Goal: Task Accomplishment & Management: Manage account settings

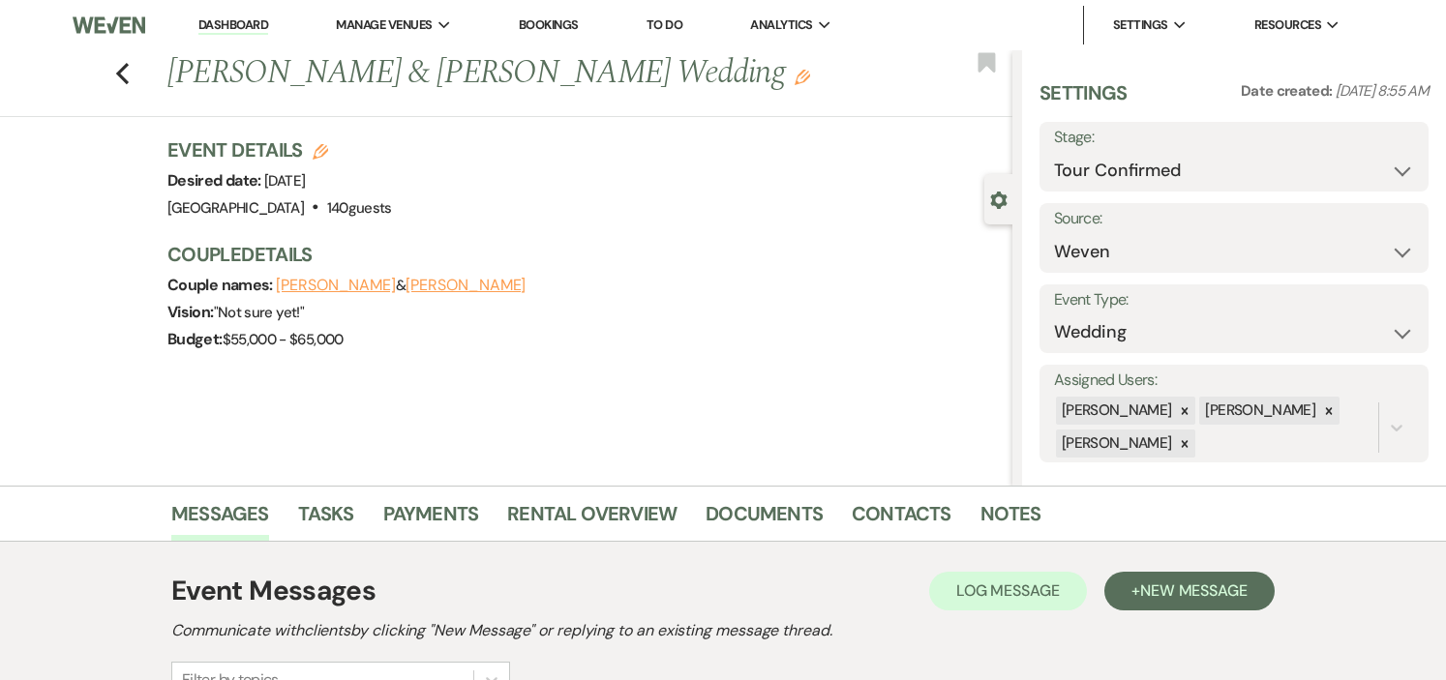
select select "4"
select select "1"
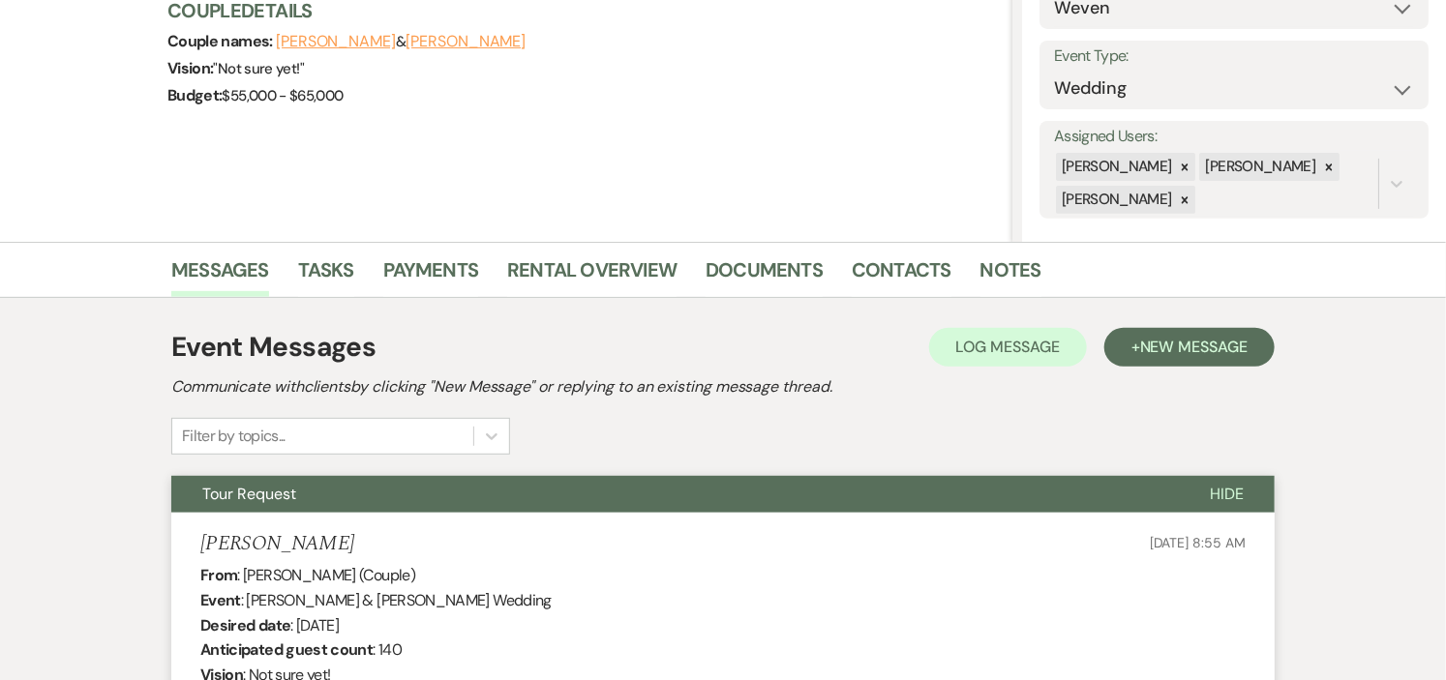
scroll to position [235, 0]
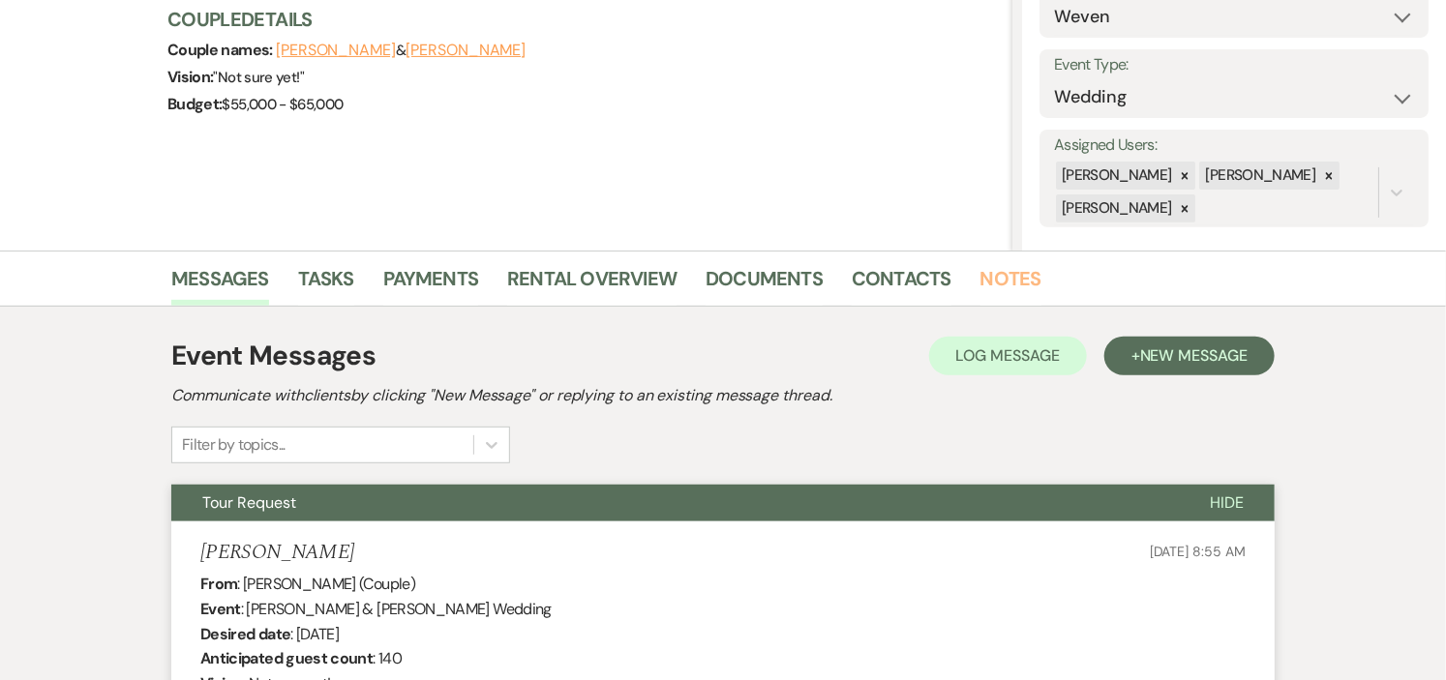
click at [1005, 273] on link "Notes" at bounding box center [1011, 284] width 61 height 43
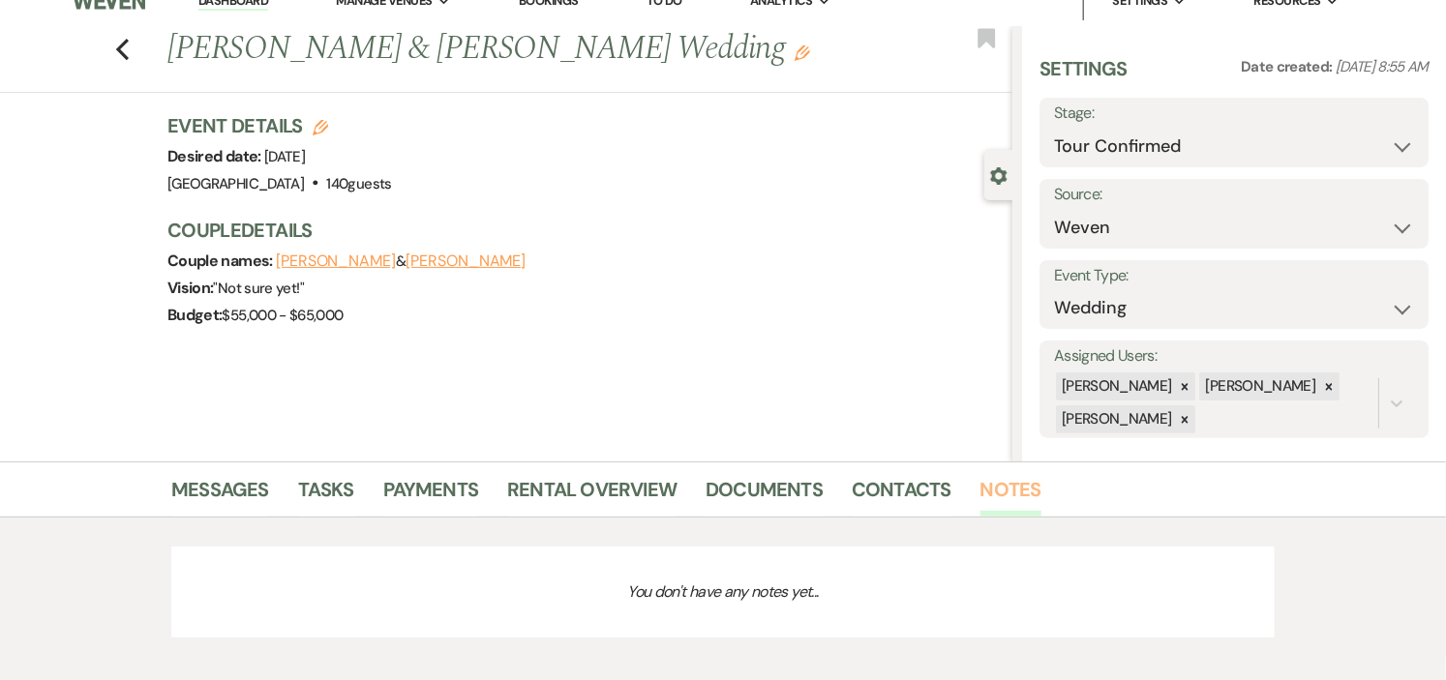
scroll to position [219, 0]
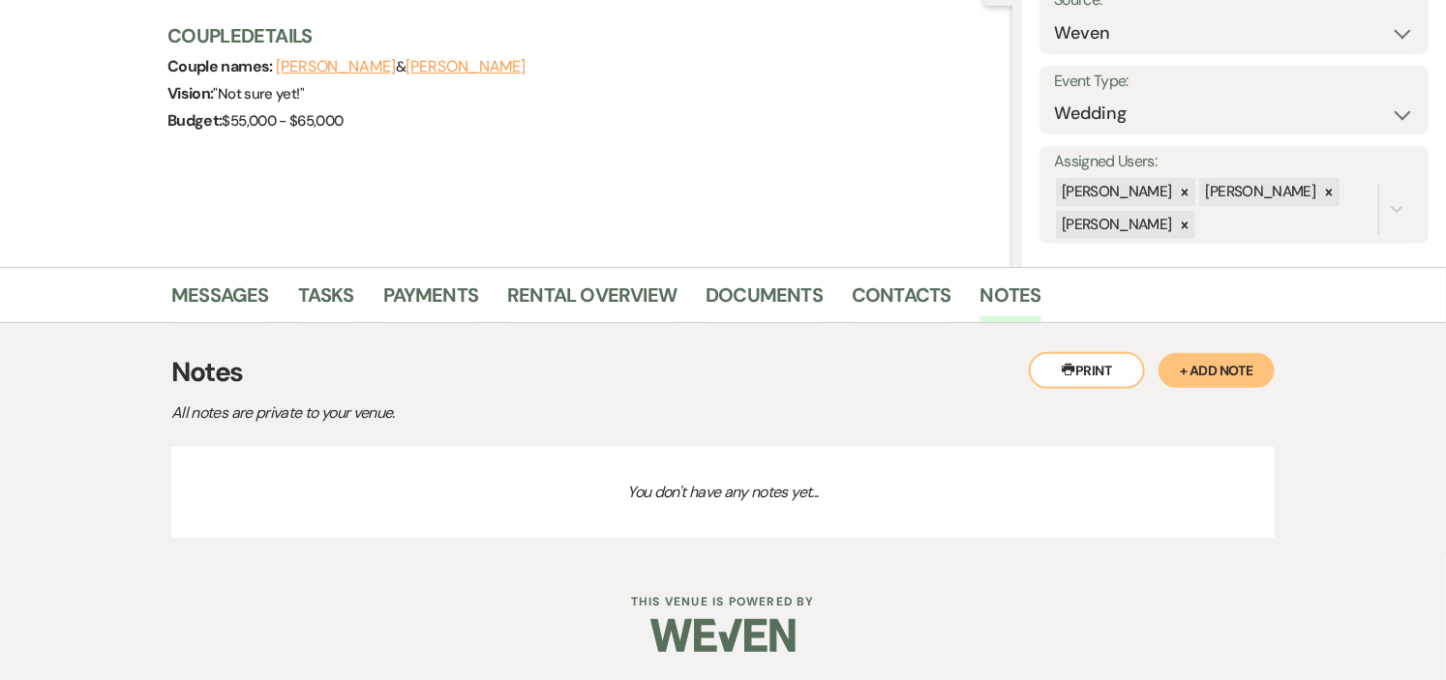
click at [1210, 366] on button "+ Add Note" at bounding box center [1217, 370] width 116 height 35
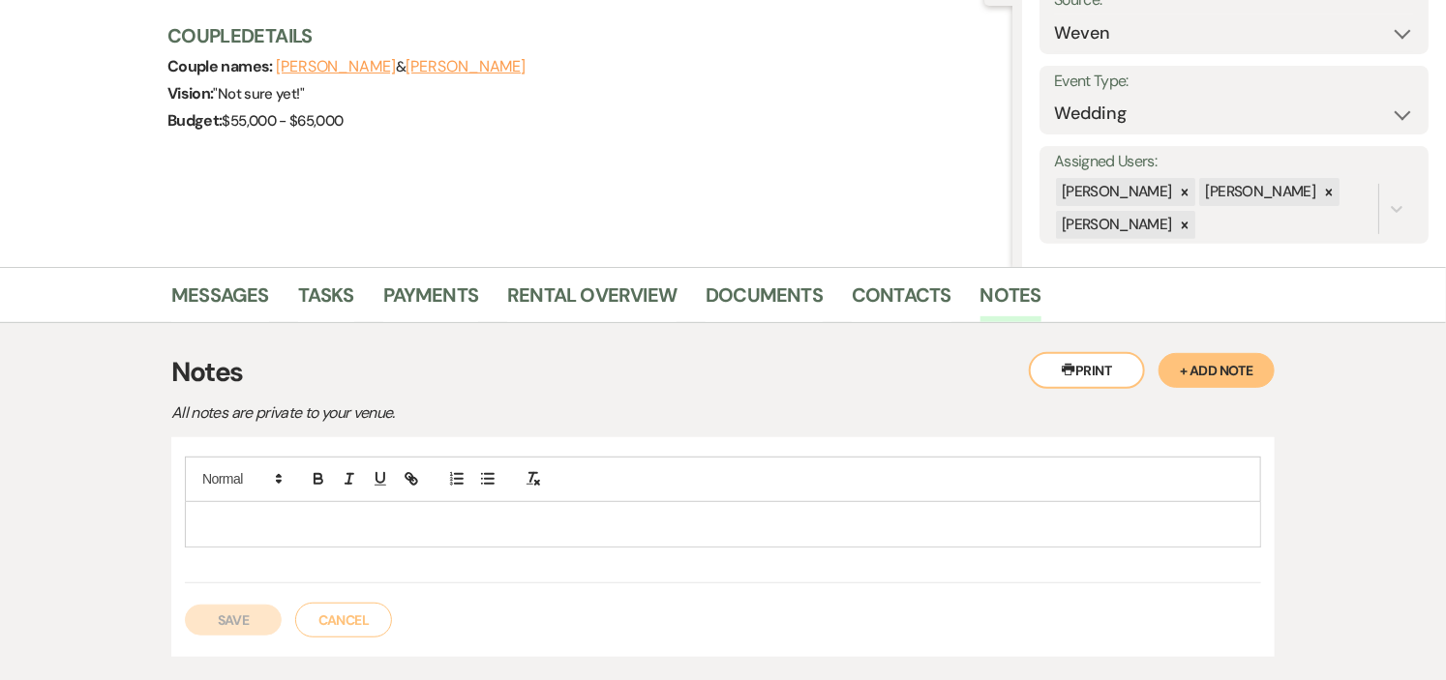
click at [742, 516] on p at bounding box center [722, 524] width 1045 height 21
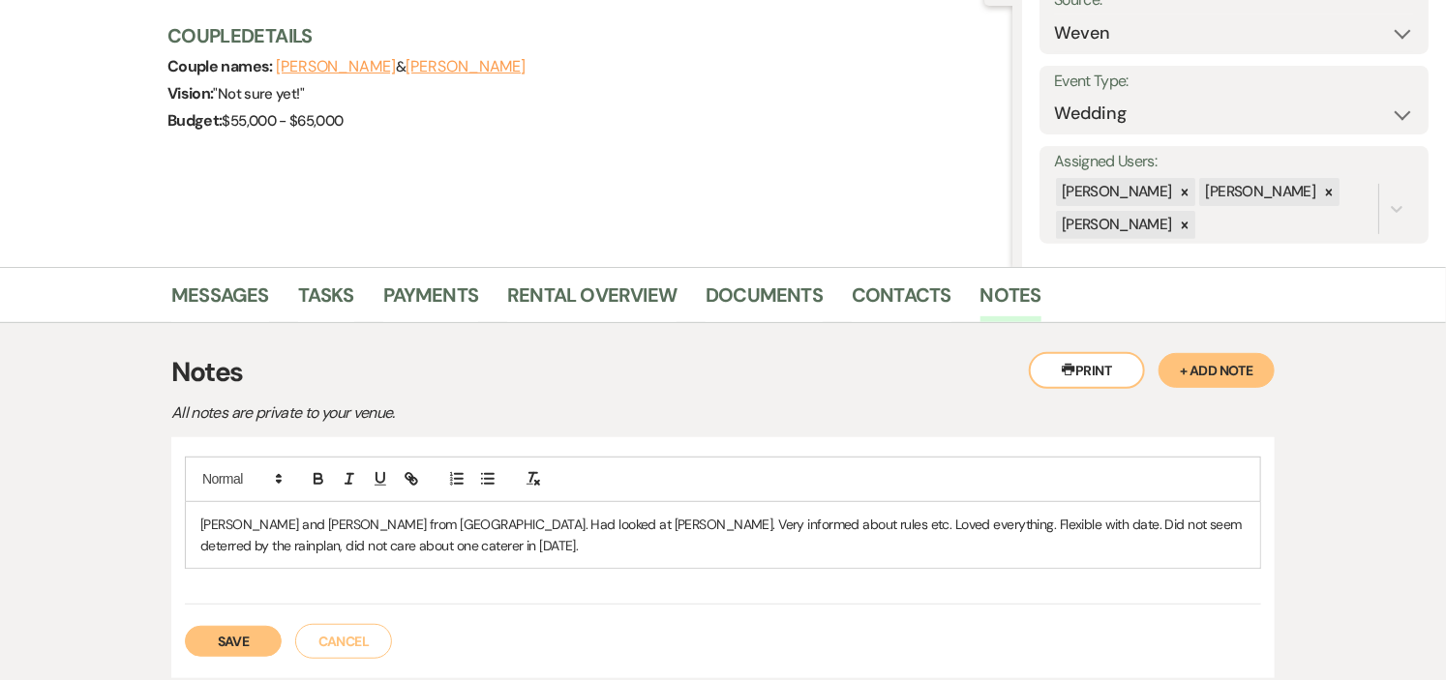
click at [1063, 525] on p "Anna and Greg from Malden. Had looked at Bradley. Very informed about rules etc…" at bounding box center [722, 536] width 1045 height 44
click at [412, 553] on p "Anna and Greg from Malden. Had looked at Bradley. Very informed about rules etc…" at bounding box center [722, 536] width 1045 height 44
click at [219, 637] on button "Save" at bounding box center [233, 641] width 97 height 31
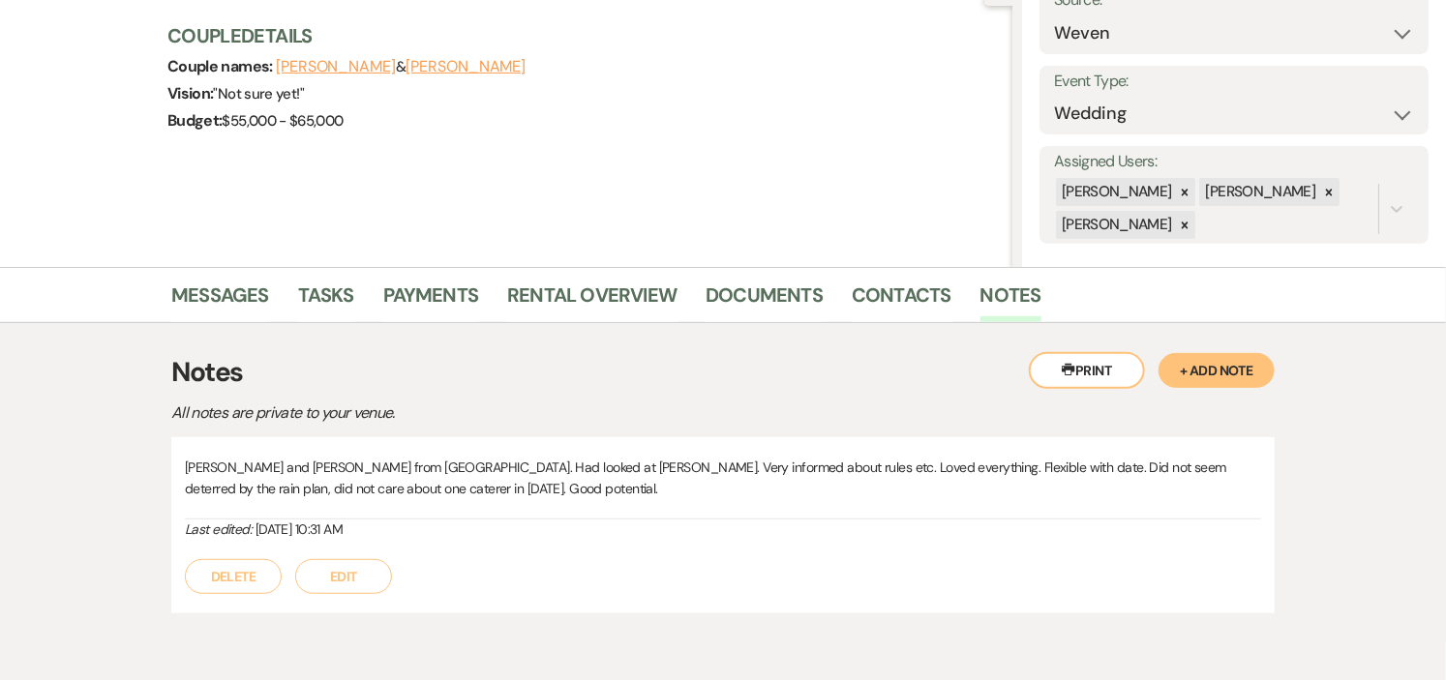
scroll to position [0, 0]
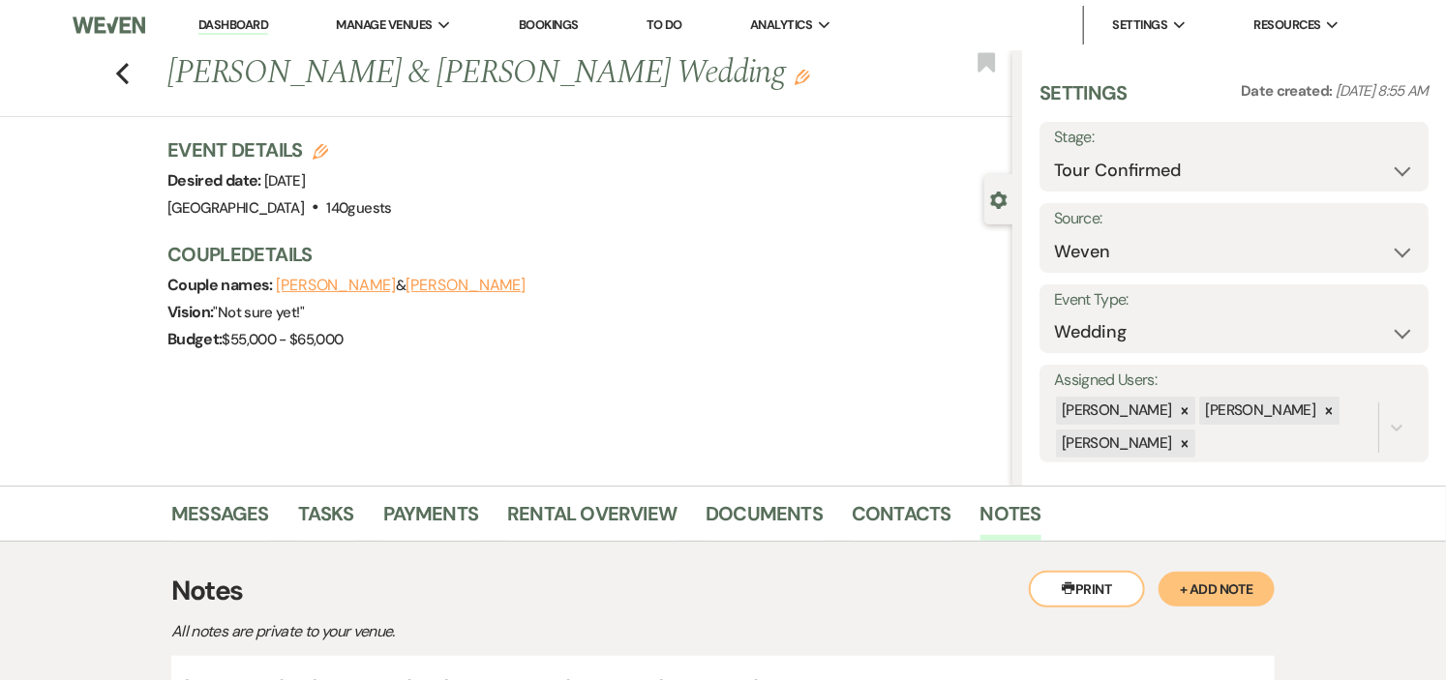
click at [219, 25] on link "Dashboard" at bounding box center [233, 25] width 70 height 18
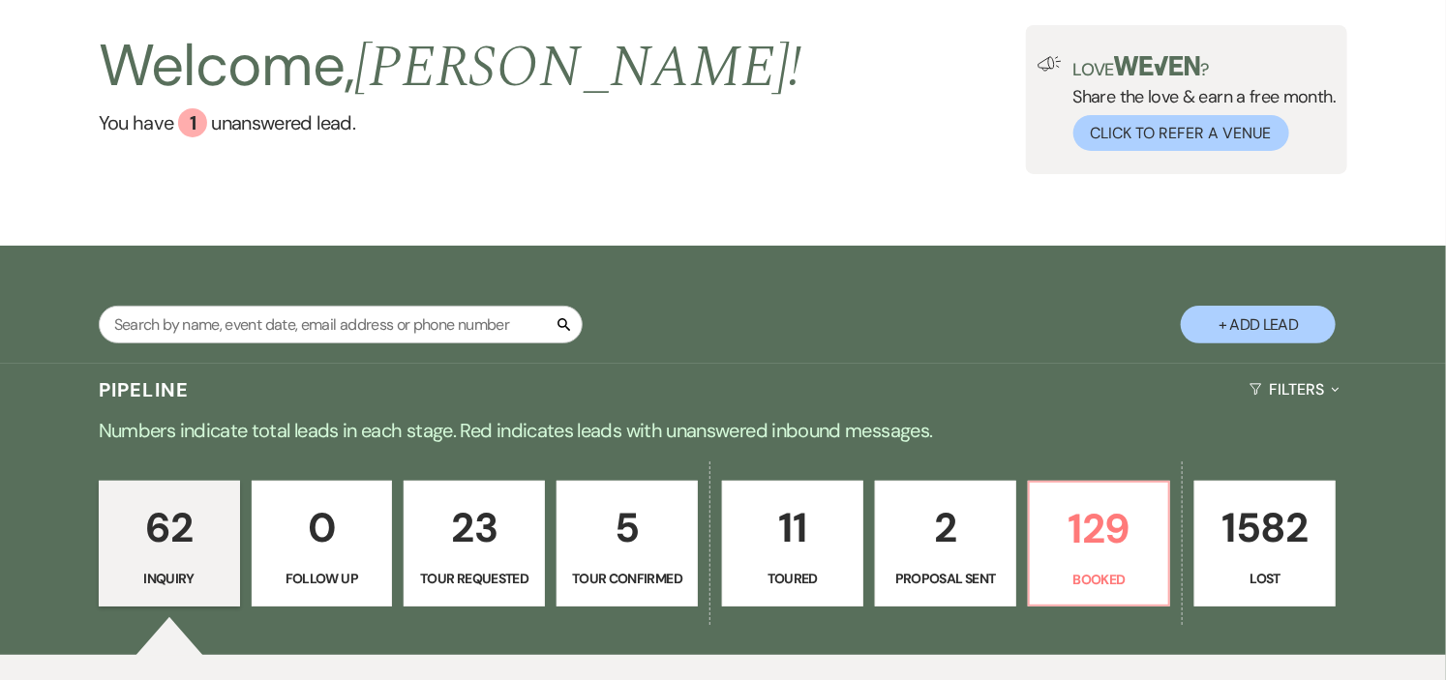
scroll to position [322, 0]
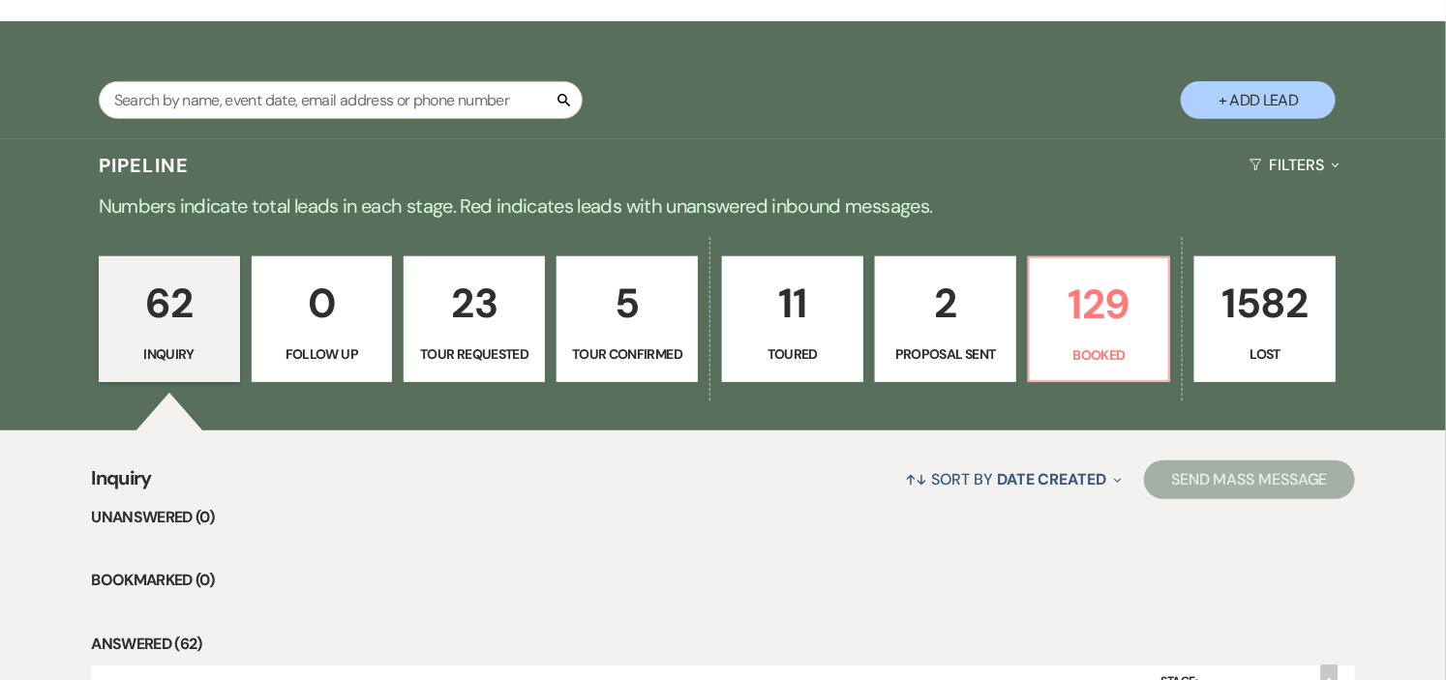
click at [687, 345] on link "5 Tour Confirmed" at bounding box center [627, 320] width 141 height 126
select select "4"
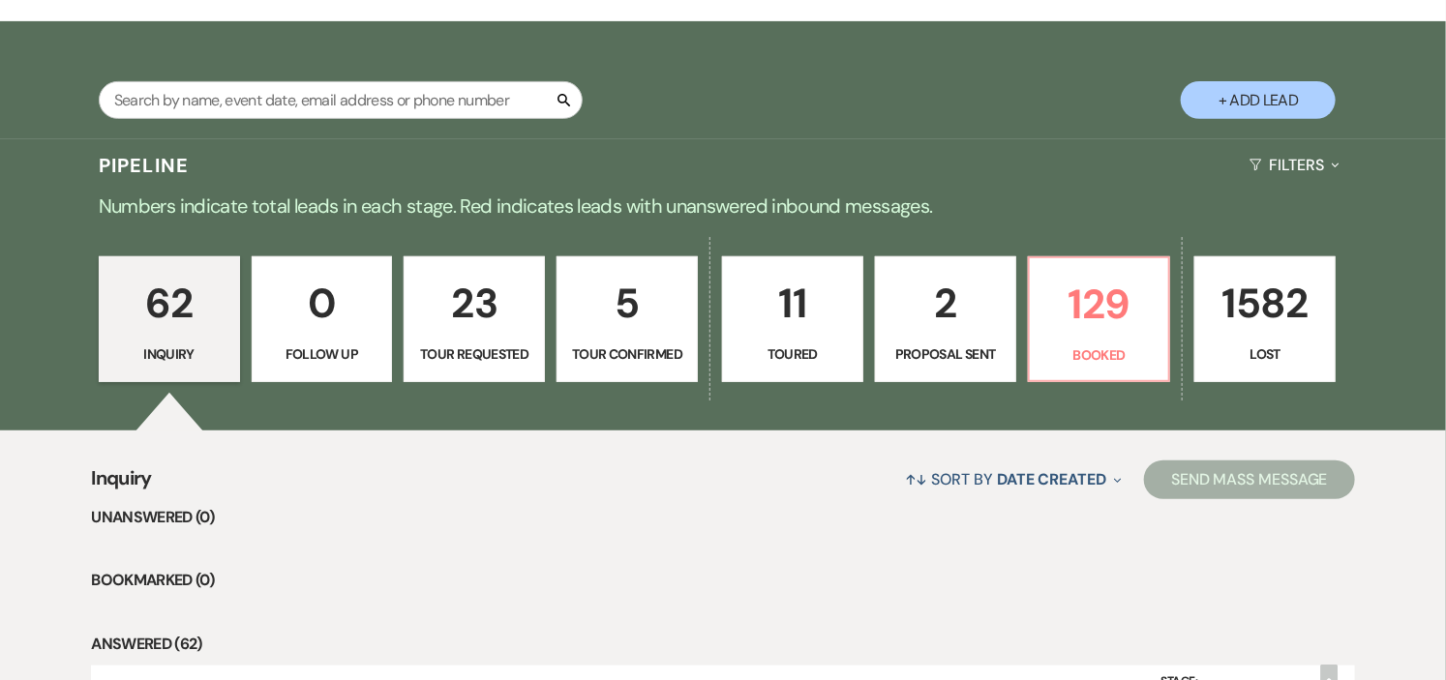
select select "4"
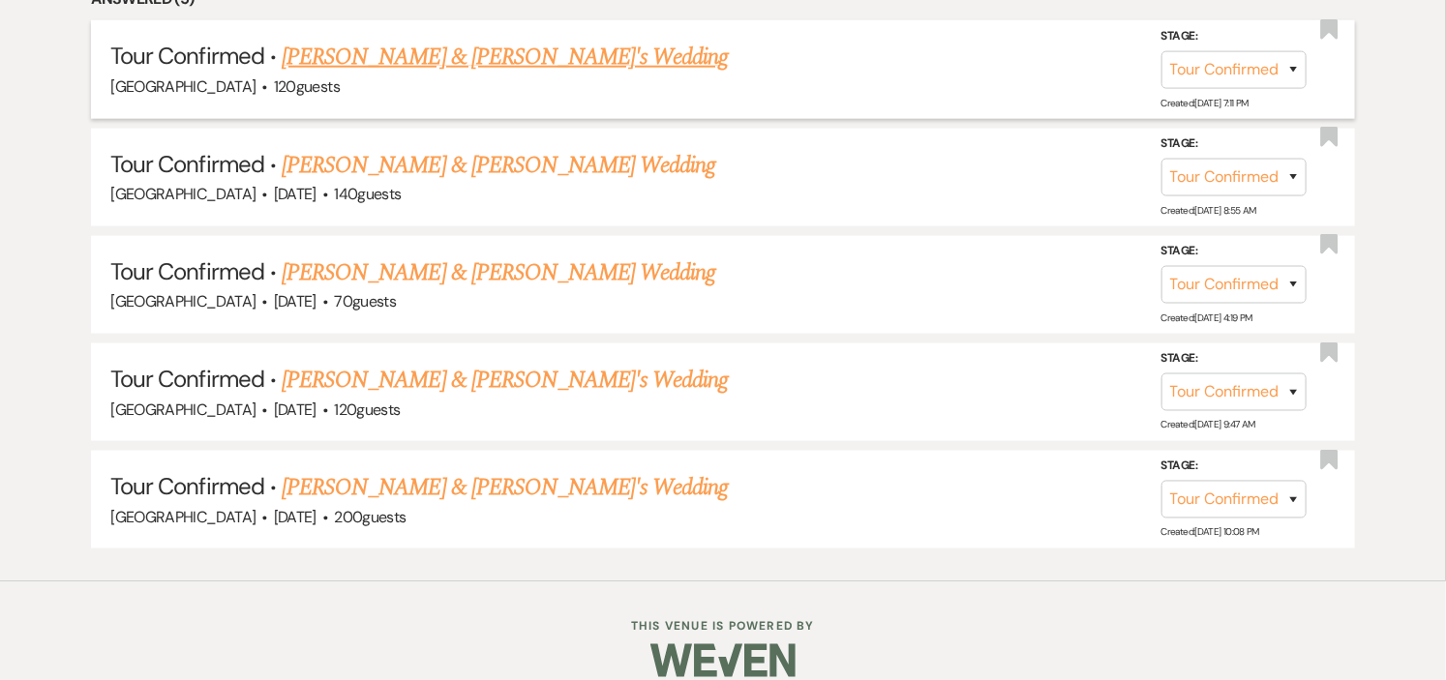
scroll to position [988, 0]
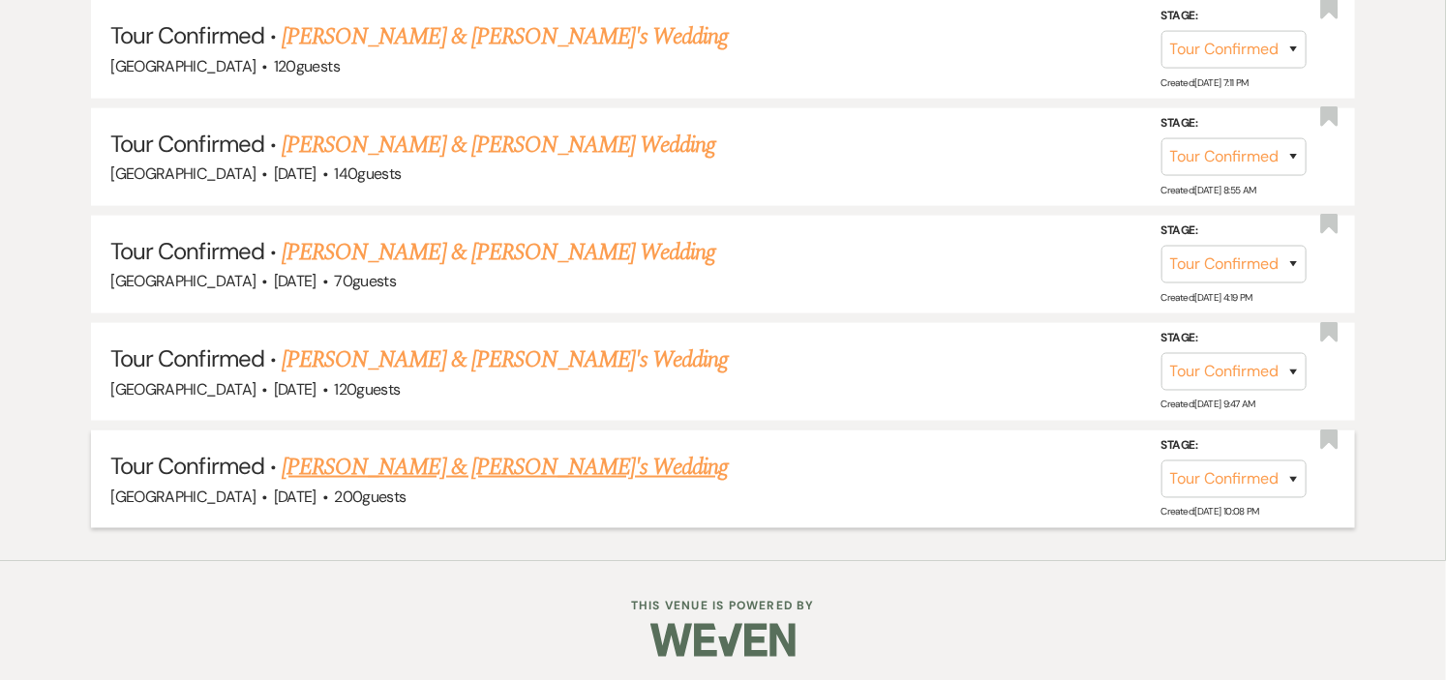
click at [395, 467] on link "Lucy Bowler & Fiance's Wedding" at bounding box center [505, 467] width 447 height 35
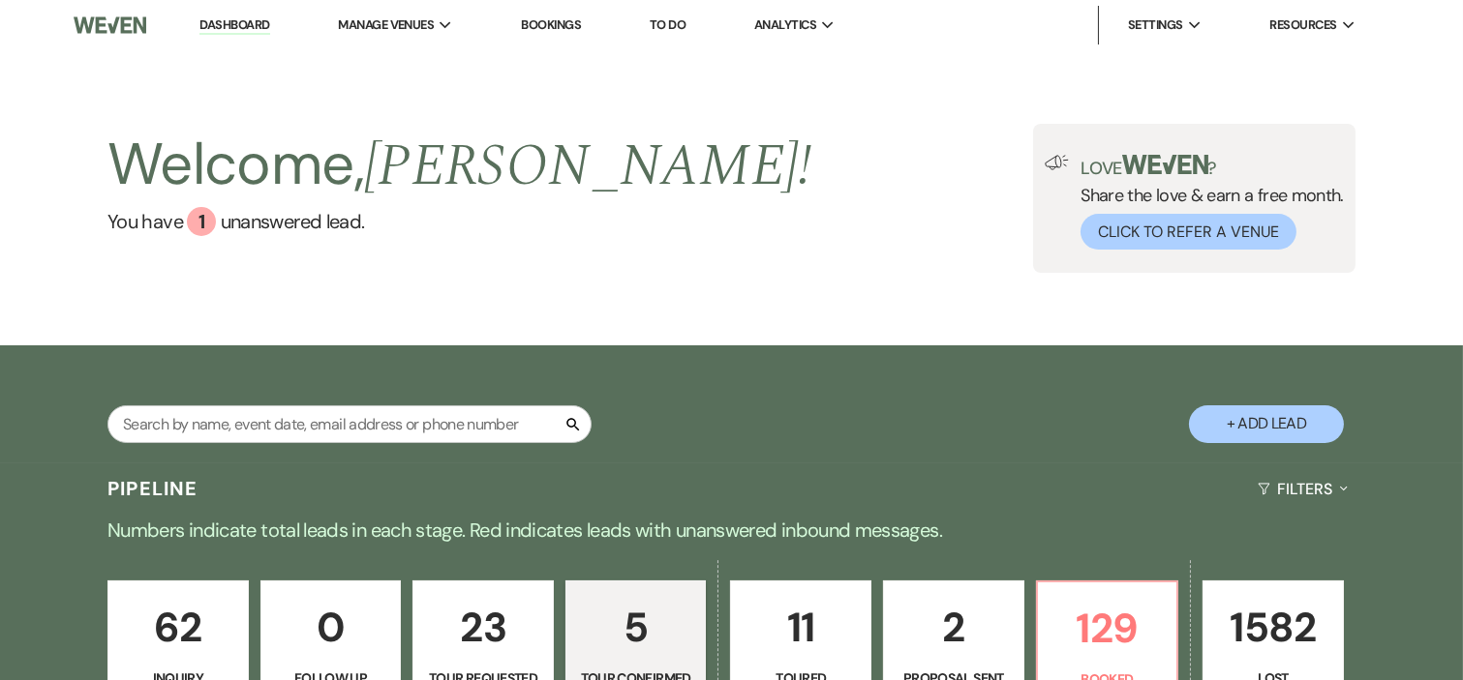
select select "4"
select select "5"
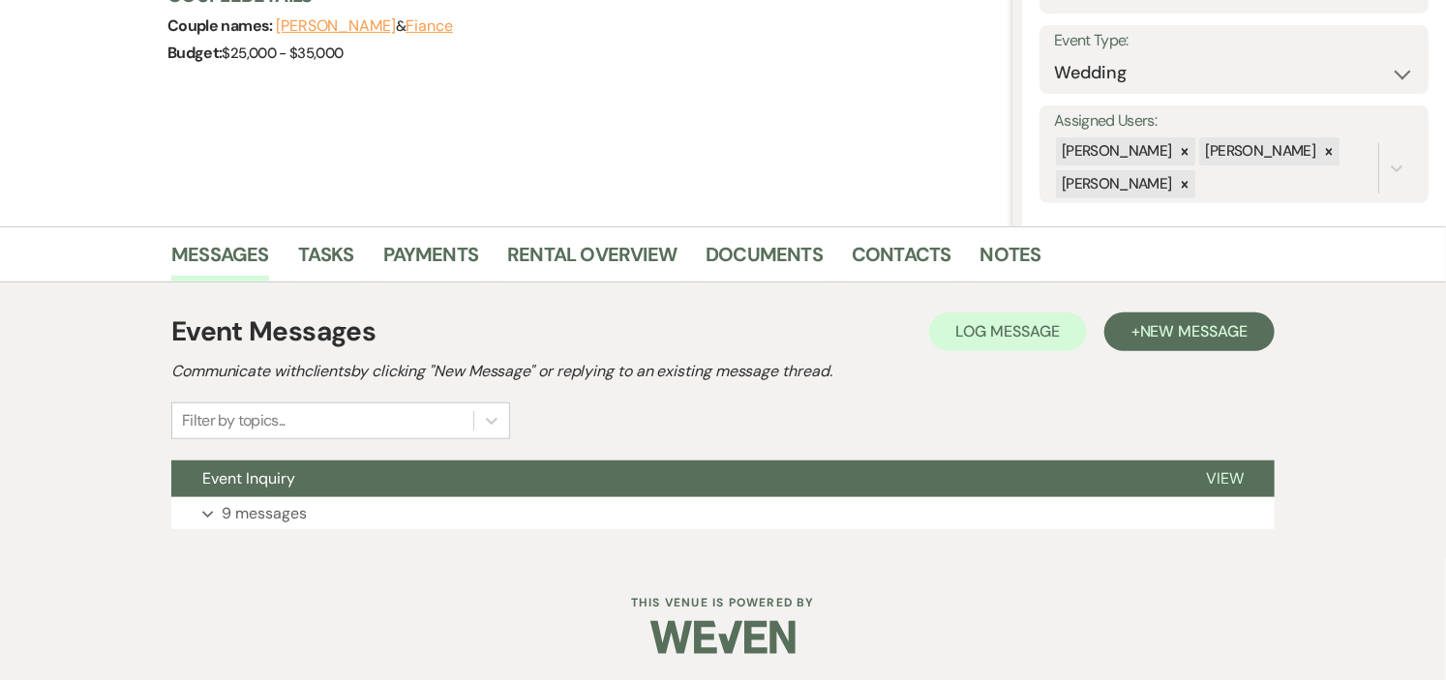
scroll to position [262, 0]
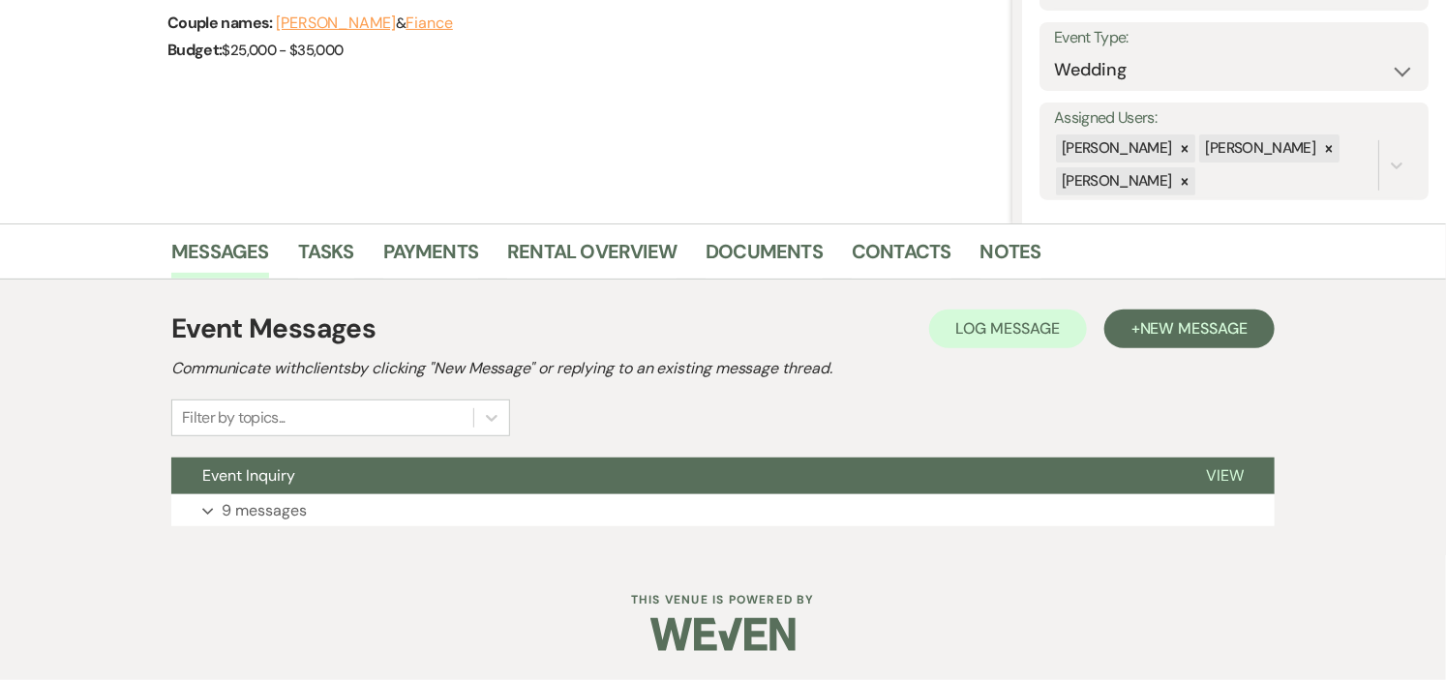
click at [395, 467] on button "Event Inquiry" at bounding box center [673, 476] width 1004 height 37
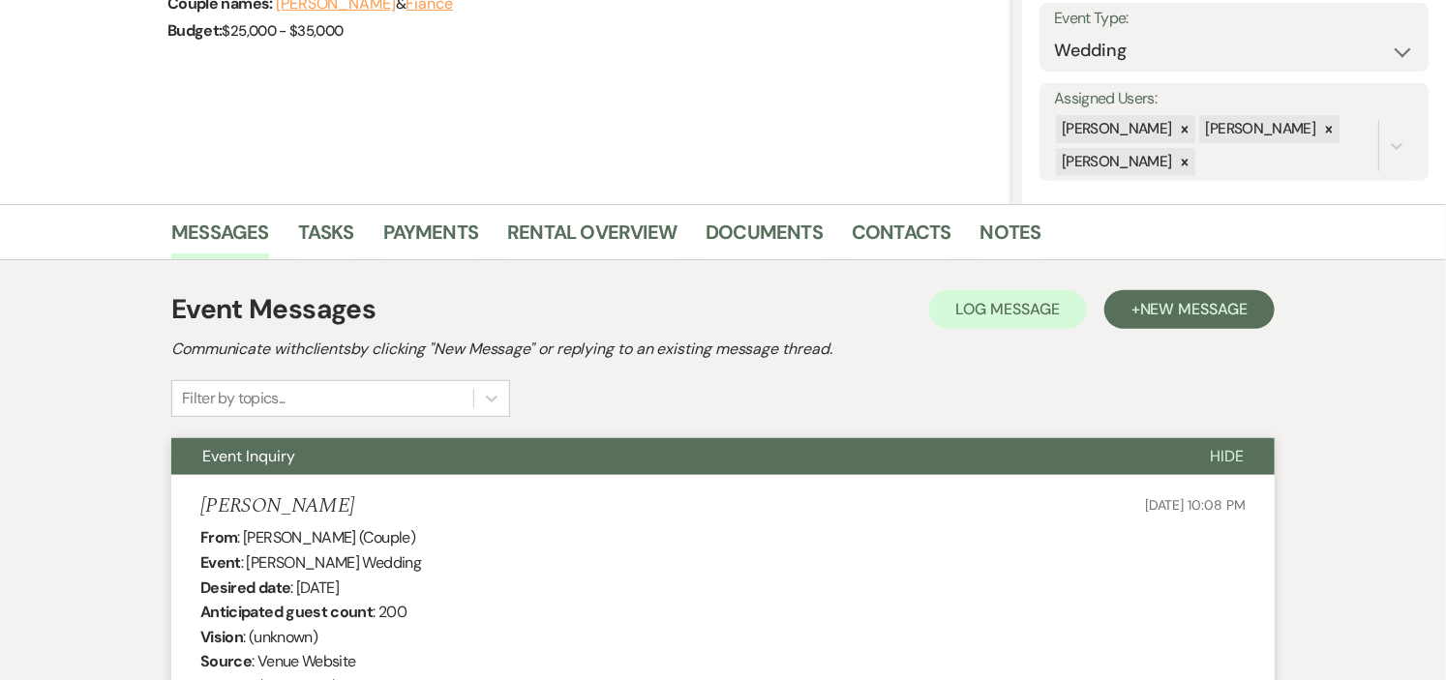
scroll to position [0, 0]
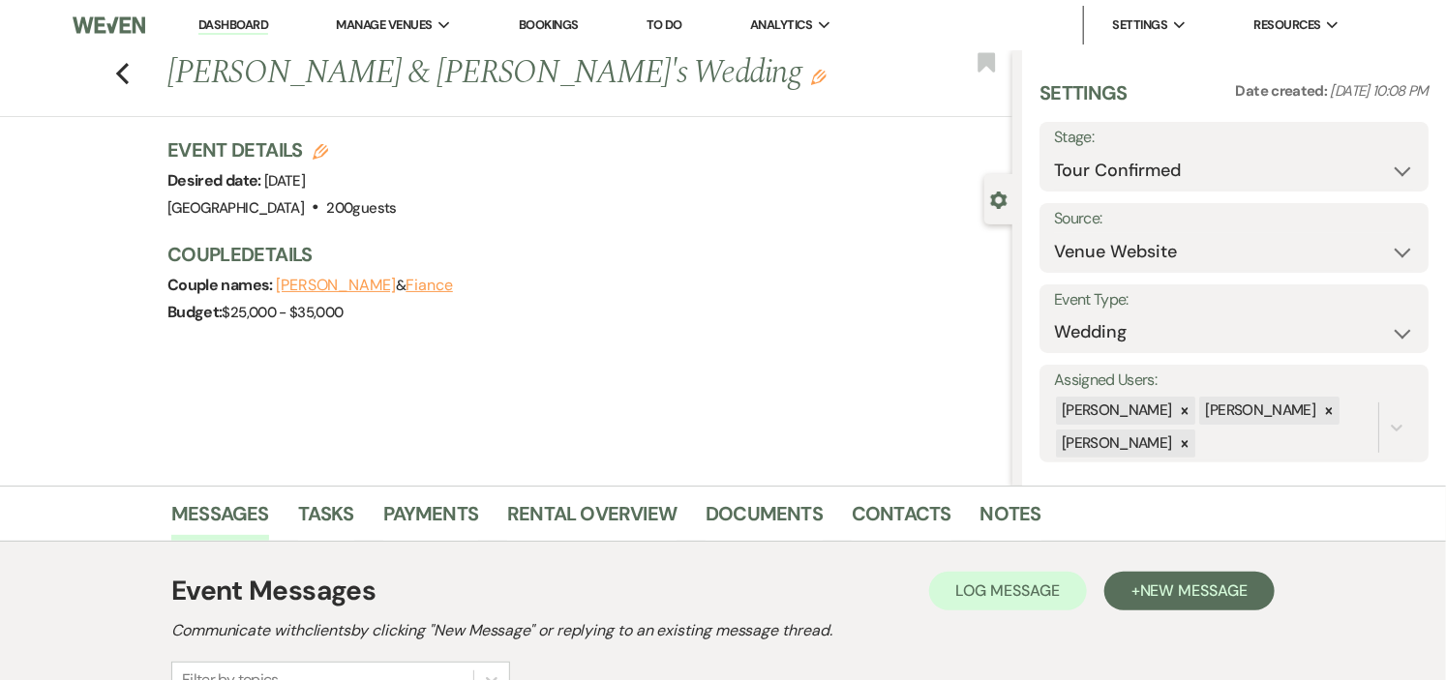
click at [218, 26] on link "Dashboard" at bounding box center [233, 25] width 70 height 18
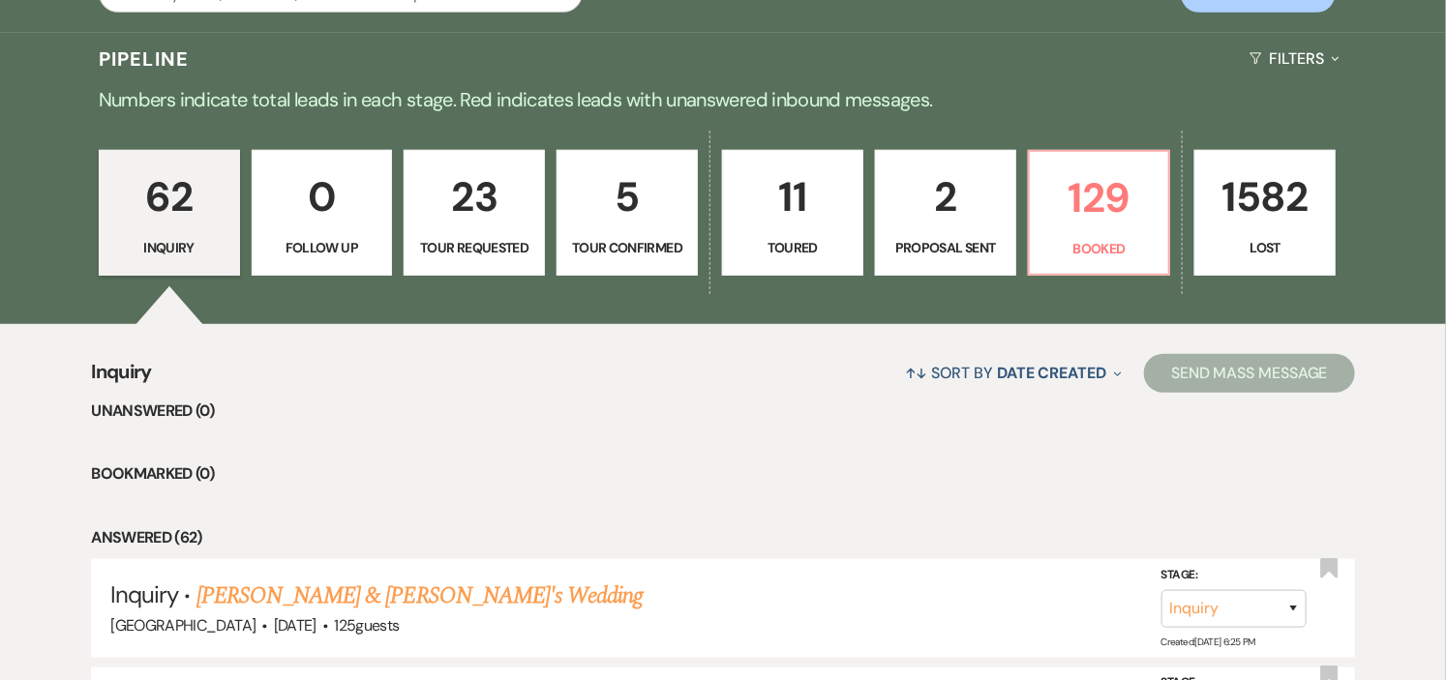
scroll to position [430, 0]
click at [1075, 213] on p "129" at bounding box center [1100, 197] width 116 height 65
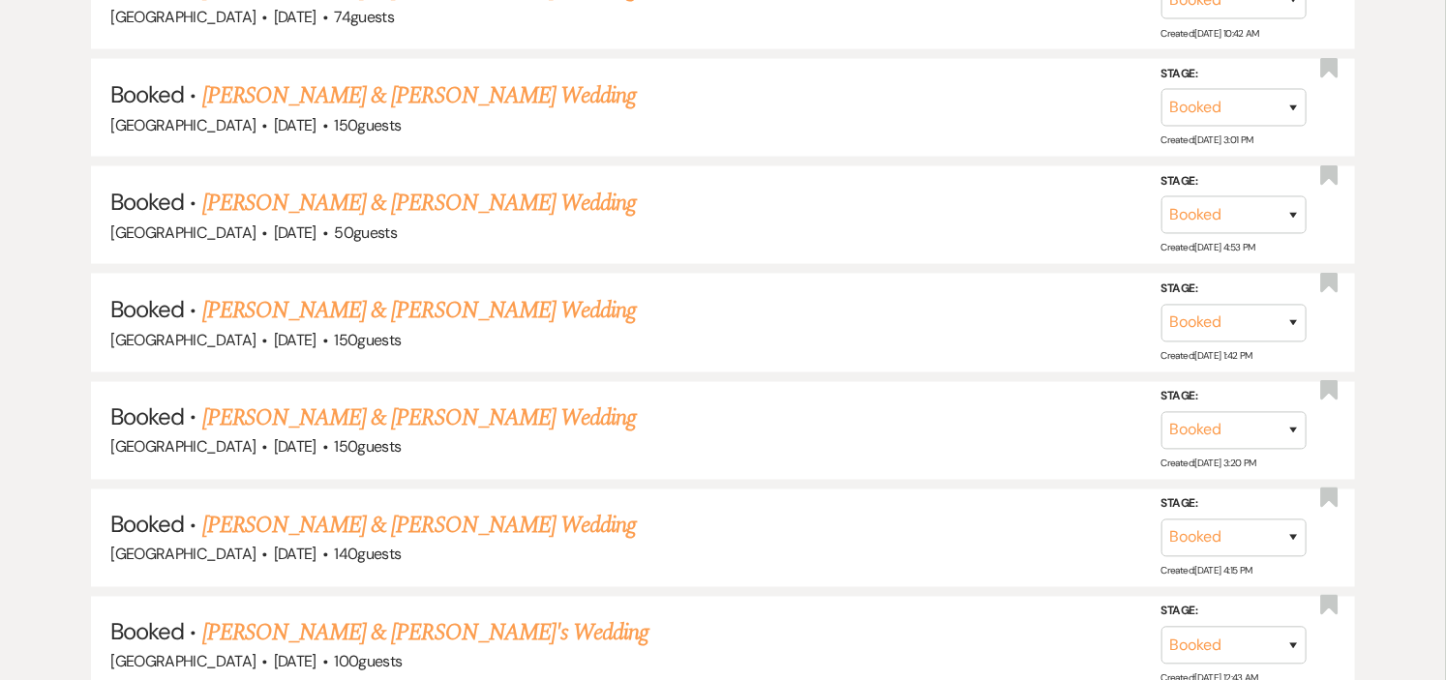
scroll to position [1290, 0]
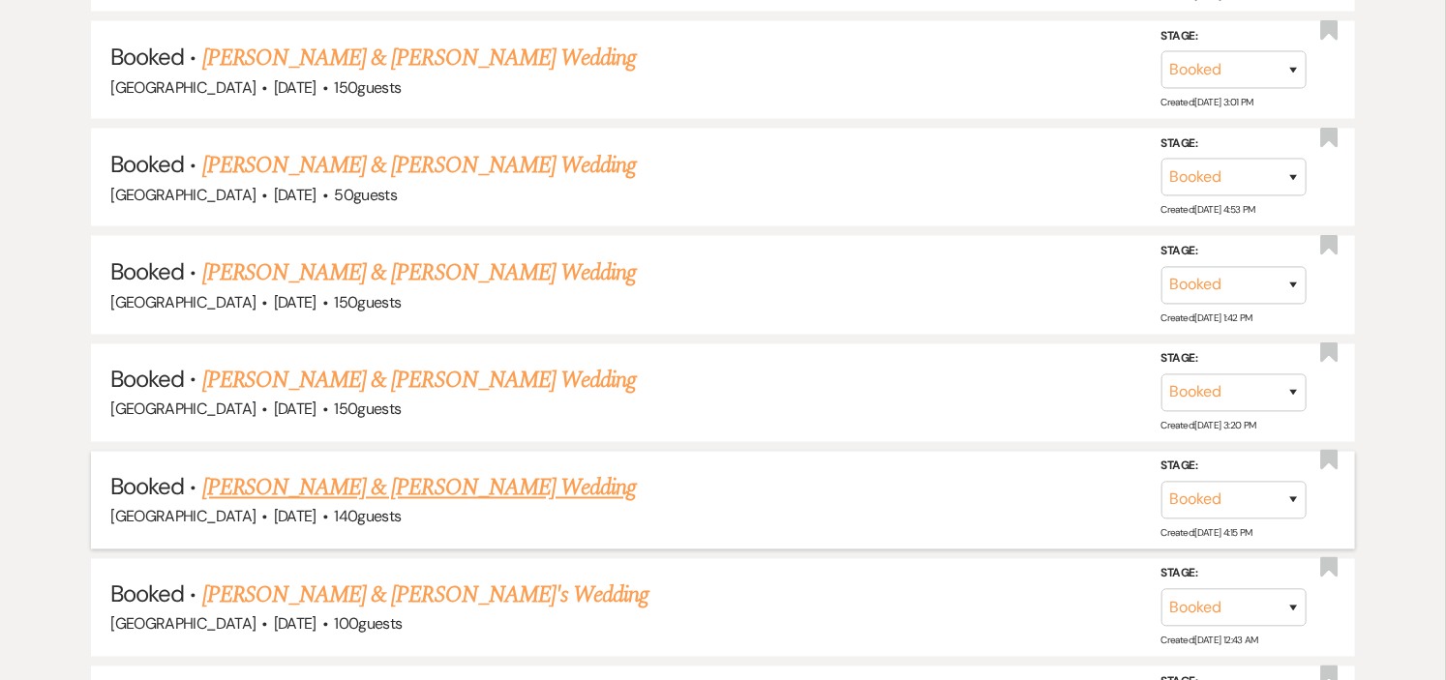
click at [567, 479] on link "[PERSON_NAME] & [PERSON_NAME] Wedding" at bounding box center [419, 488] width 434 height 35
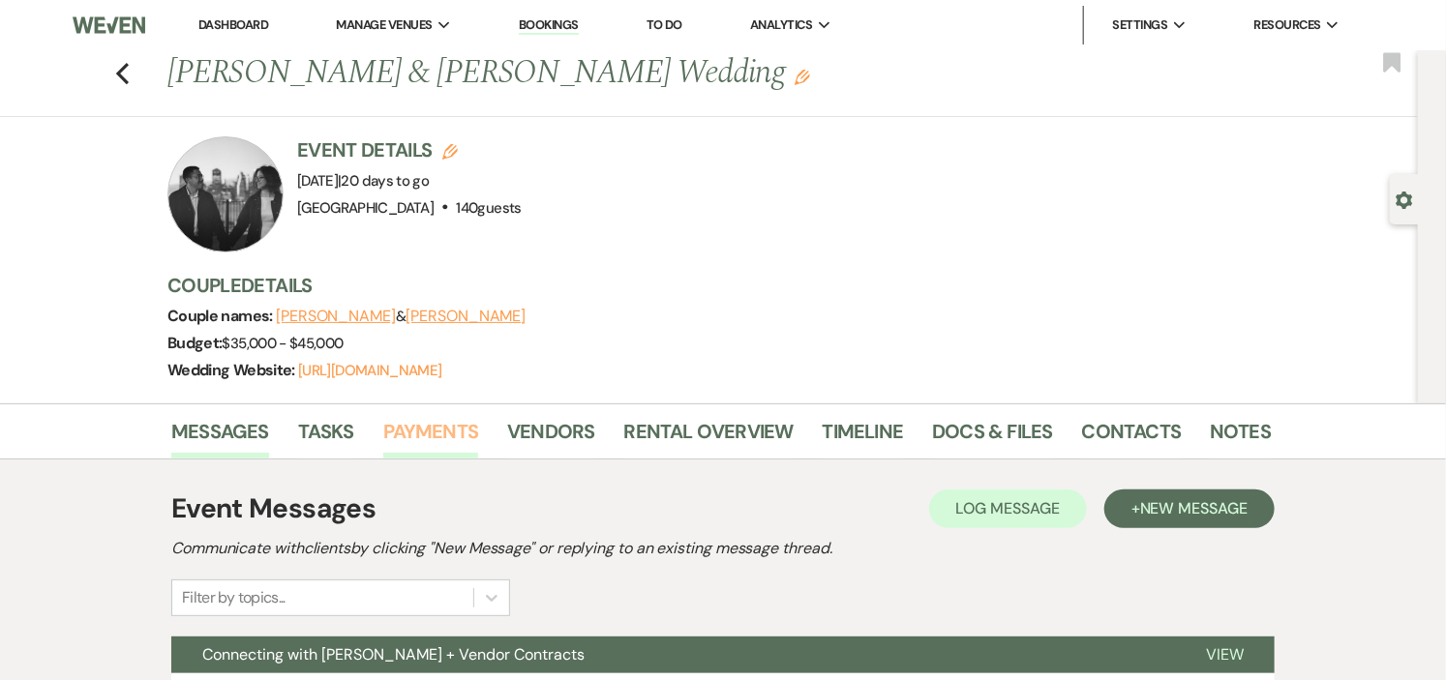
click at [419, 428] on link "Payments" at bounding box center [431, 437] width 96 height 43
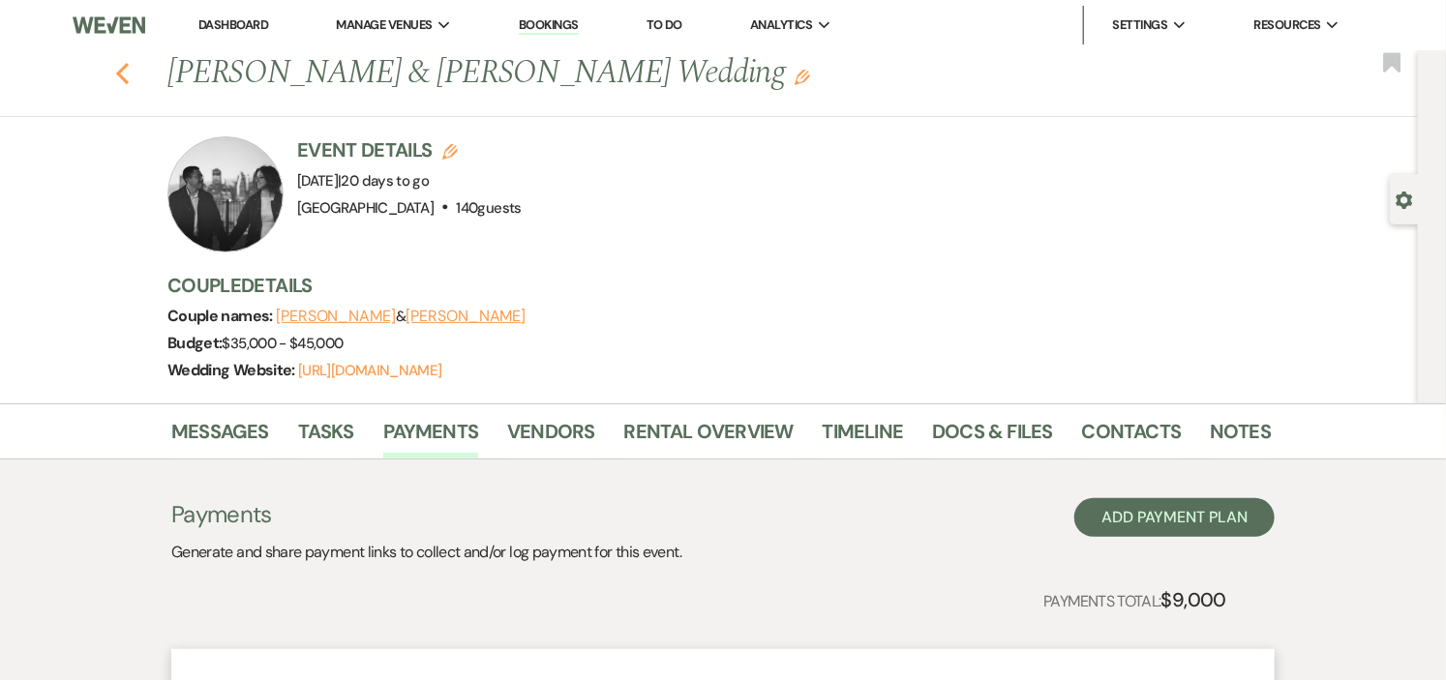
click at [130, 73] on icon "Previous" at bounding box center [122, 73] width 15 height 23
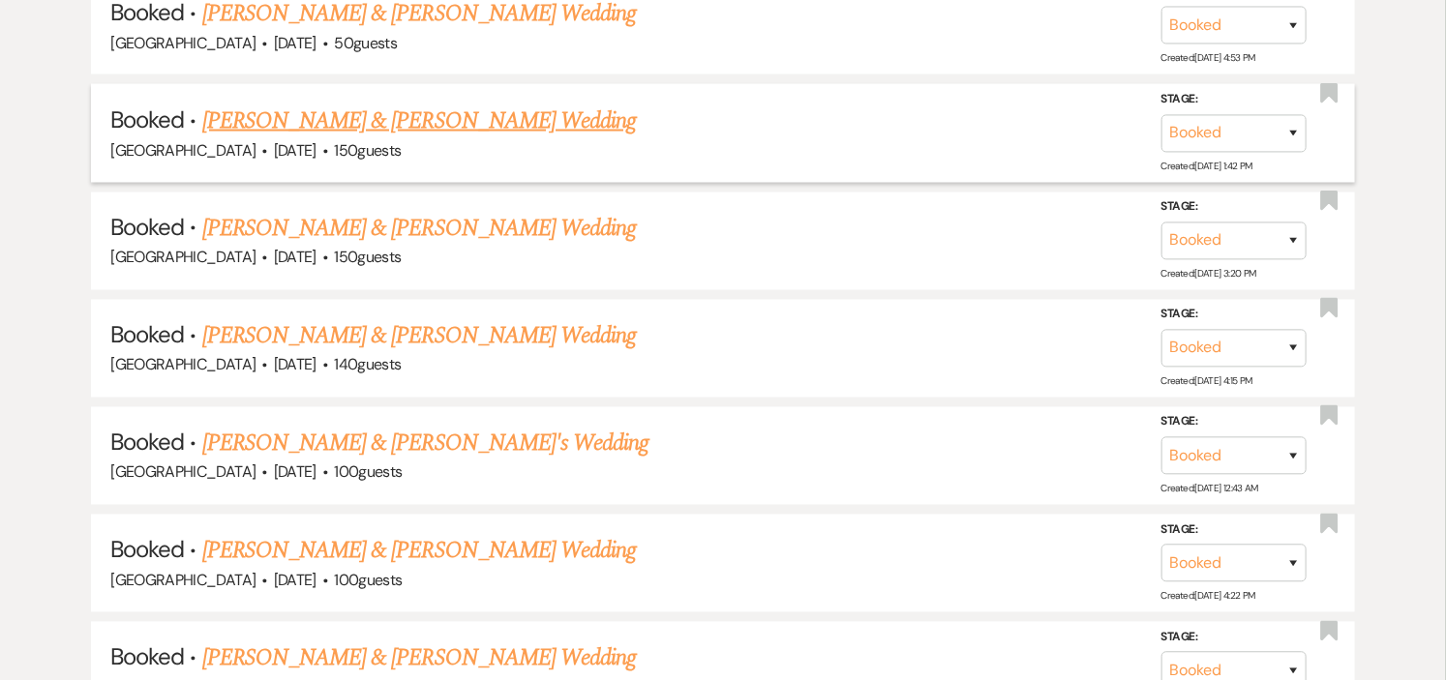
scroll to position [1505, 0]
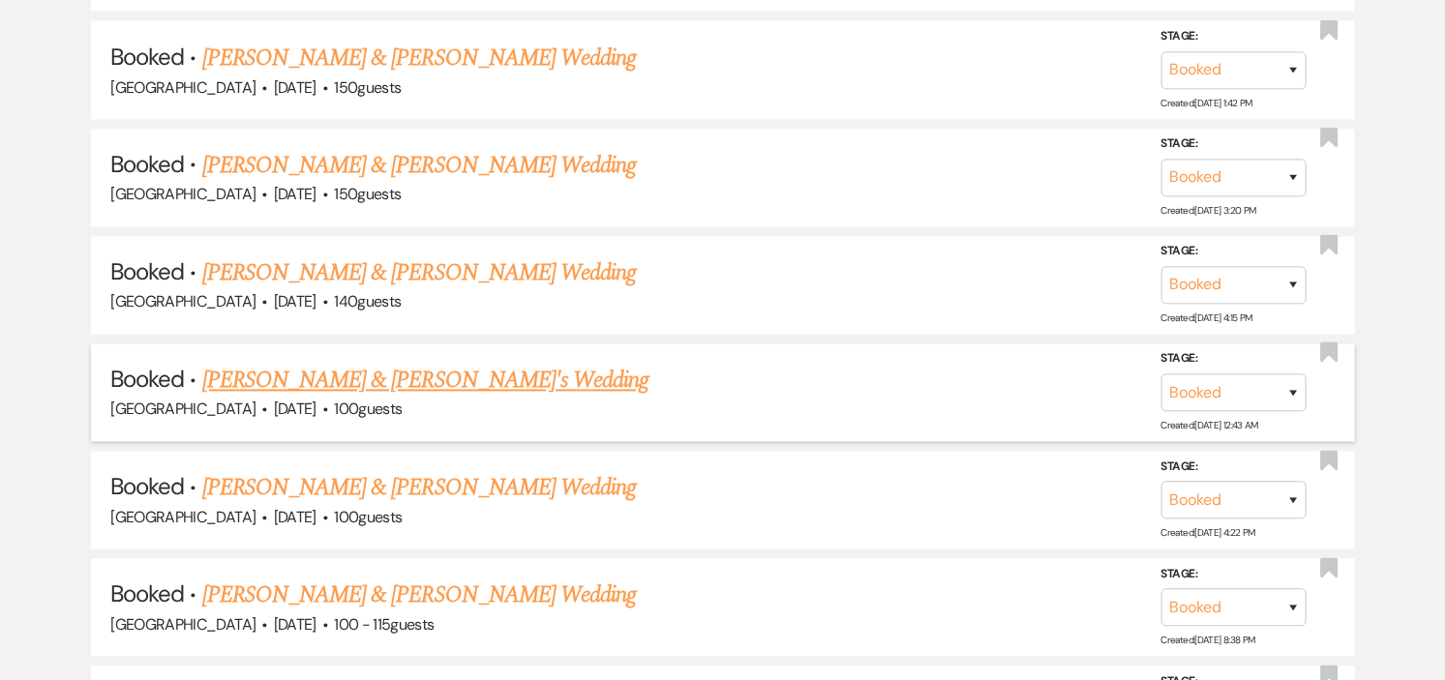
click at [519, 374] on link "[PERSON_NAME] & [PERSON_NAME]'s Wedding" at bounding box center [425, 381] width 447 height 35
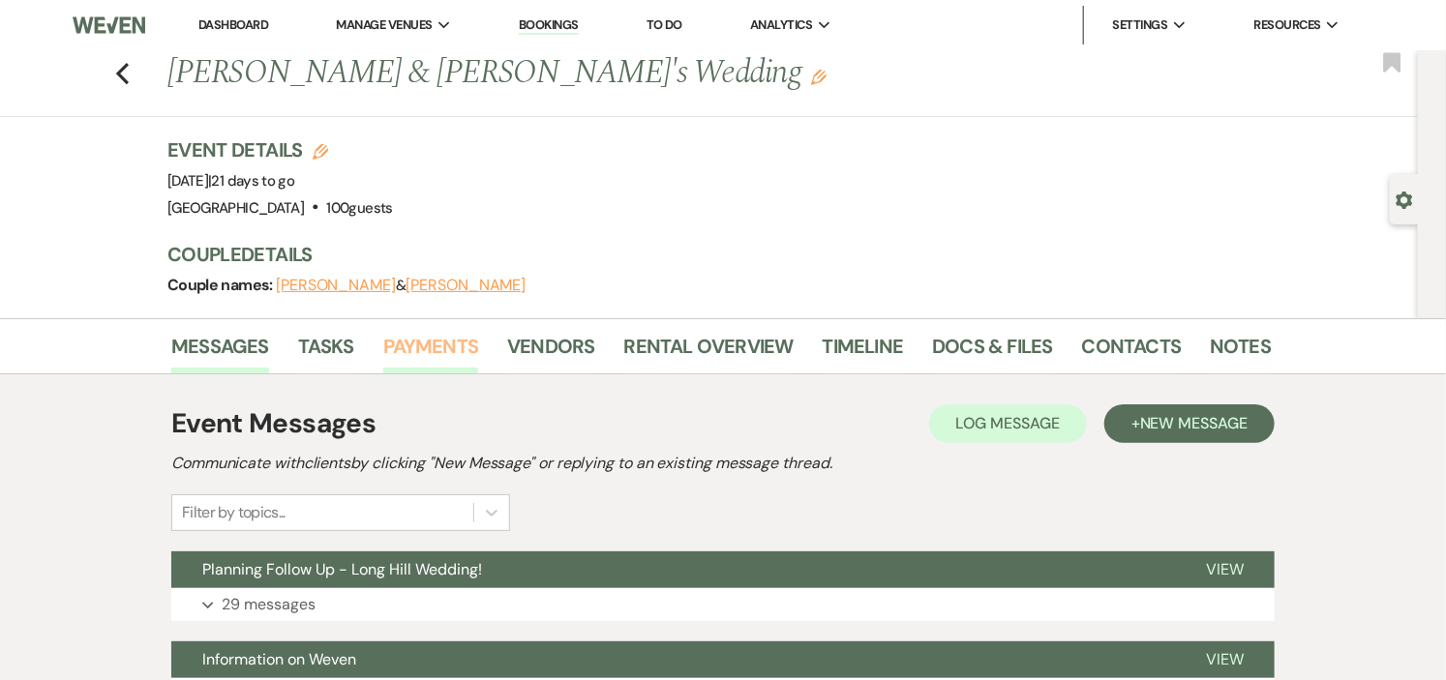
click at [453, 335] on link "Payments" at bounding box center [431, 352] width 96 height 43
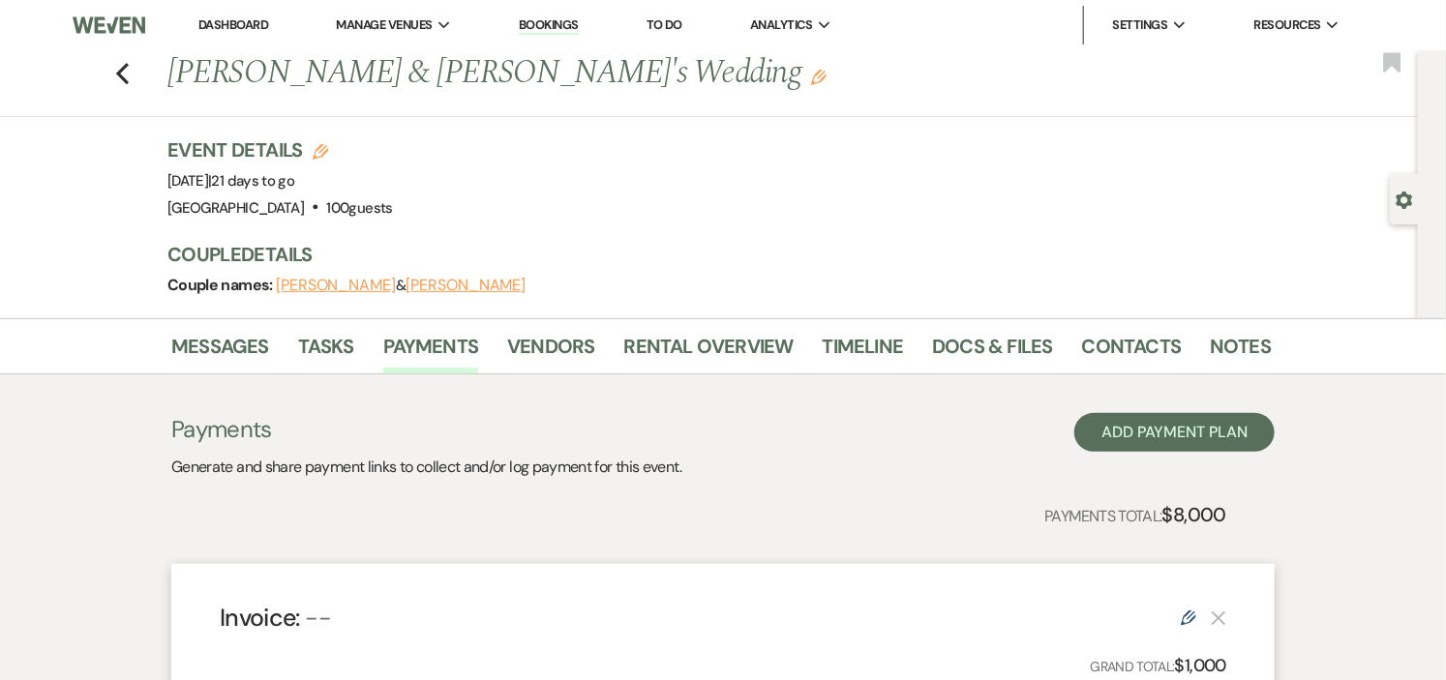
click at [250, 22] on link "Dashboard" at bounding box center [233, 24] width 70 height 16
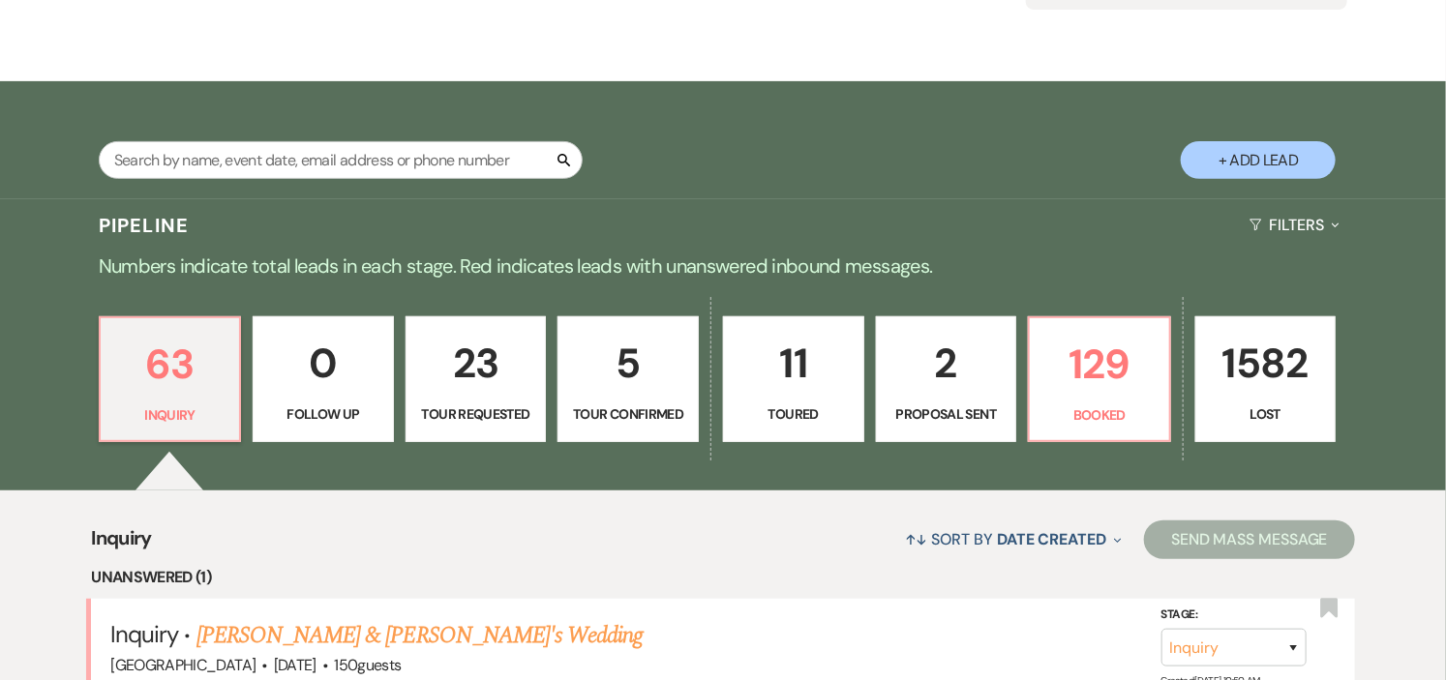
scroll to position [322, 0]
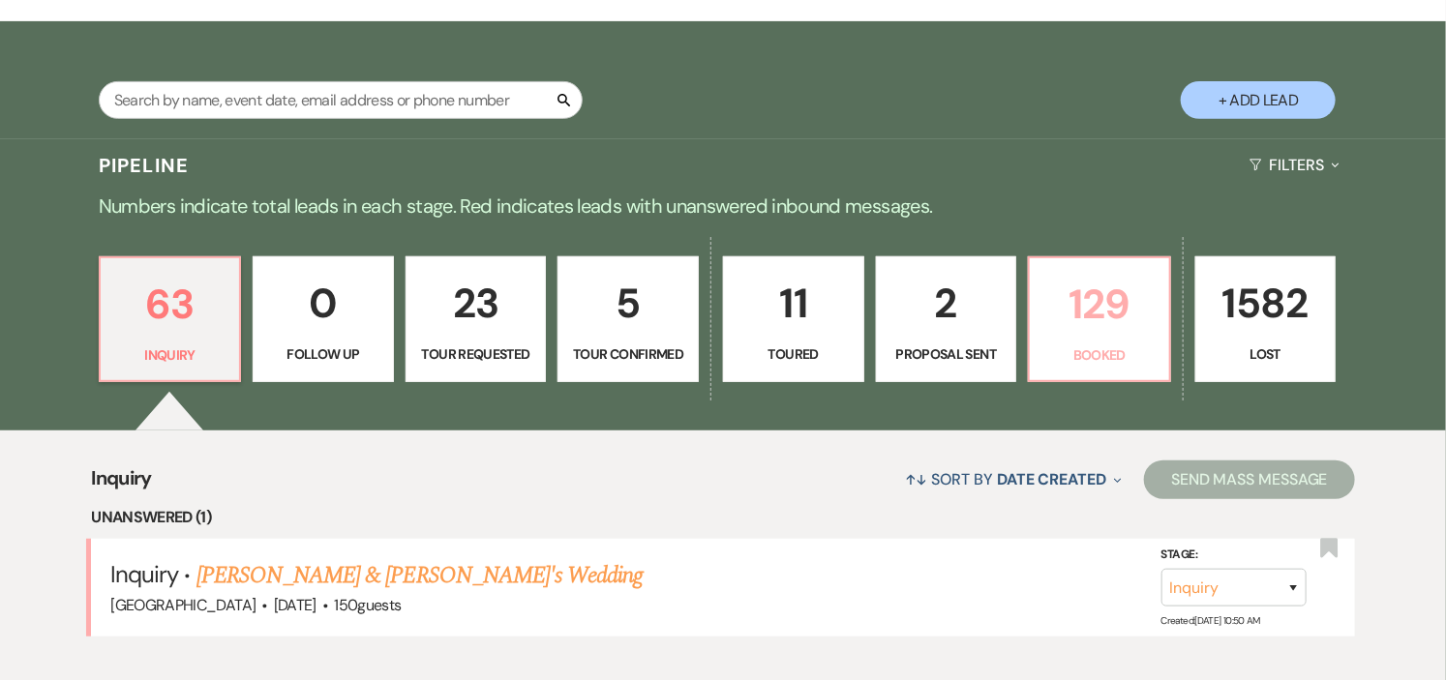
click at [1037, 356] on link "129 Booked" at bounding box center [1099, 320] width 143 height 126
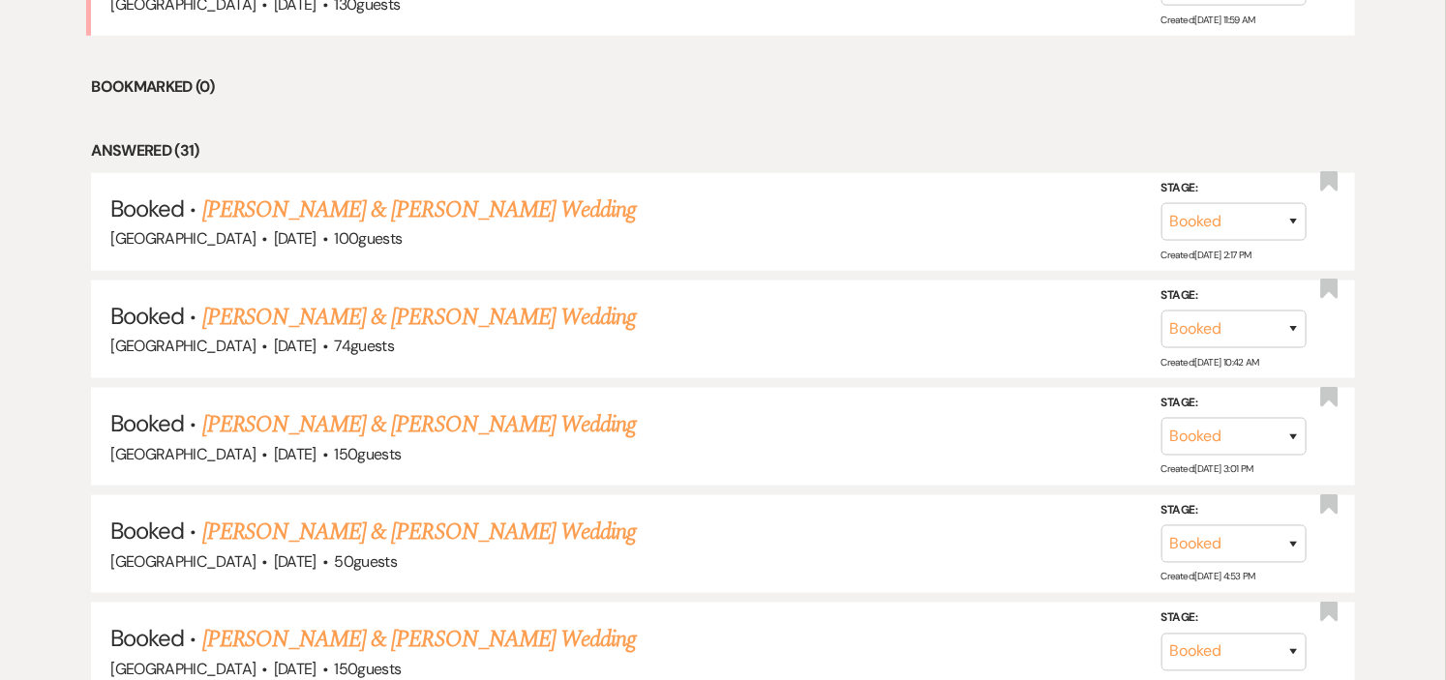
scroll to position [968, 0]
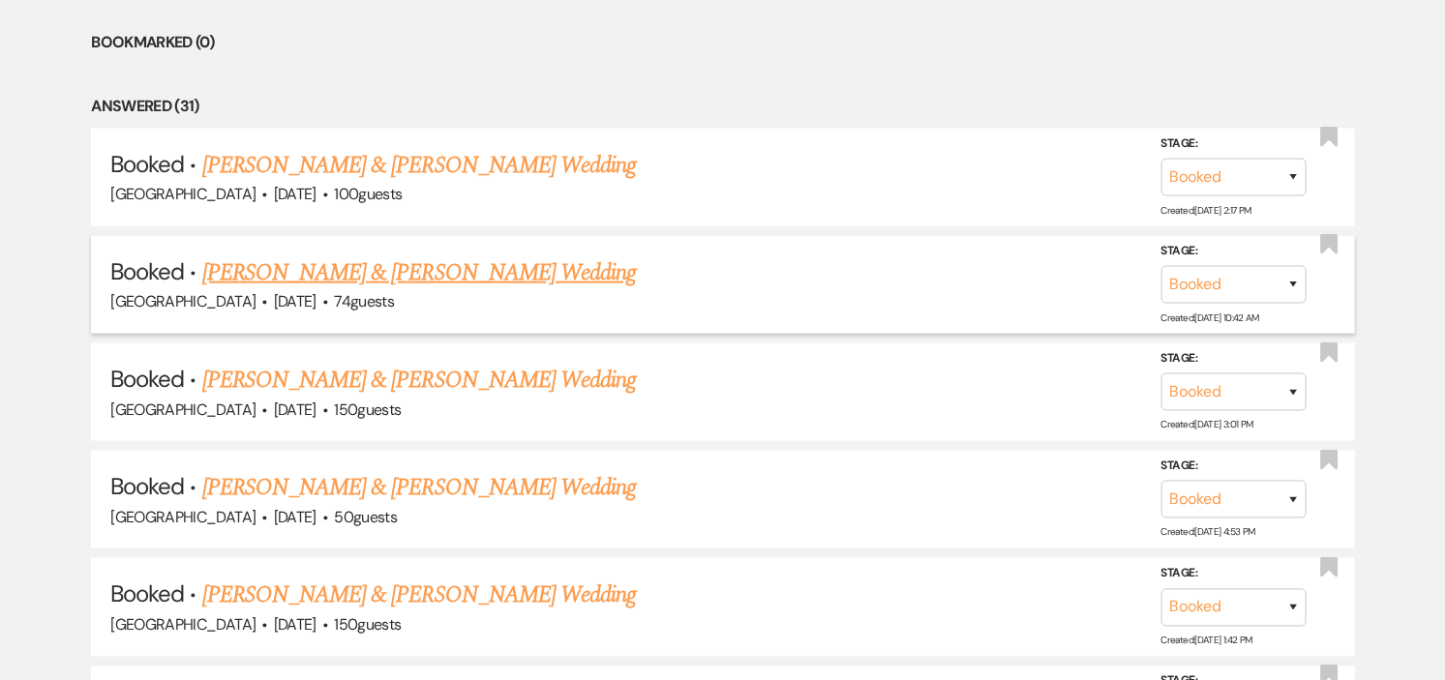
click at [471, 276] on link "[PERSON_NAME] & [PERSON_NAME] Wedding" at bounding box center [419, 273] width 434 height 35
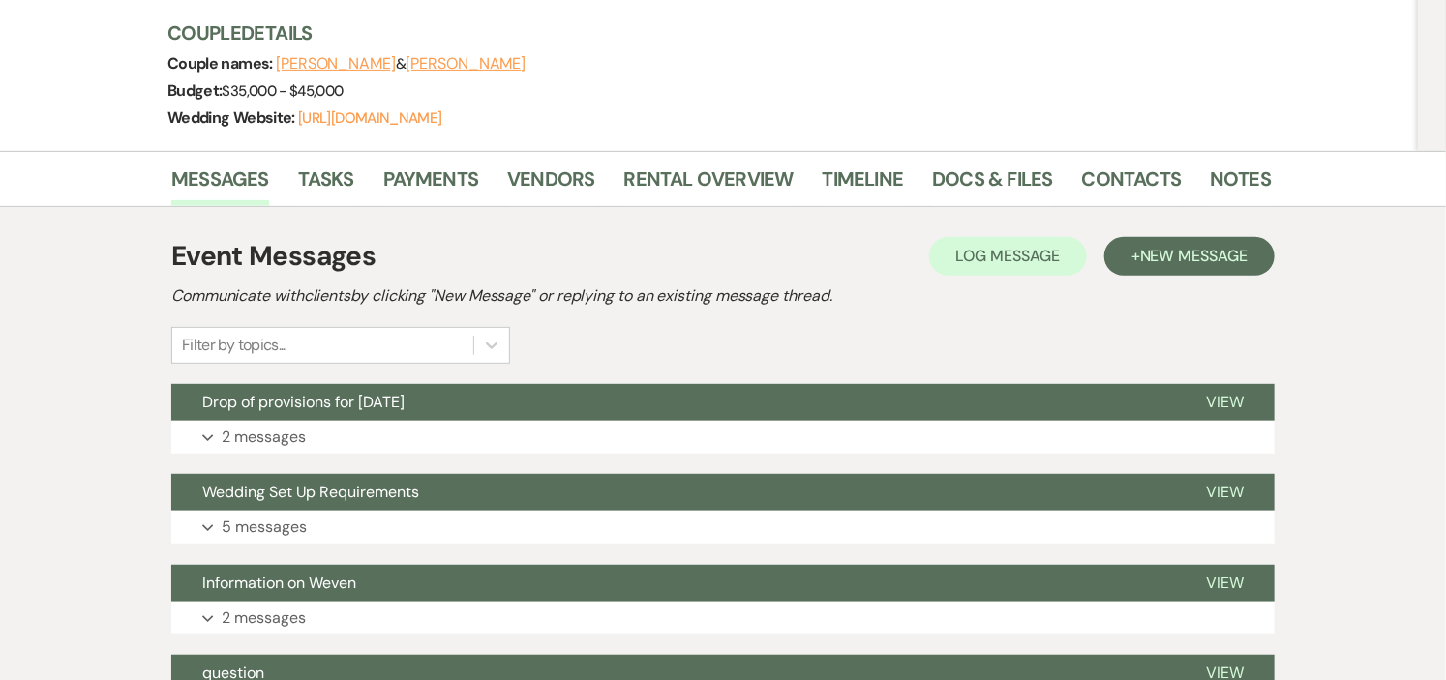
scroll to position [215, 0]
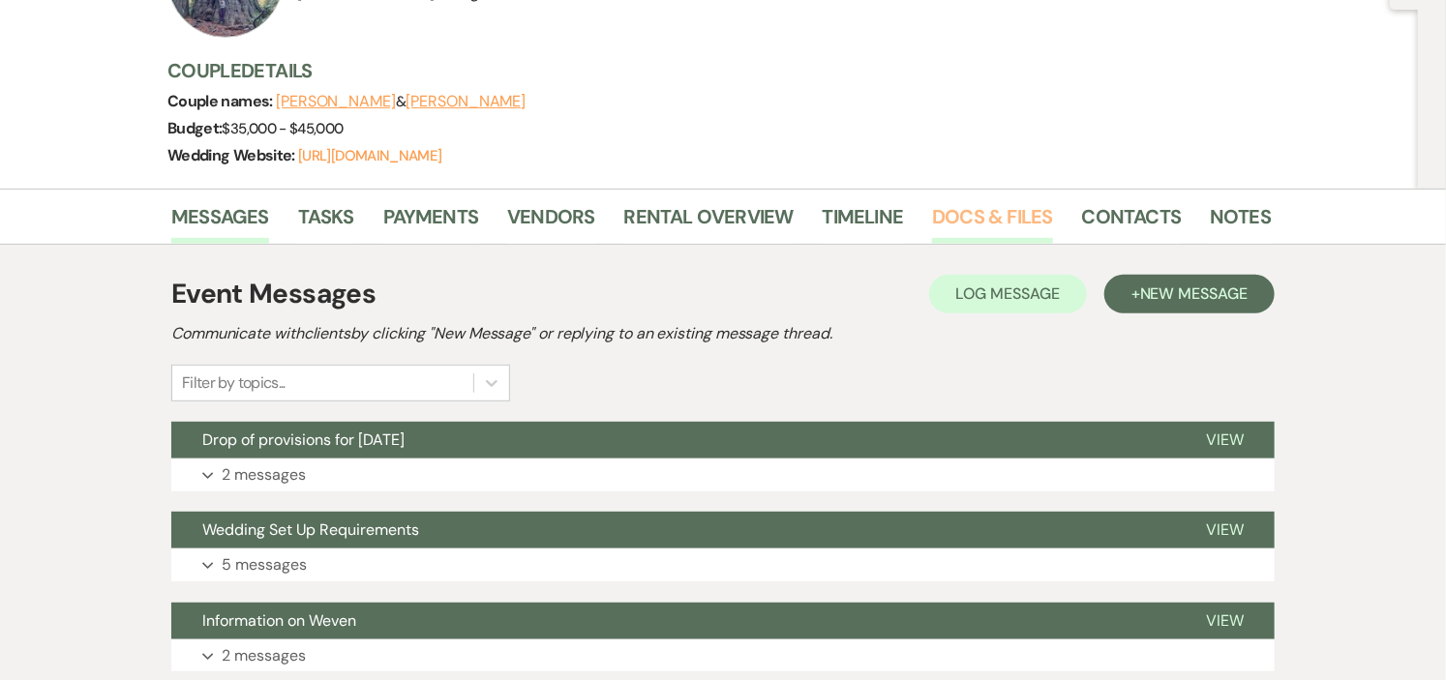
click at [936, 217] on link "Docs & Files" at bounding box center [992, 222] width 120 height 43
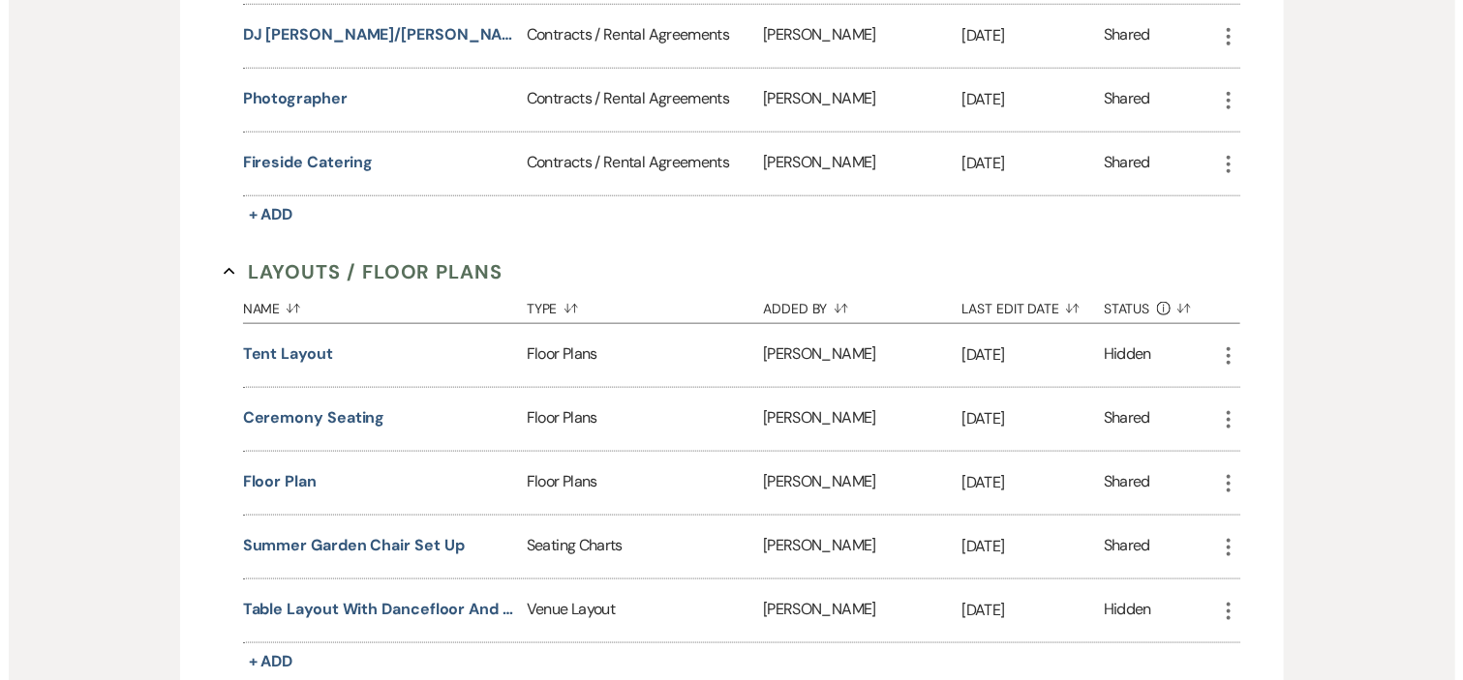
scroll to position [860, 0]
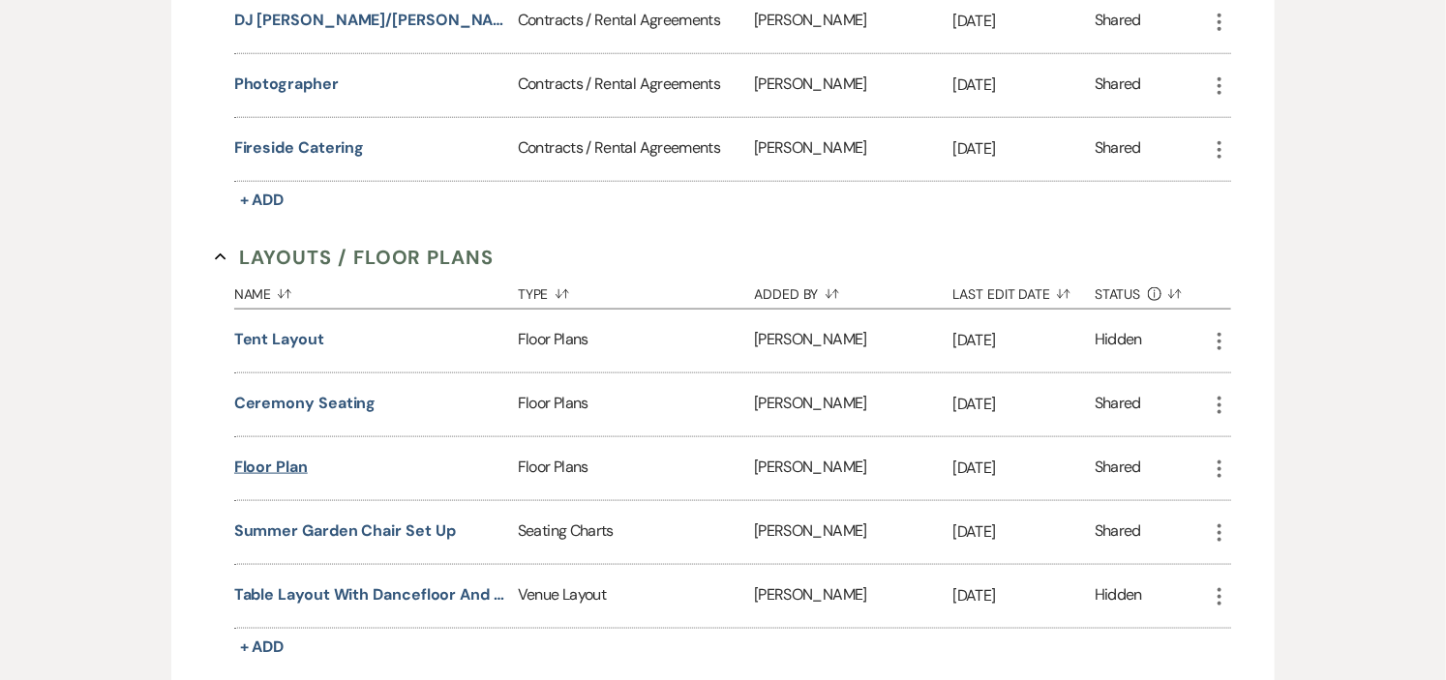
click at [274, 465] on button "floor plan" at bounding box center [271, 467] width 74 height 23
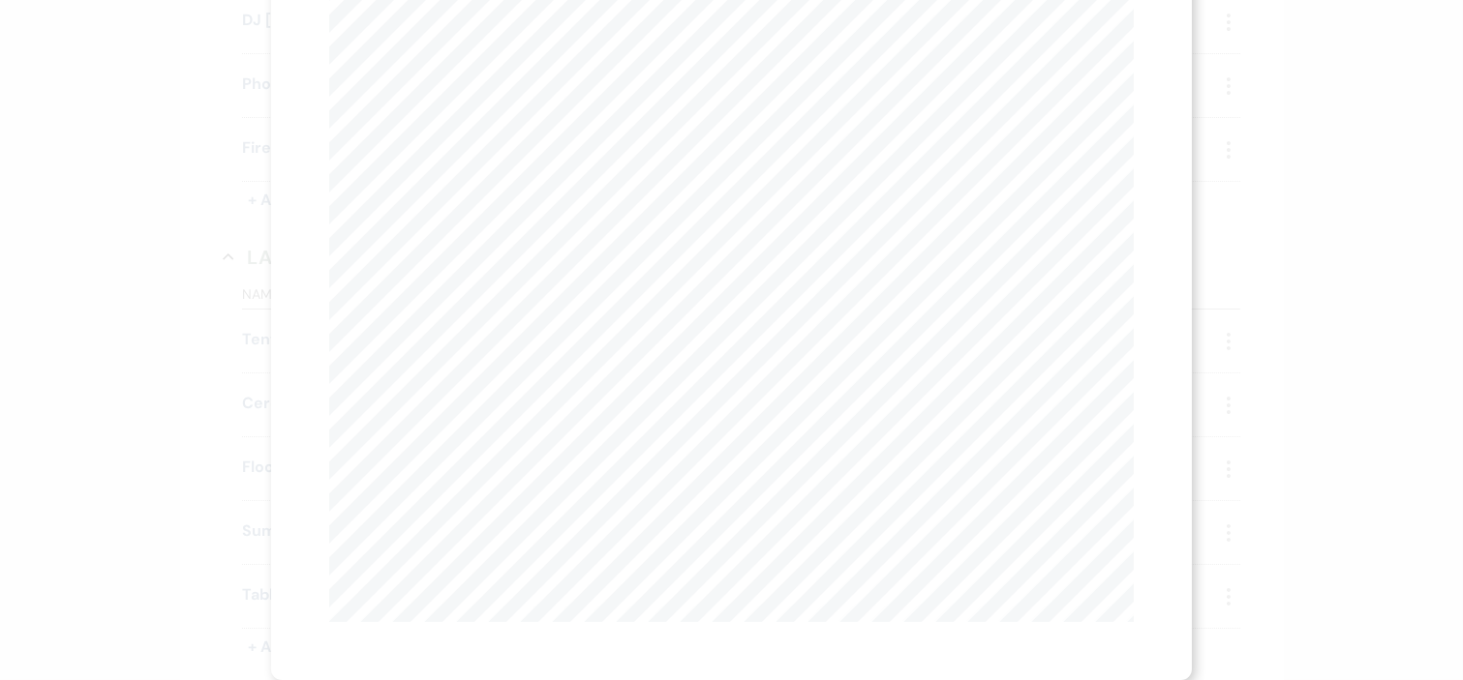
scroll to position [0, 0]
click at [1118, 49] on icon "X" at bounding box center [1124, 52] width 17 height 17
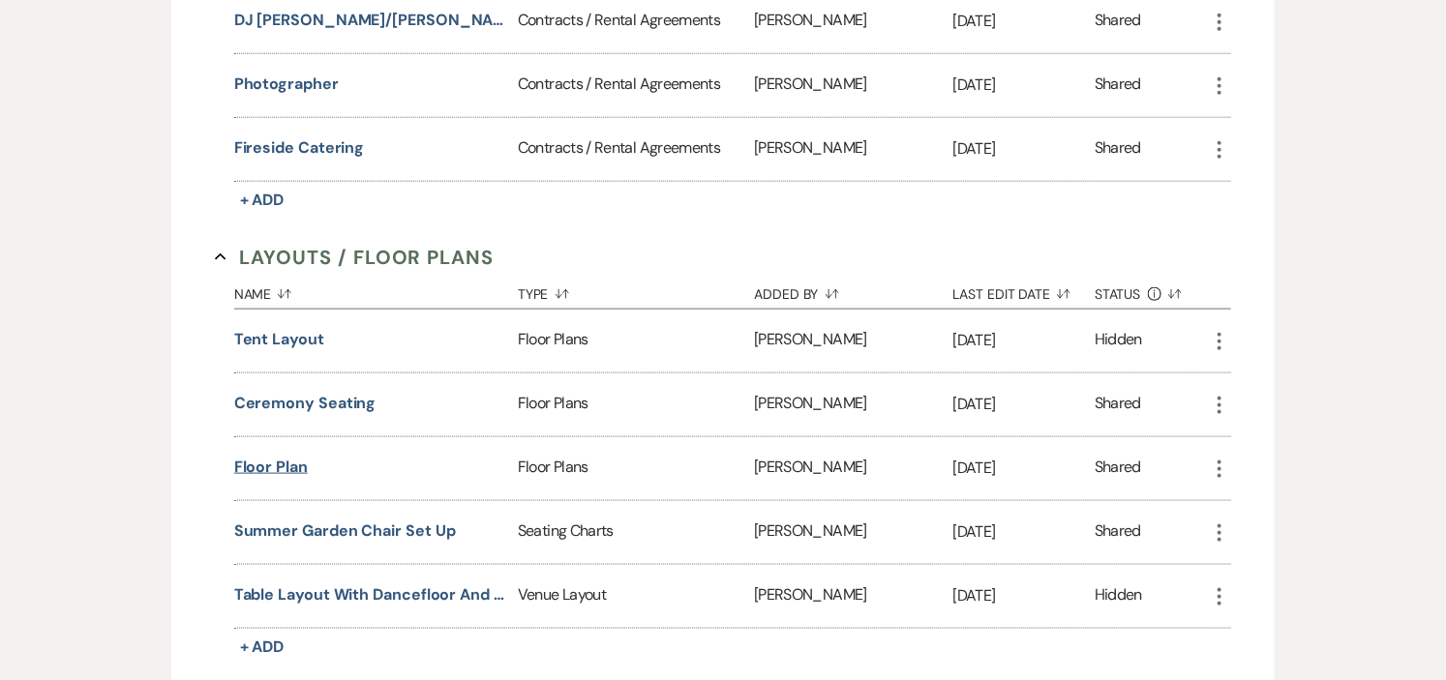
click at [246, 465] on button "floor plan" at bounding box center [271, 467] width 74 height 23
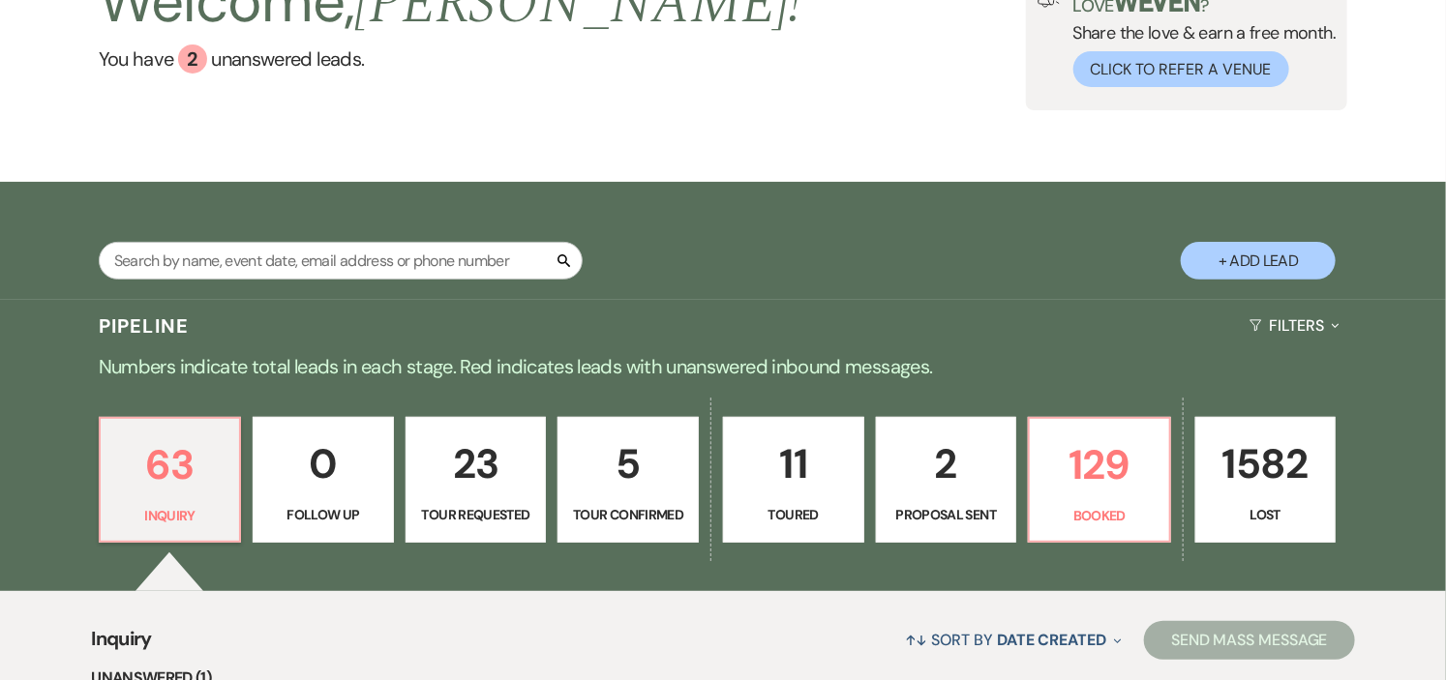
scroll to position [322, 0]
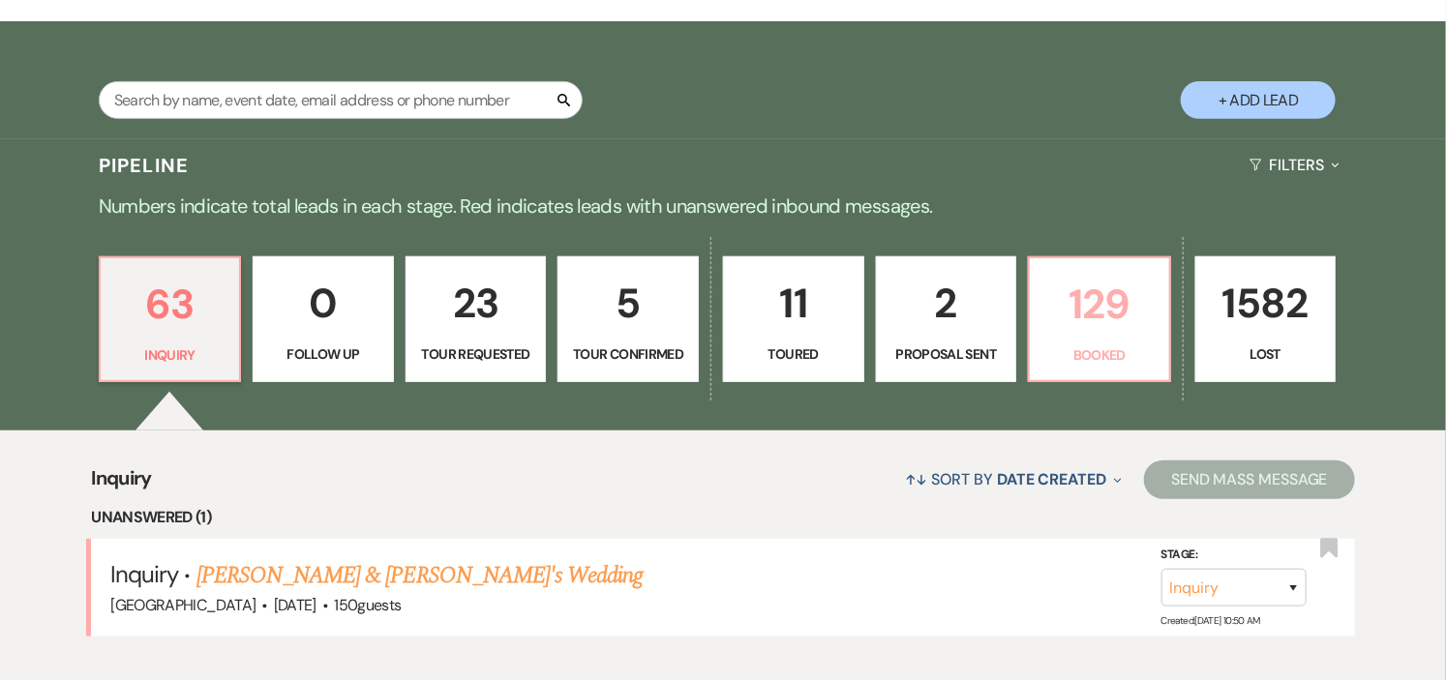
click at [1097, 345] on p "Booked" at bounding box center [1100, 355] width 116 height 21
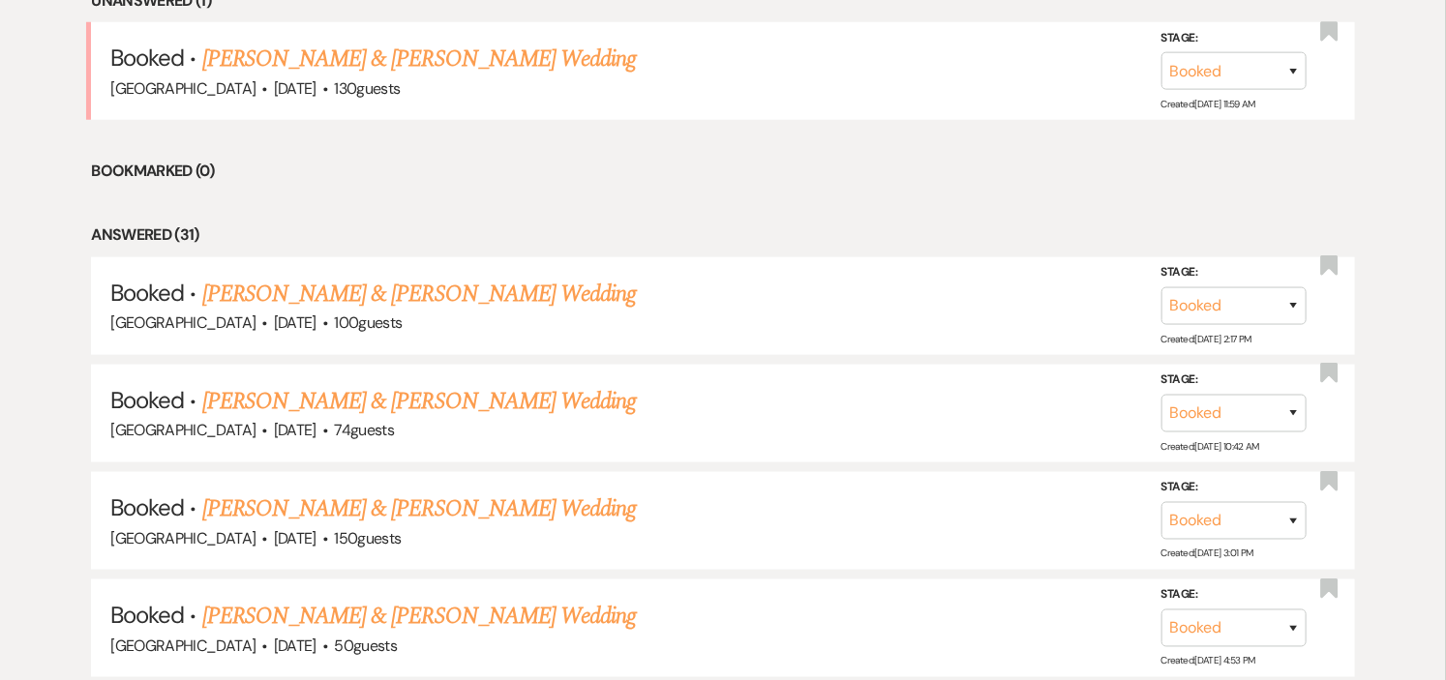
scroll to position [860, 0]
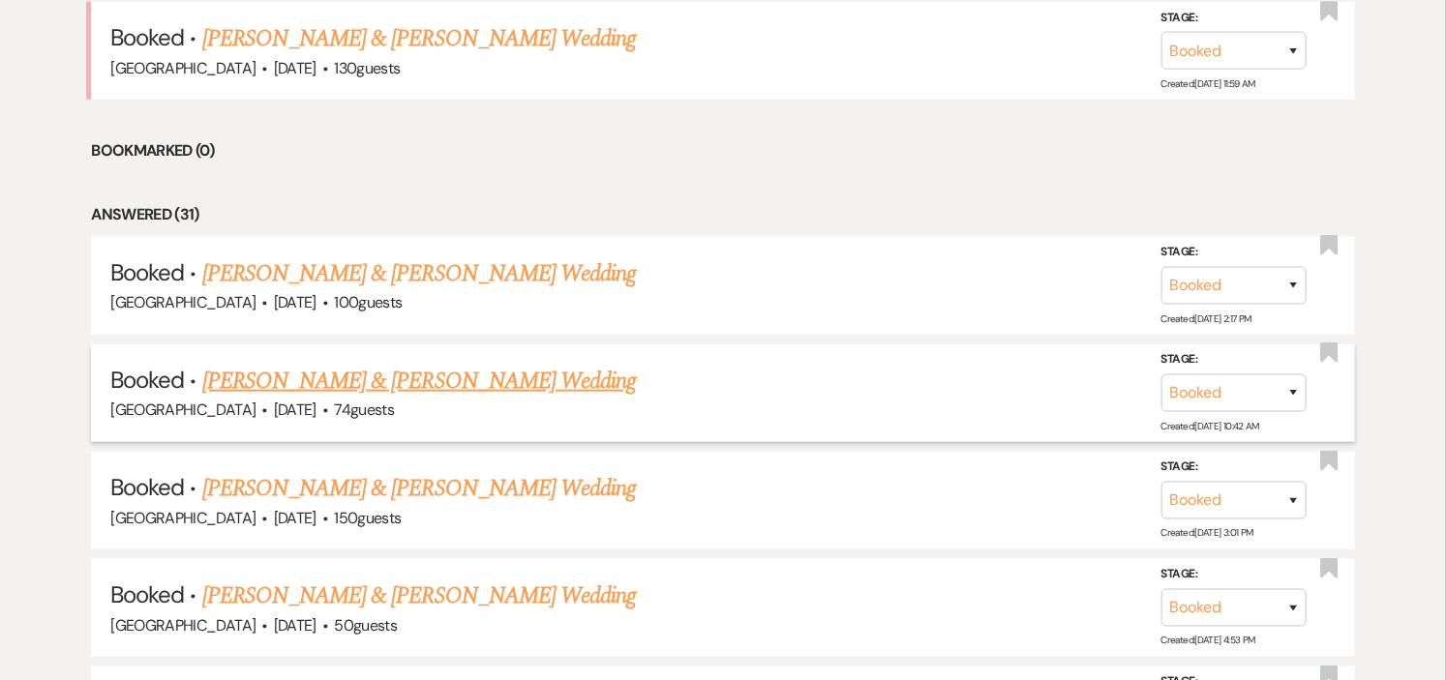
click at [536, 382] on link "[PERSON_NAME] & [PERSON_NAME] Wedding" at bounding box center [419, 381] width 434 height 35
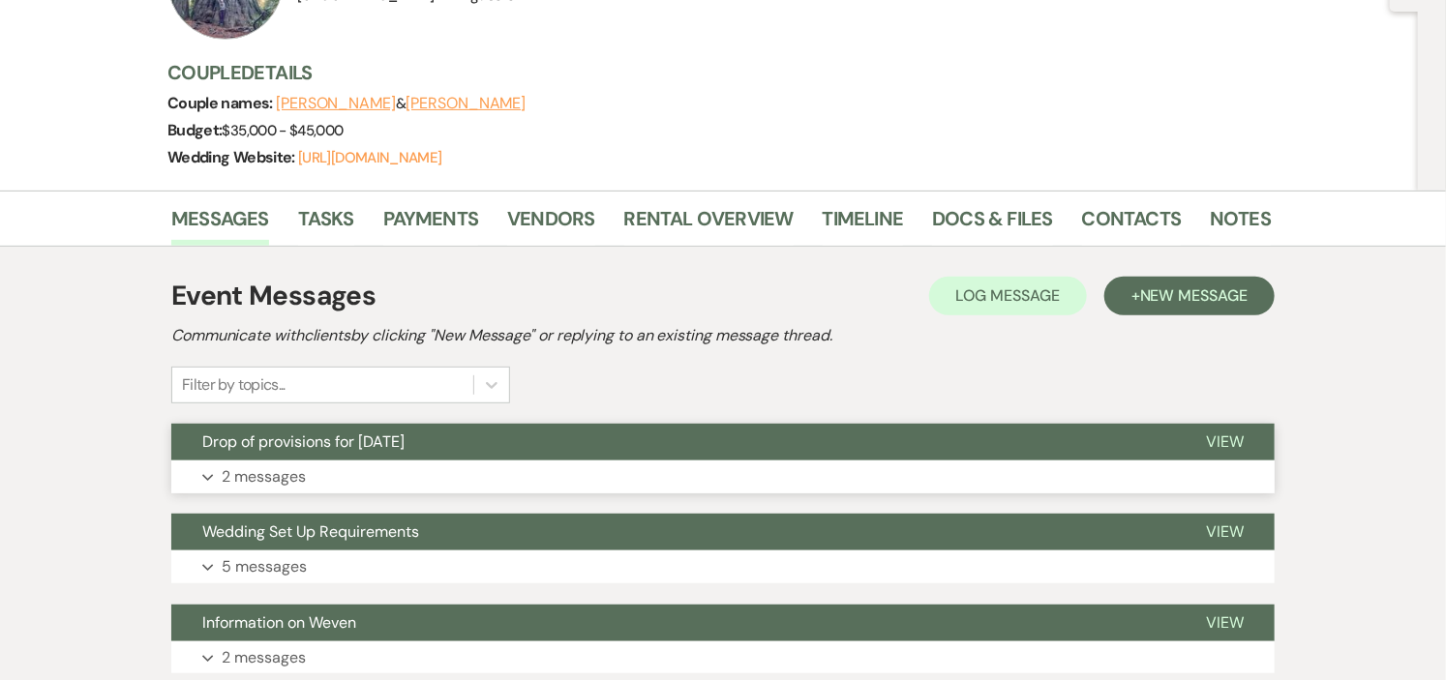
scroll to position [215, 0]
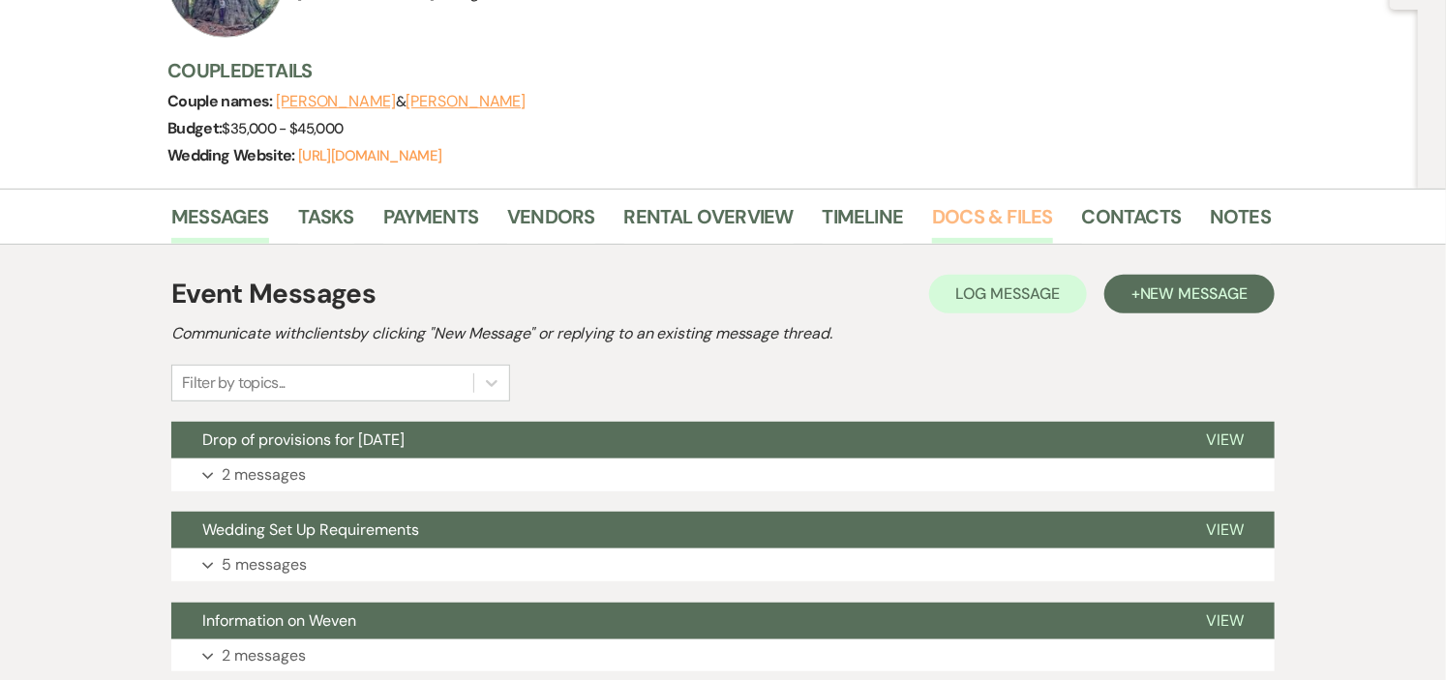
click at [945, 218] on link "Docs & Files" at bounding box center [992, 222] width 120 height 43
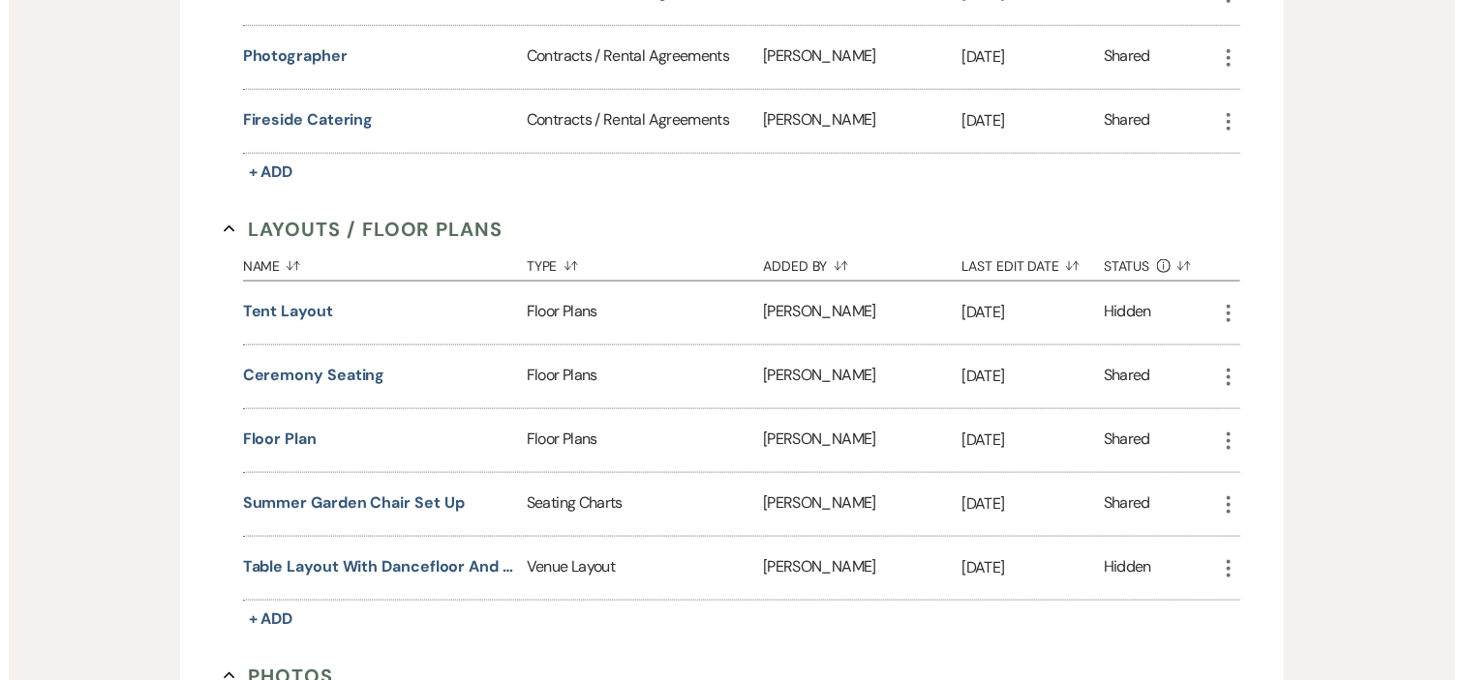
scroll to position [968, 0]
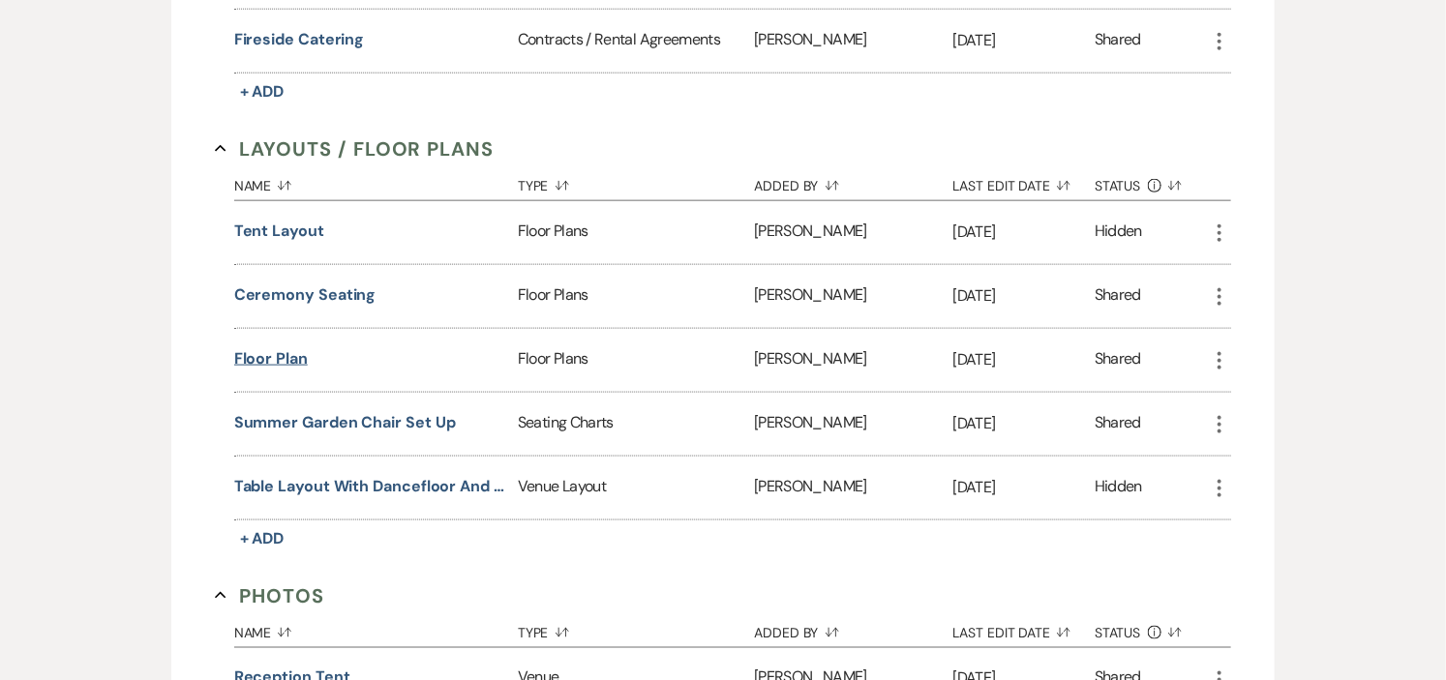
click at [276, 349] on button "floor plan" at bounding box center [271, 359] width 74 height 23
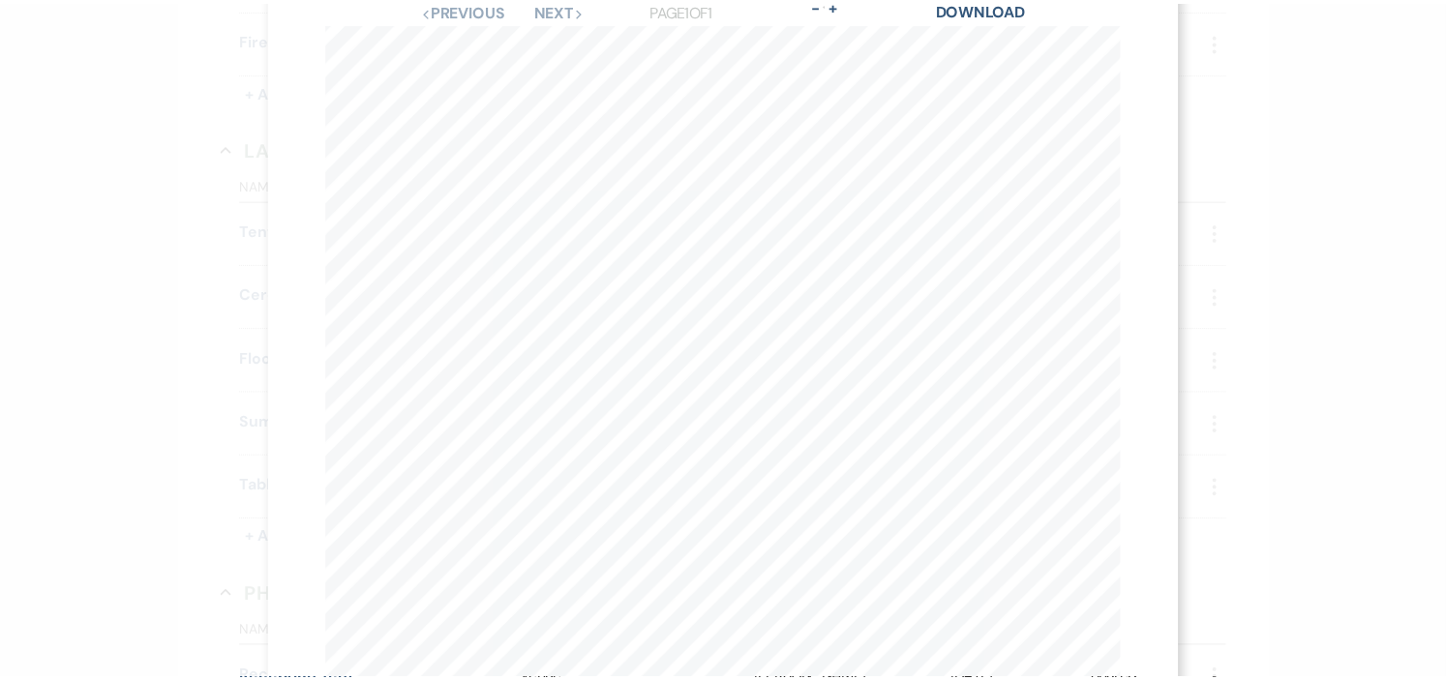
scroll to position [0, 0]
click at [983, 61] on link "Download" at bounding box center [992, 69] width 90 height 20
click at [1116, 52] on icon "X" at bounding box center [1124, 52] width 17 height 17
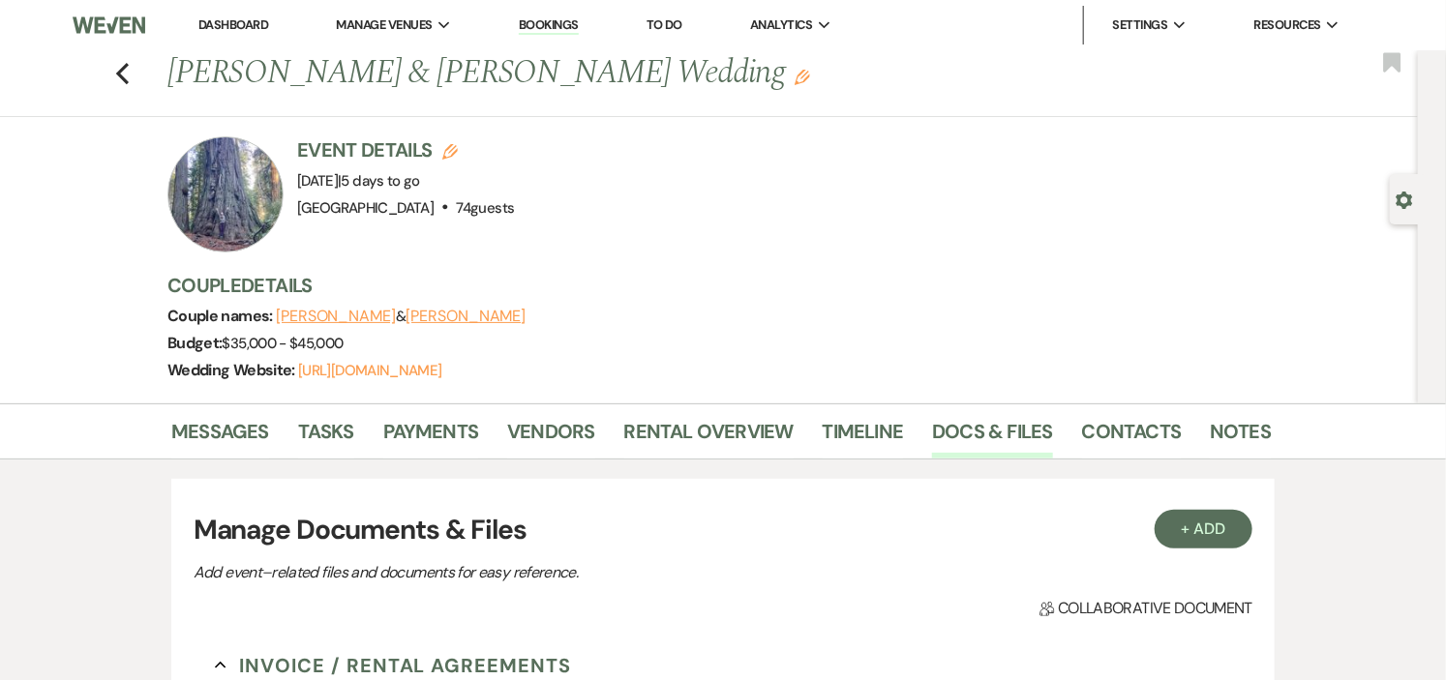
click at [248, 27] on link "Dashboard" at bounding box center [233, 24] width 70 height 16
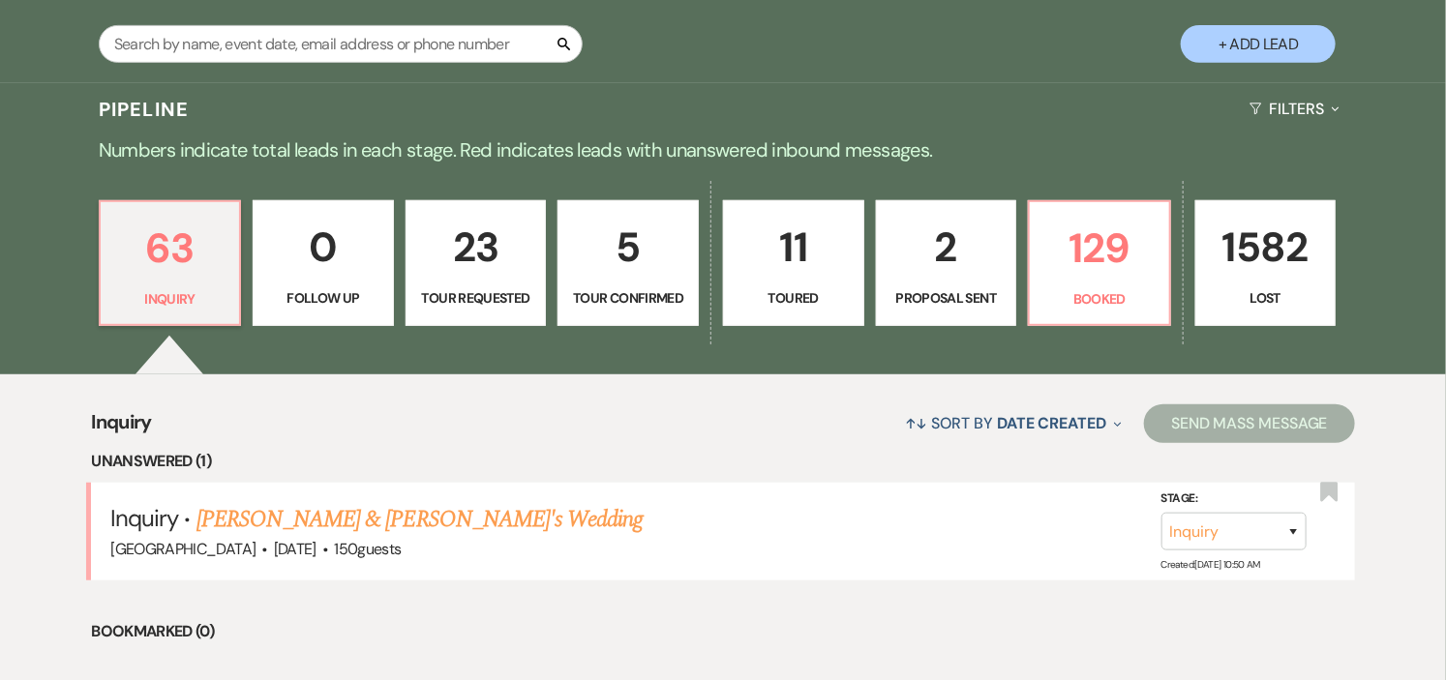
scroll to position [430, 0]
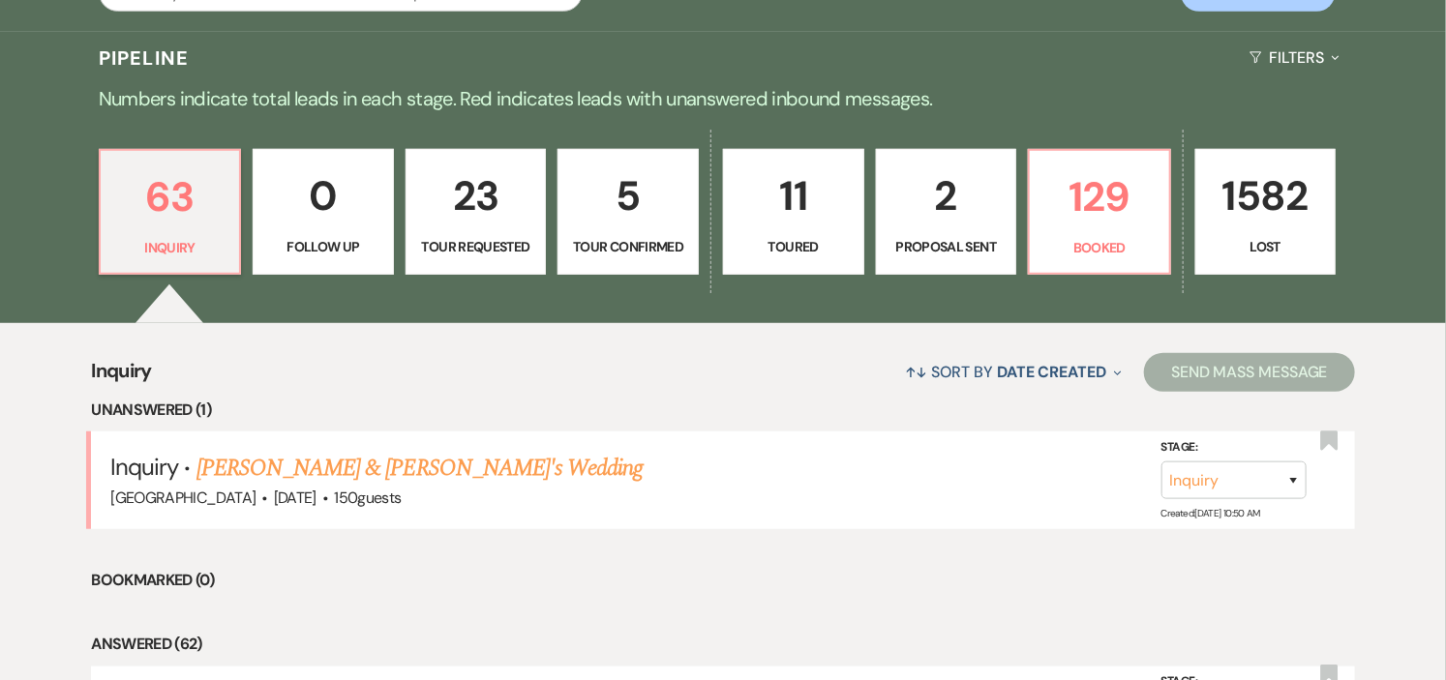
click at [644, 225] on p "5" at bounding box center [628, 196] width 116 height 65
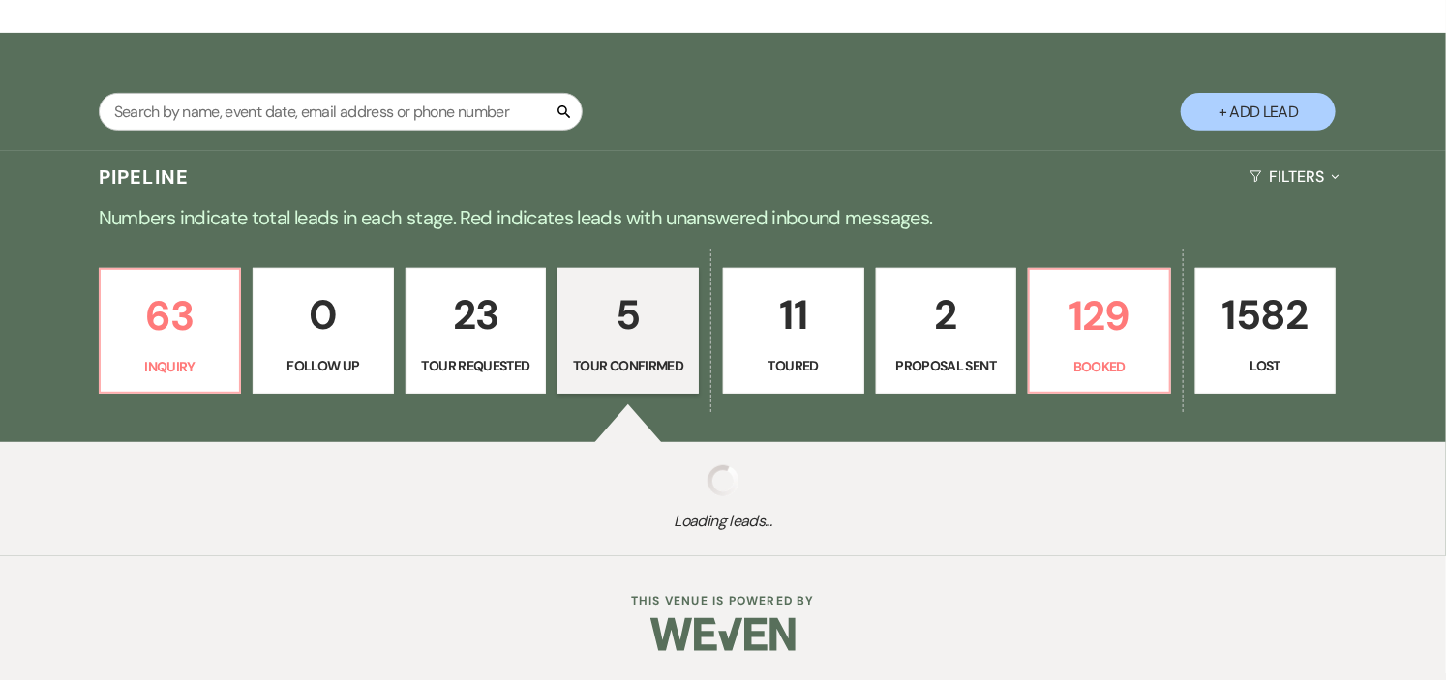
select select "4"
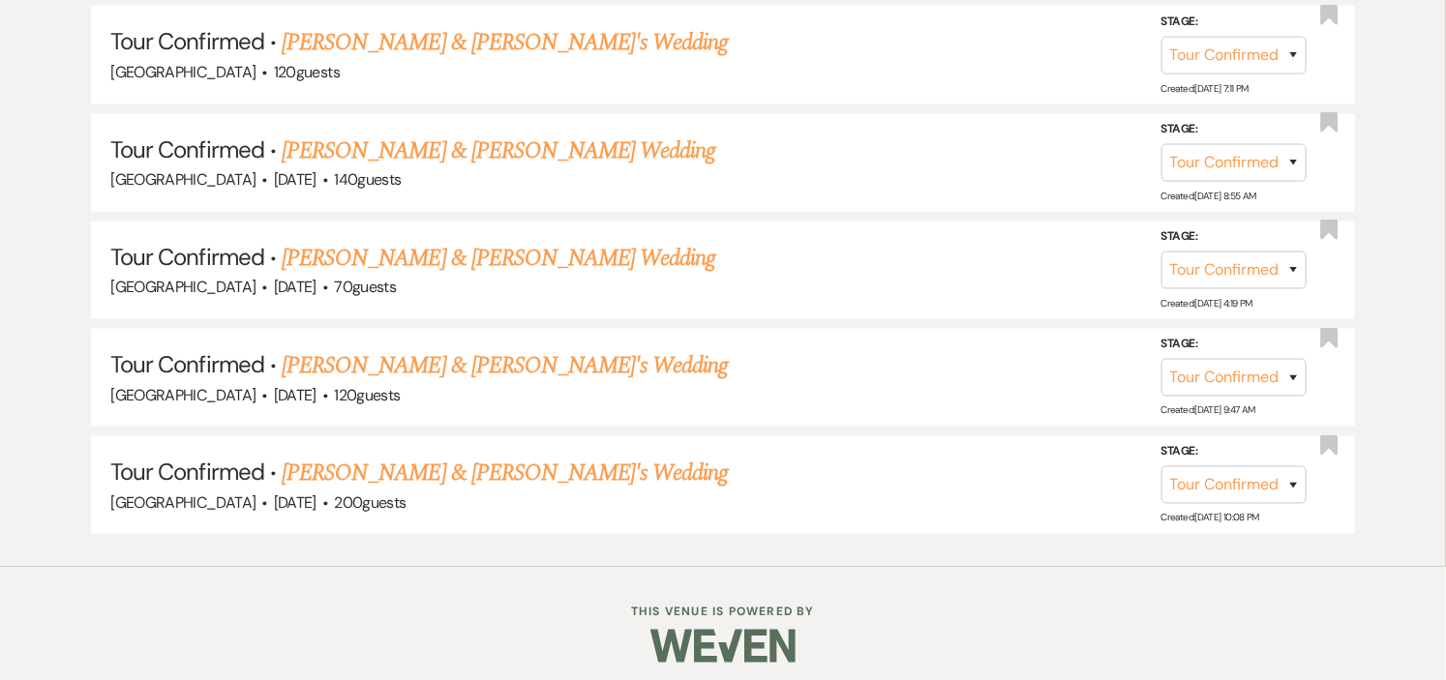
scroll to position [988, 0]
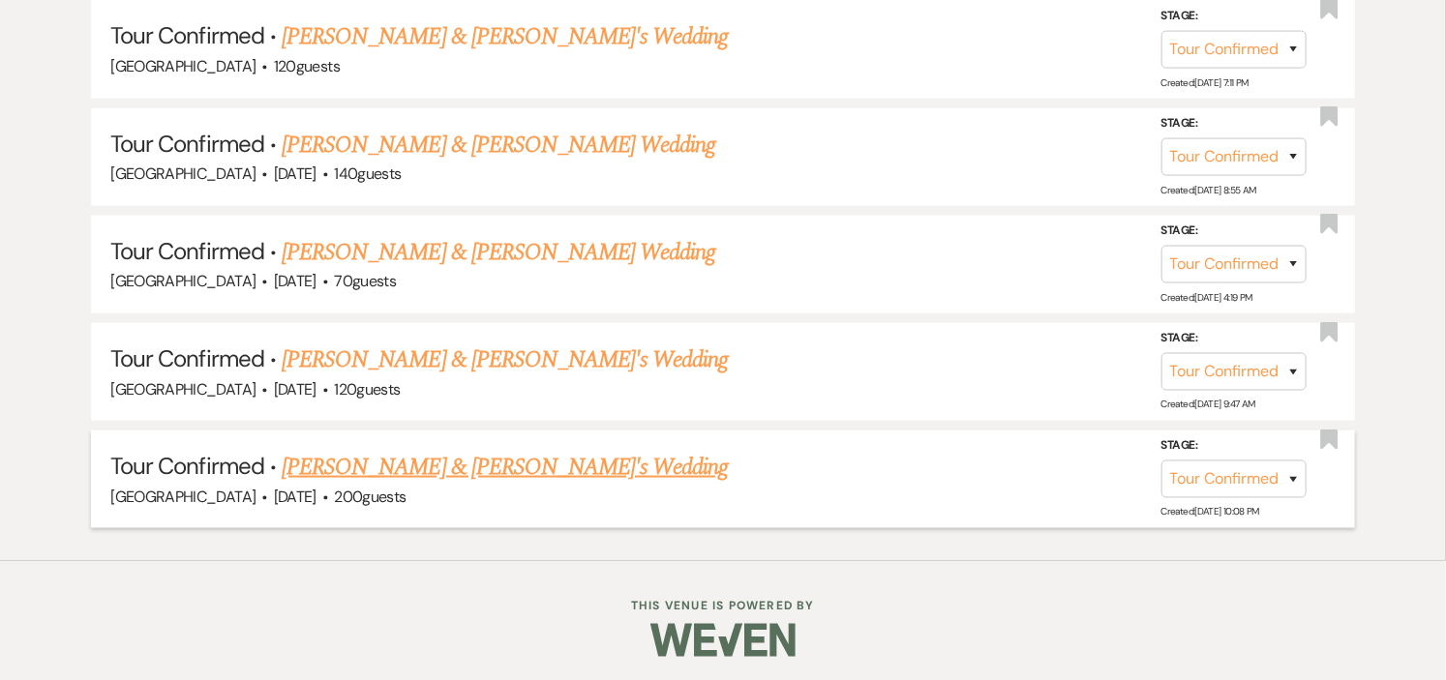
click at [498, 458] on link "Lucy Bowler & Fiance's Wedding" at bounding box center [505, 467] width 447 height 35
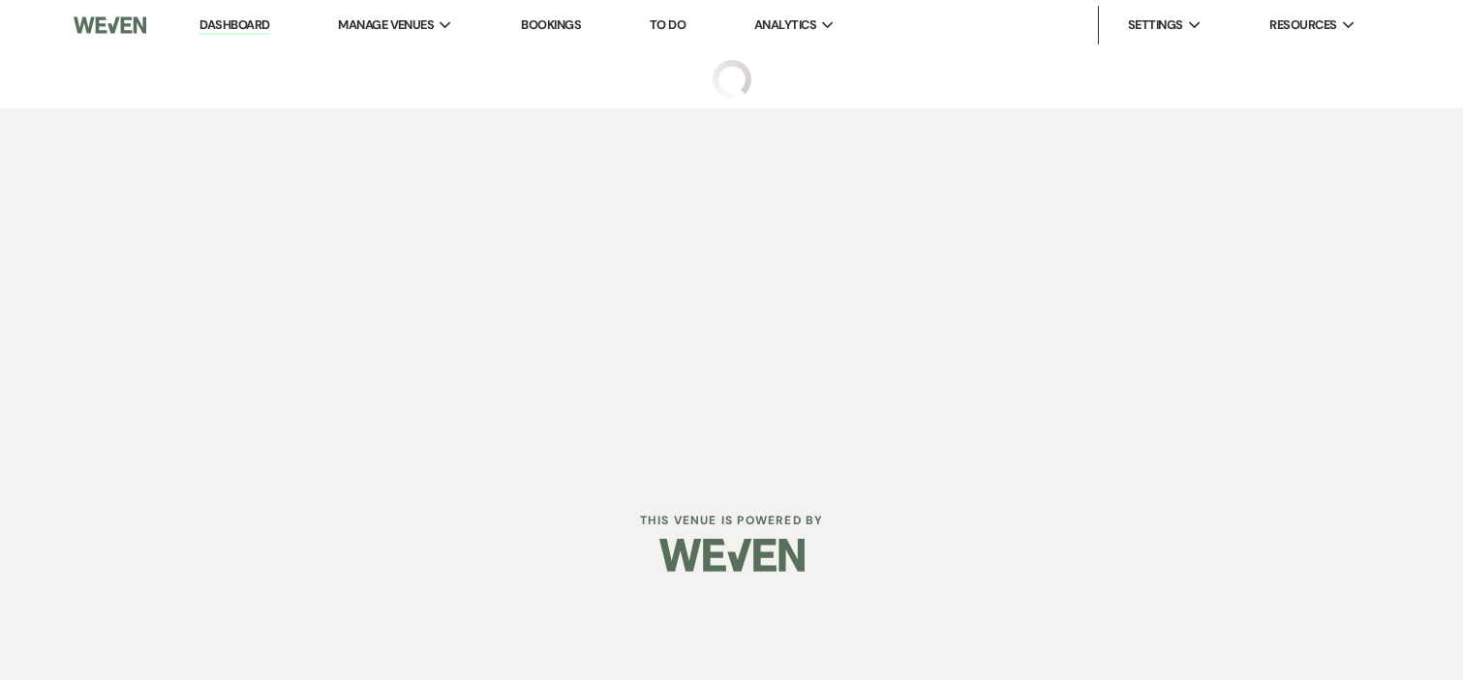
select select "4"
select select "5"
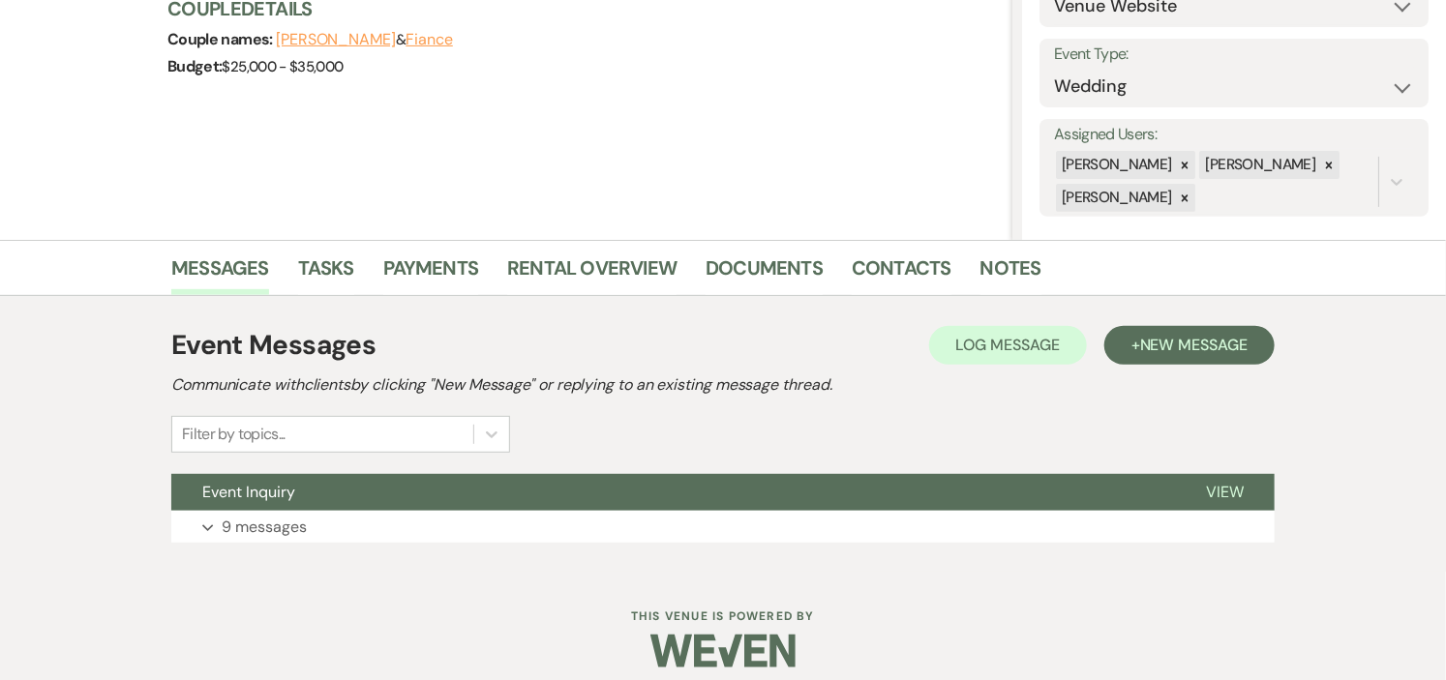
scroll to position [262, 0]
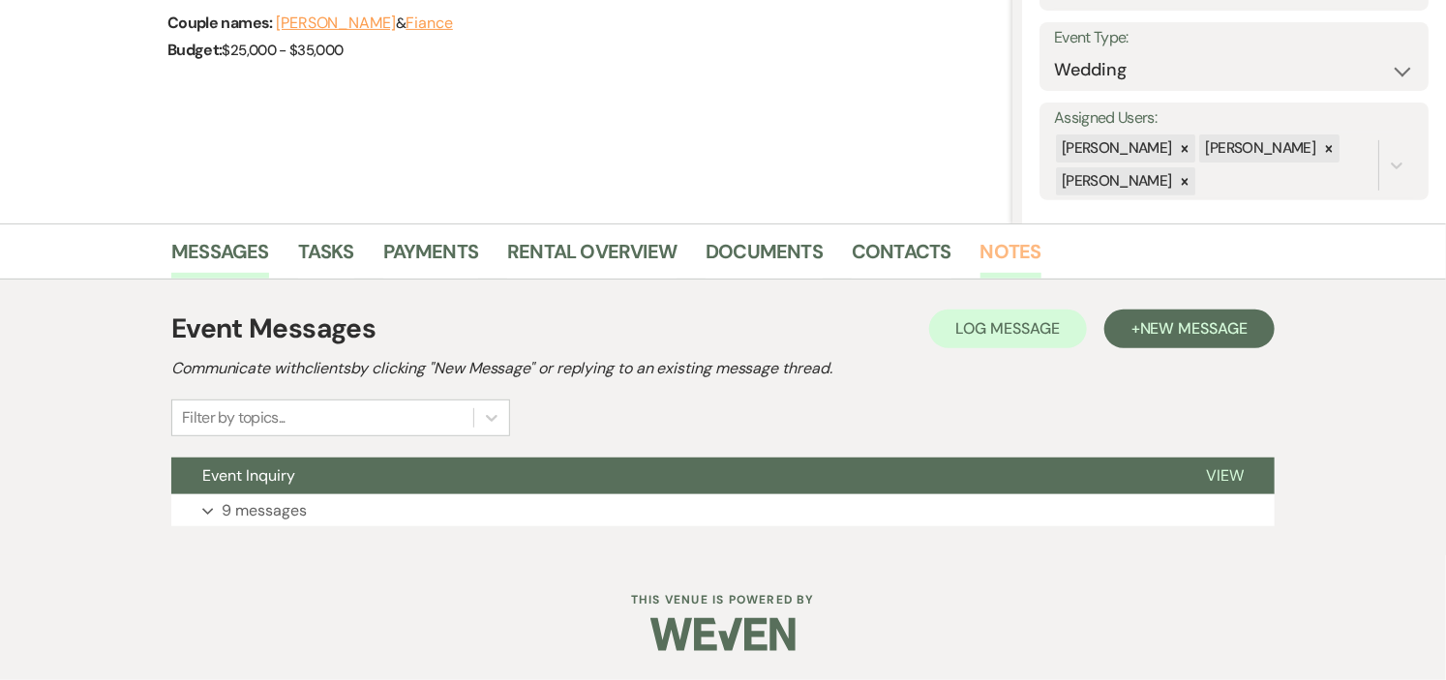
click at [1012, 257] on link "Notes" at bounding box center [1011, 257] width 61 height 43
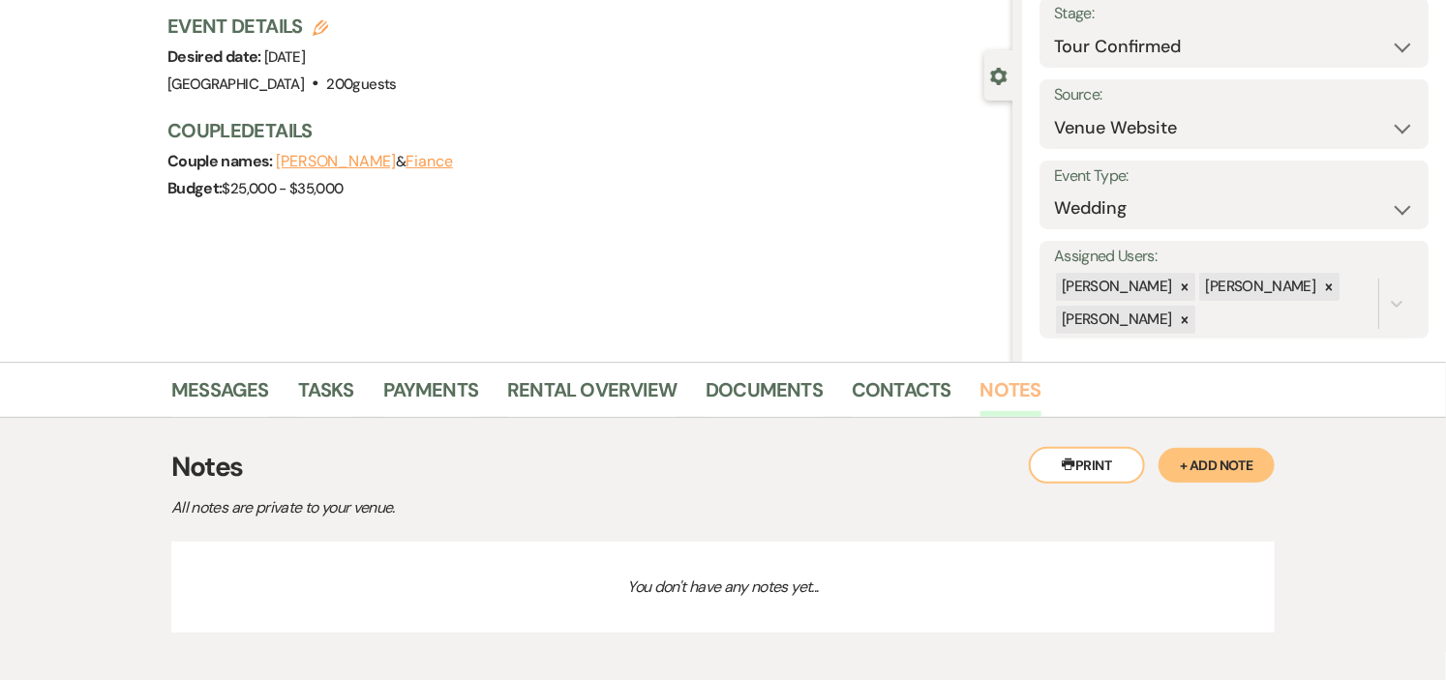
scroll to position [219, 0]
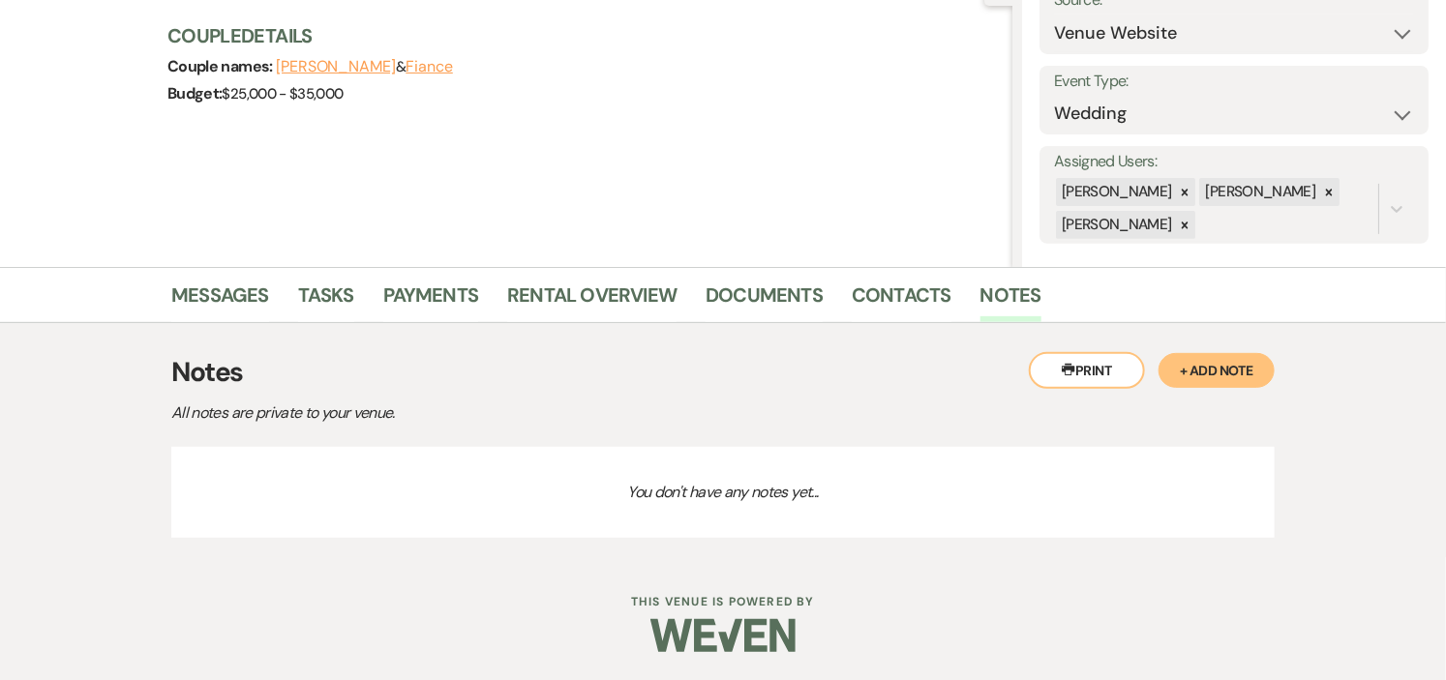
click at [1189, 364] on button "+ Add Note" at bounding box center [1217, 370] width 116 height 35
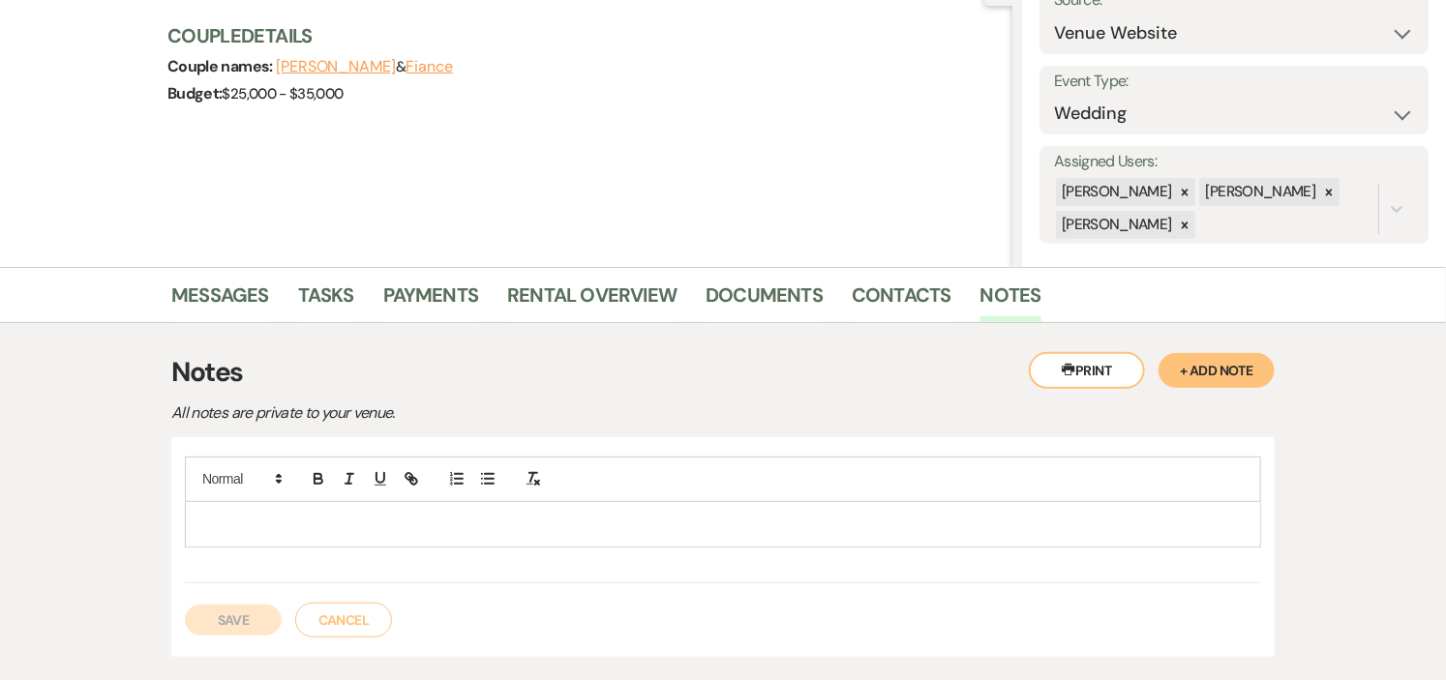
click at [281, 520] on p at bounding box center [722, 524] width 1045 height 21
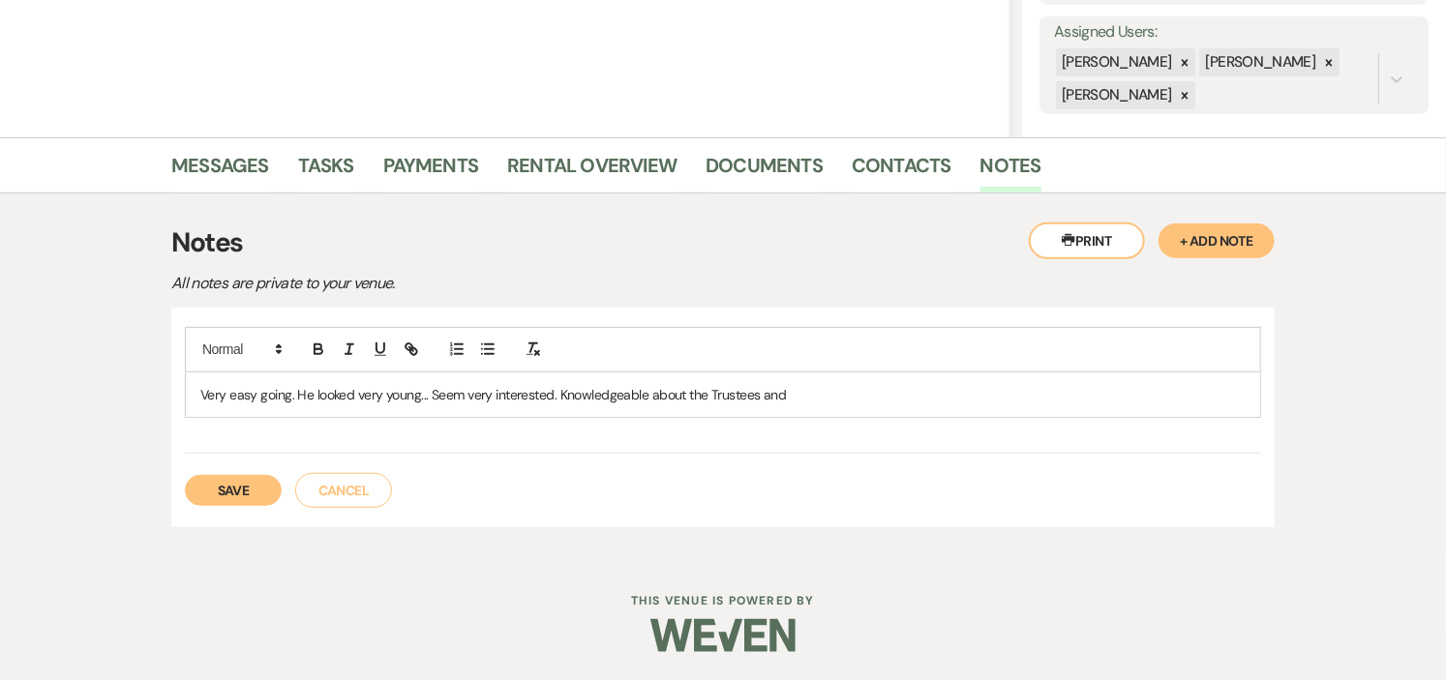
scroll to position [349, 0]
click at [288, 399] on p "Very easy going. He looked very young... Seem very interested. Knowledgeable ab…" at bounding box center [722, 393] width 1045 height 21
click at [1002, 390] on p "Very easy going, nice but almost in a dismissive way. He looked very young... S…" at bounding box center [722, 393] width 1045 height 21
drag, startPoint x: 1002, startPoint y: 390, endPoint x: 766, endPoint y: 407, distance: 236.8
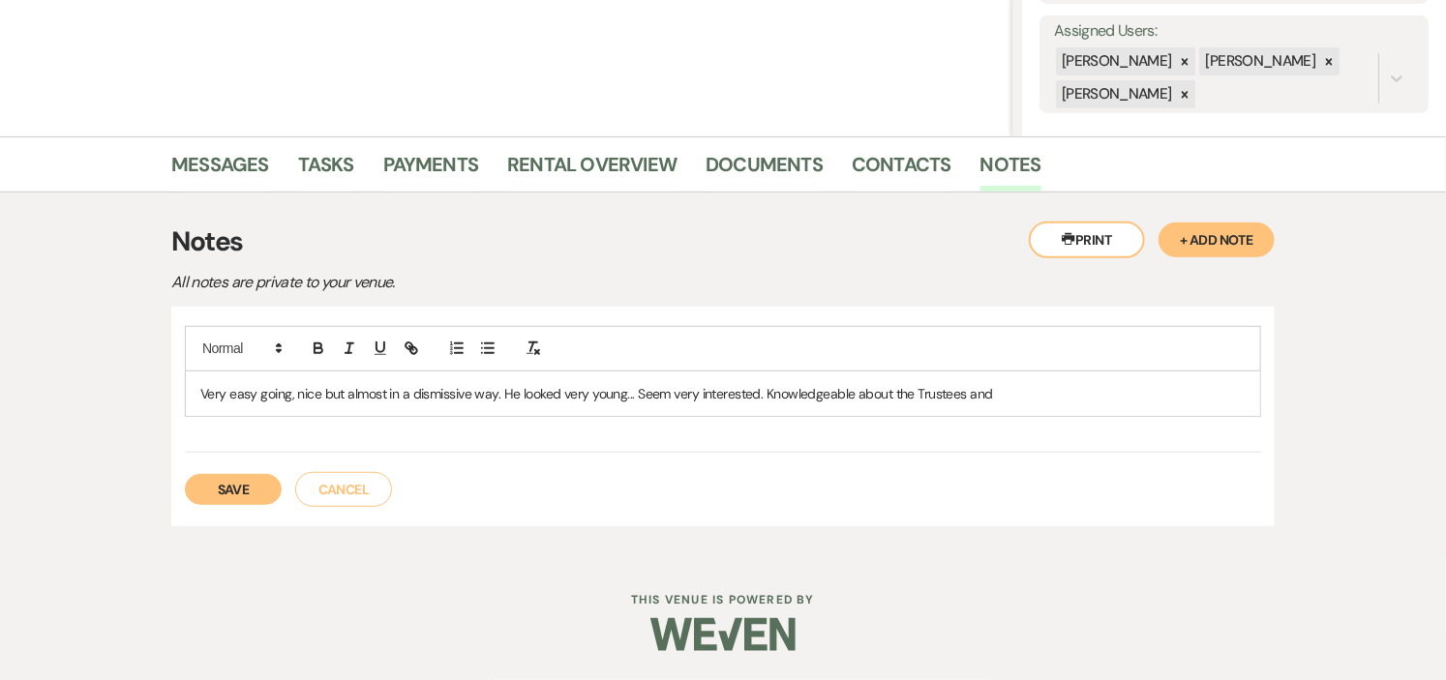
click at [766, 407] on div "Very easy going, nice but almost in a dismissive way. He looked very young... S…" at bounding box center [723, 394] width 1074 height 45
click at [236, 489] on button "Save" at bounding box center [233, 489] width 97 height 31
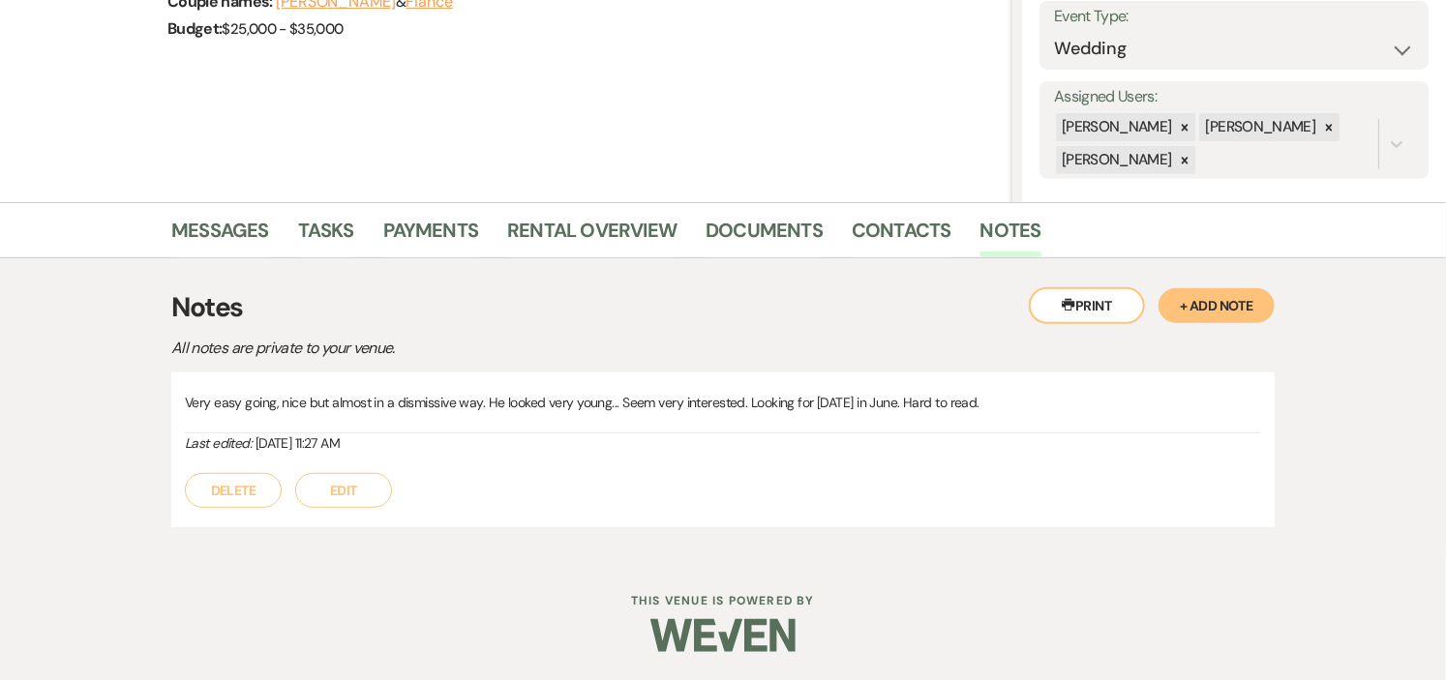
click at [1184, 301] on button "+ Add Note" at bounding box center [1217, 305] width 116 height 35
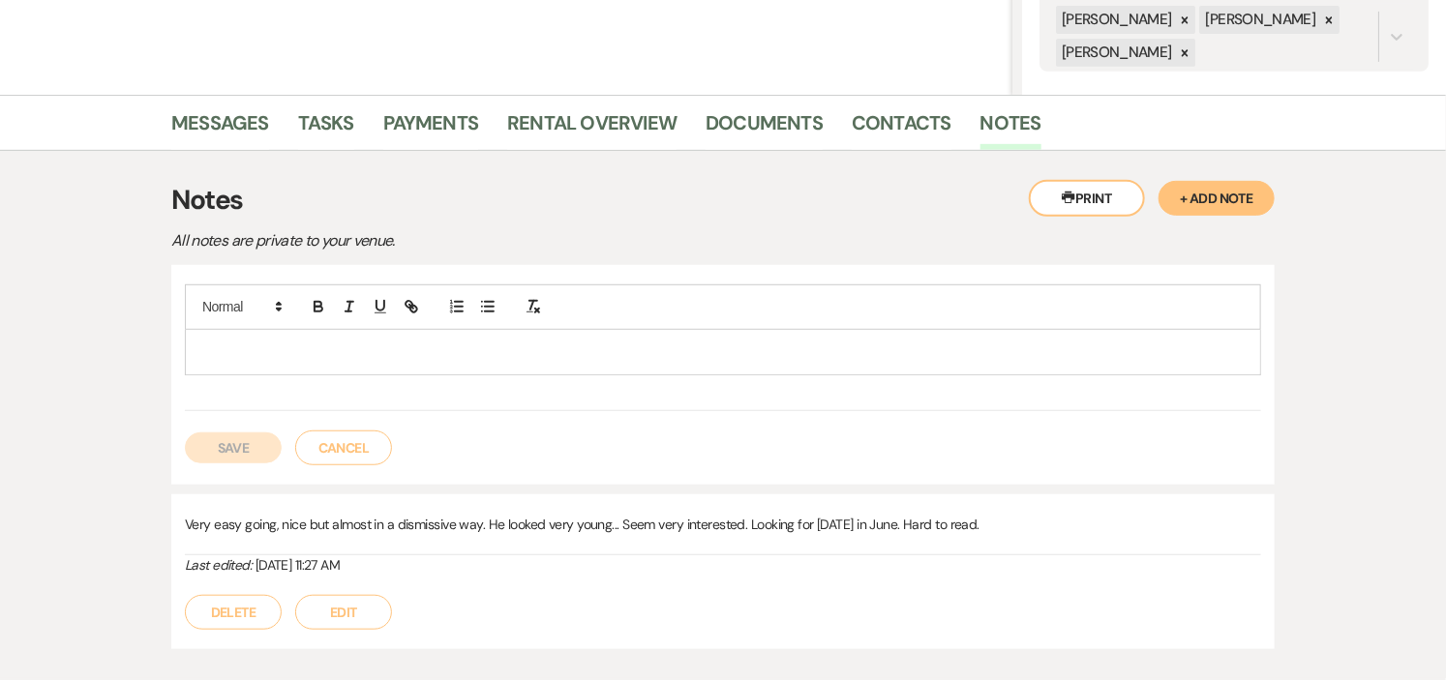
click at [333, 450] on button "Cancel" at bounding box center [343, 448] width 97 height 35
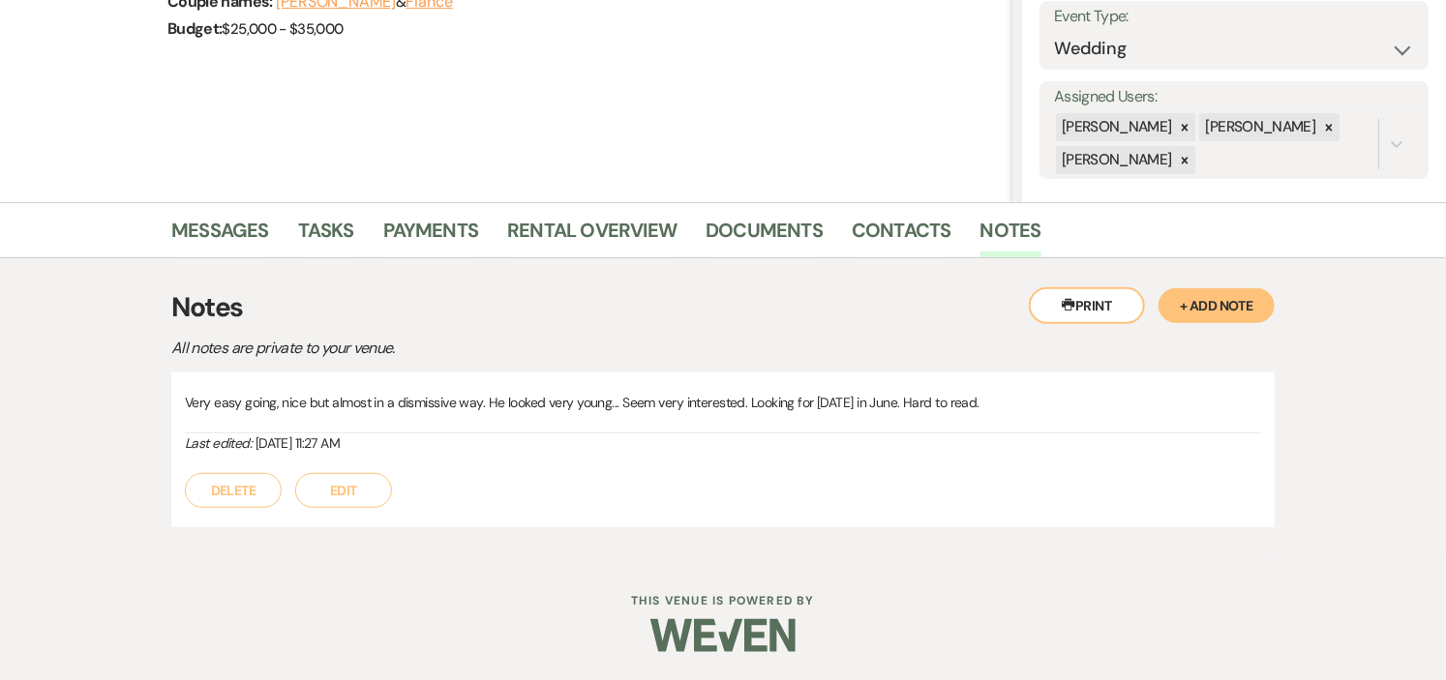
click at [320, 492] on button "Edit" at bounding box center [343, 490] width 97 height 35
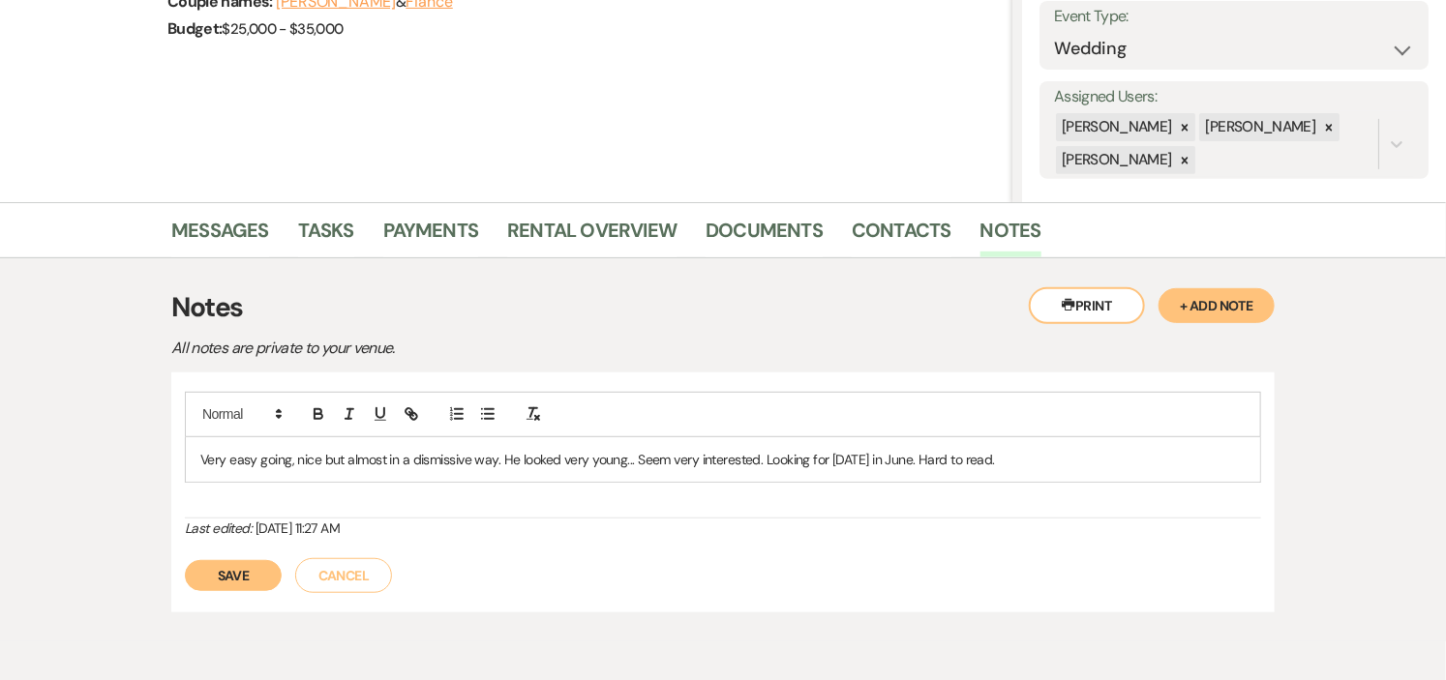
click at [198, 457] on div "Very easy going, nice but almost in a dismissive way. He looked very young... S…" at bounding box center [723, 460] width 1074 height 45
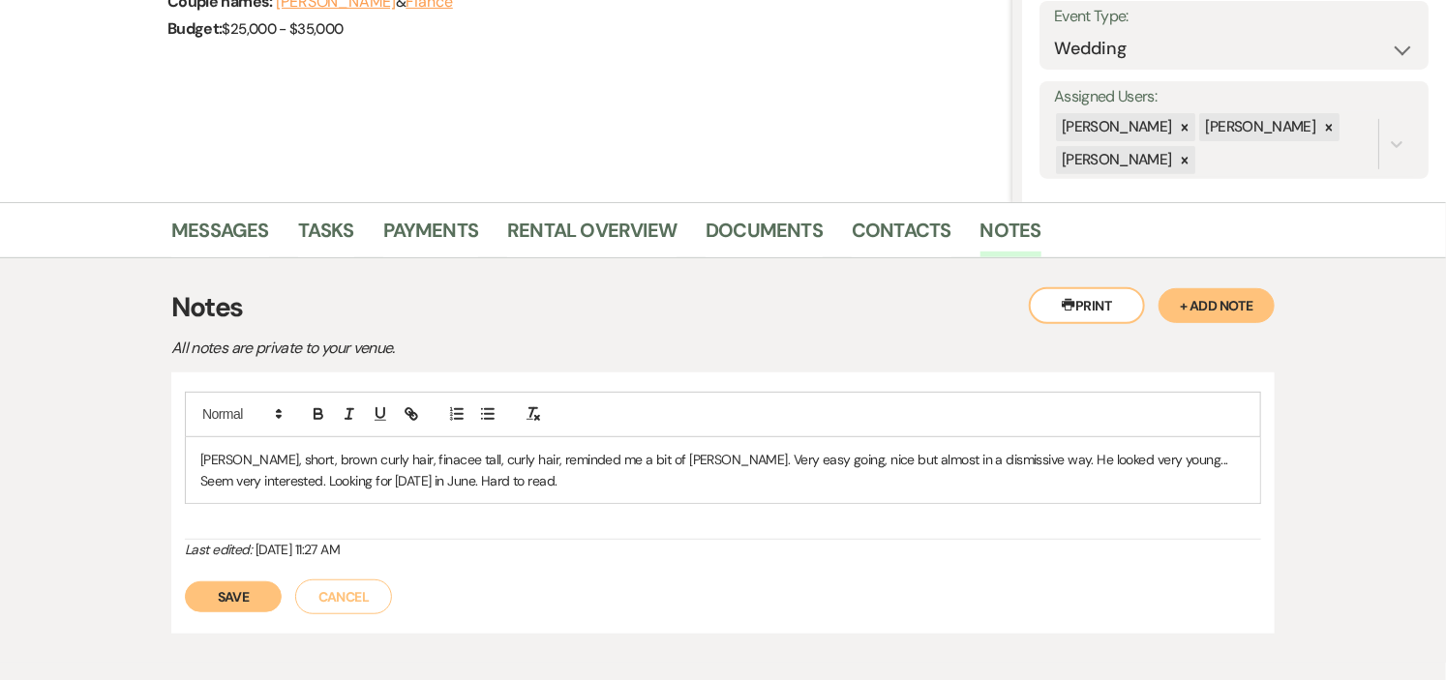
click at [245, 597] on button "Save" at bounding box center [233, 597] width 97 height 31
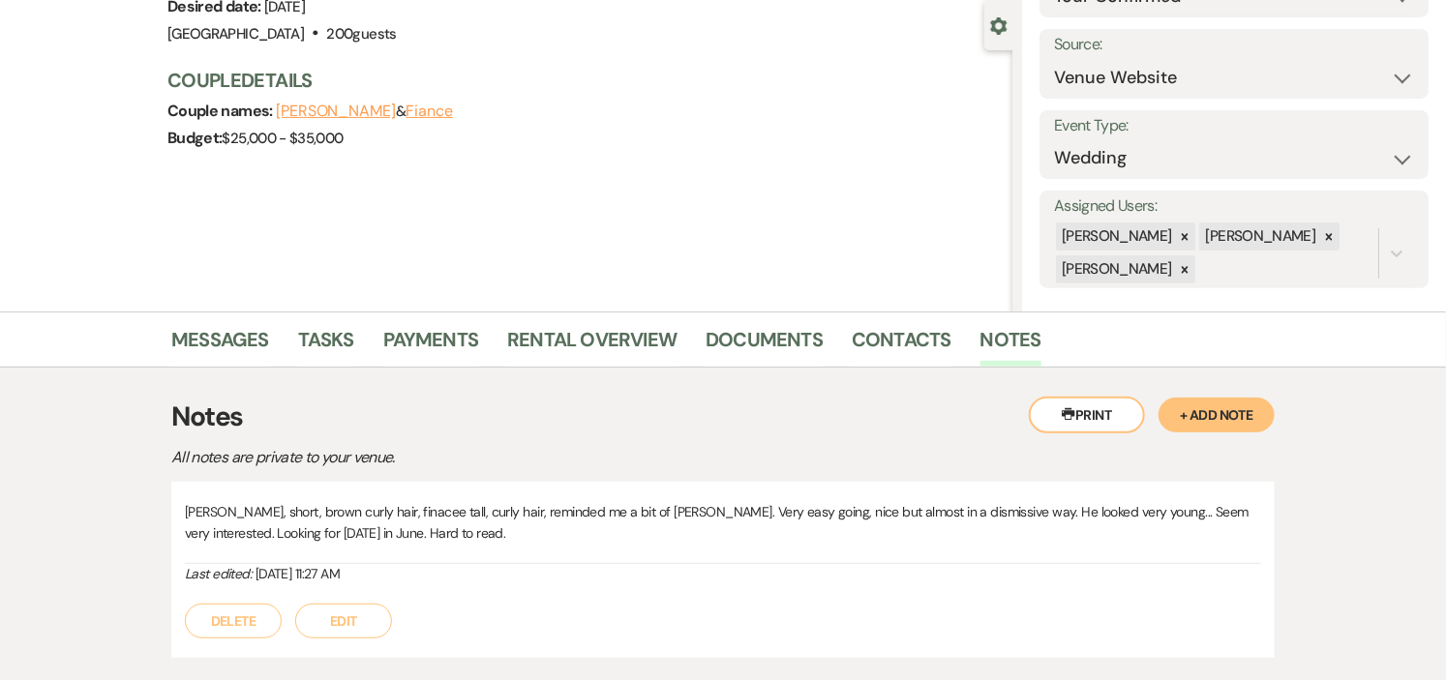
scroll to position [305, 0]
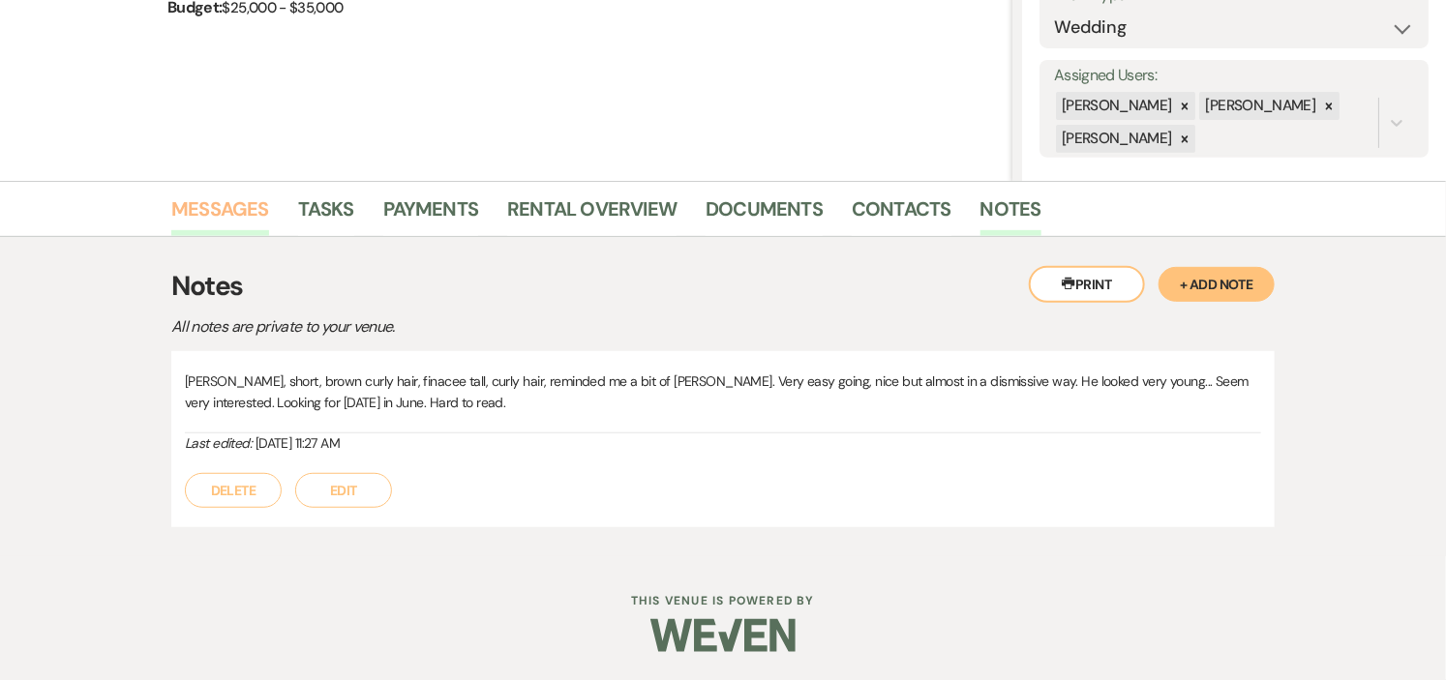
click at [200, 199] on link "Messages" at bounding box center [220, 215] width 98 height 43
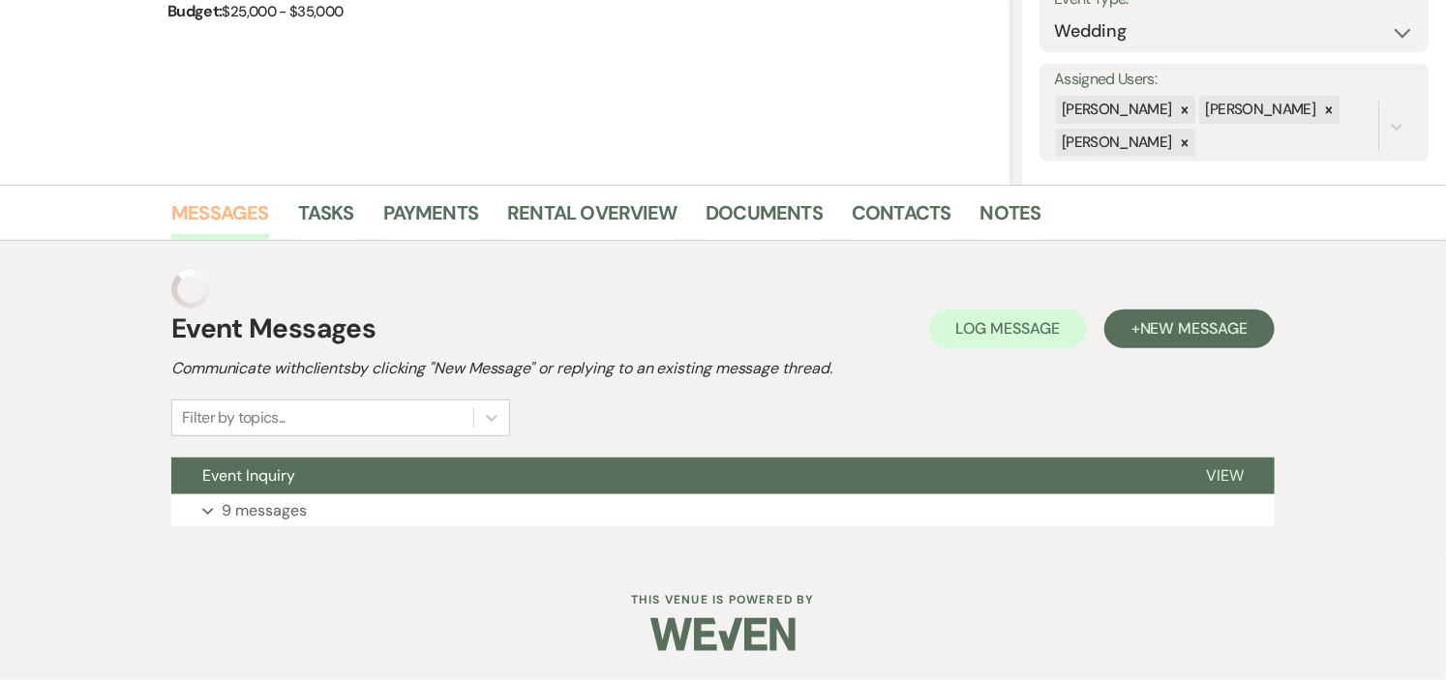
scroll to position [262, 0]
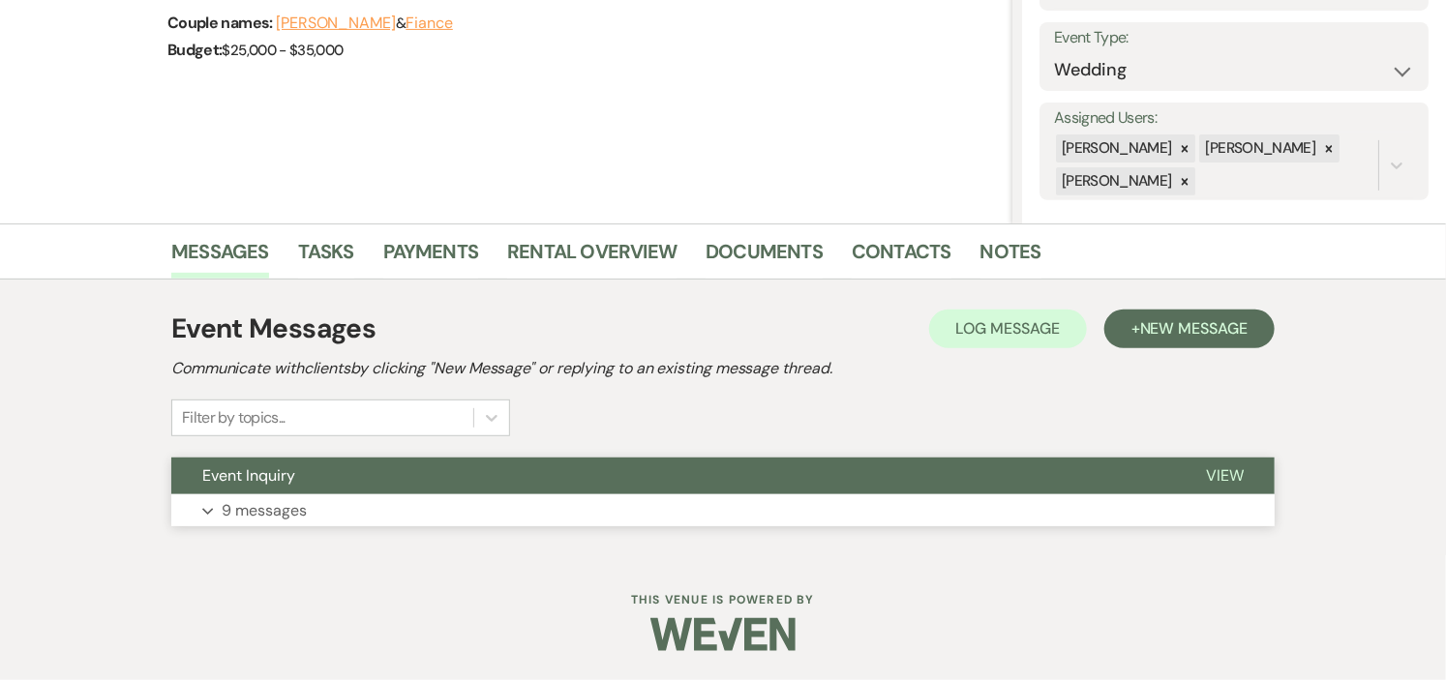
click at [693, 481] on button "Event Inquiry" at bounding box center [673, 476] width 1004 height 37
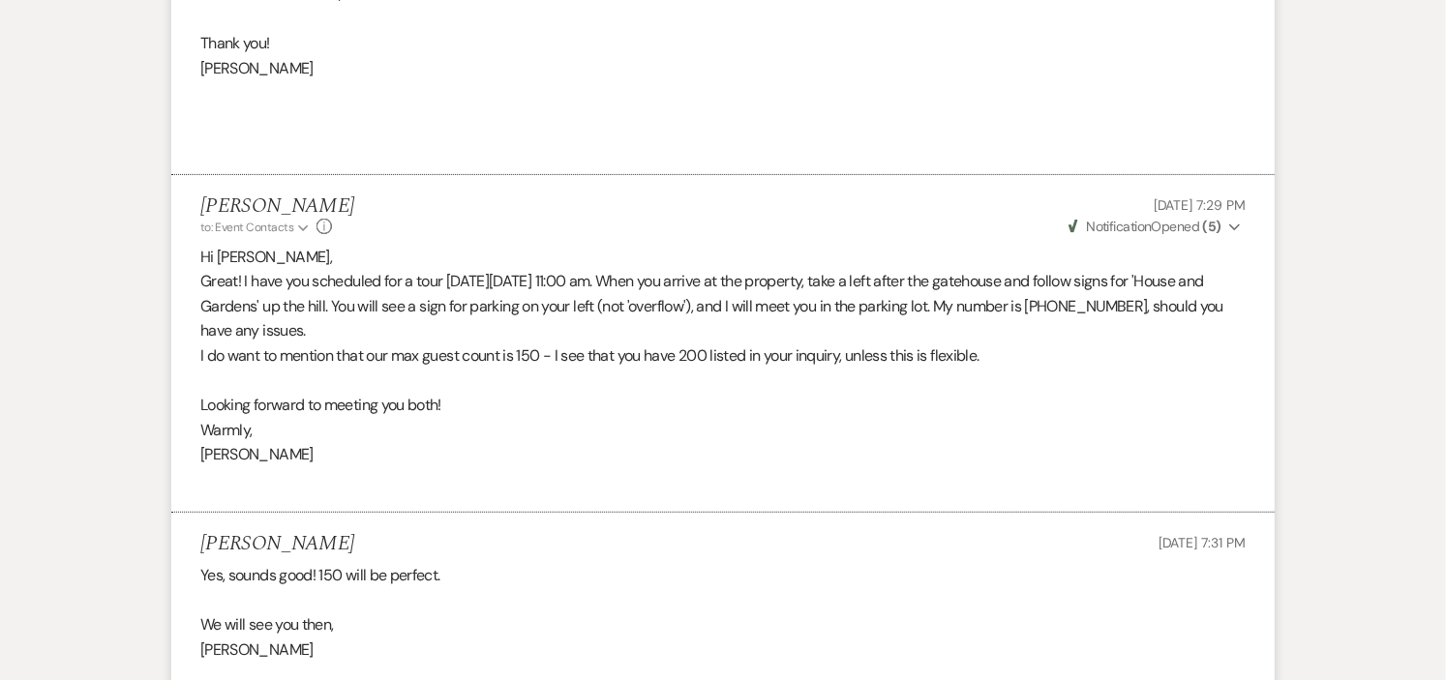
scroll to position [3623, 0]
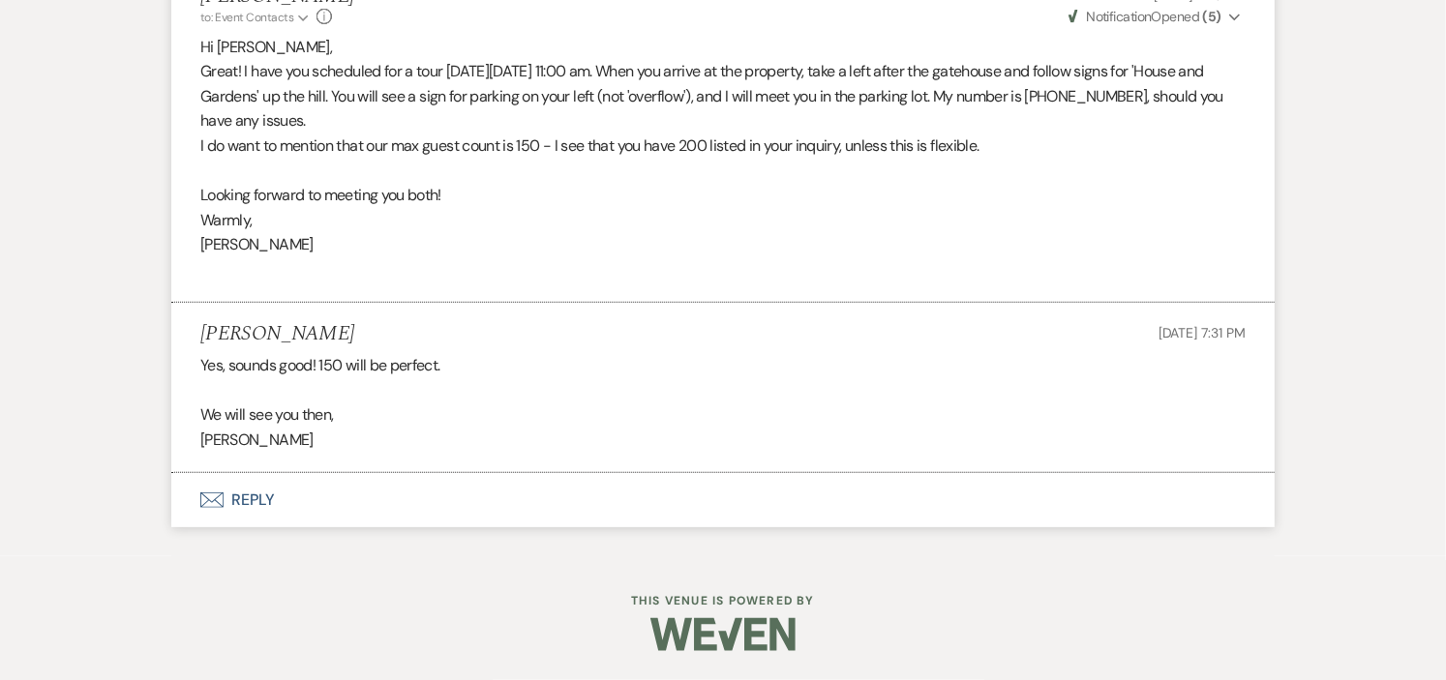
click at [254, 499] on button "Envelope Reply" at bounding box center [723, 500] width 1104 height 54
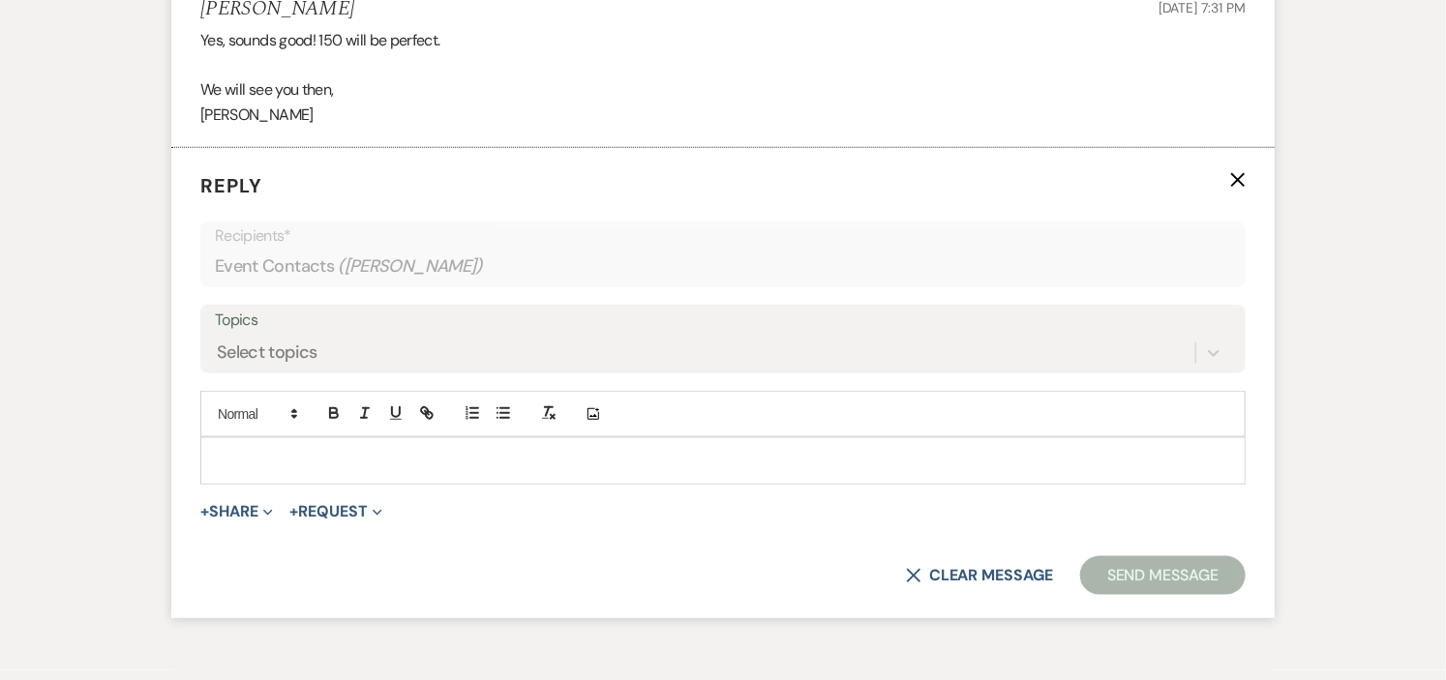
scroll to position [3992, 0]
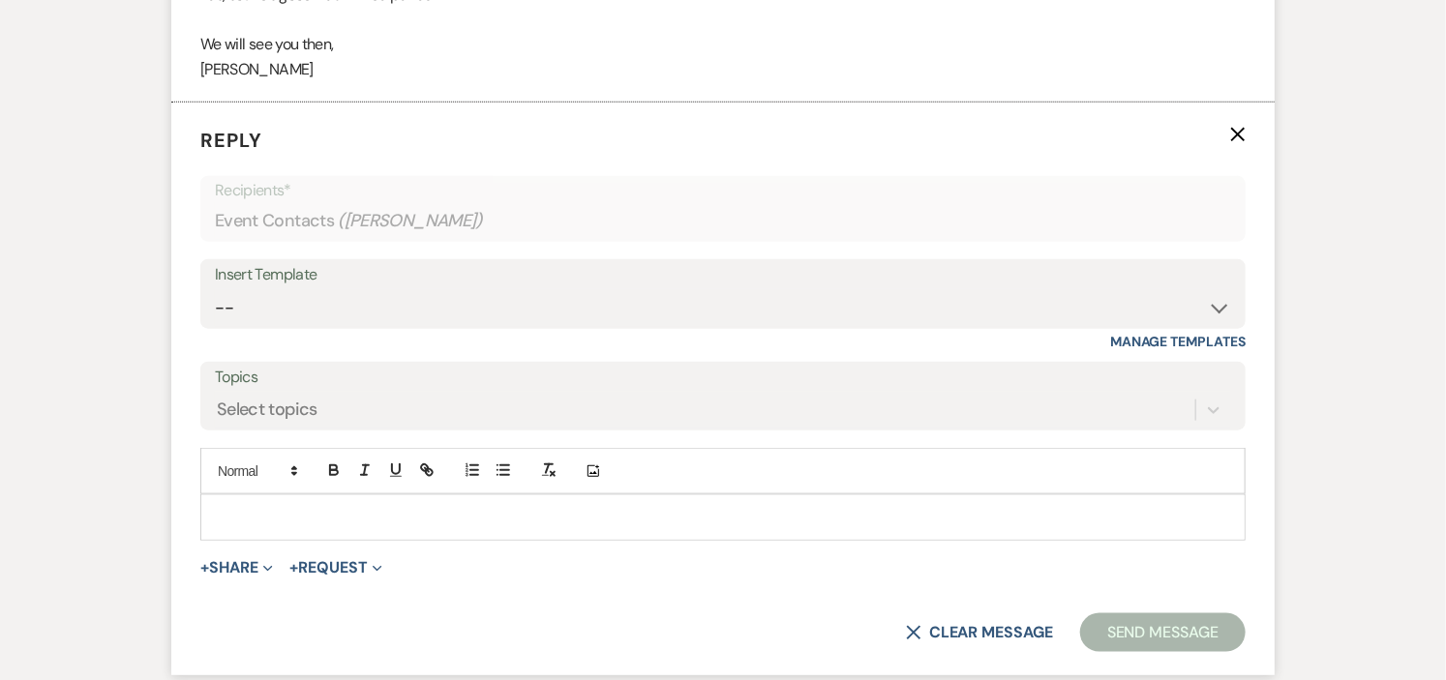
click at [509, 525] on p at bounding box center [723, 517] width 1014 height 21
click at [1218, 306] on select "-- Weven Planning Portal Introduction (Booked Events) Initial Inquiry Response …" at bounding box center [723, 308] width 1016 height 38
select select "1000"
click at [215, 290] on select "-- Weven Planning Portal Introduction (Booked Events) Initial Inquiry Response …" at bounding box center [723, 308] width 1016 height 38
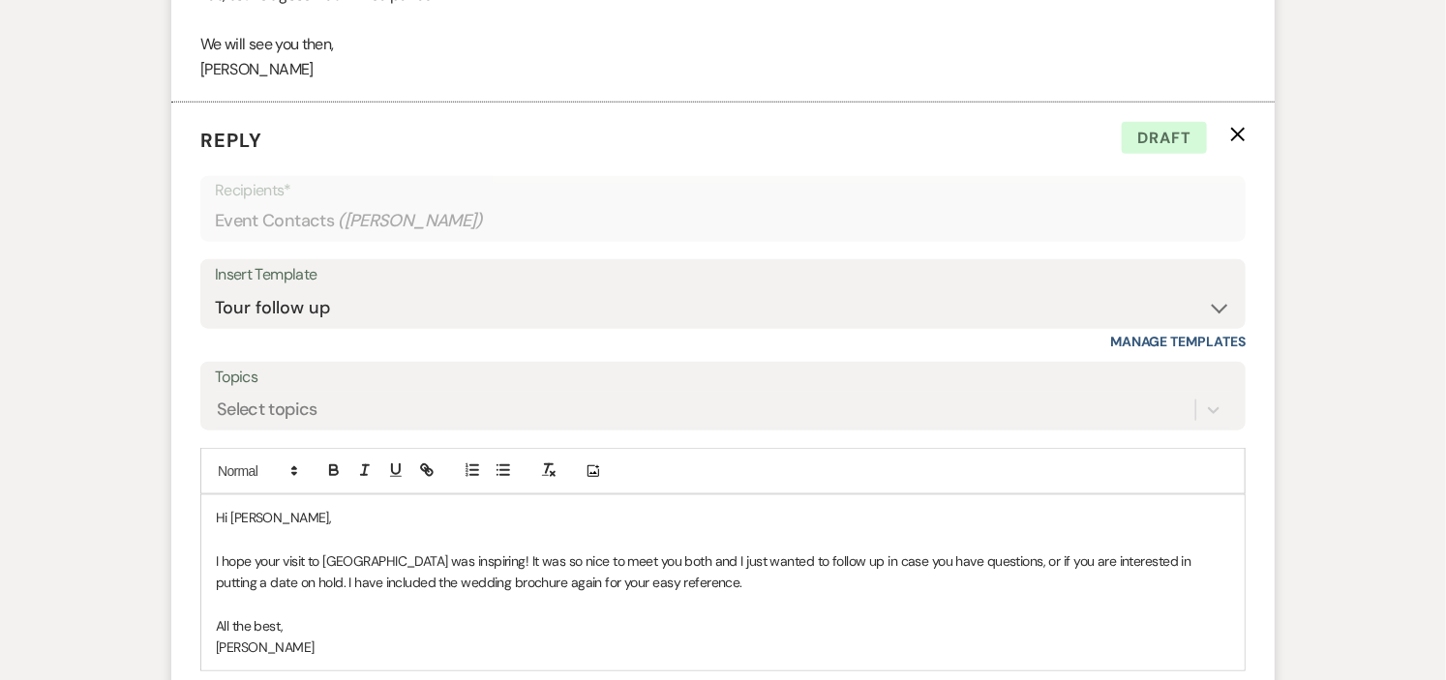
click at [968, 568] on p "I hope your visit to Long Hill was inspiring! It was so nice to meet you both a…" at bounding box center [723, 573] width 1014 height 44
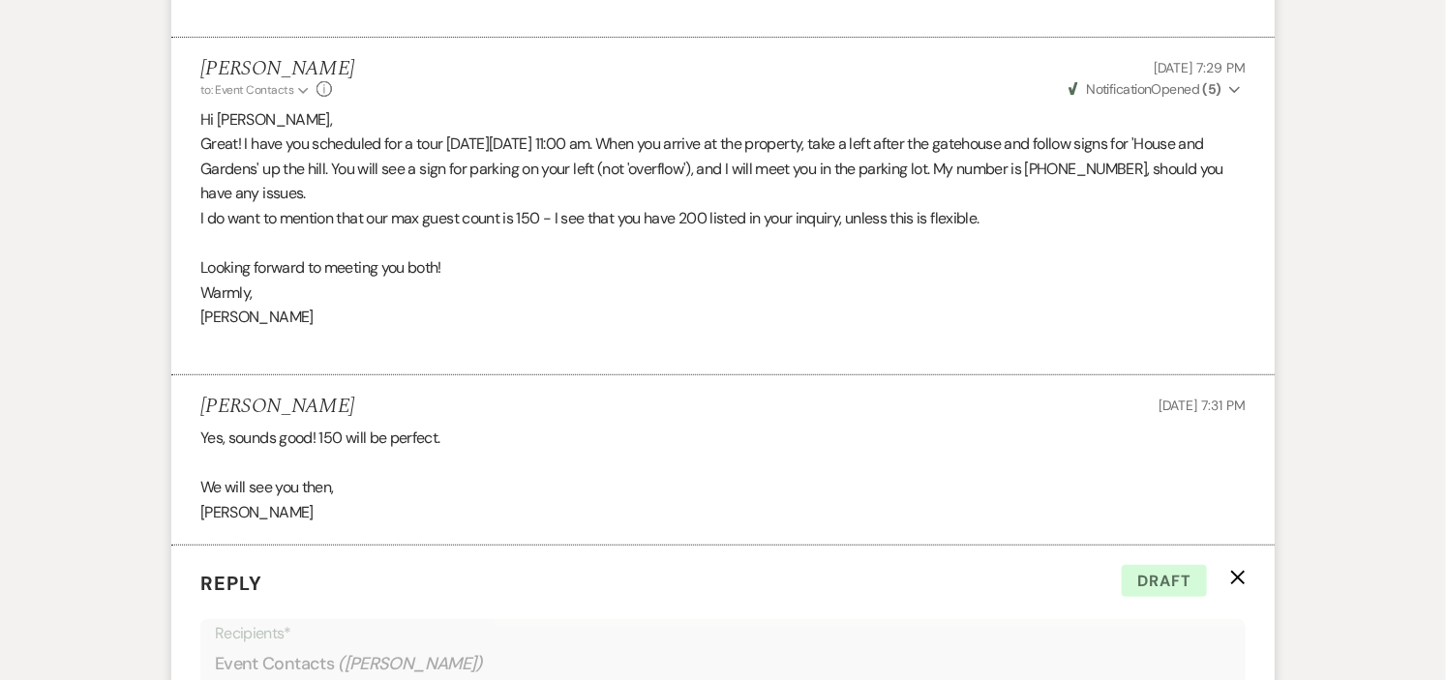
scroll to position [4194, 0]
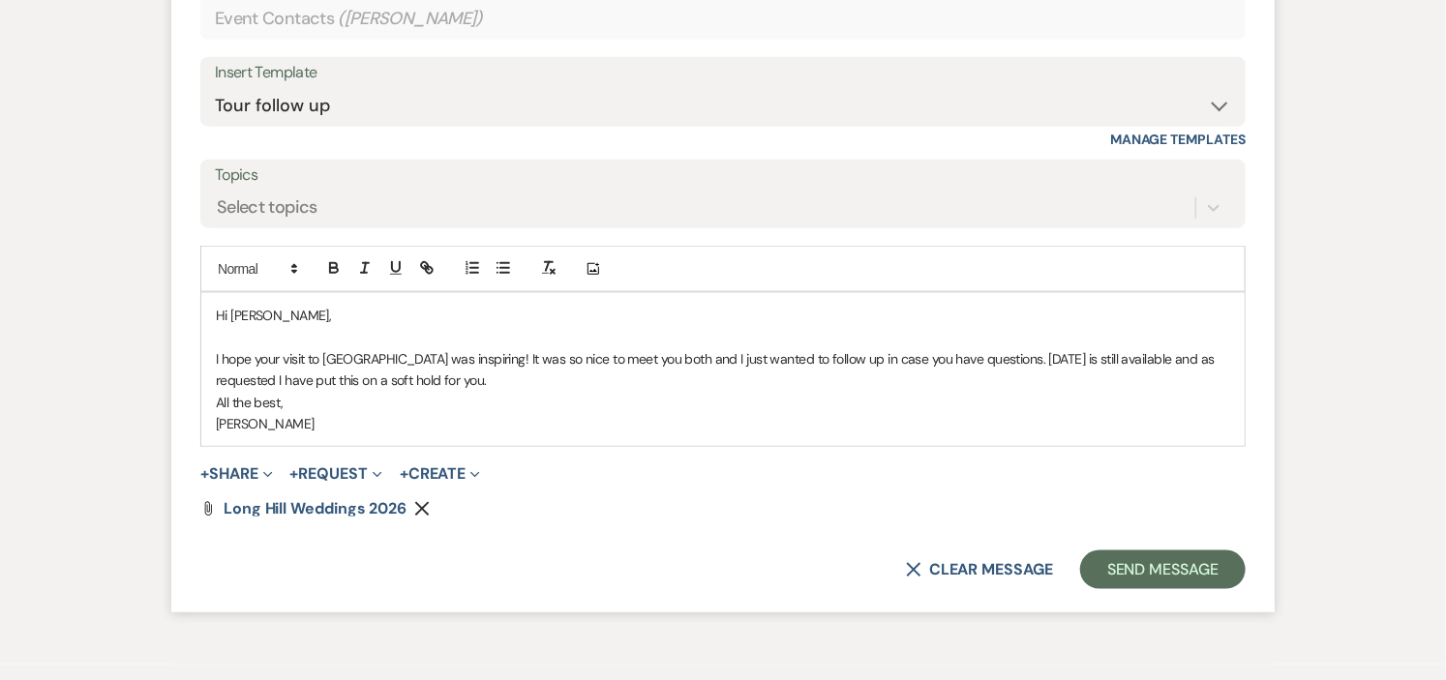
click at [968, 355] on p "I hope your visit to Long Hill was inspiring! It was so nice to meet you both a…" at bounding box center [723, 370] width 1014 height 44
click at [749, 383] on p "Sunday, June 7, 2026 is still available and as requested I have put this on a s…" at bounding box center [723, 380] width 1014 height 21
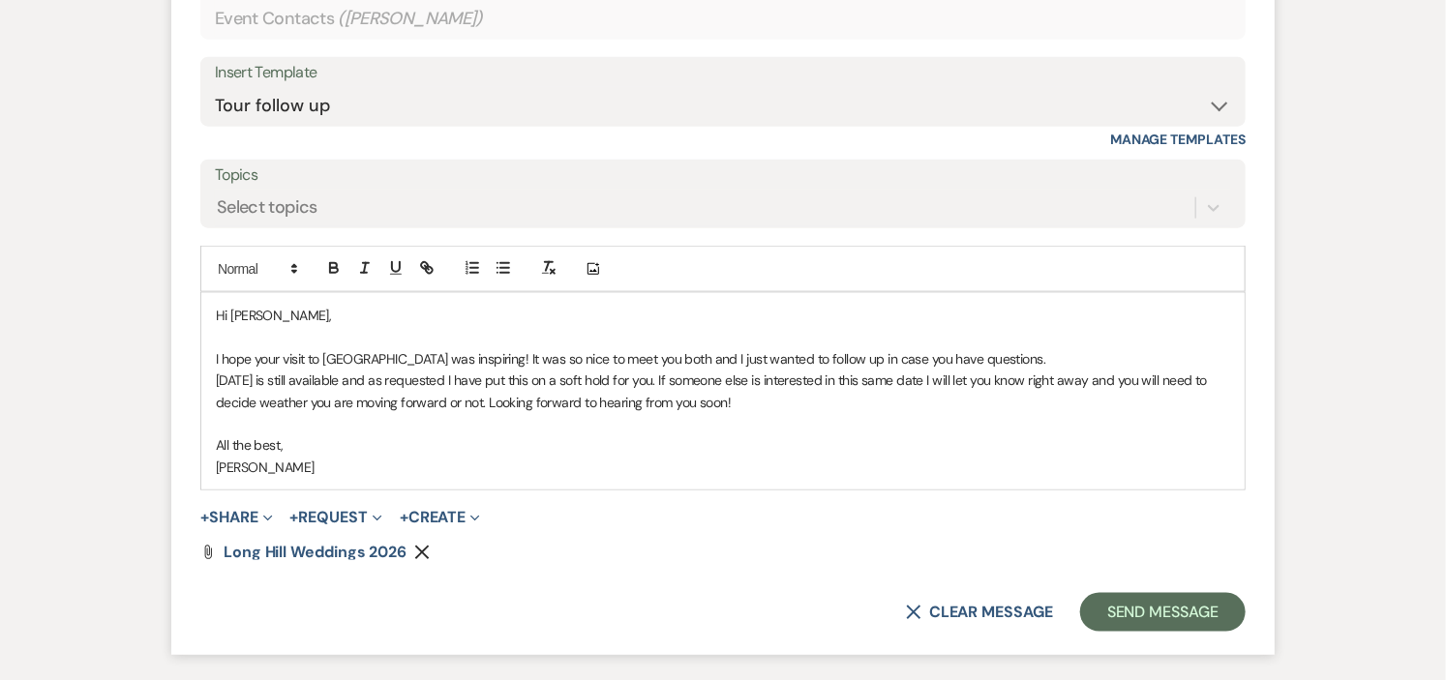
click at [362, 400] on p "Sunday, June 7, 2026 is still available and as requested I have put this on a s…" at bounding box center [723, 392] width 1014 height 44
click at [409, 434] on p at bounding box center [723, 423] width 1014 height 21
click at [1166, 612] on button "Send Message" at bounding box center [1163, 612] width 166 height 39
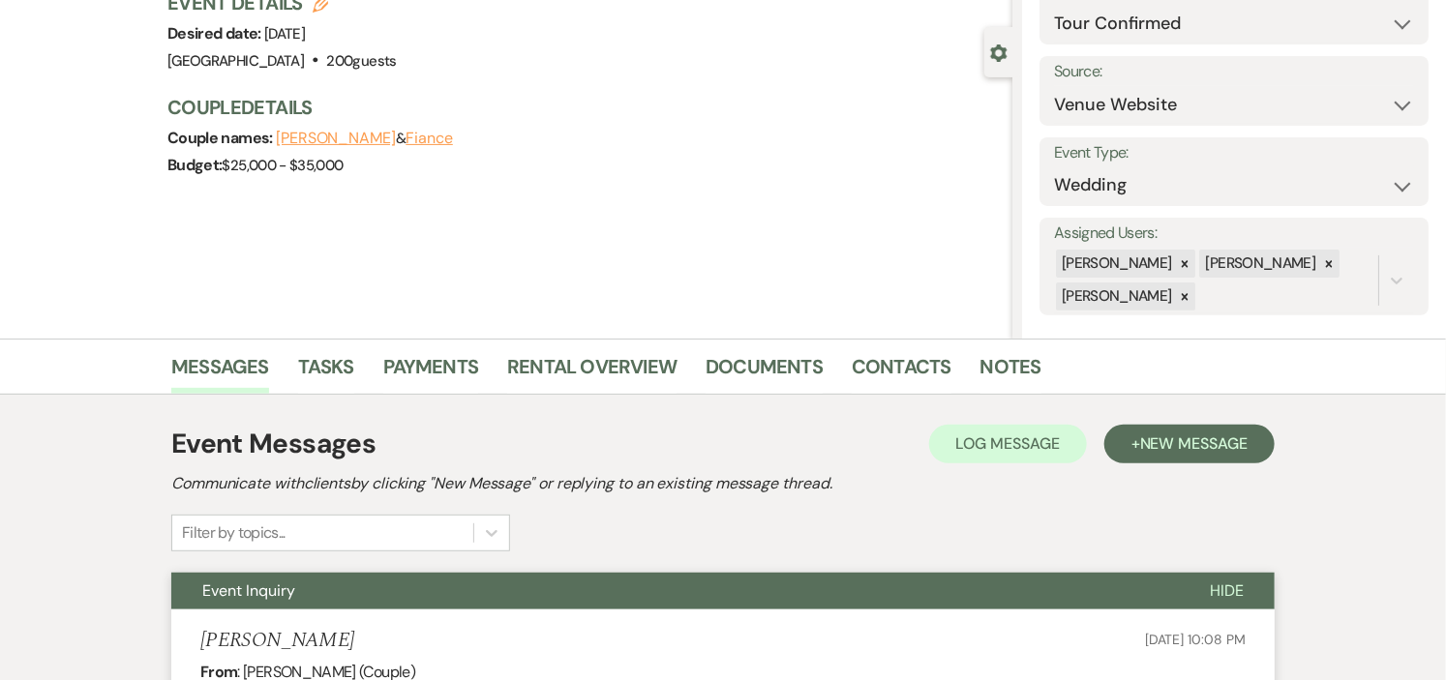
scroll to position [0, 0]
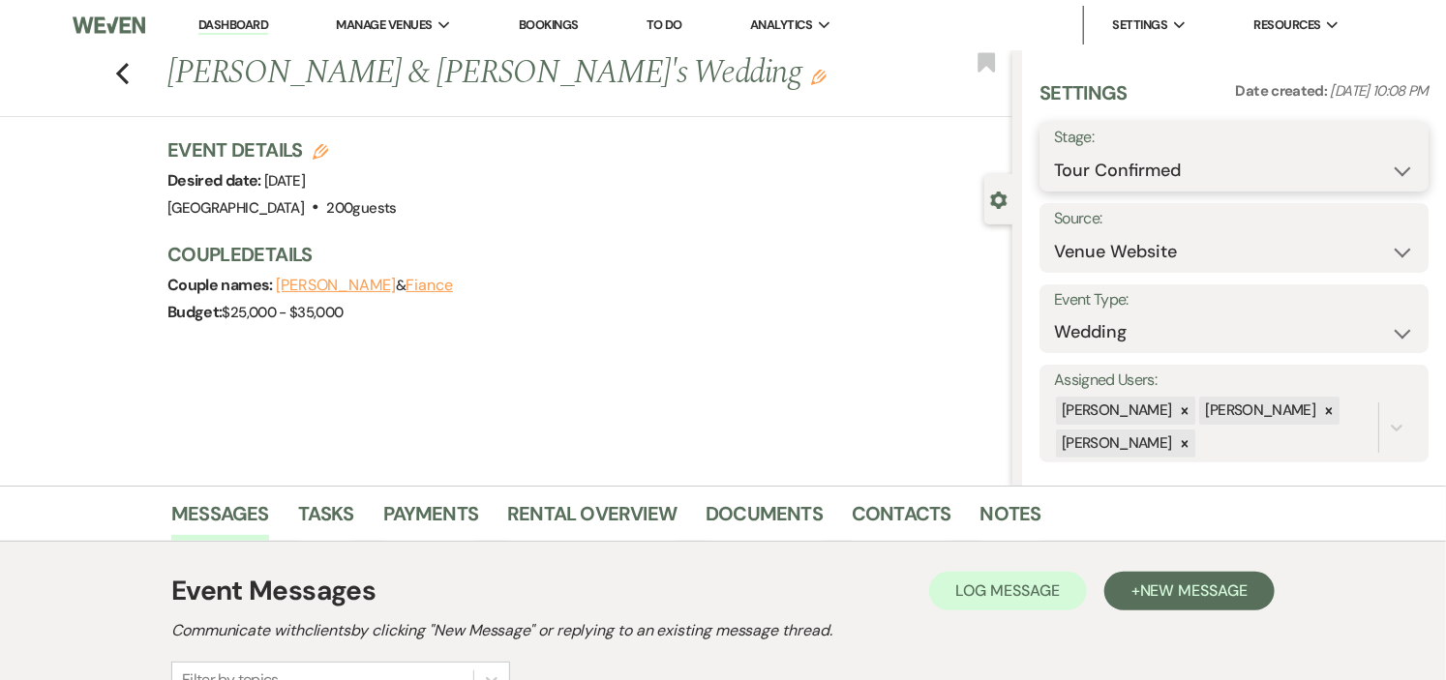
click at [1375, 168] on select "Inquiry Follow Up Tour Requested Tour Confirmed Toured Proposal Sent Booked Lost" at bounding box center [1234, 171] width 360 height 38
select select "5"
click at [1054, 152] on select "Inquiry Follow Up Tour Requested Tour Confirmed Toured Proposal Sent Booked Lost" at bounding box center [1234, 171] width 360 height 38
click at [1373, 157] on button "Save" at bounding box center [1388, 156] width 80 height 39
click at [984, 56] on use "button" at bounding box center [986, 61] width 17 height 19
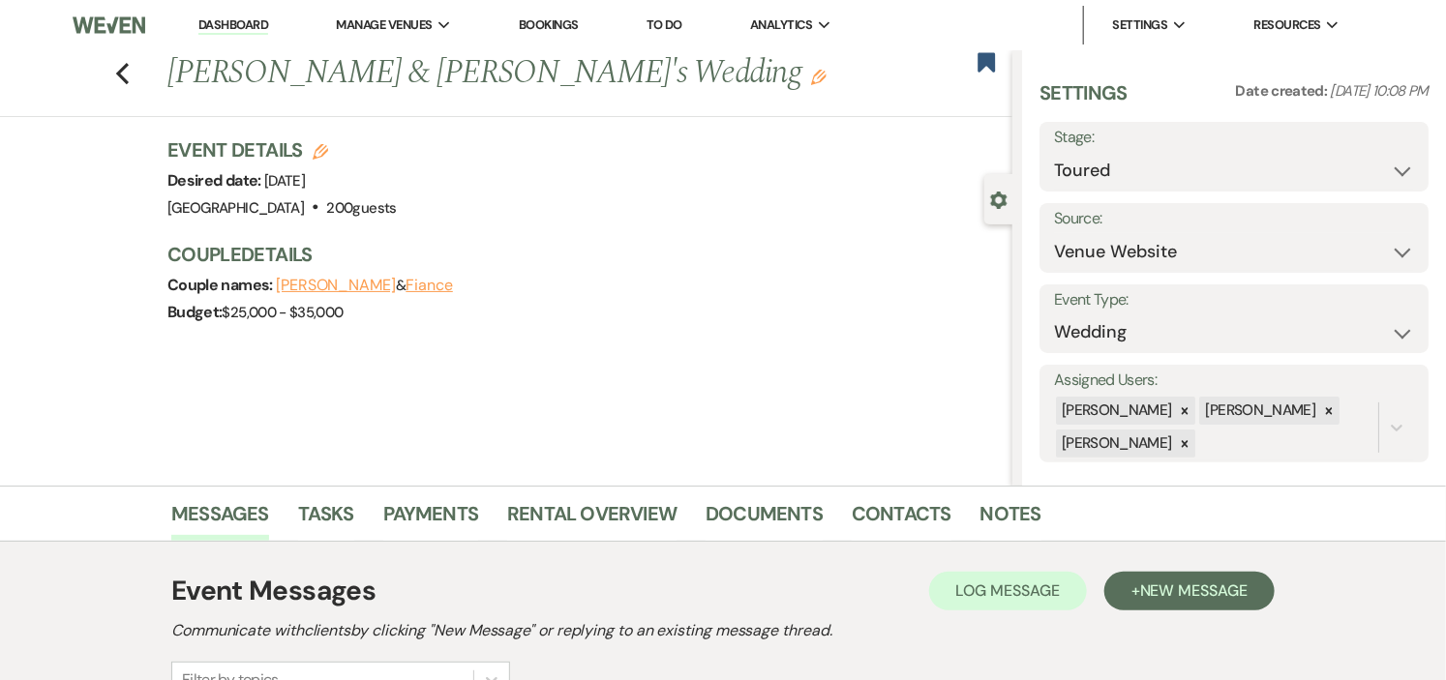
click at [221, 17] on link "Dashboard" at bounding box center [233, 25] width 70 height 18
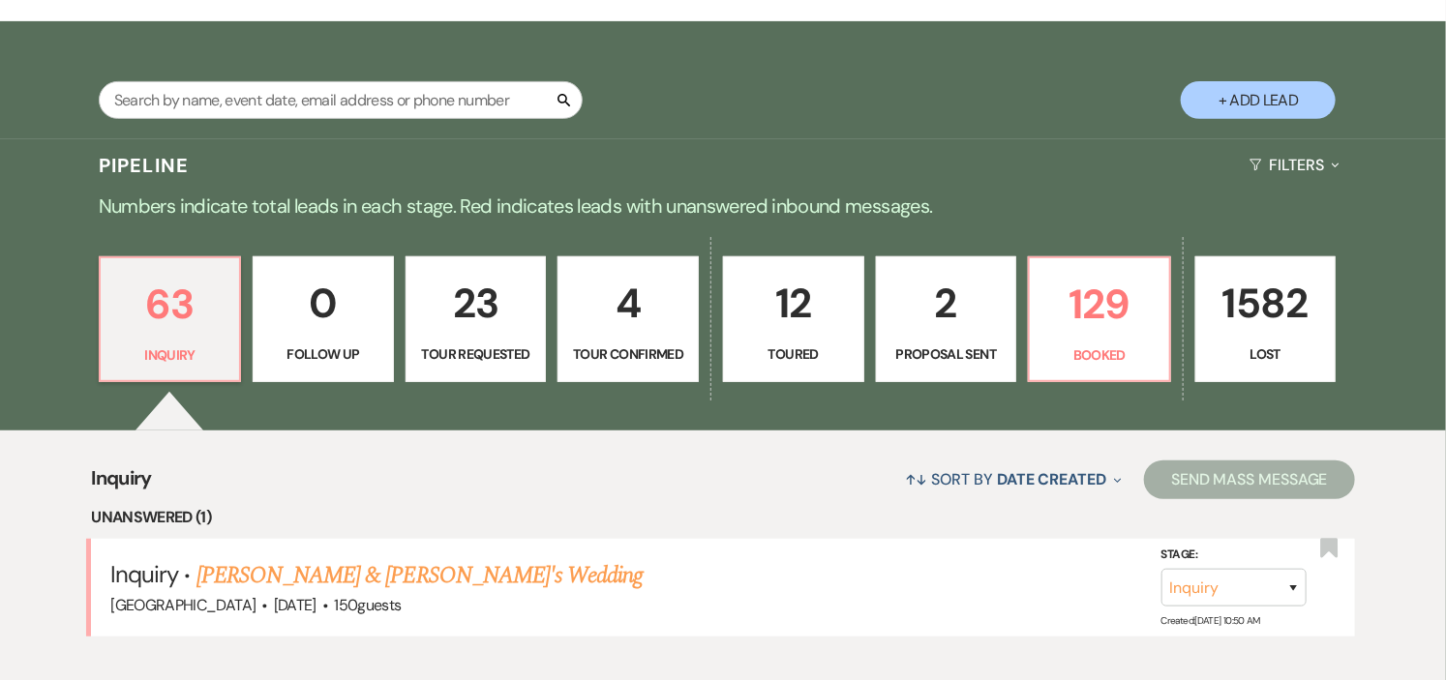
click at [760, 298] on p "12" at bounding box center [794, 303] width 116 height 65
select select "5"
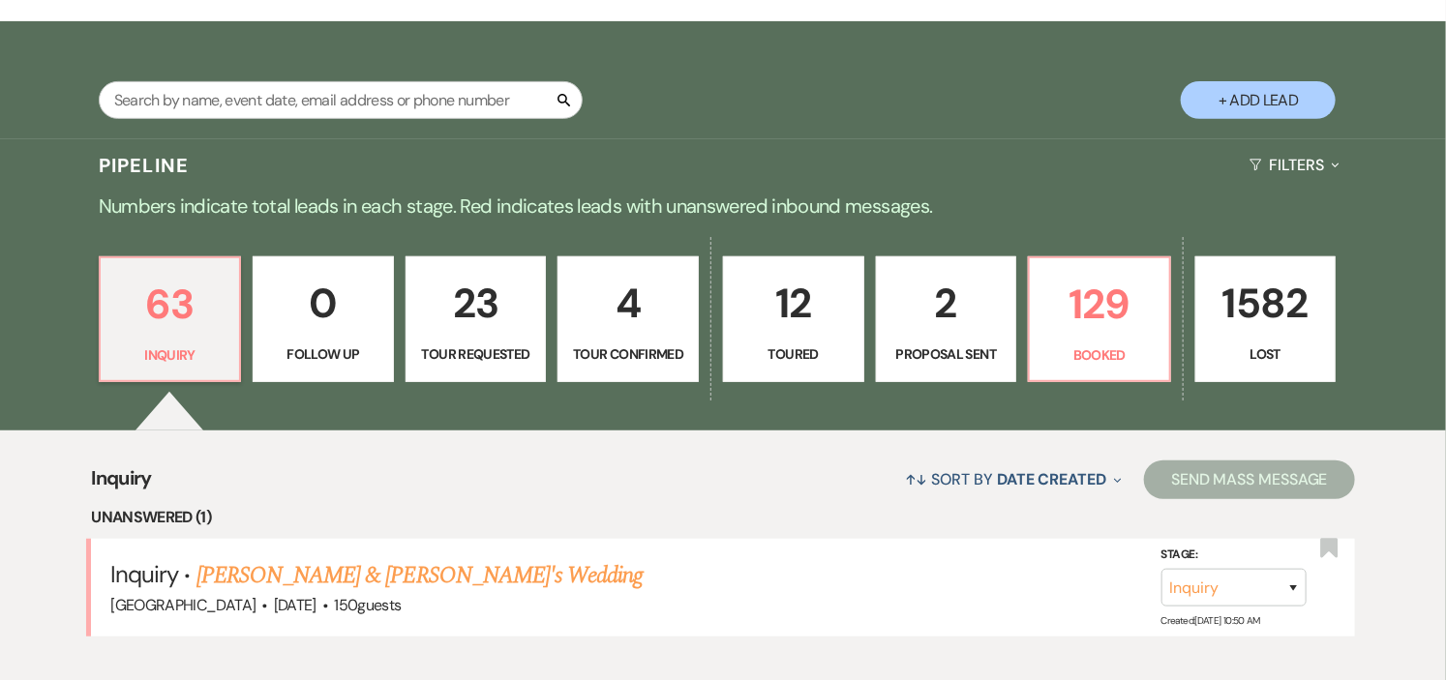
select select "5"
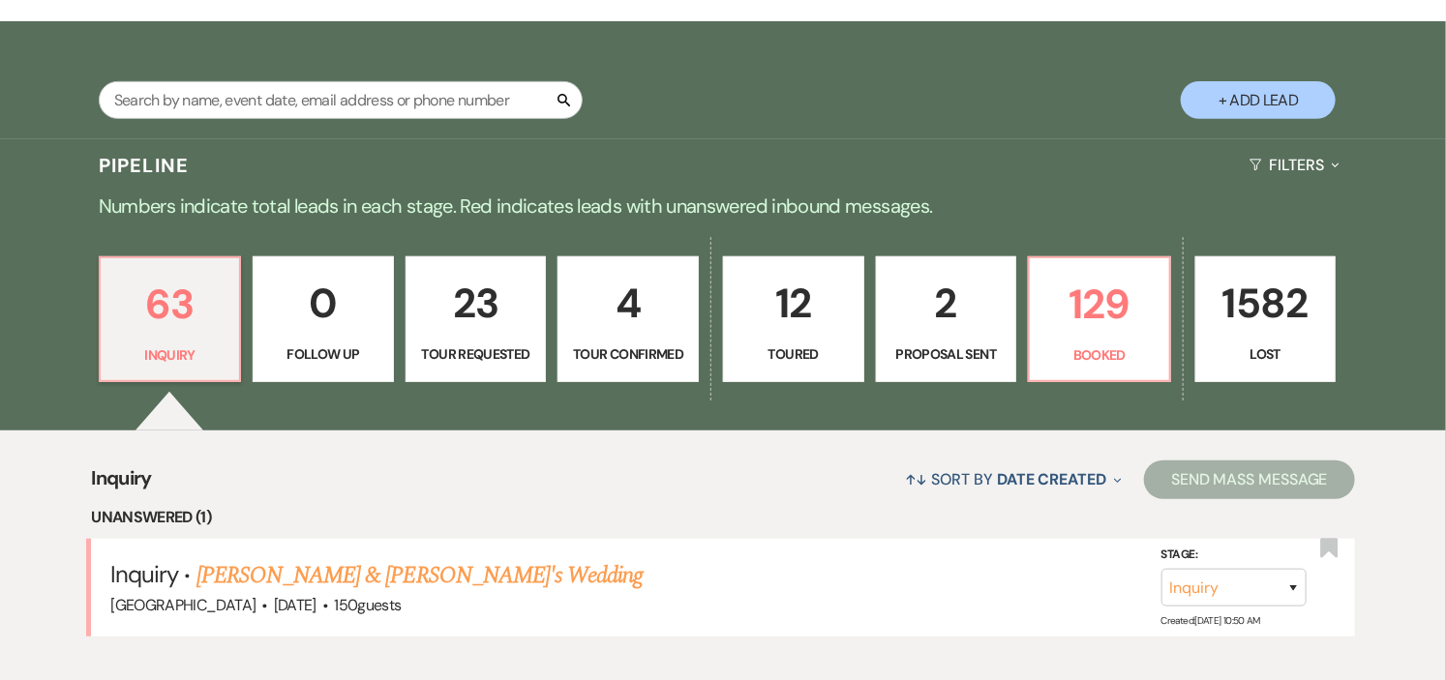
select select "5"
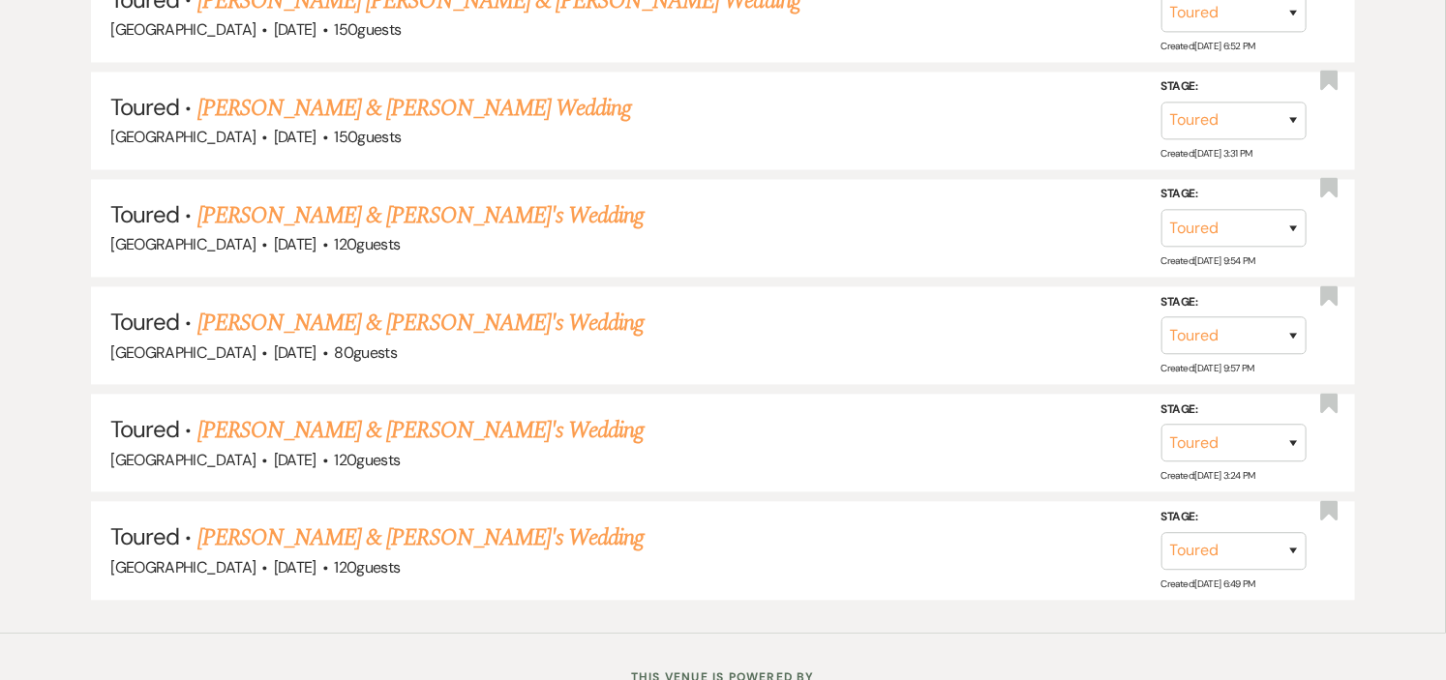
scroll to position [1720, 0]
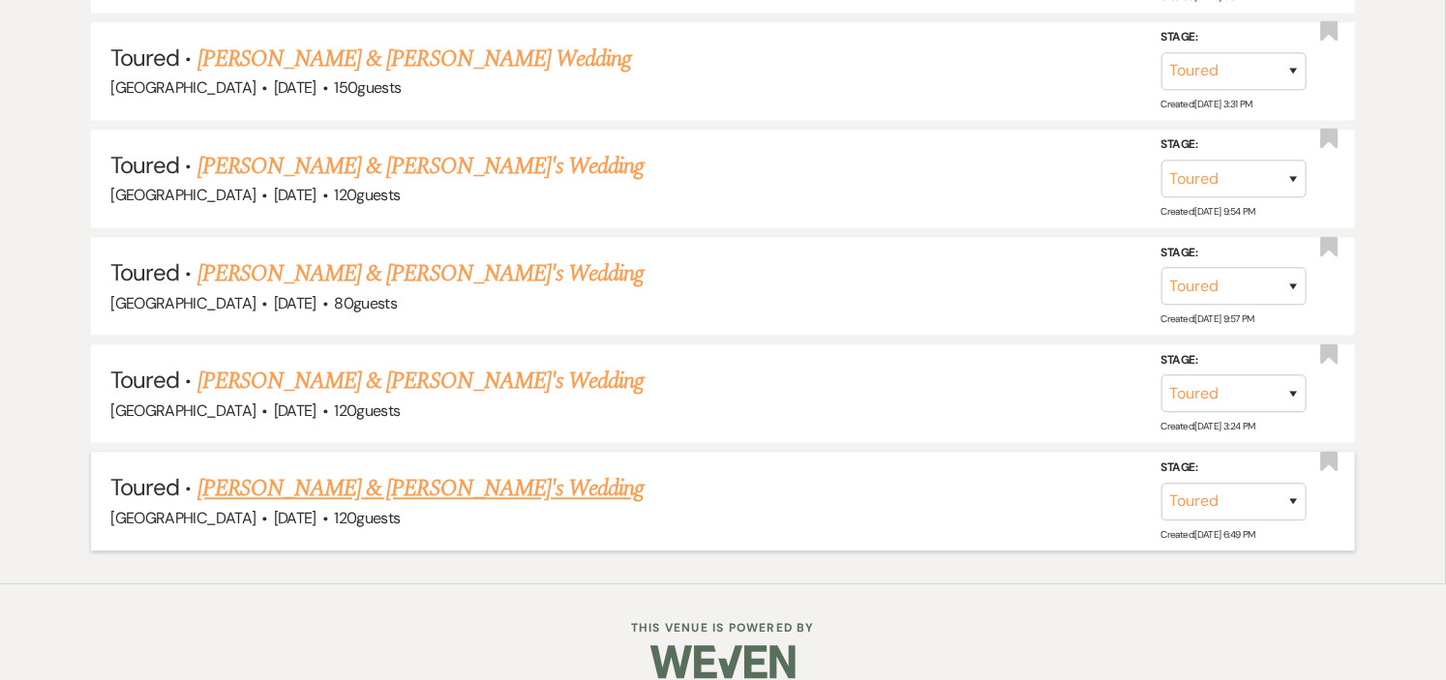
click at [345, 485] on link "Anna Rourke & Justin's Wedding" at bounding box center [420, 488] width 447 height 35
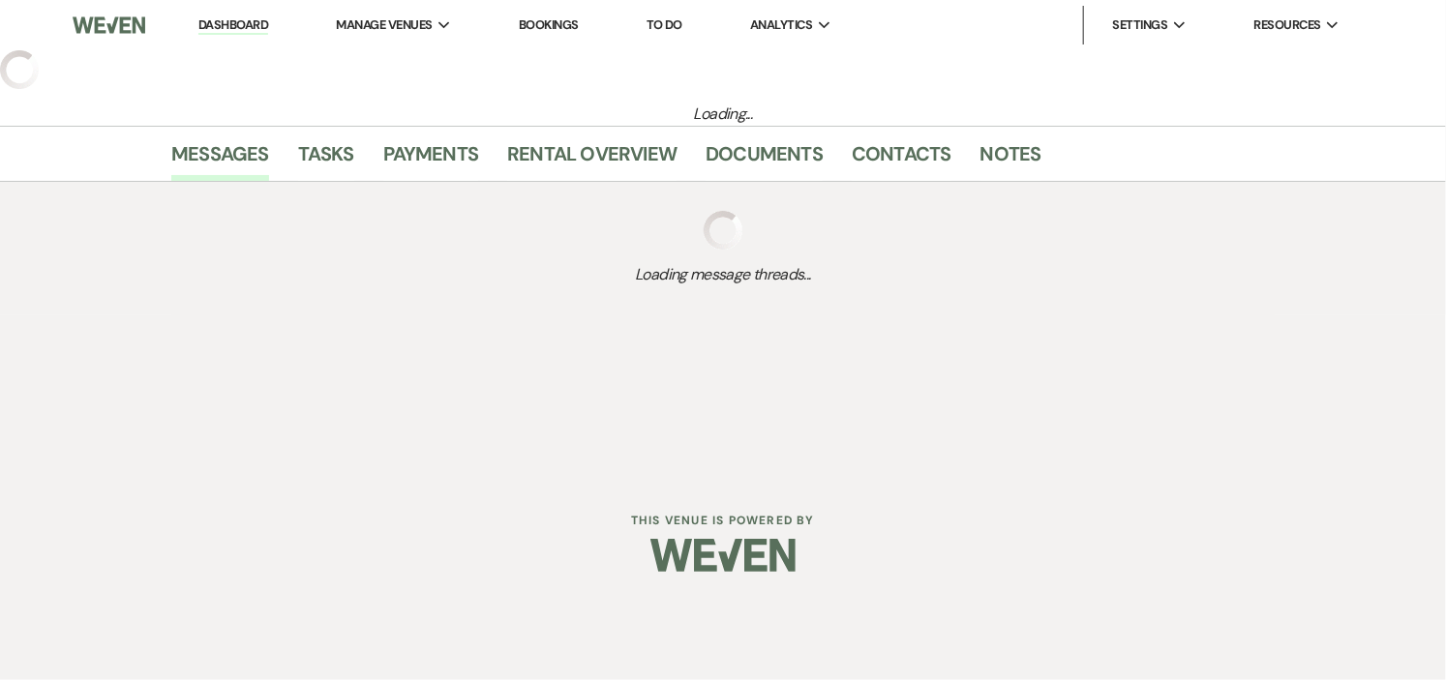
select select "5"
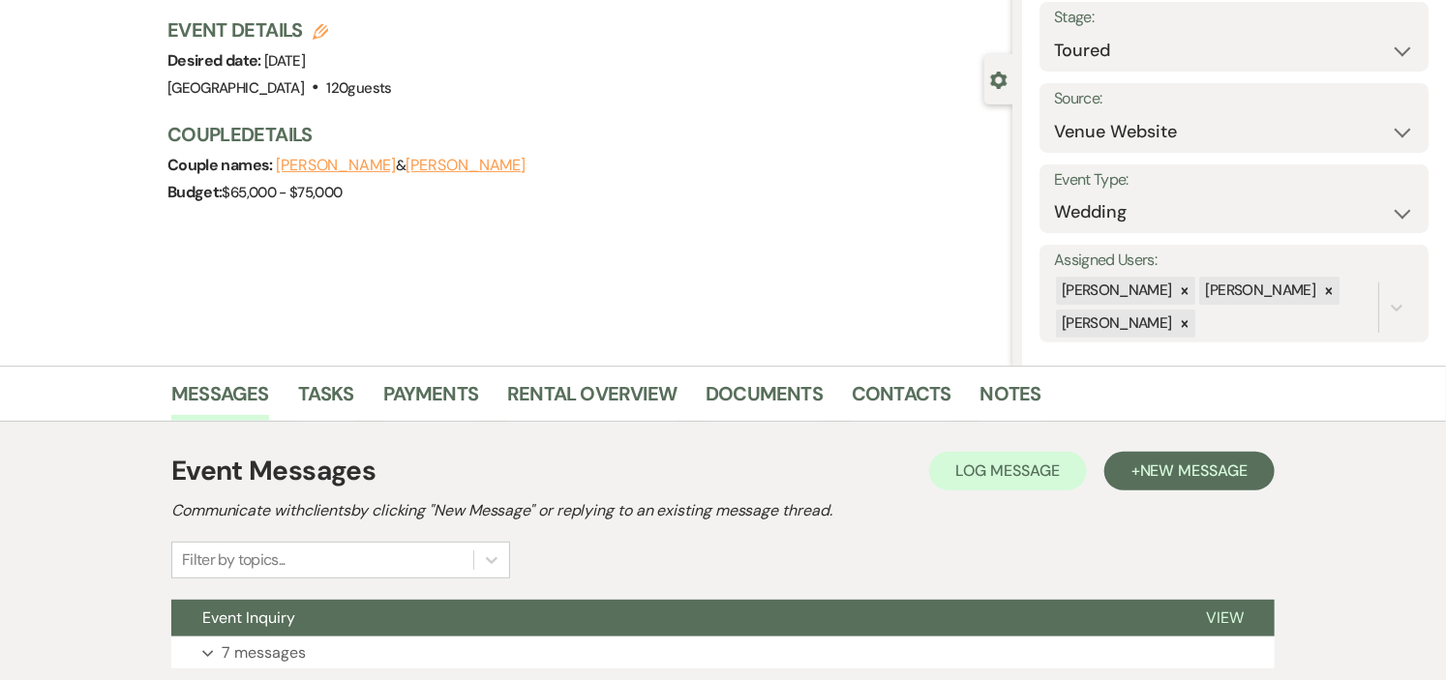
scroll to position [262, 0]
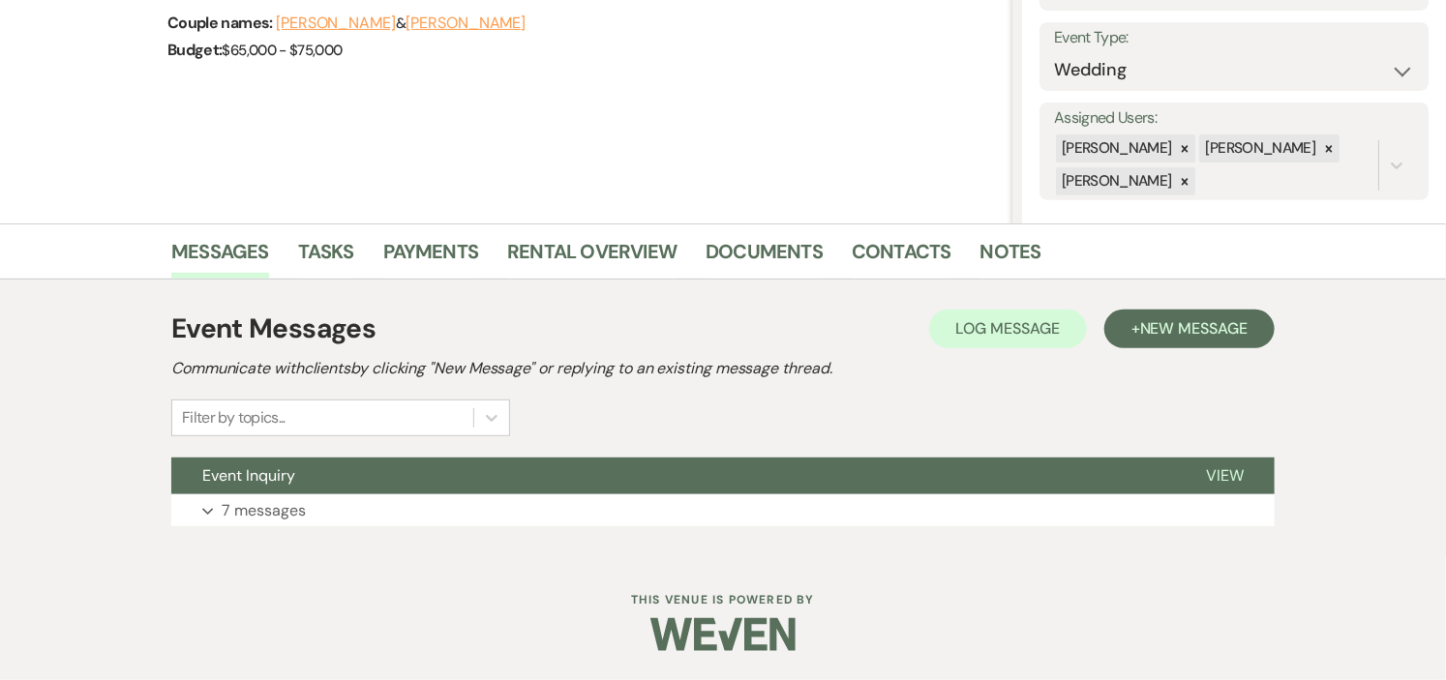
click at [345, 485] on button "Event Inquiry" at bounding box center [673, 476] width 1004 height 37
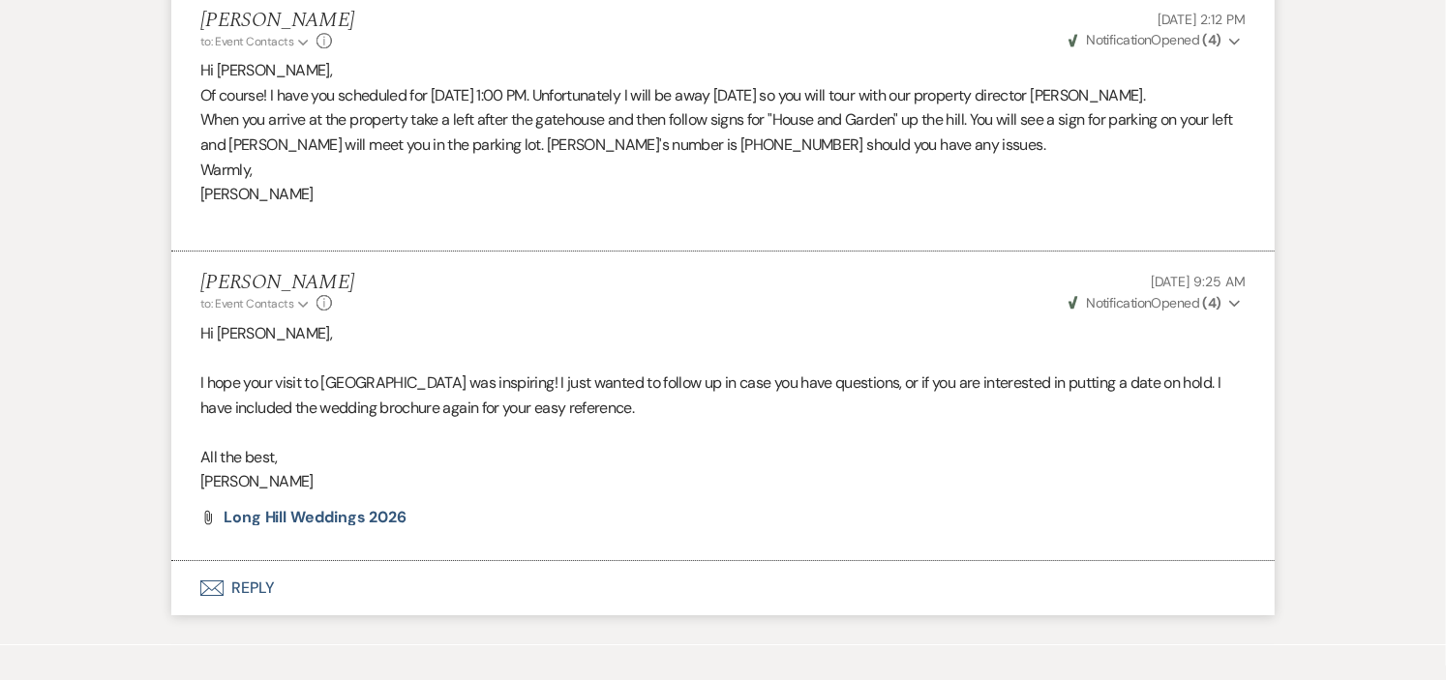
scroll to position [2892, 0]
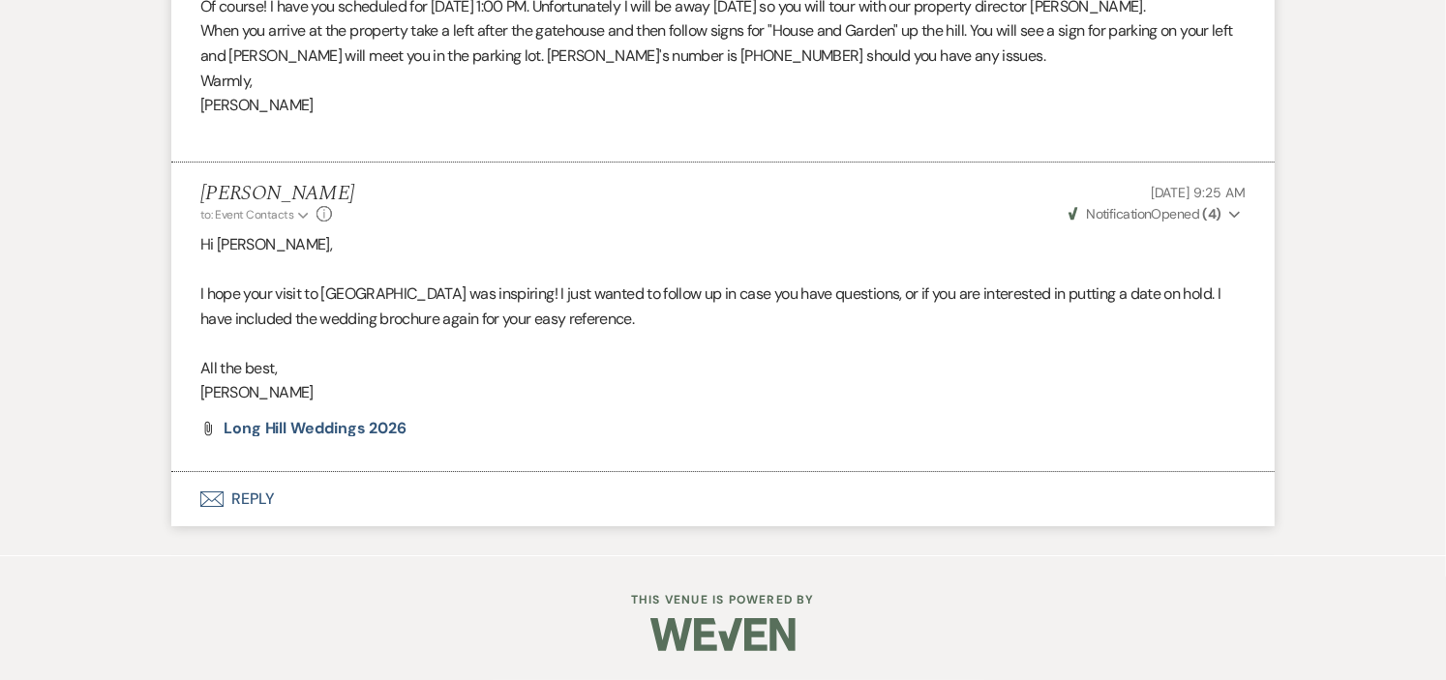
click at [246, 498] on button "Envelope Reply" at bounding box center [723, 499] width 1104 height 54
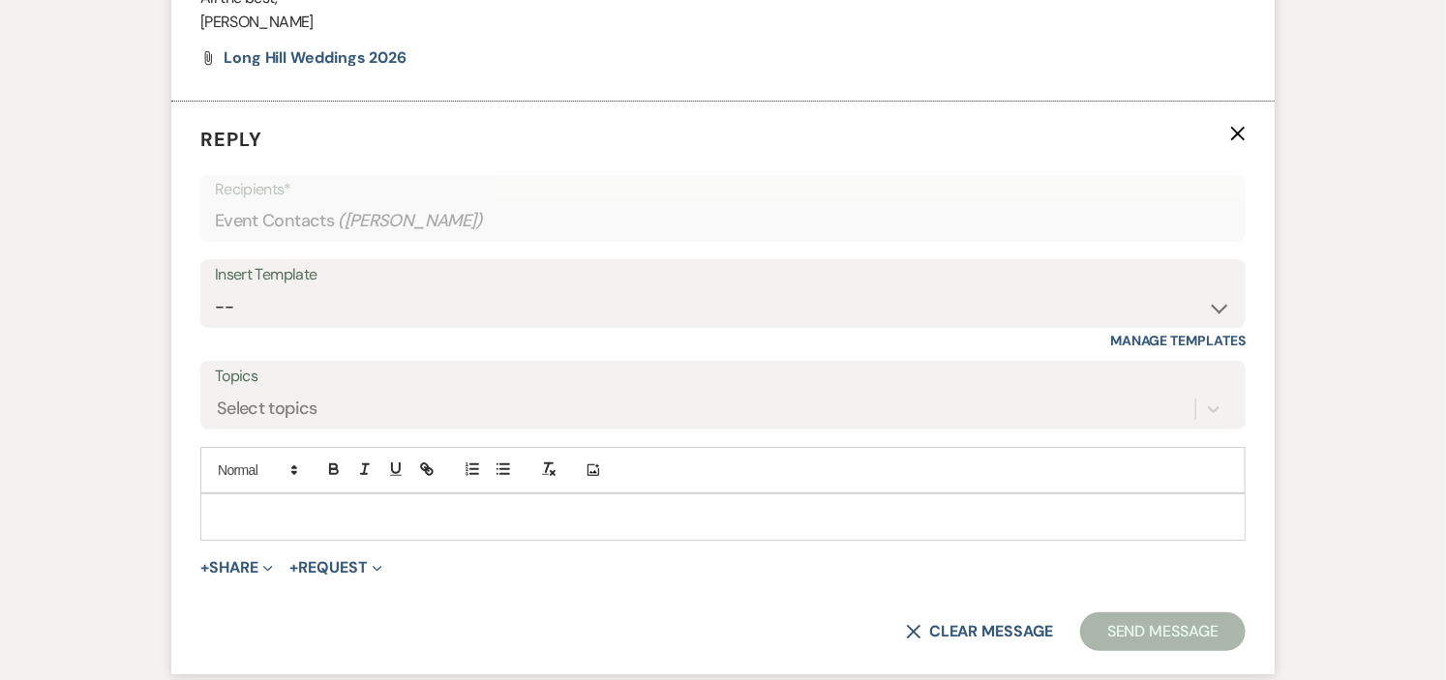
scroll to position [3312, 0]
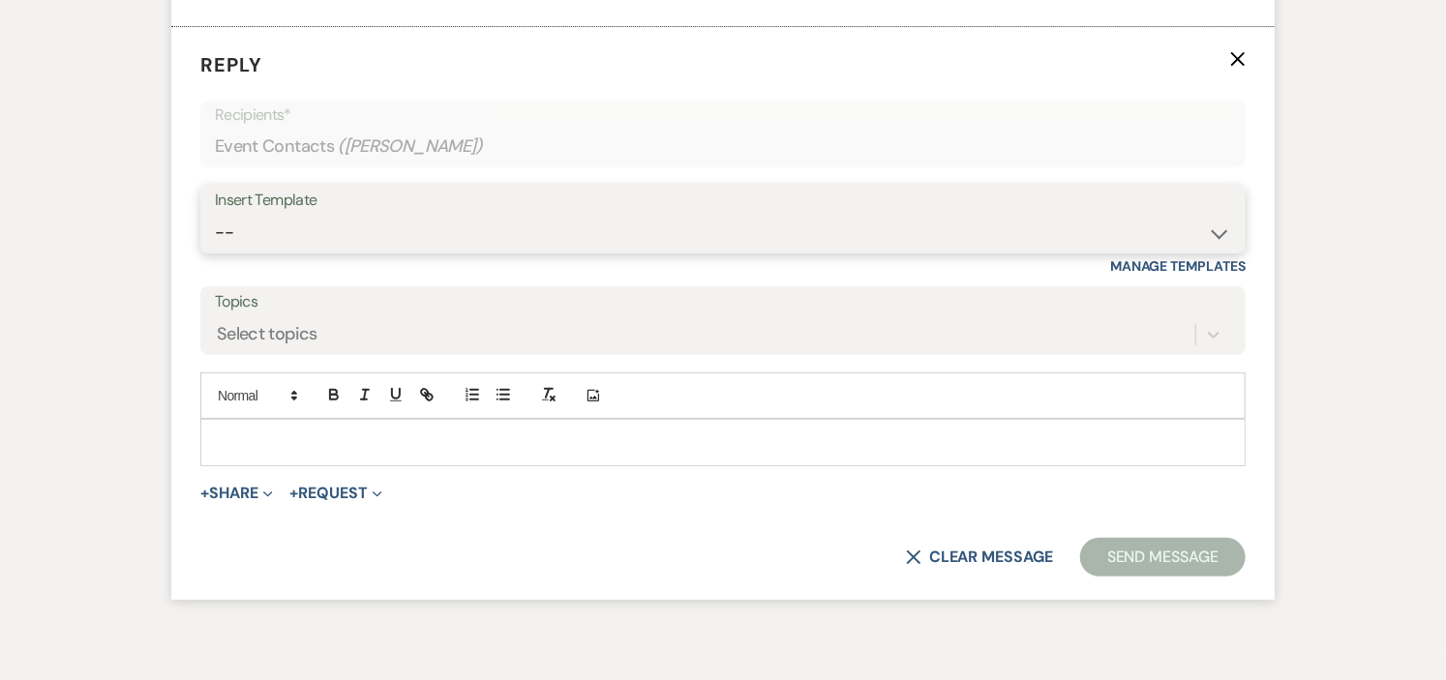
click at [1214, 252] on select "-- Weven Planning Portal Introduction (Booked Events) Initial Inquiry Response …" at bounding box center [723, 233] width 1016 height 38
select select "17"
click at [215, 240] on select "-- Weven Planning Portal Introduction (Booked Events) Initial Inquiry Response …" at bounding box center [723, 233] width 1016 height 38
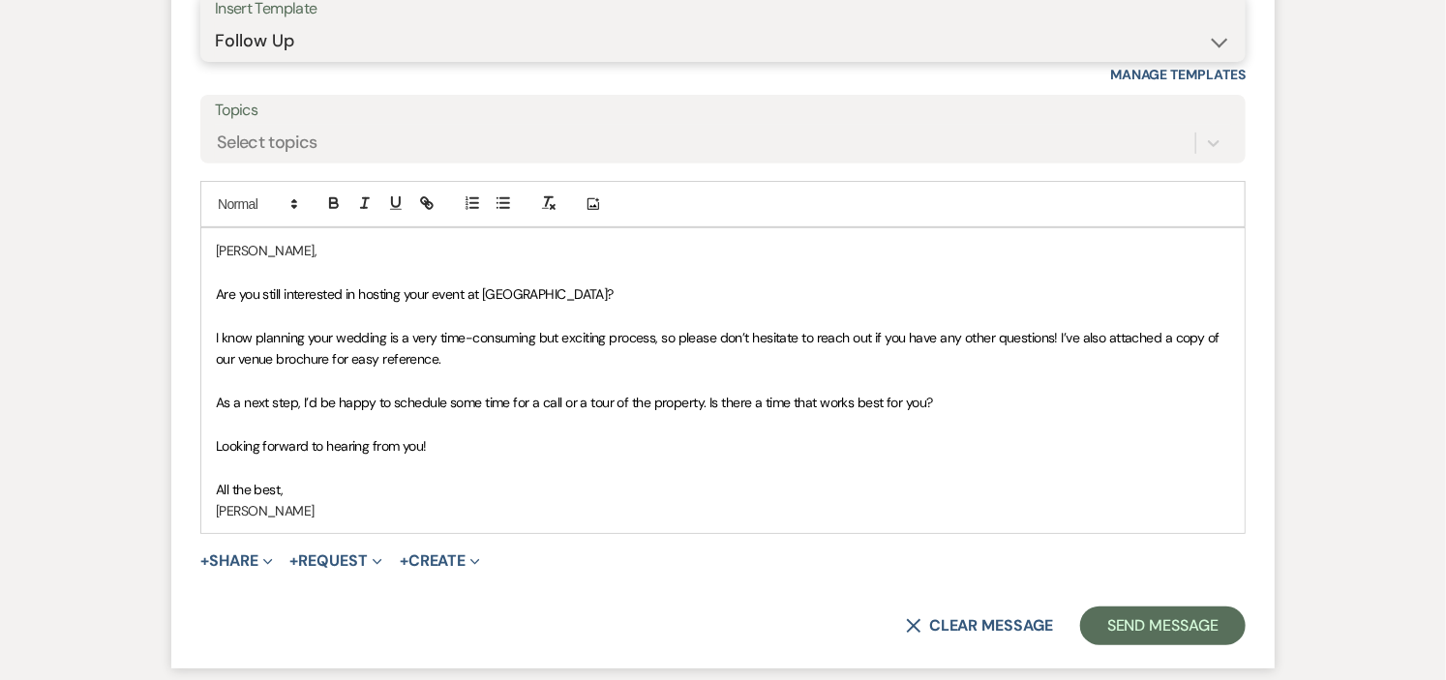
scroll to position [3527, 0]
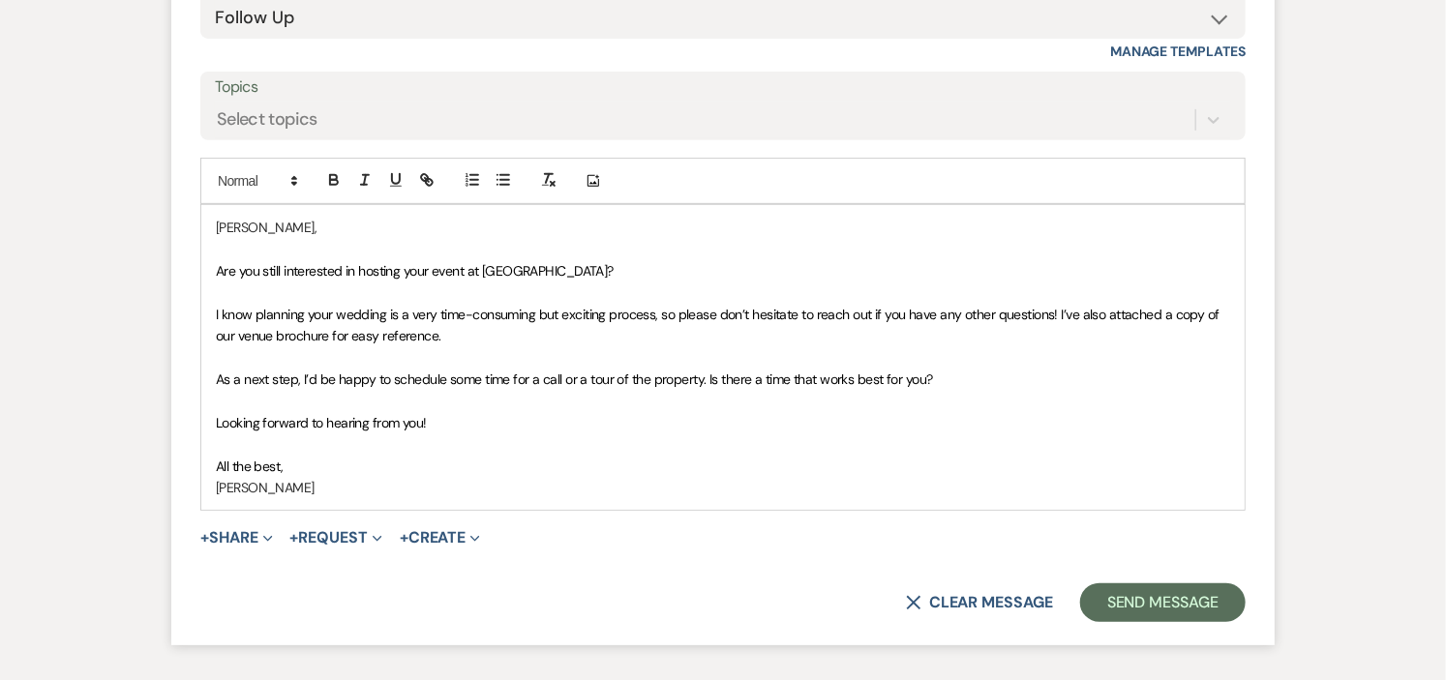
drag, startPoint x: 206, startPoint y: 410, endPoint x: 946, endPoint y: 402, distance: 739.6
click at [946, 402] on div "Anna, Are you still interested in hosting your event at Long Hill? I know plann…" at bounding box center [722, 357] width 1043 height 305
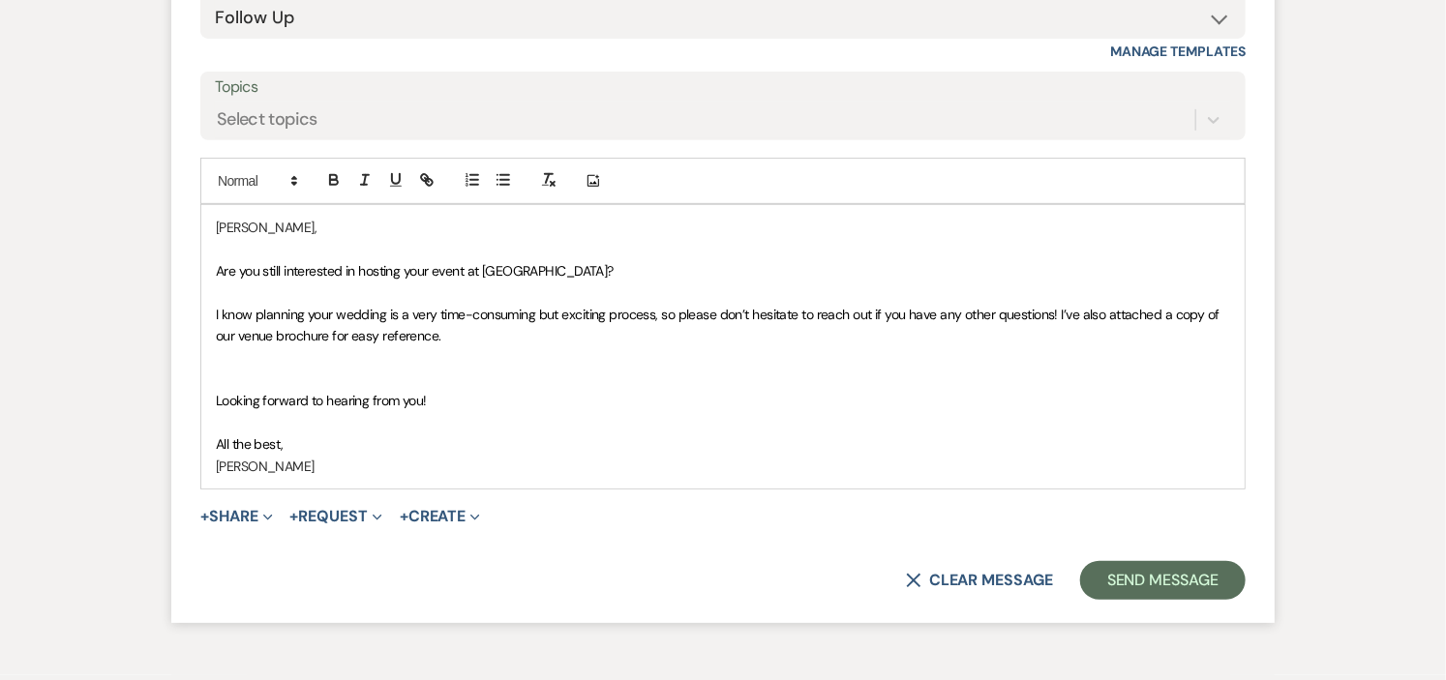
click at [700, 390] on p at bounding box center [723, 379] width 1014 height 21
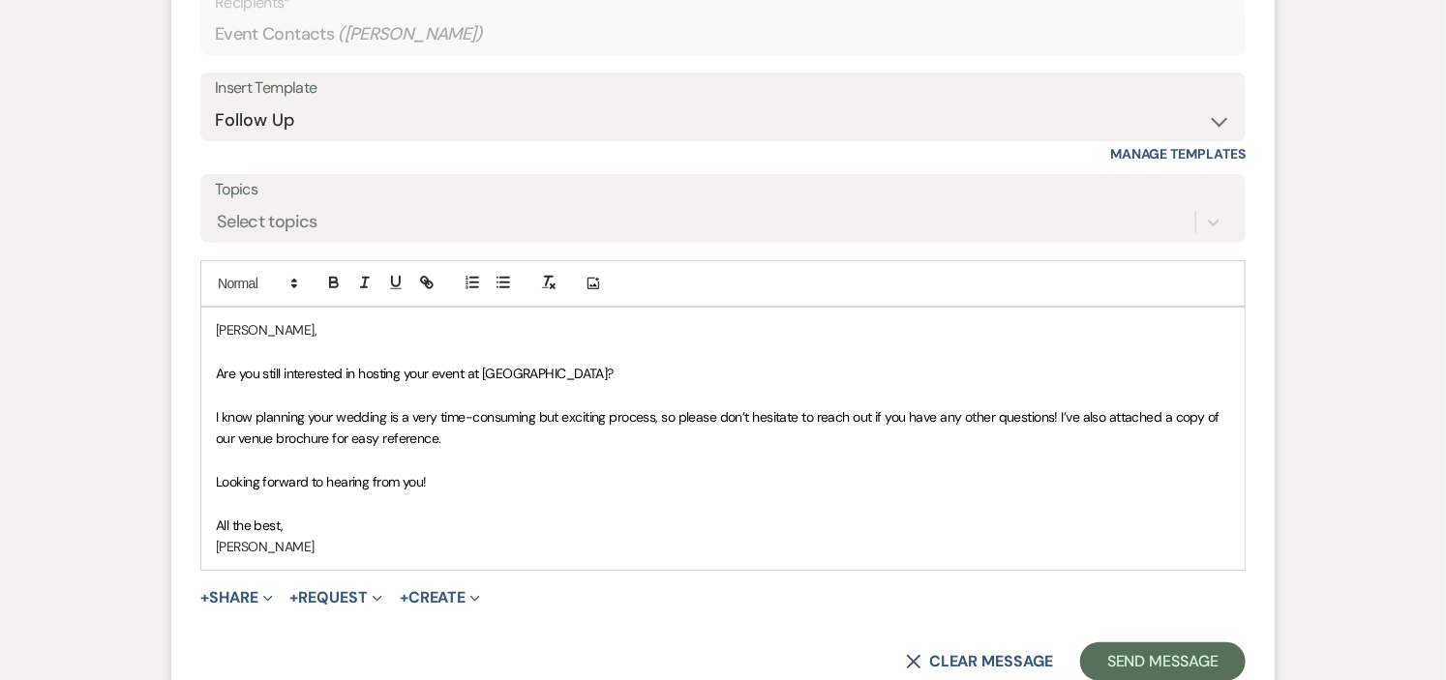
scroll to position [3651, 0]
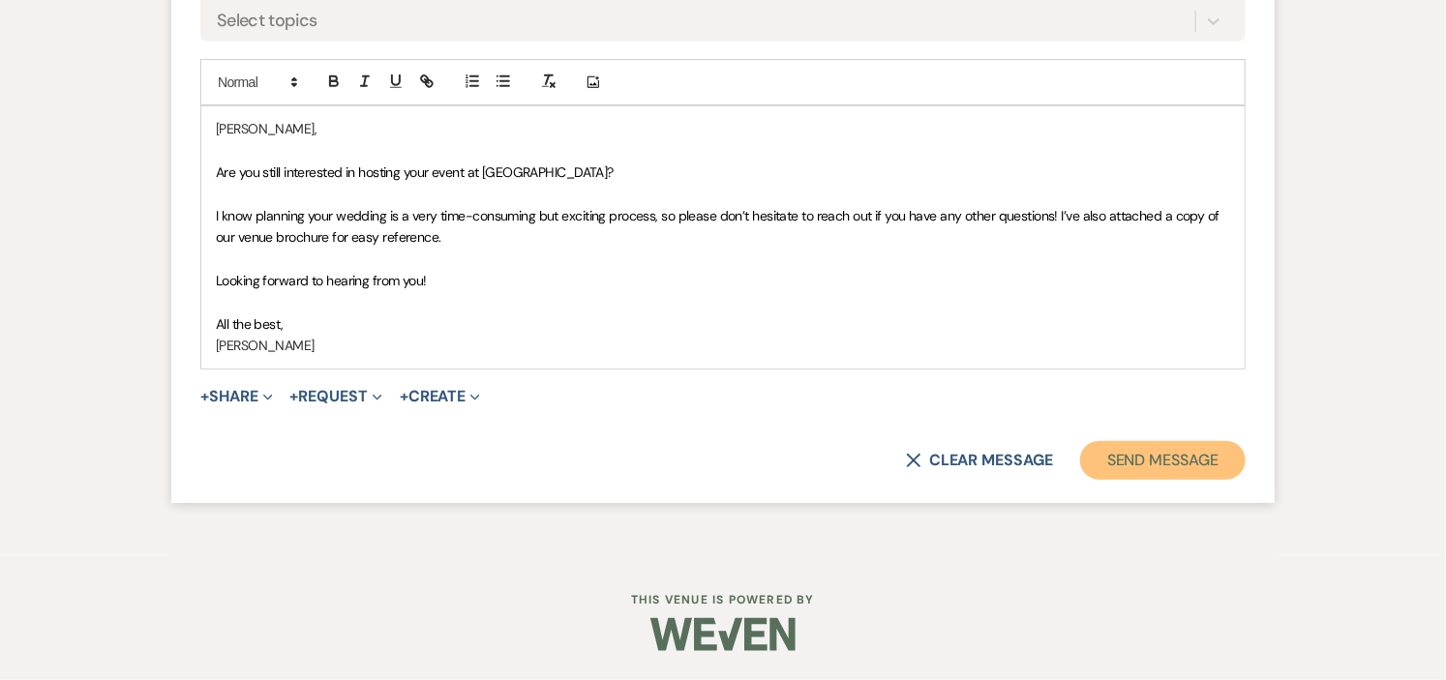
click at [1114, 458] on button "Send Message" at bounding box center [1163, 460] width 166 height 39
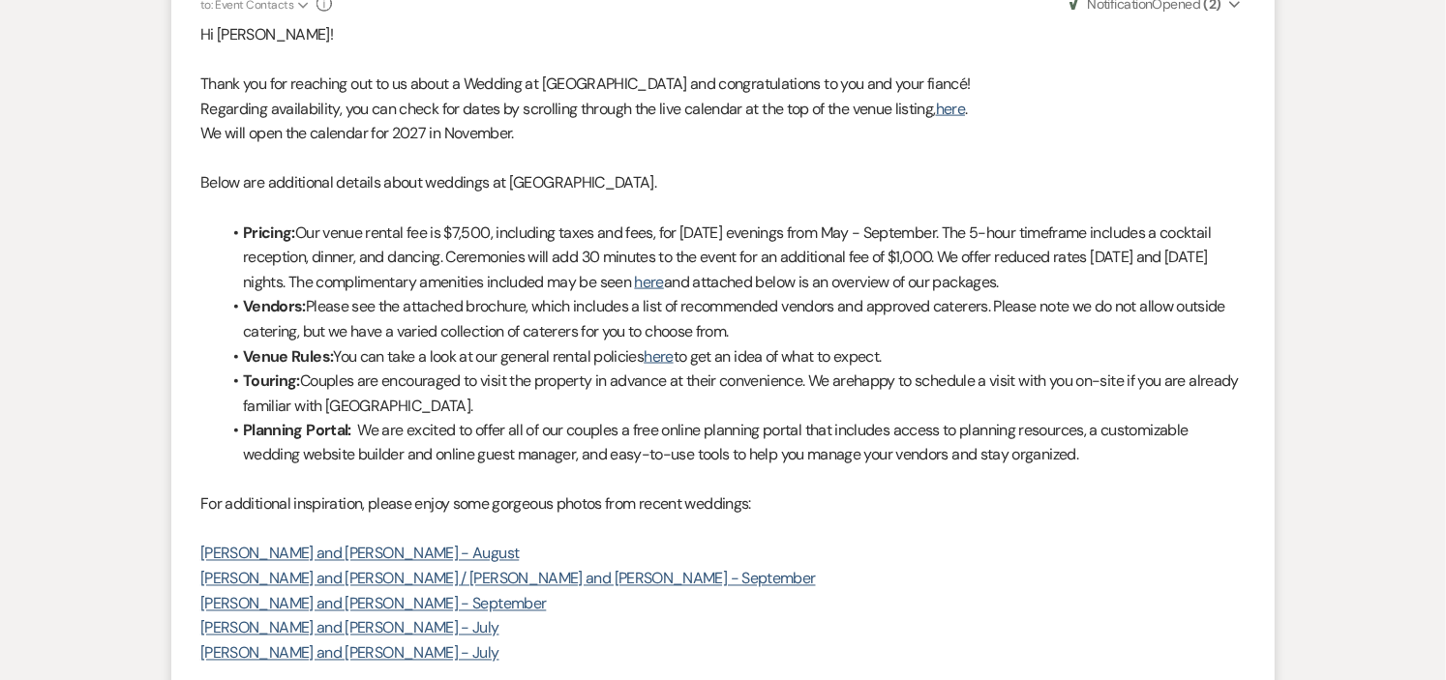
scroll to position [0, 0]
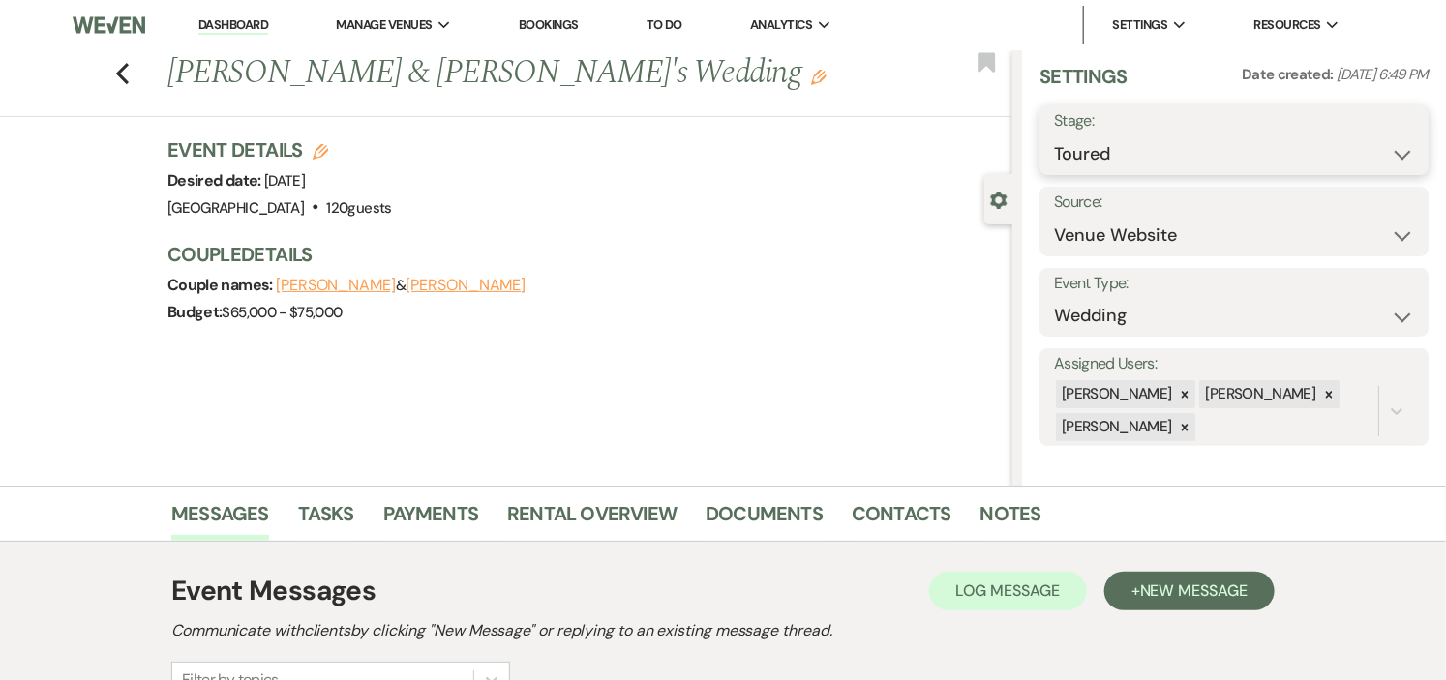
drag, startPoint x: 1375, startPoint y: 149, endPoint x: 1320, endPoint y: 159, distance: 55.1
click at [1375, 149] on select "Inquiry Follow Up Tour Requested Tour Confirmed Toured Proposal Sent Booked Lost" at bounding box center [1234, 155] width 360 height 38
select select "8"
click at [1054, 136] on select "Inquiry Follow Up Tour Requested Tour Confirmed Toured Proposal Sent Booked Lost" at bounding box center [1234, 155] width 360 height 38
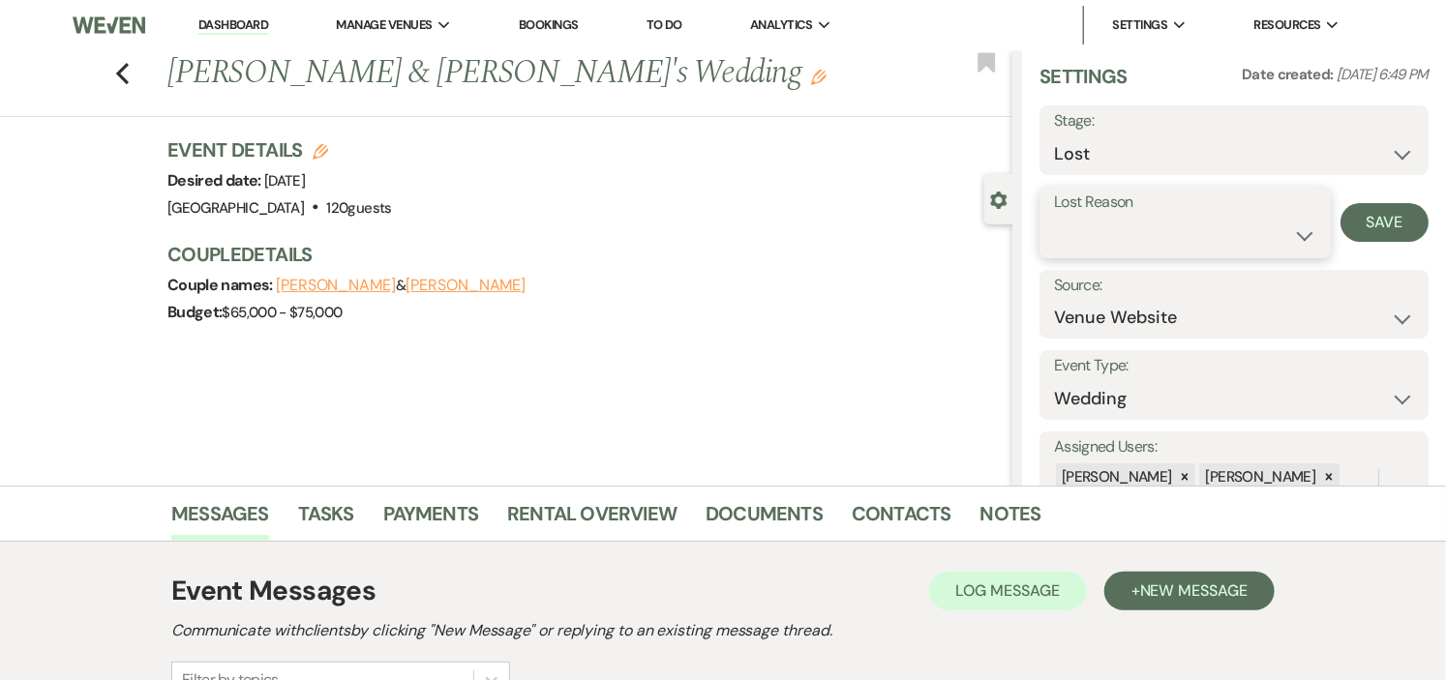
click at [1231, 235] on select "Booked Elsewhere Budget Date Unavailable No Response Not a Good Match Capacity …" at bounding box center [1185, 236] width 262 height 38
select select "5"
click at [1054, 217] on select "Booked Elsewhere Budget Date Unavailable No Response Not a Good Match Capacity …" at bounding box center [1185, 236] width 262 height 38
click at [1366, 225] on button "Save" at bounding box center [1385, 222] width 88 height 39
click at [124, 69] on icon "Previous" at bounding box center [122, 73] width 15 height 23
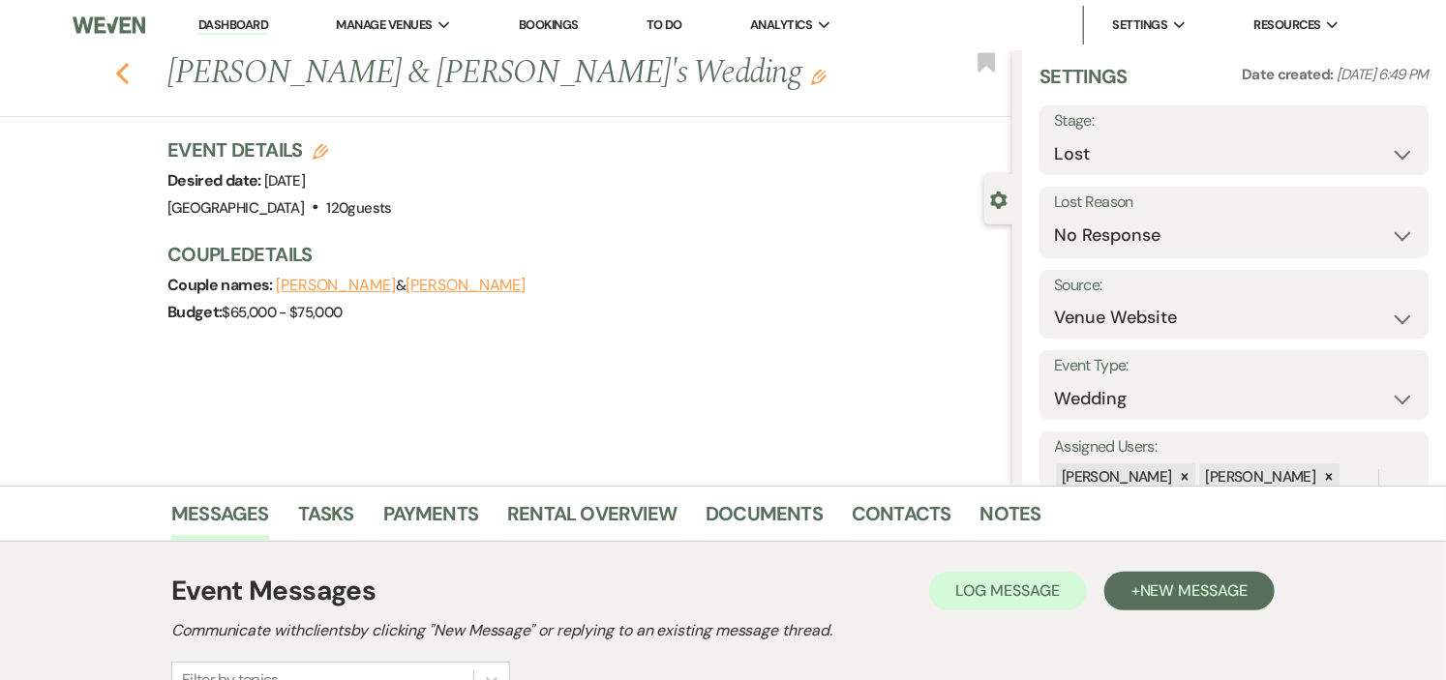
select select "5"
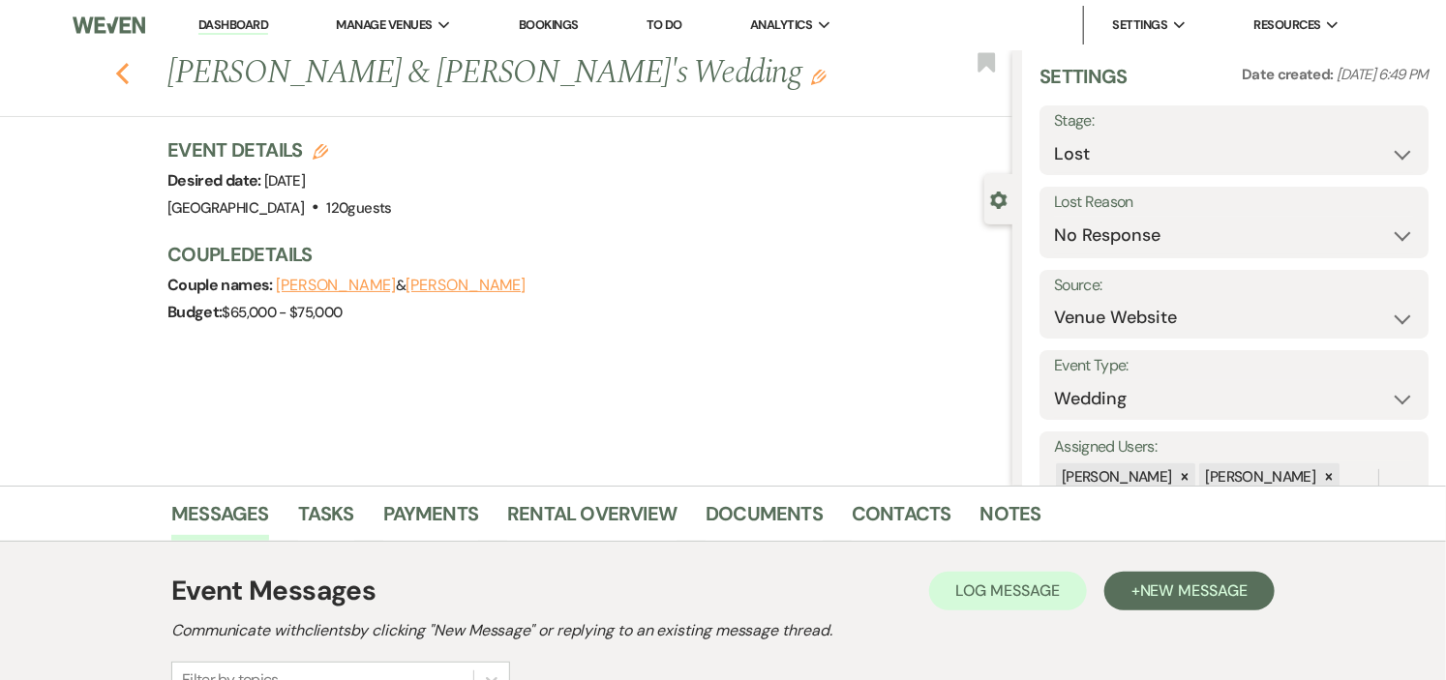
select select "5"
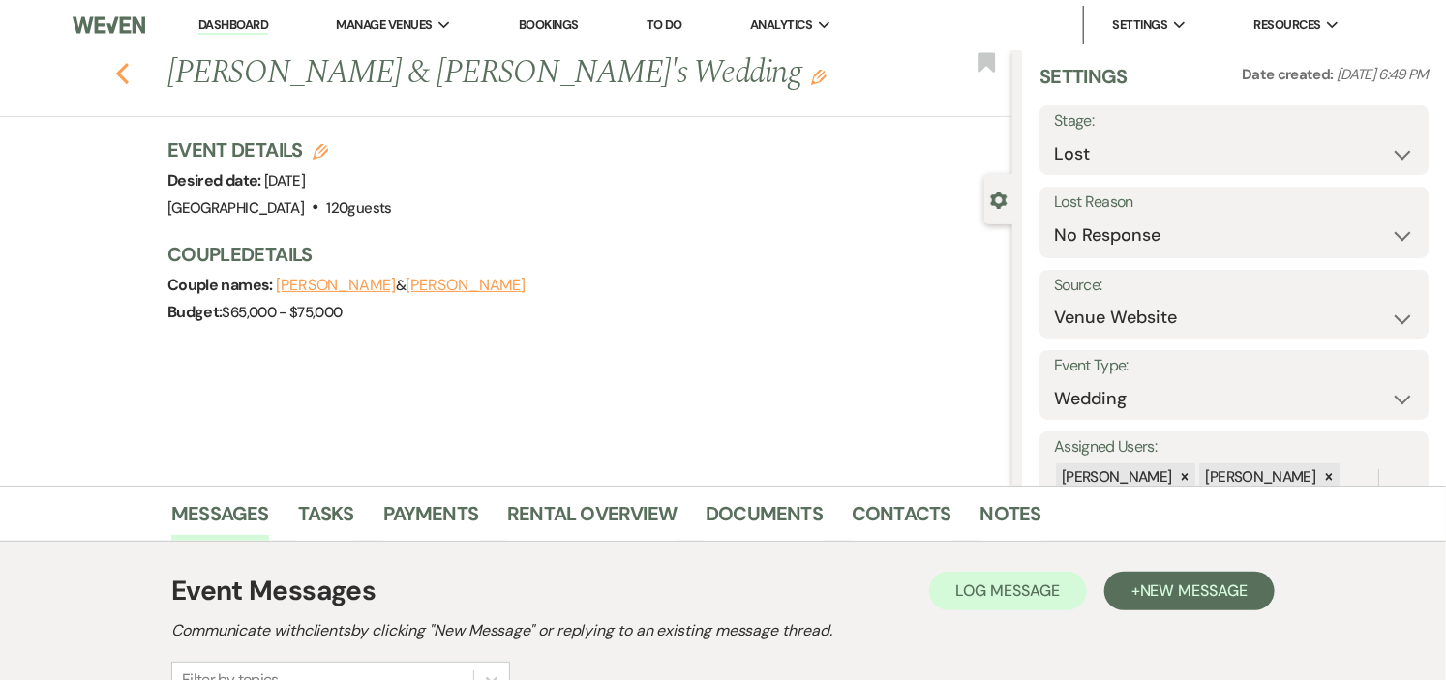
select select "5"
select select "8"
select select "5"
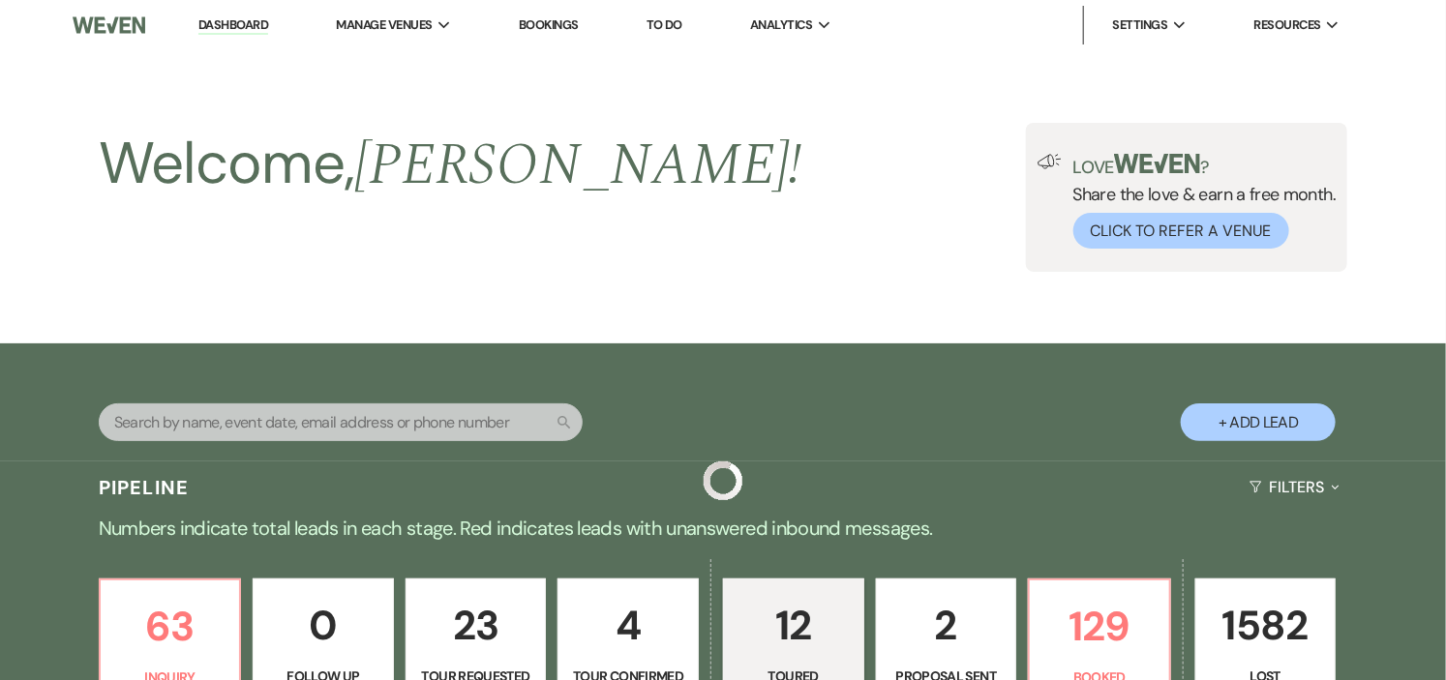
scroll to position [1629, 0]
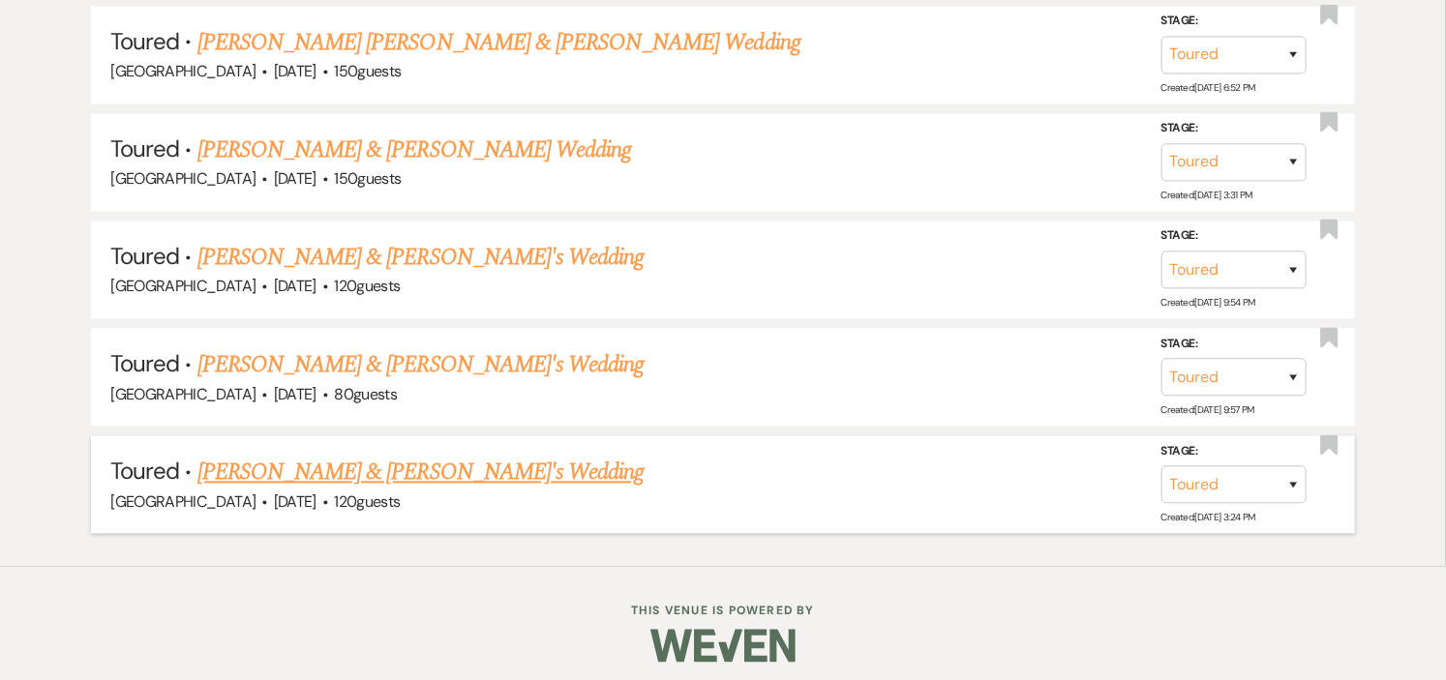
click at [466, 465] on link "Victoria Coleman & Fiance's Wedding" at bounding box center [420, 472] width 447 height 35
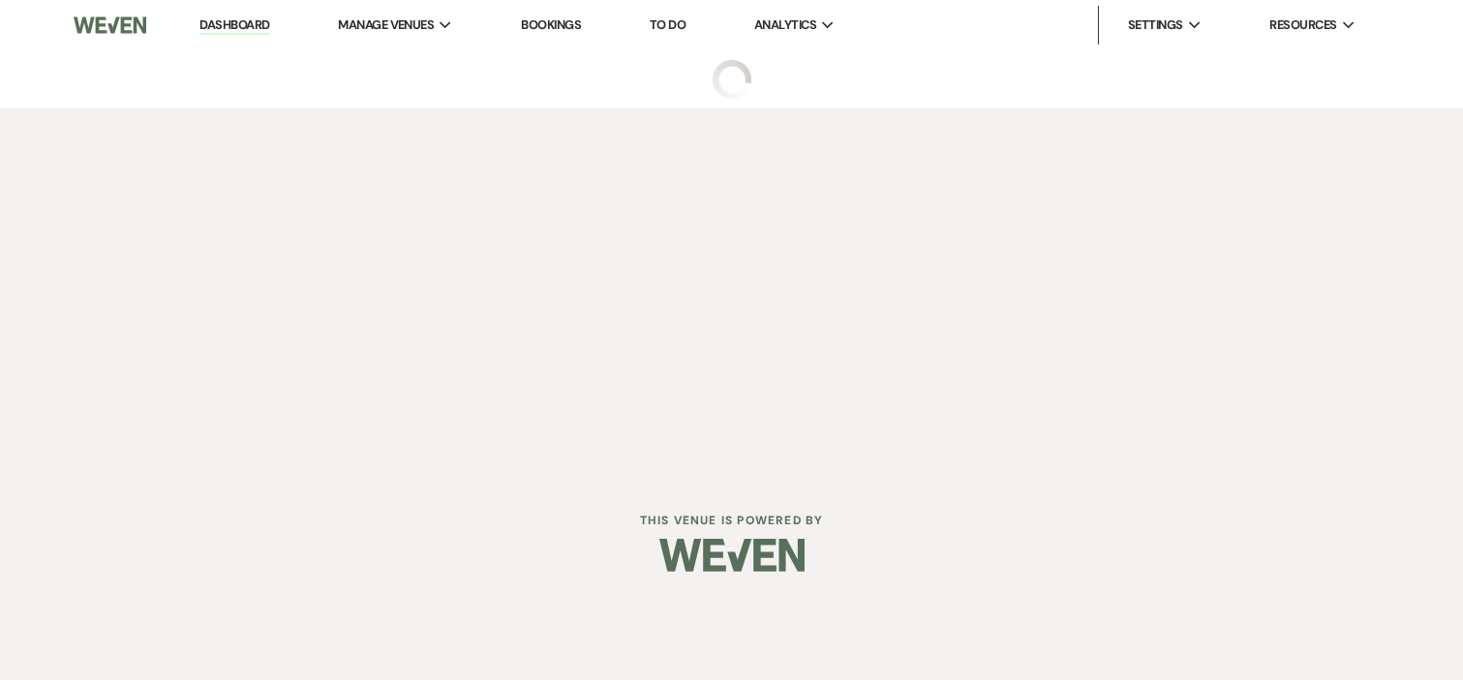
select select "5"
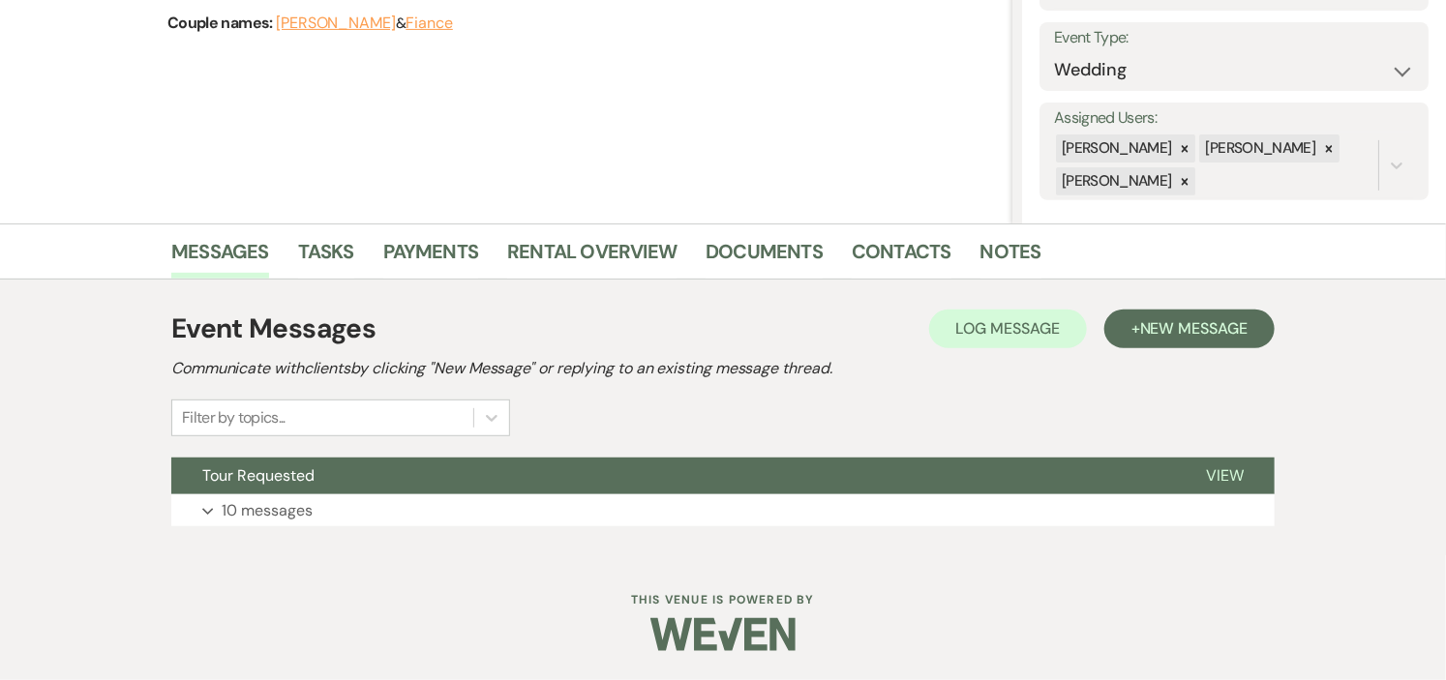
click at [466, 465] on button "Tour Requested" at bounding box center [673, 476] width 1004 height 37
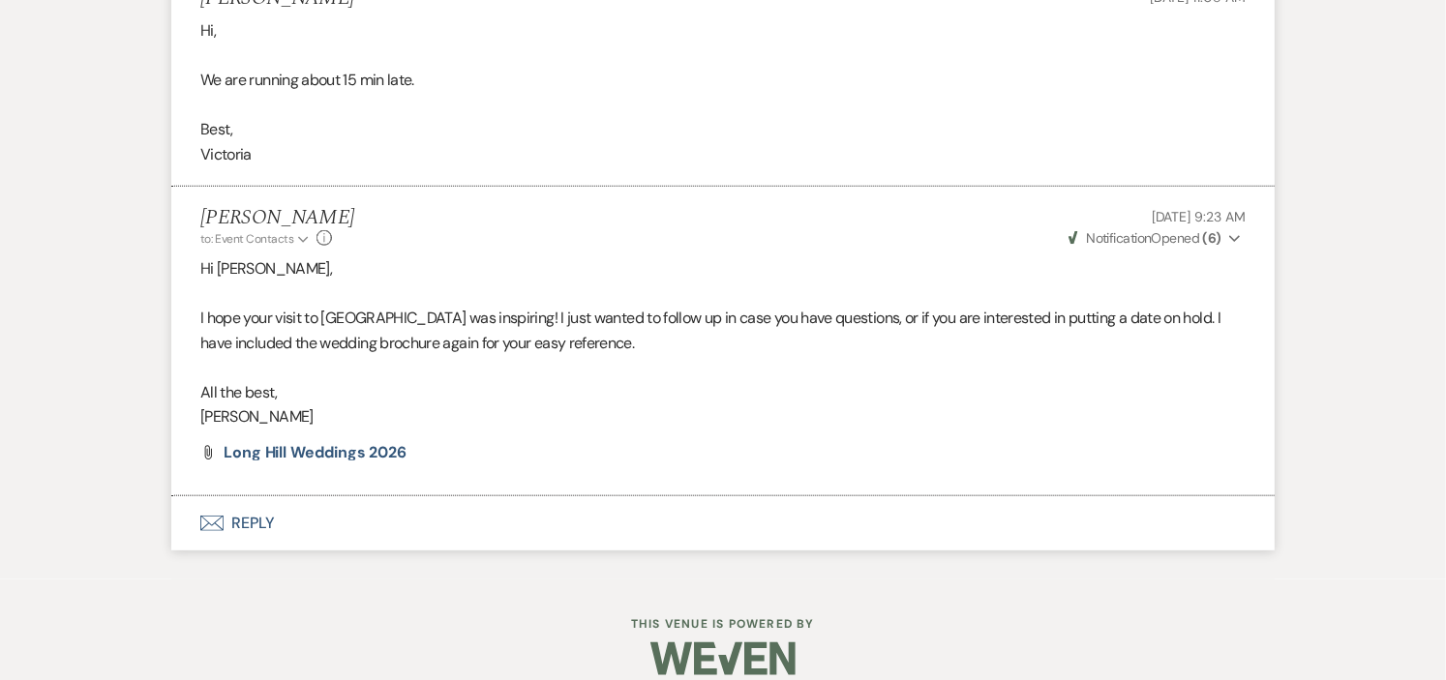
scroll to position [3750, 0]
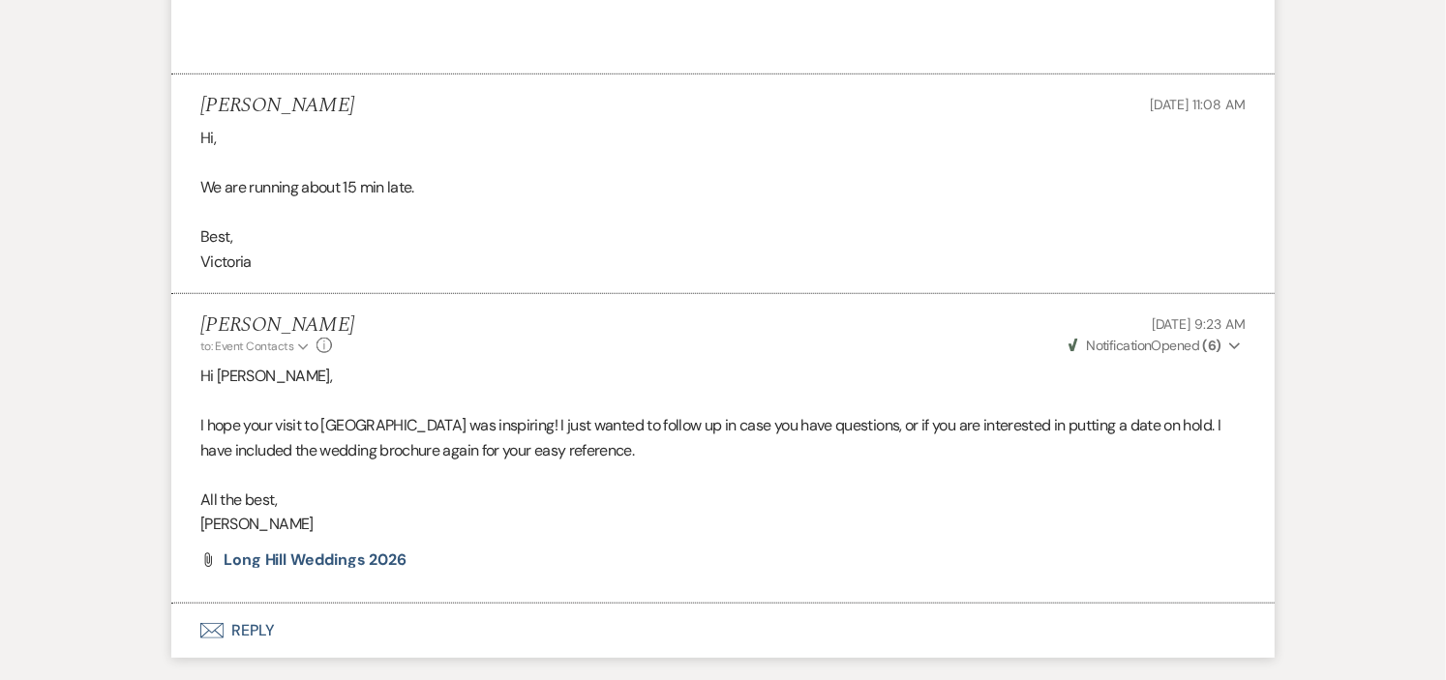
click at [245, 606] on button "Envelope Reply" at bounding box center [723, 631] width 1104 height 54
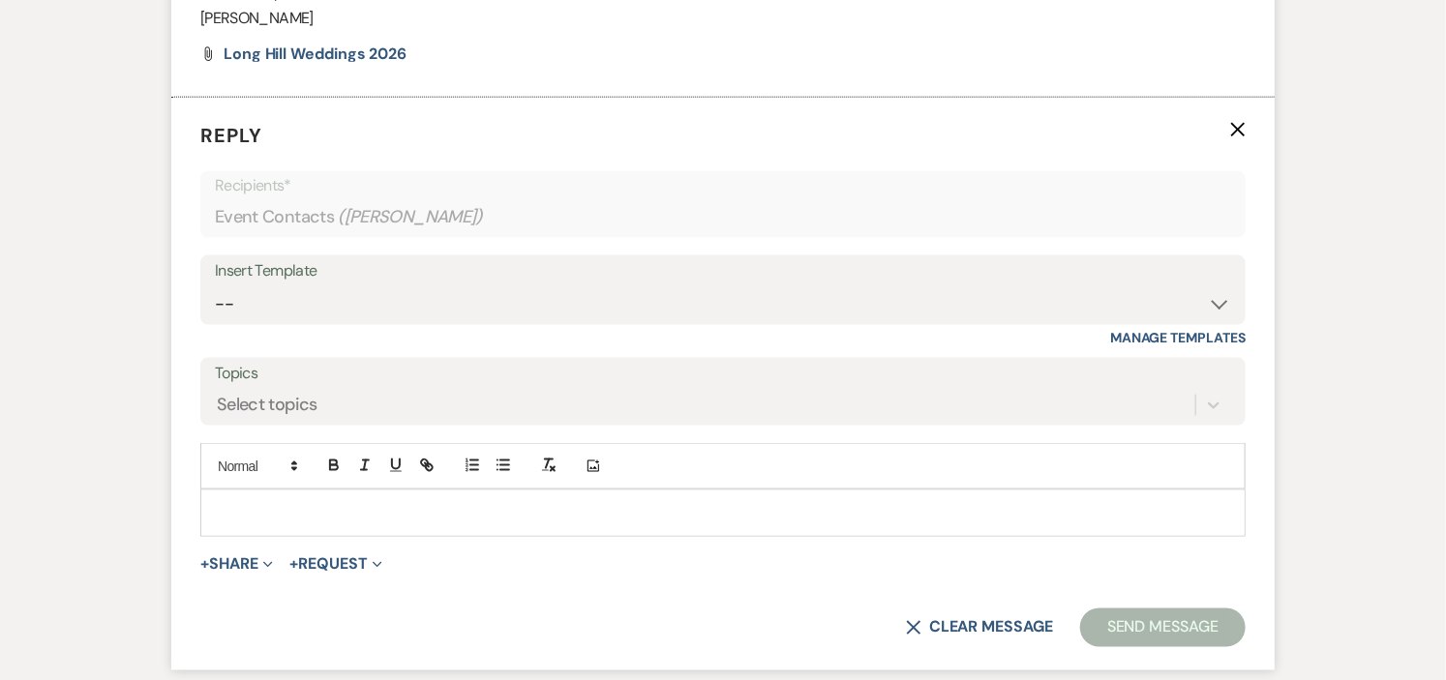
scroll to position [4279, 0]
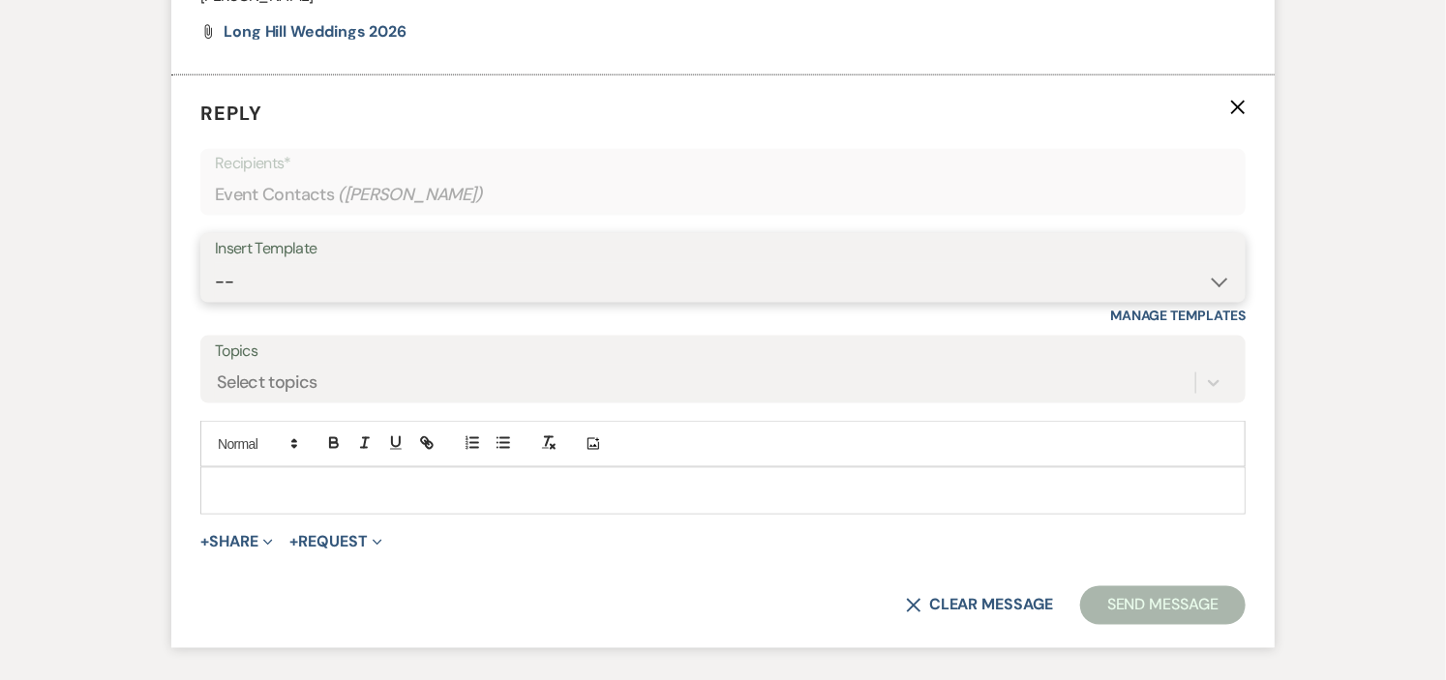
click at [1211, 263] on select "-- Weven Planning Portal Introduction (Booked Events) Initial Inquiry Response …" at bounding box center [723, 282] width 1016 height 38
select select "17"
click at [215, 263] on select "-- Weven Planning Portal Introduction (Booked Events) Initial Inquiry Response …" at bounding box center [723, 282] width 1016 height 38
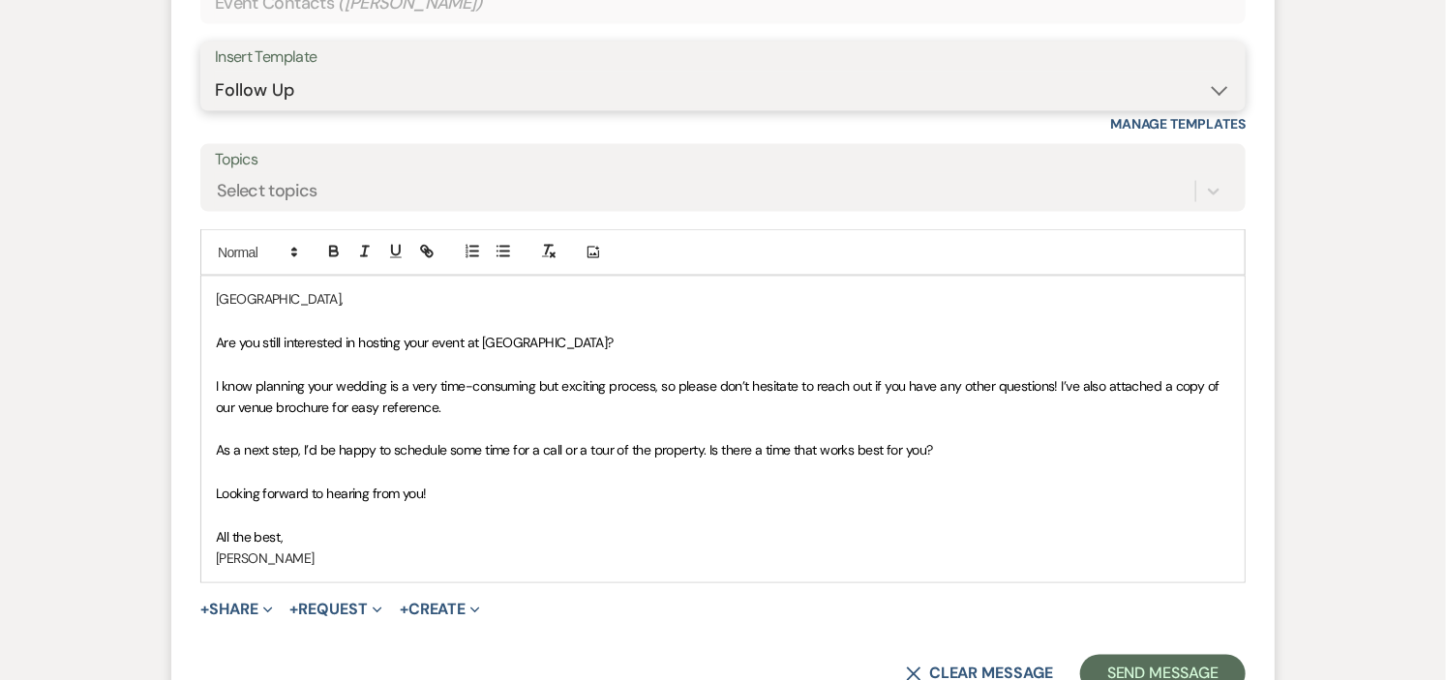
scroll to position [4601, 0]
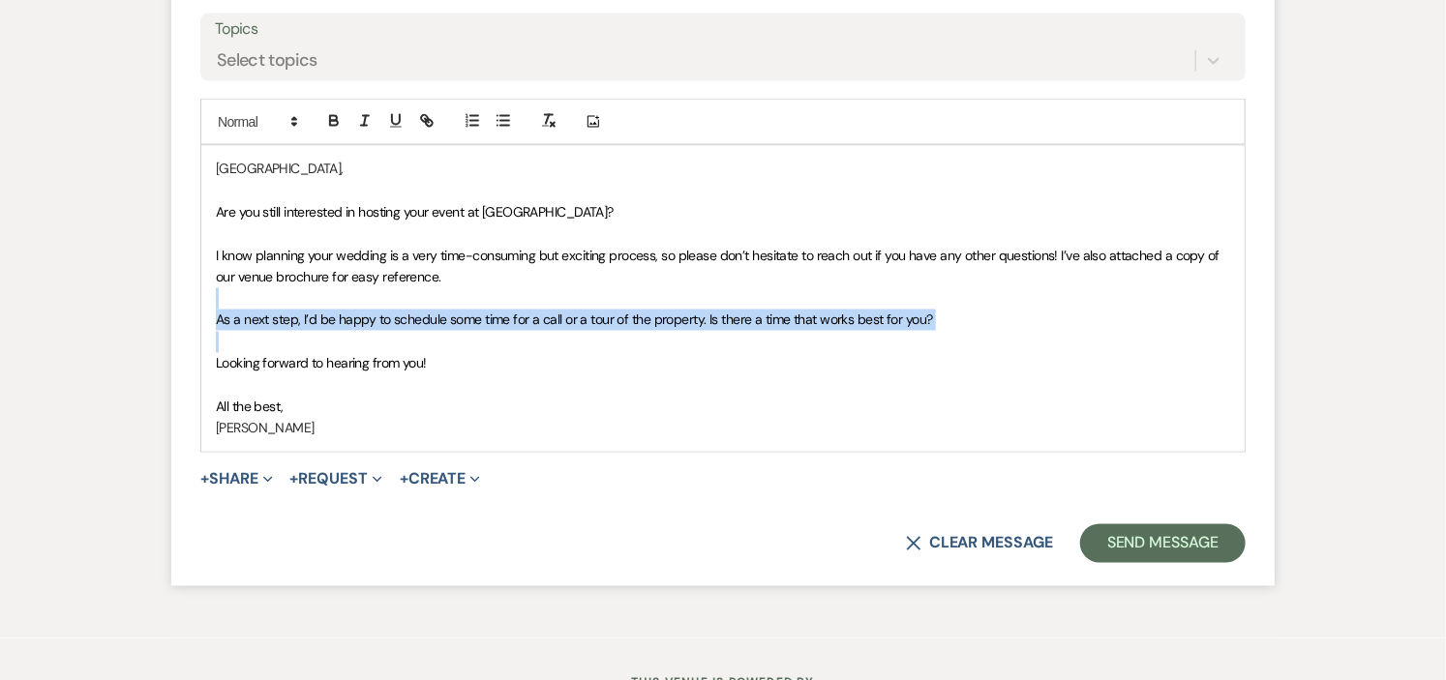
drag, startPoint x: 210, startPoint y: 285, endPoint x: 970, endPoint y: 308, distance: 760.2
click at [970, 308] on div "Victoria, Are you still interested in hosting your event at Long Hill? I know p…" at bounding box center [722, 298] width 1043 height 305
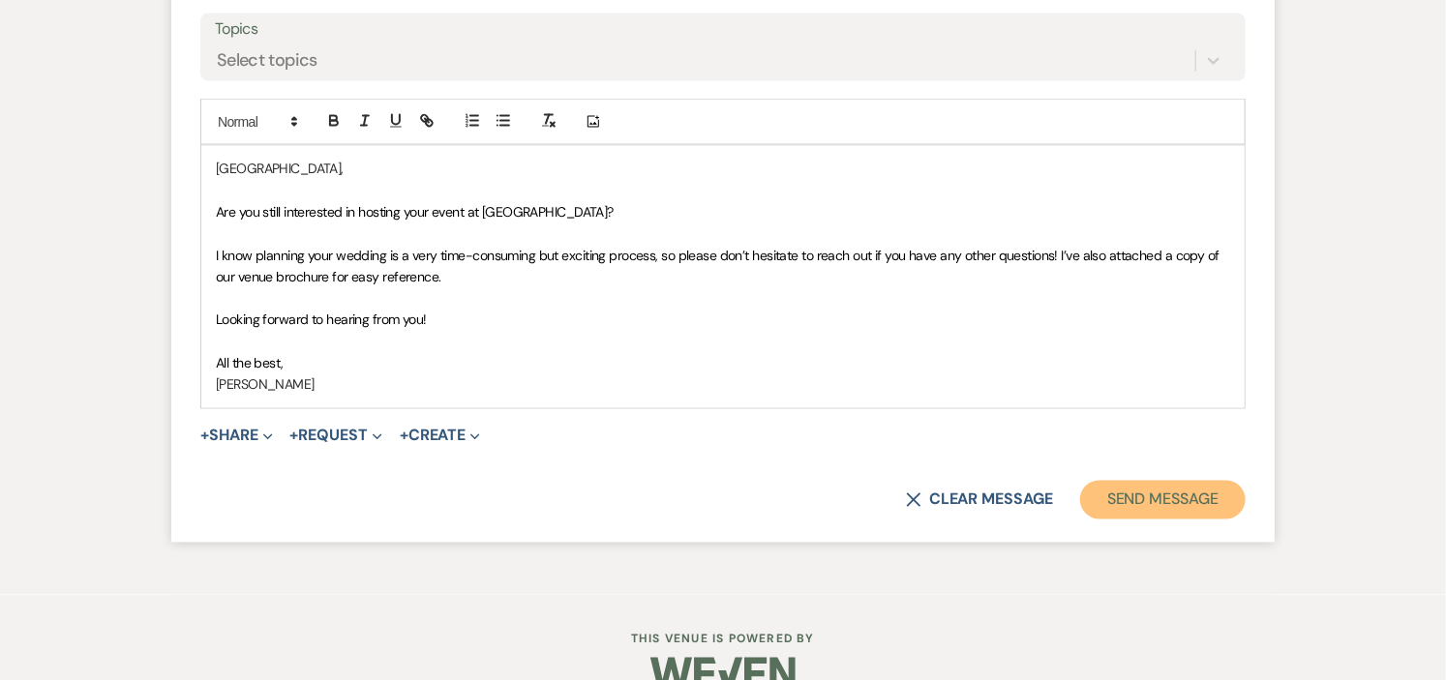
click at [1171, 481] on button "Send Message" at bounding box center [1163, 500] width 166 height 39
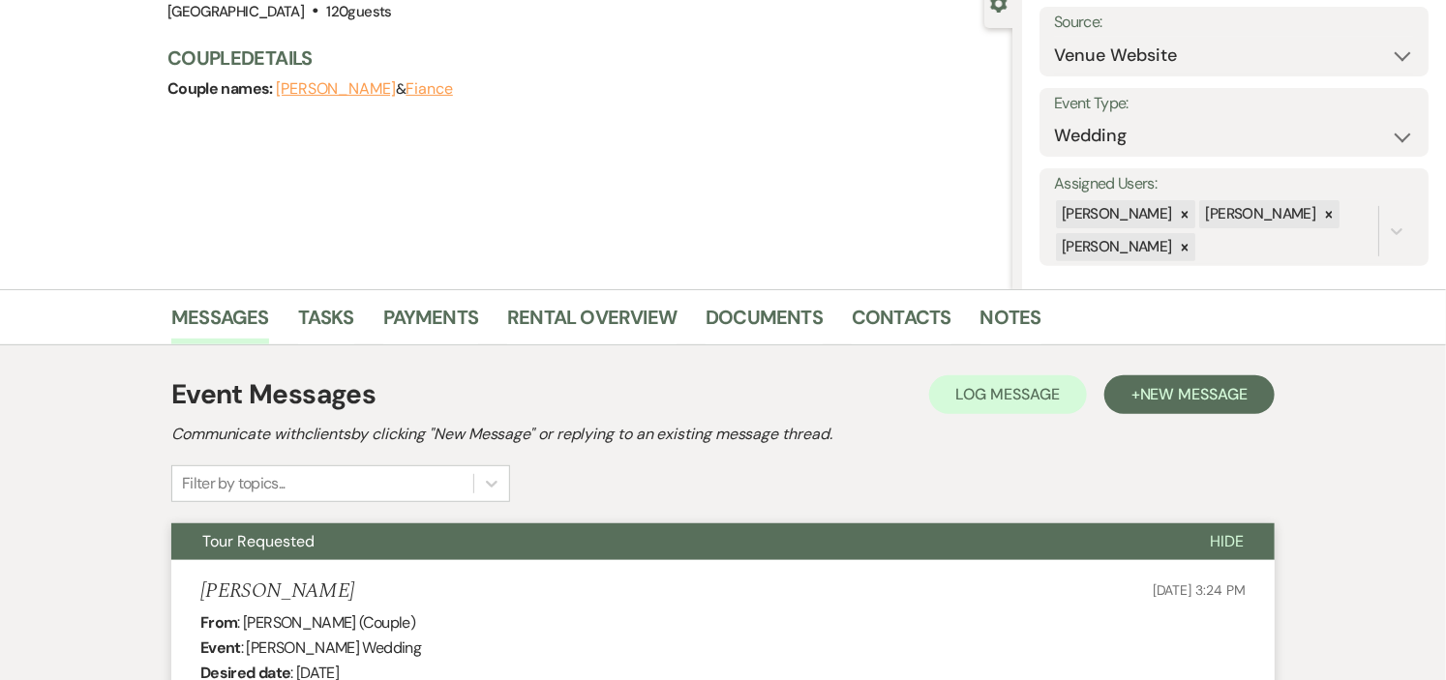
scroll to position [0, 0]
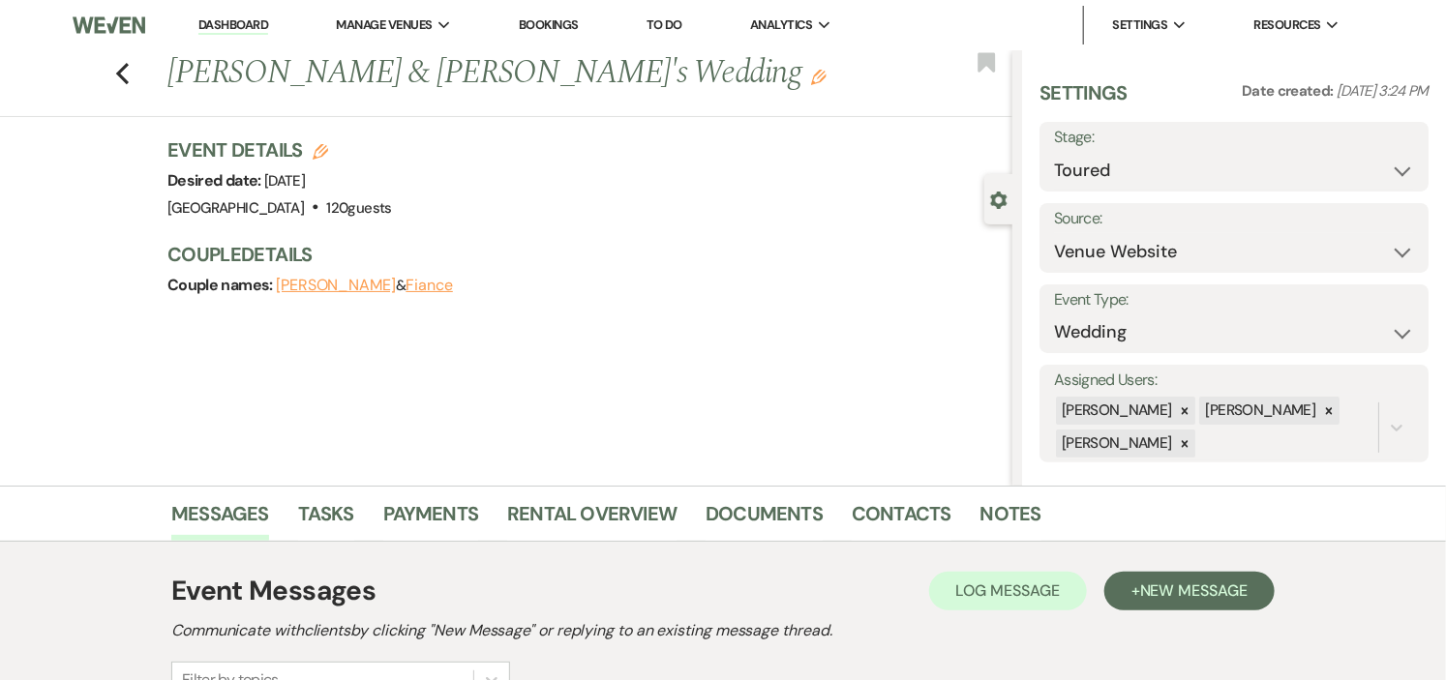
click at [1382, 198] on div "Settings Date created: Jul 13, 2025, 3:24 PM Stage: Inquiry Follow Up Tour Requ…" at bounding box center [1234, 270] width 389 height 383
click at [1376, 170] on select "Inquiry Follow Up Tour Requested Tour Confirmed Toured Proposal Sent Booked Lost" at bounding box center [1234, 171] width 360 height 38
select select "8"
click at [1054, 152] on select "Inquiry Follow Up Tour Requested Tour Confirmed Toured Proposal Sent Booked Lost" at bounding box center [1234, 171] width 360 height 38
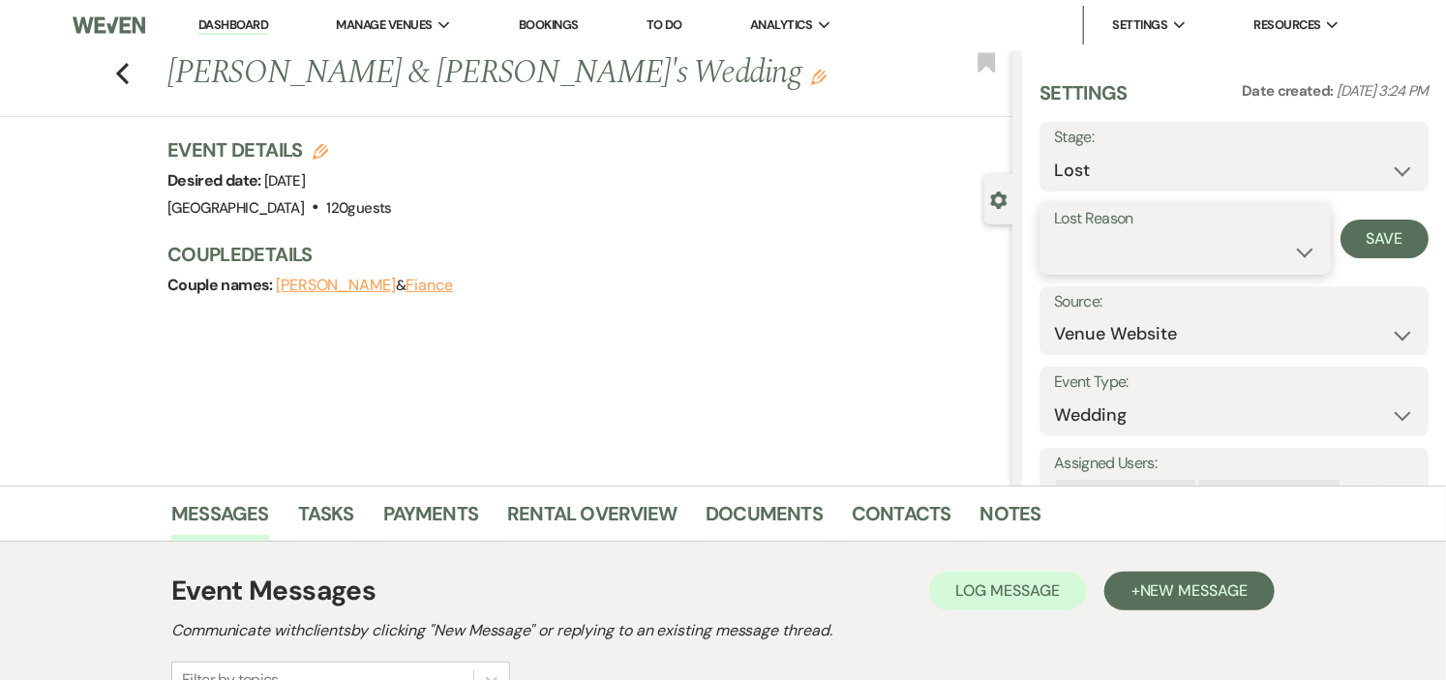
click at [1215, 255] on select "Booked Elsewhere Budget Date Unavailable No Response Not a Good Match Capacity …" at bounding box center [1185, 252] width 262 height 38
select select "5"
click at [1054, 233] on select "Booked Elsewhere Budget Date Unavailable No Response Not a Good Match Capacity …" at bounding box center [1185, 252] width 262 height 38
click at [1380, 242] on button "Save" at bounding box center [1385, 239] width 88 height 39
click at [129, 69] on use "button" at bounding box center [122, 73] width 13 height 21
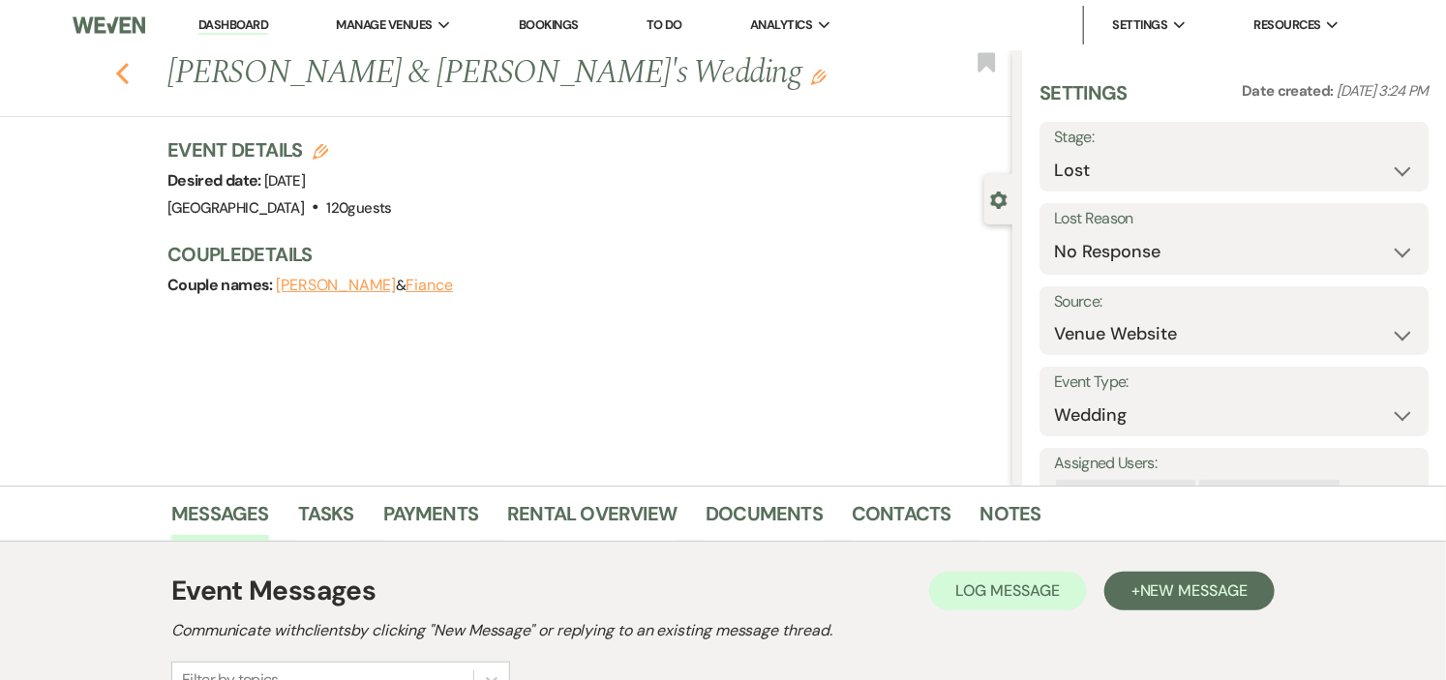
scroll to position [1522, 0]
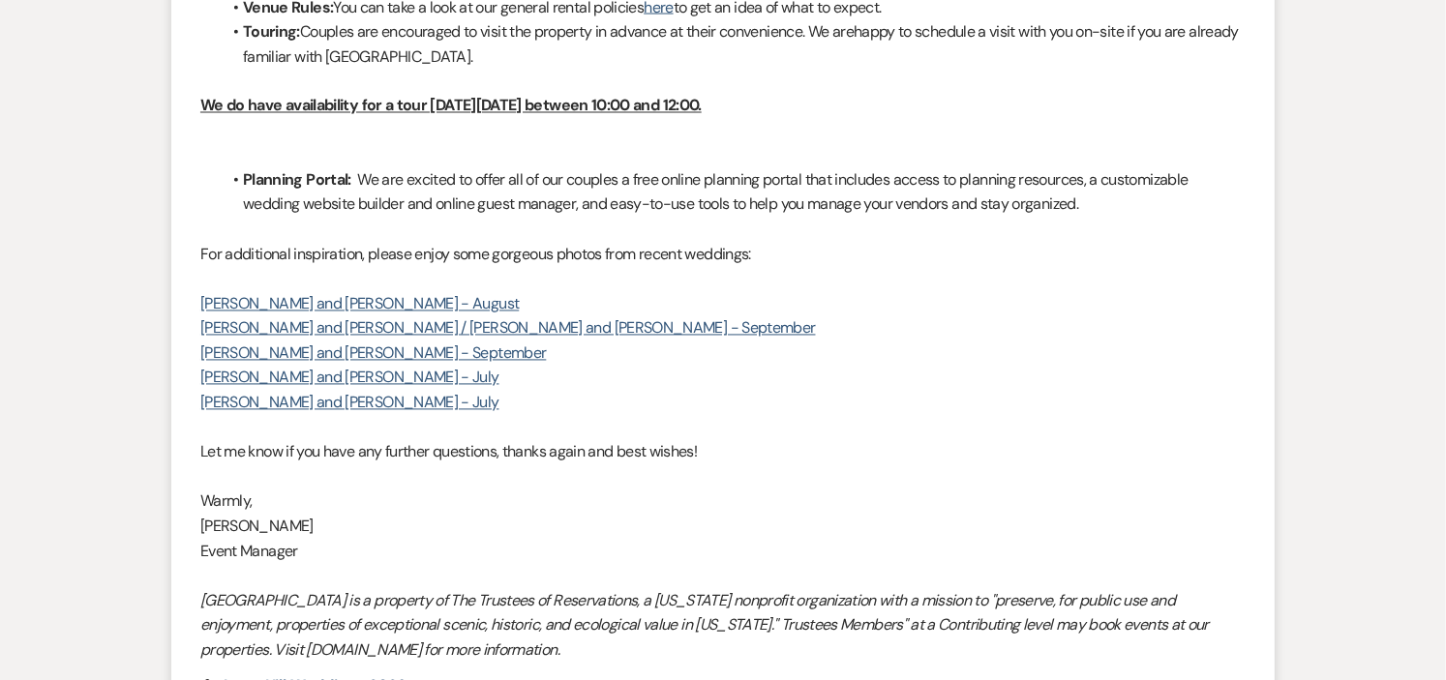
select select "5"
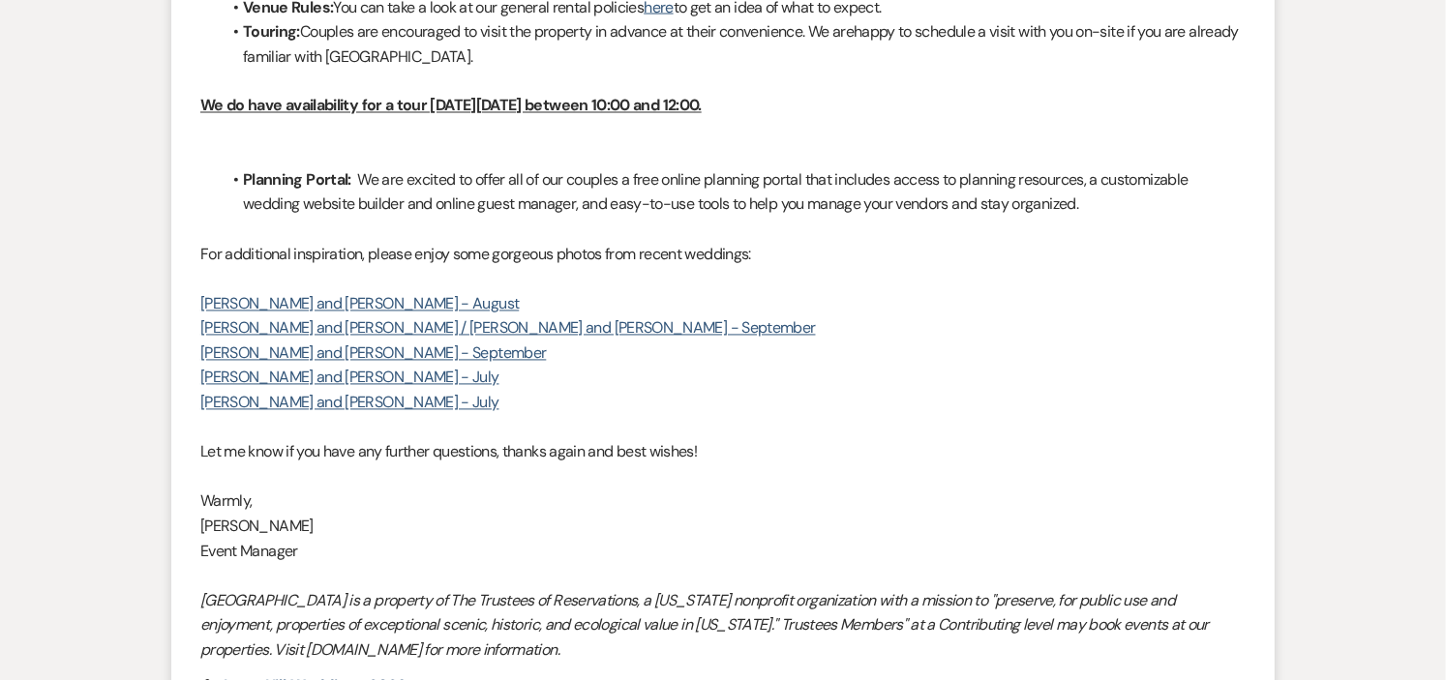
select select "5"
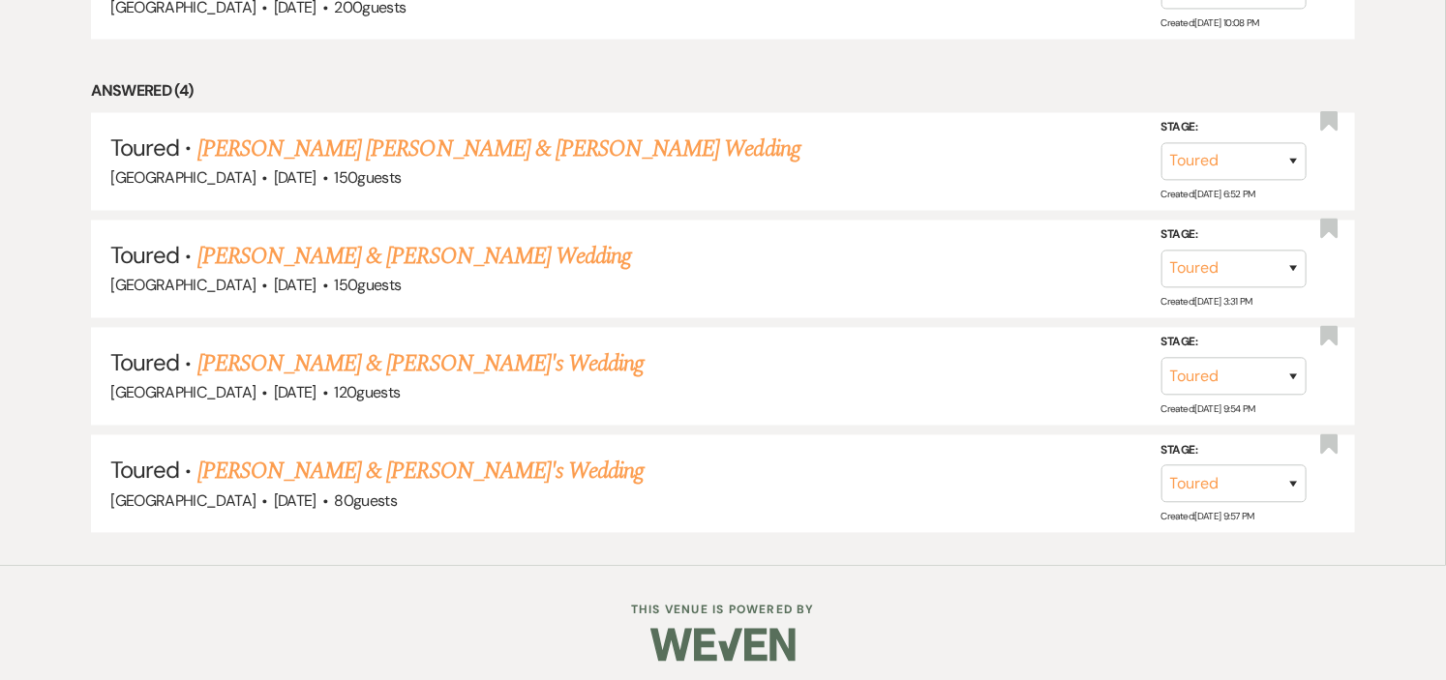
click at [443, 463] on link "Alexa Skrivanek & Fiance's Wedding" at bounding box center [420, 472] width 447 height 35
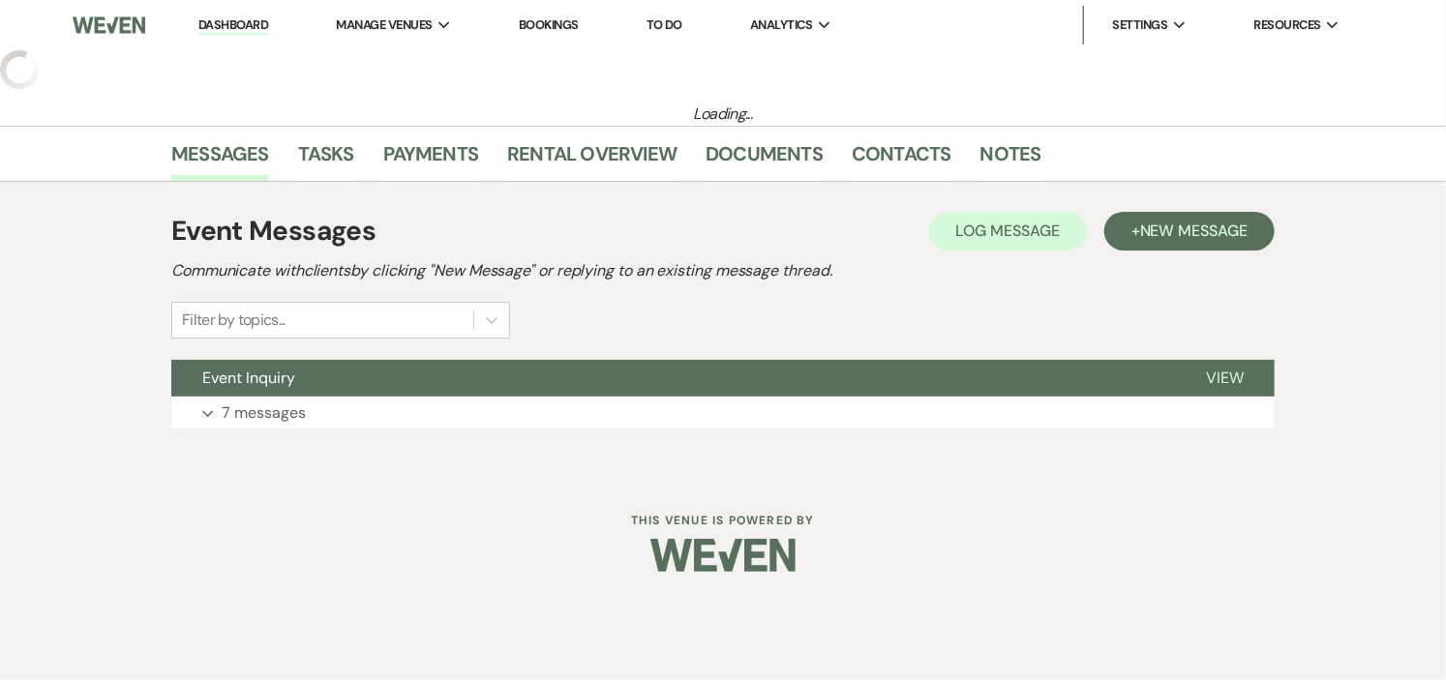
select select "5"
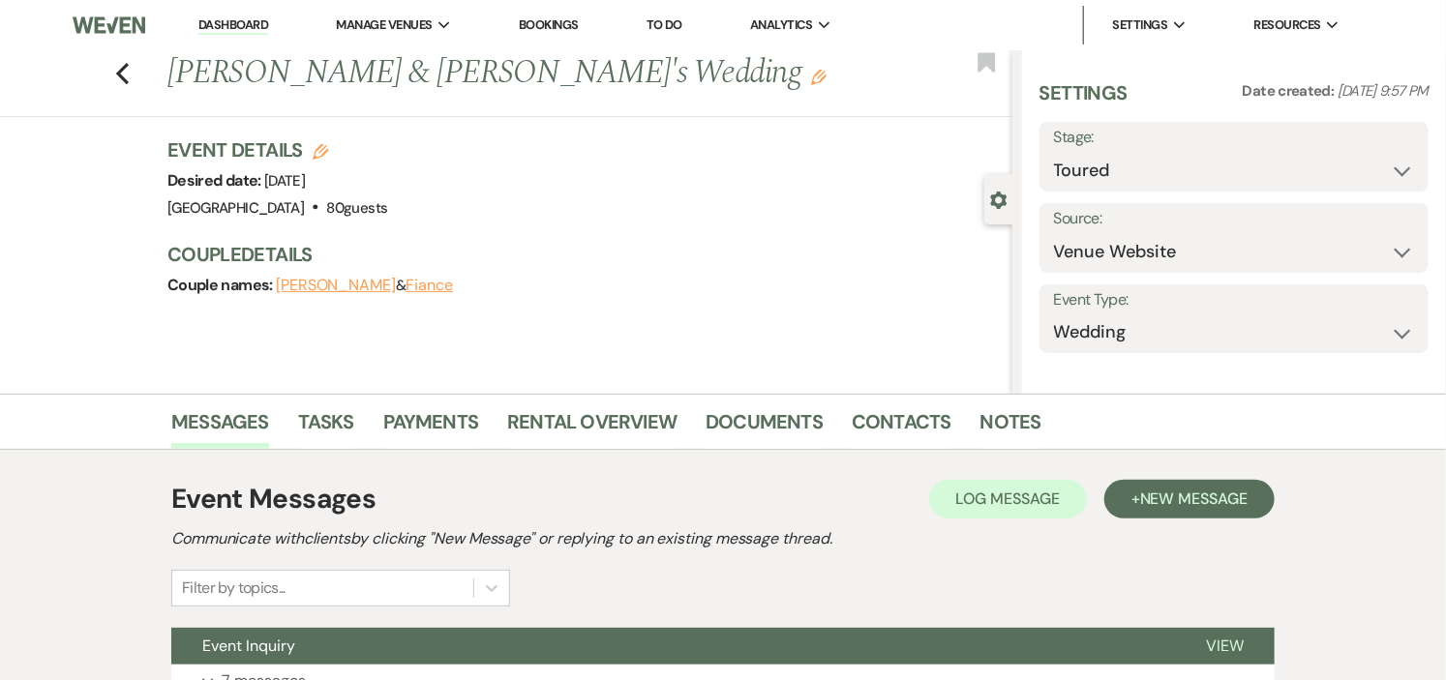
click at [427, 362] on div "Previous Alexa Skrivanek & Fiance's Wedding Edit Bookmark Gear Settings Setting…" at bounding box center [506, 222] width 1013 height 344
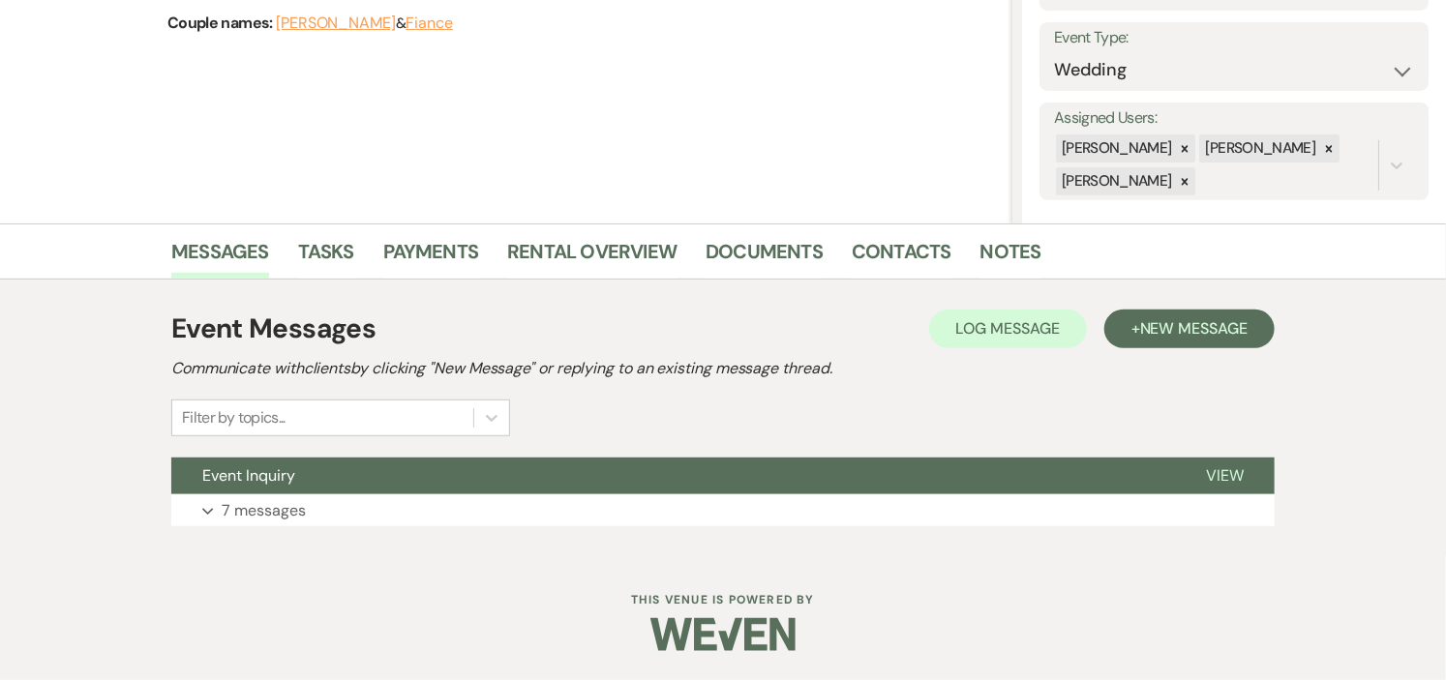
click at [438, 485] on button "Event Inquiry" at bounding box center [673, 476] width 1004 height 37
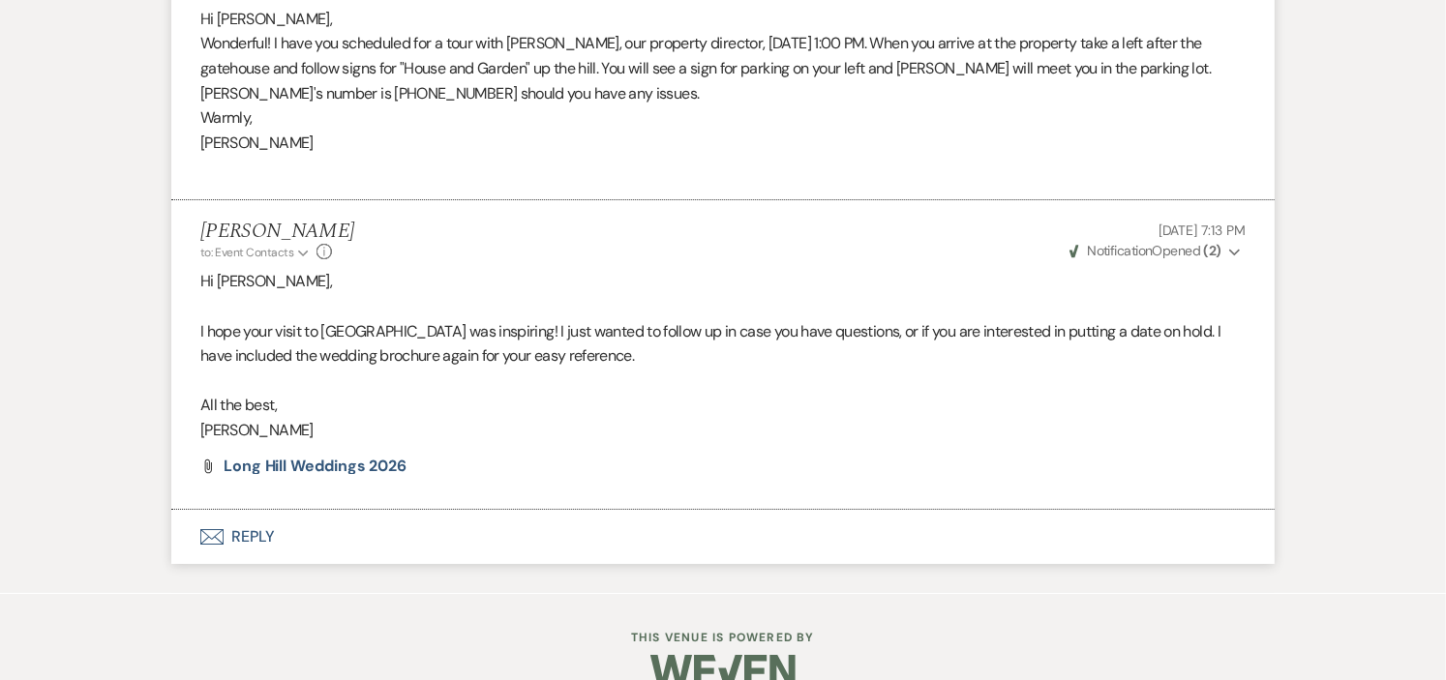
scroll to position [2952, 0]
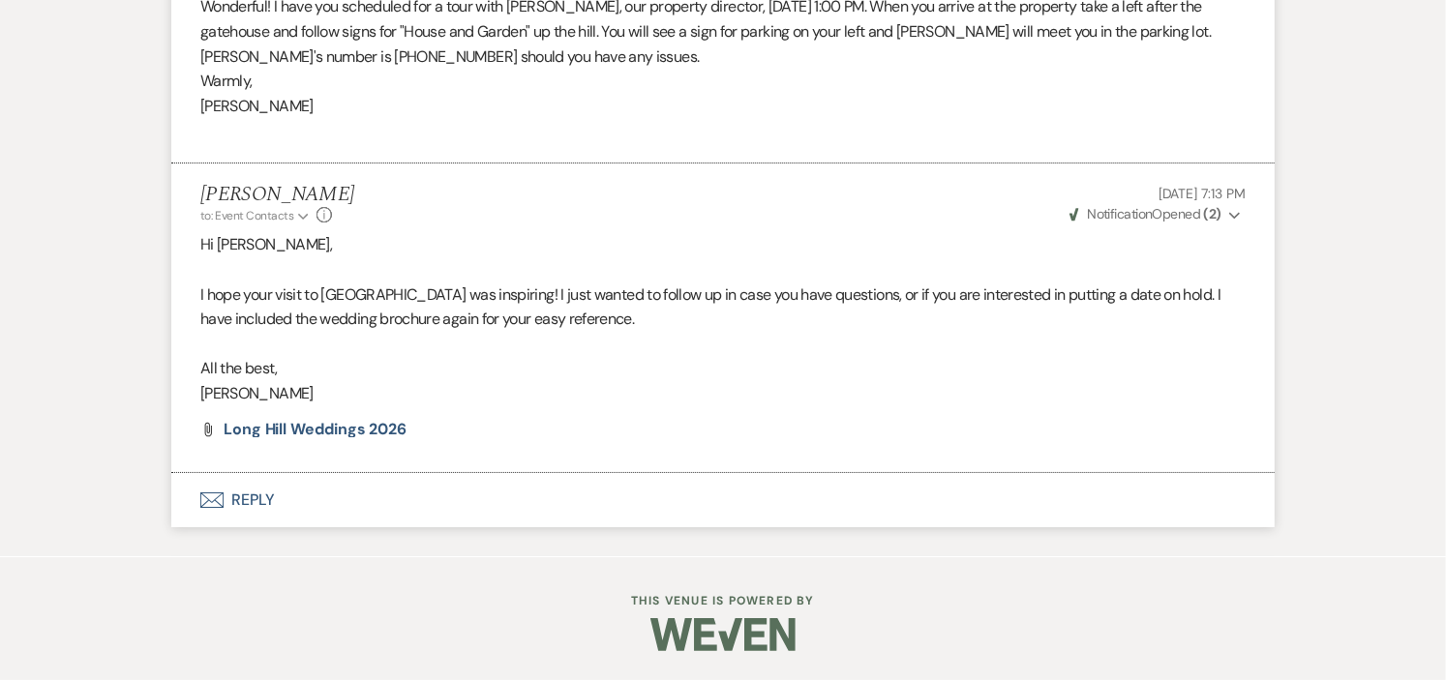
click at [252, 500] on button "Envelope Reply" at bounding box center [723, 500] width 1104 height 54
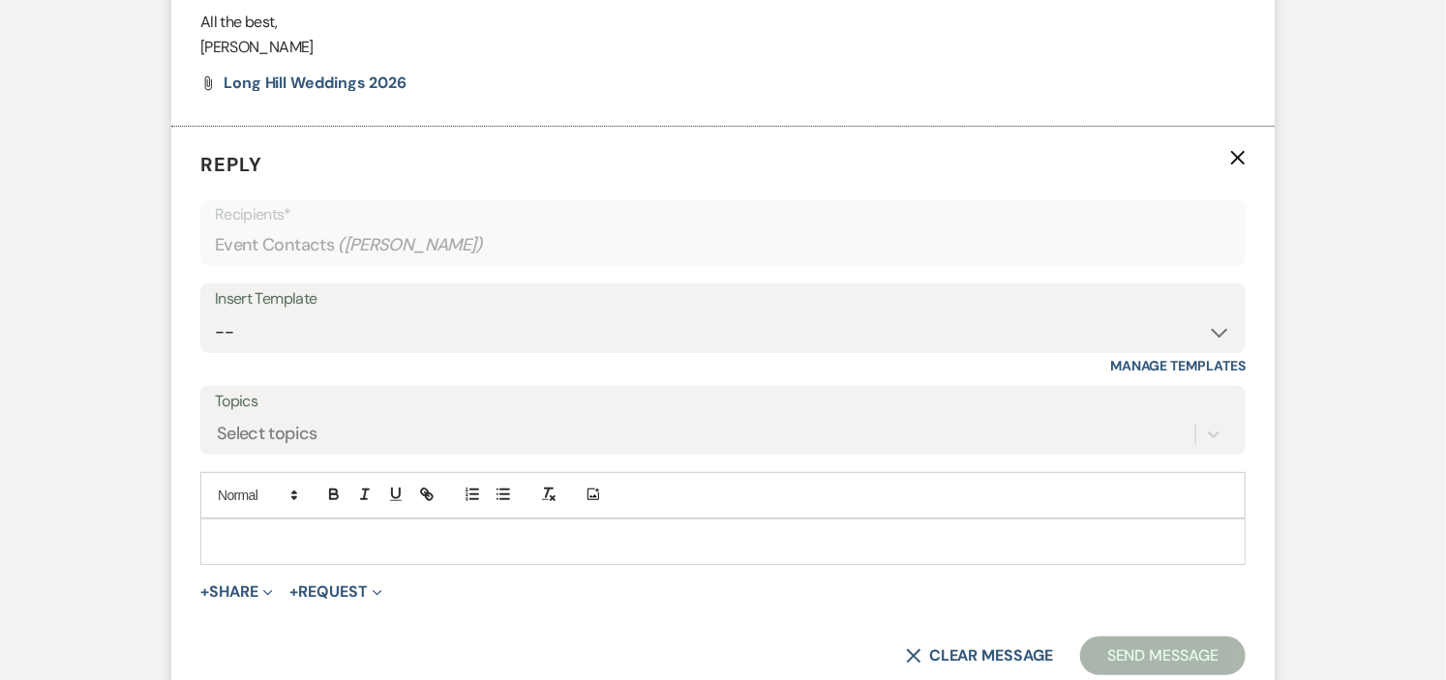
scroll to position [3372, 0]
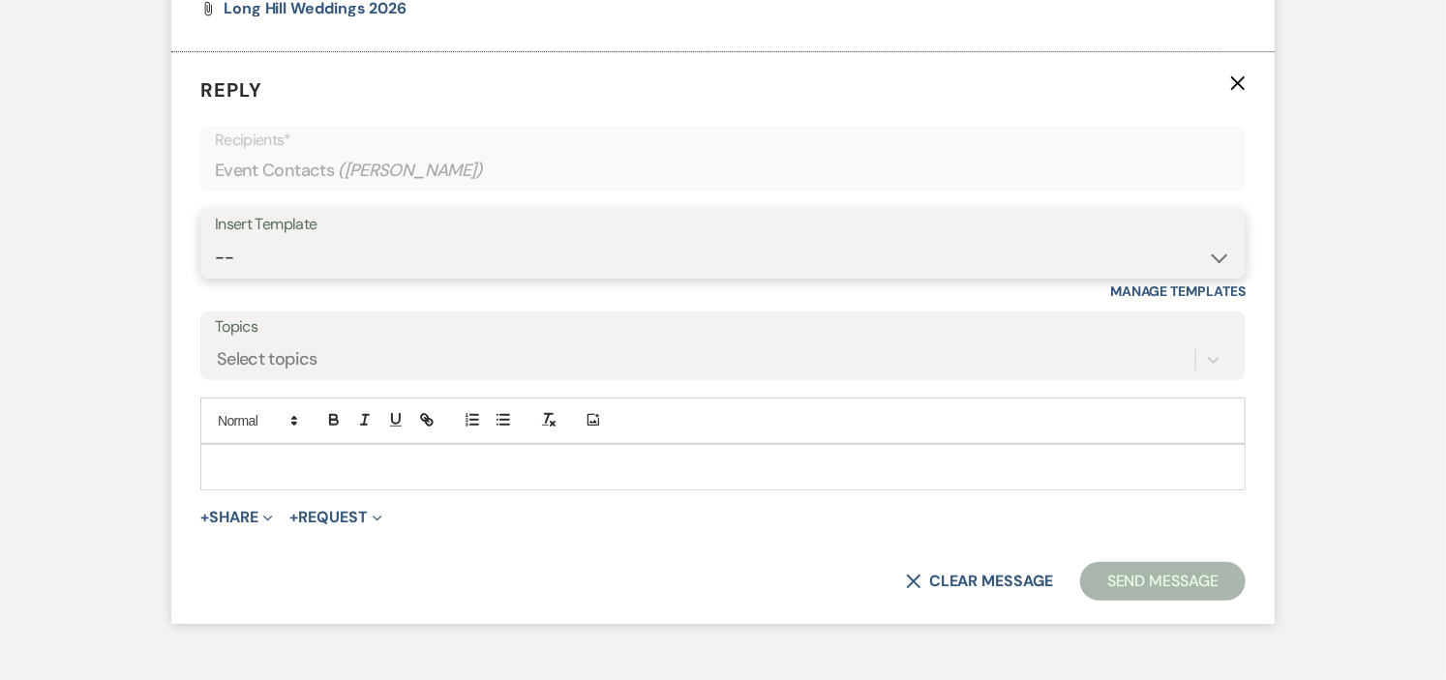
click at [1146, 265] on select "-- Weven Planning Portal Introduction (Booked Events) Initial Inquiry Response …" at bounding box center [723, 258] width 1016 height 38
select select "17"
click at [215, 240] on select "-- Weven Planning Portal Introduction (Booked Events) Initial Inquiry Response …" at bounding box center [723, 258] width 1016 height 38
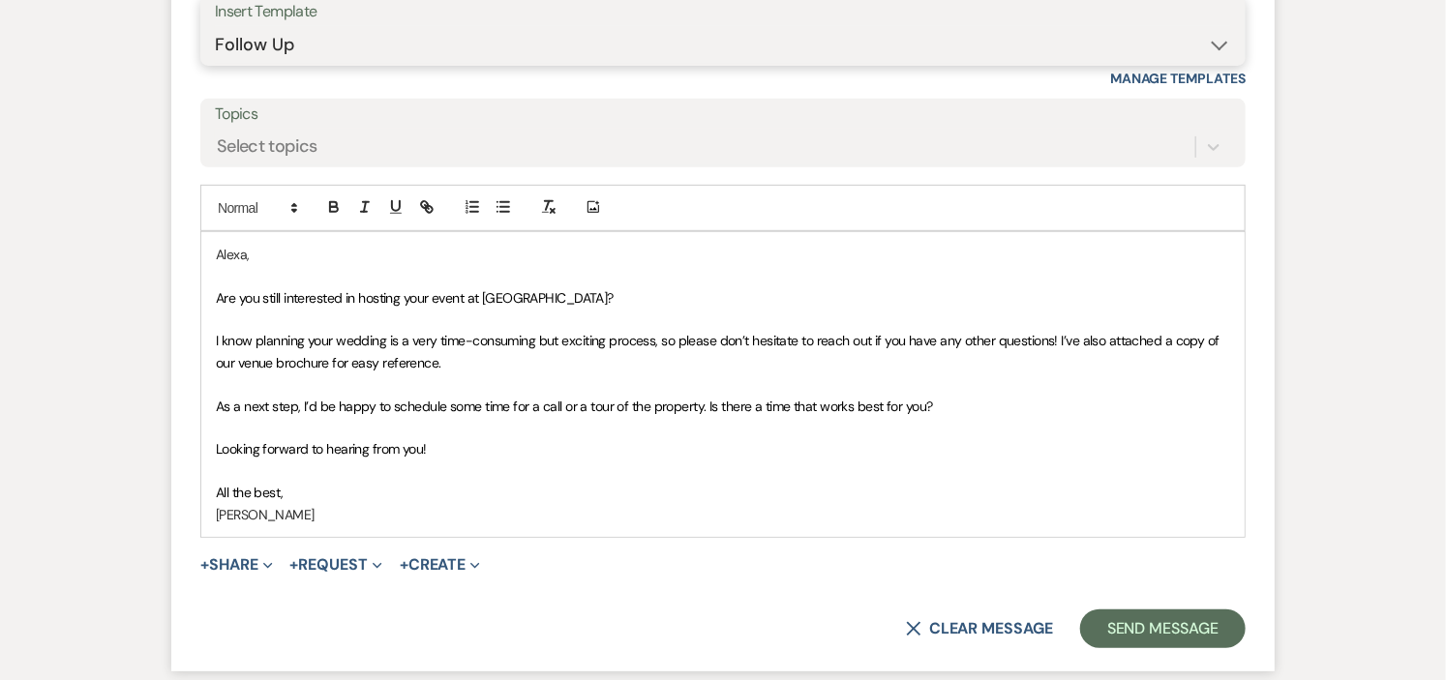
scroll to position [3587, 0]
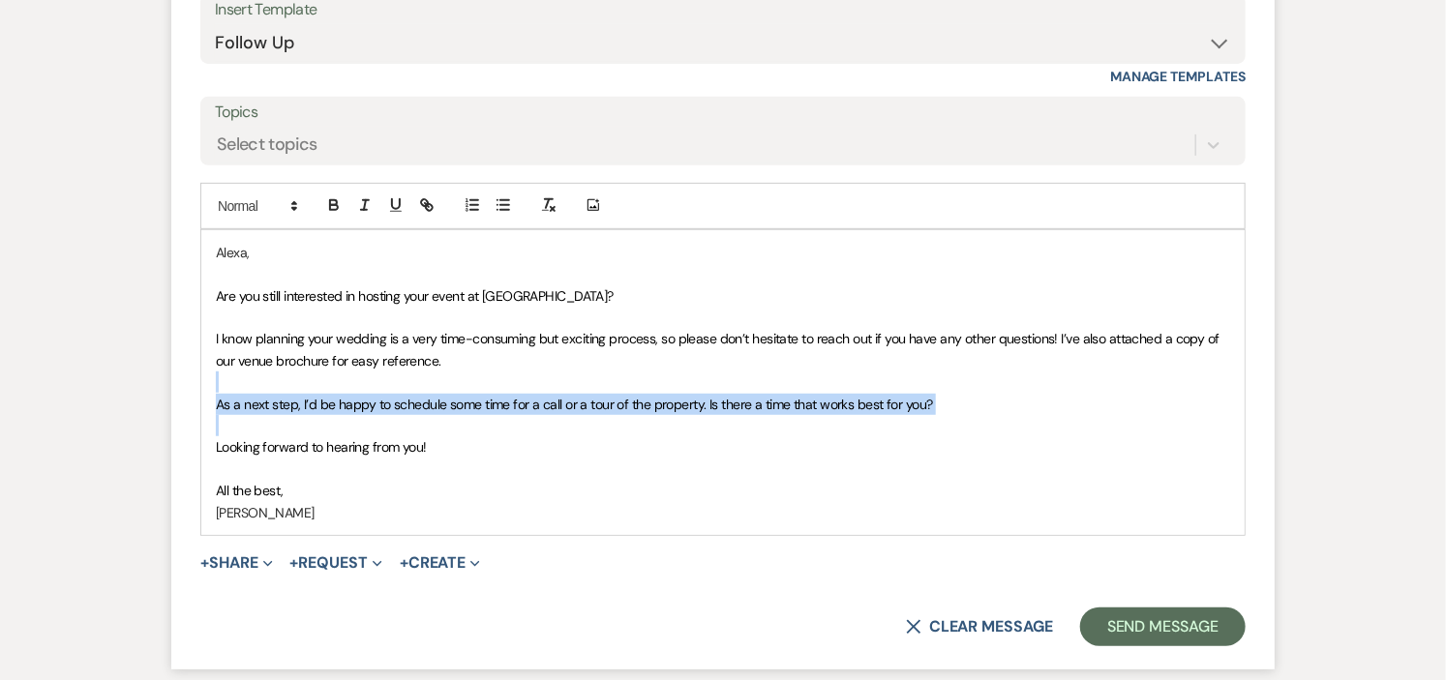
drag, startPoint x: 209, startPoint y: 390, endPoint x: 984, endPoint y: 421, distance: 776.0
click at [984, 421] on div "Alexa, Are you still interested in hosting your event at Long Hill? I know plan…" at bounding box center [722, 382] width 1043 height 305
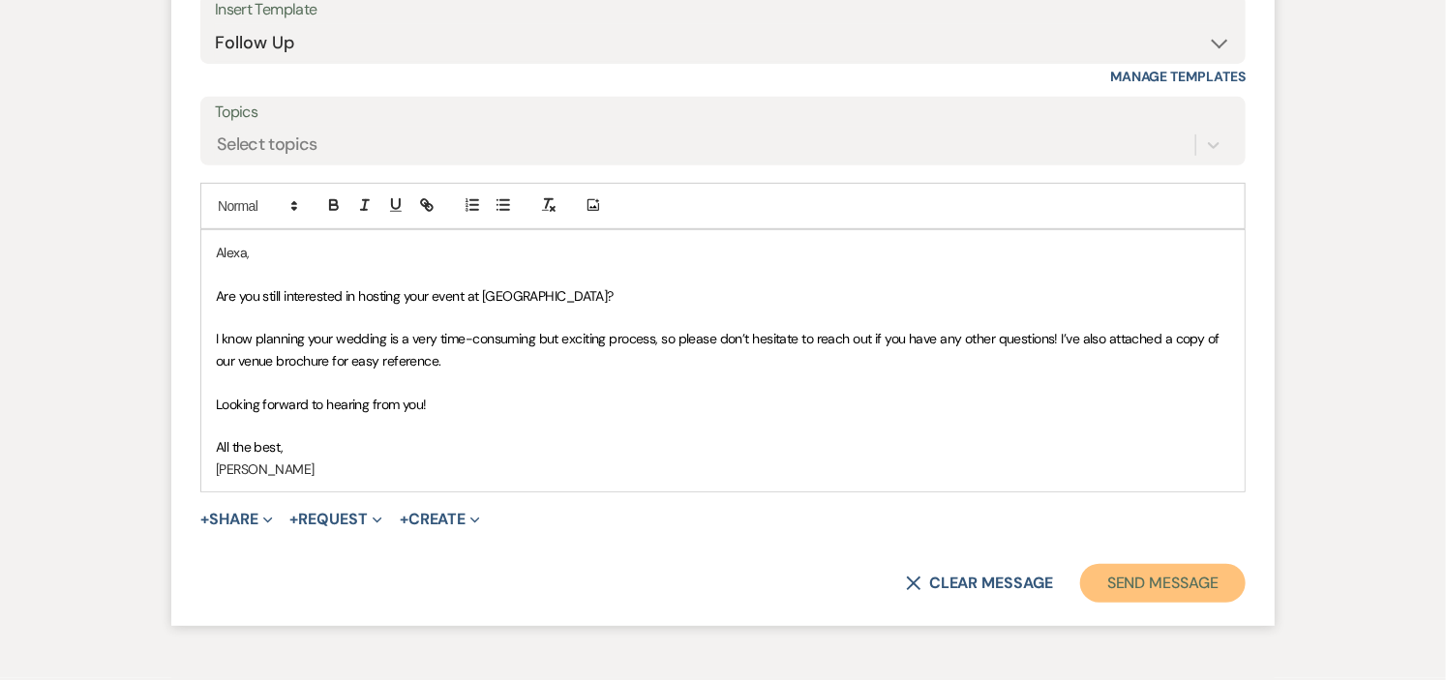
click at [1156, 582] on button "Send Message" at bounding box center [1163, 583] width 166 height 39
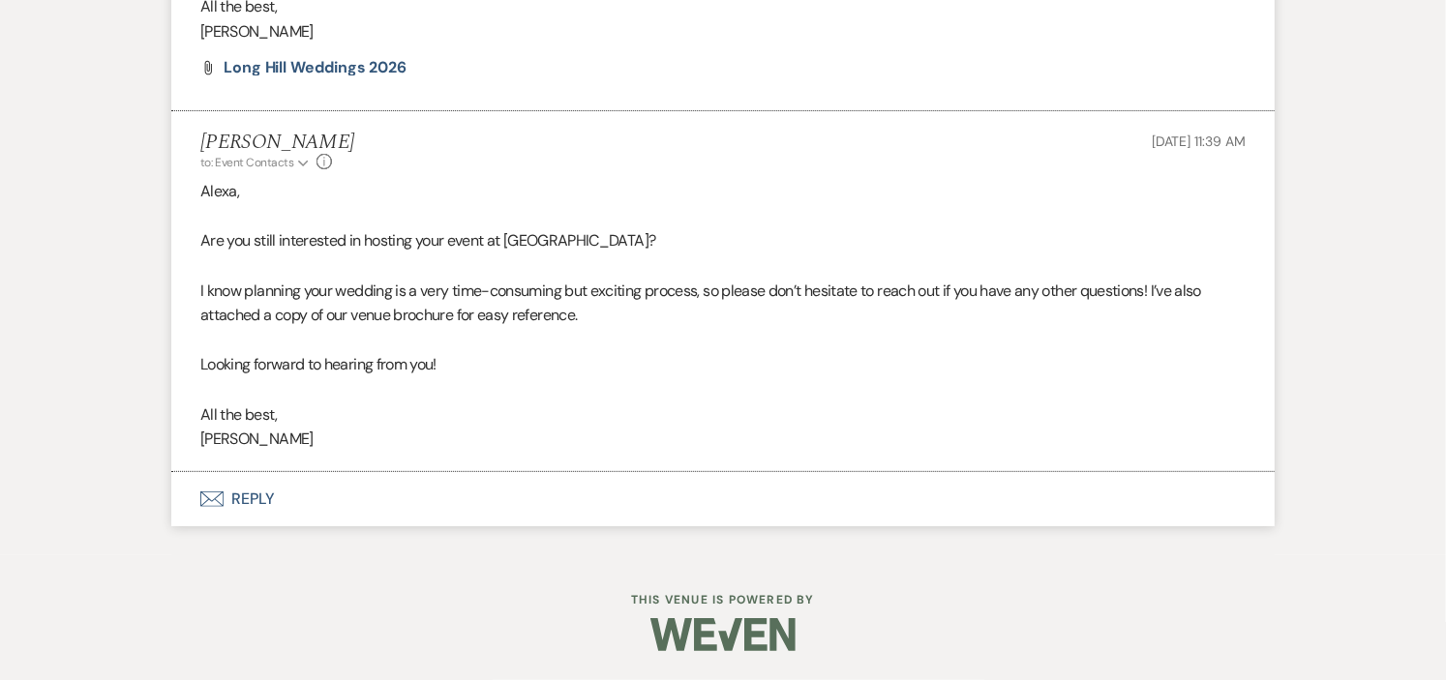
scroll to position [0, 0]
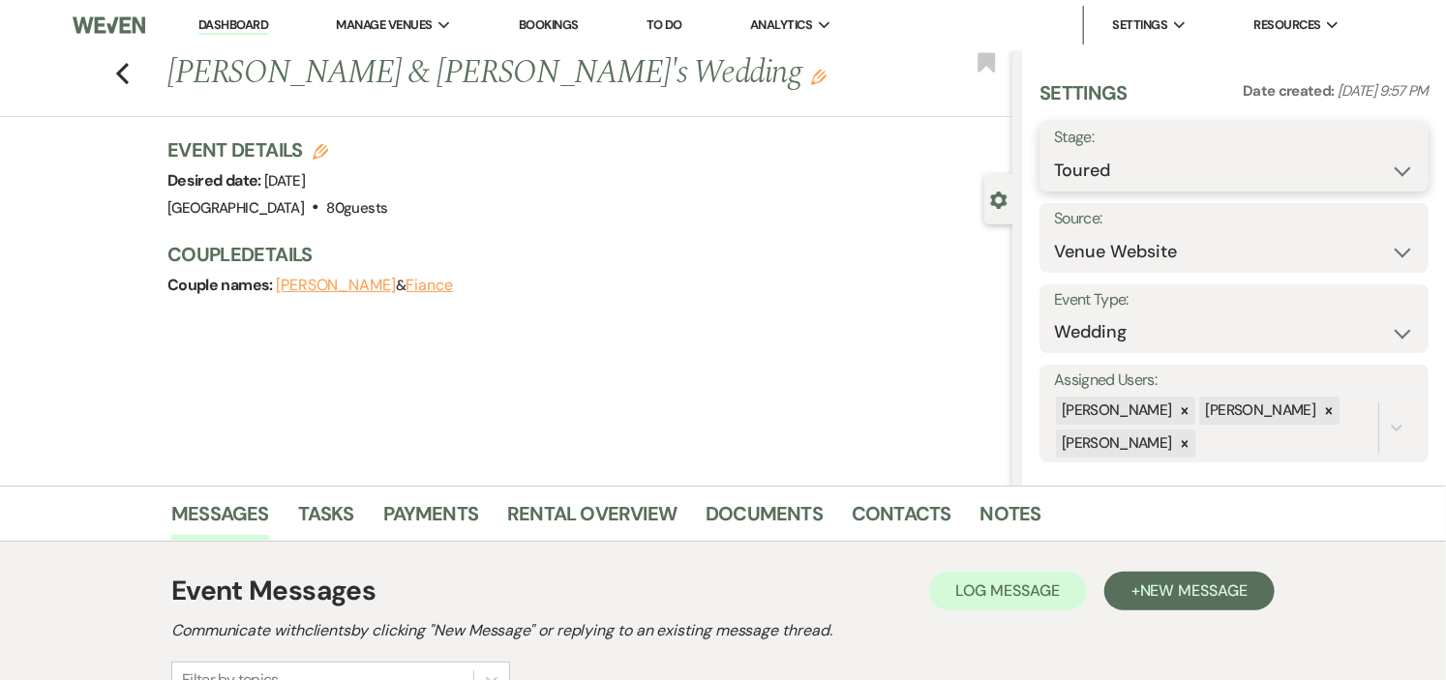
click at [1382, 174] on select "Inquiry Follow Up Tour Requested Tour Confirmed Toured Proposal Sent Booked Lost" at bounding box center [1234, 171] width 360 height 38
select select "8"
click at [1054, 152] on select "Inquiry Follow Up Tour Requested Tour Confirmed Toured Proposal Sent Booked Lost" at bounding box center [1234, 171] width 360 height 38
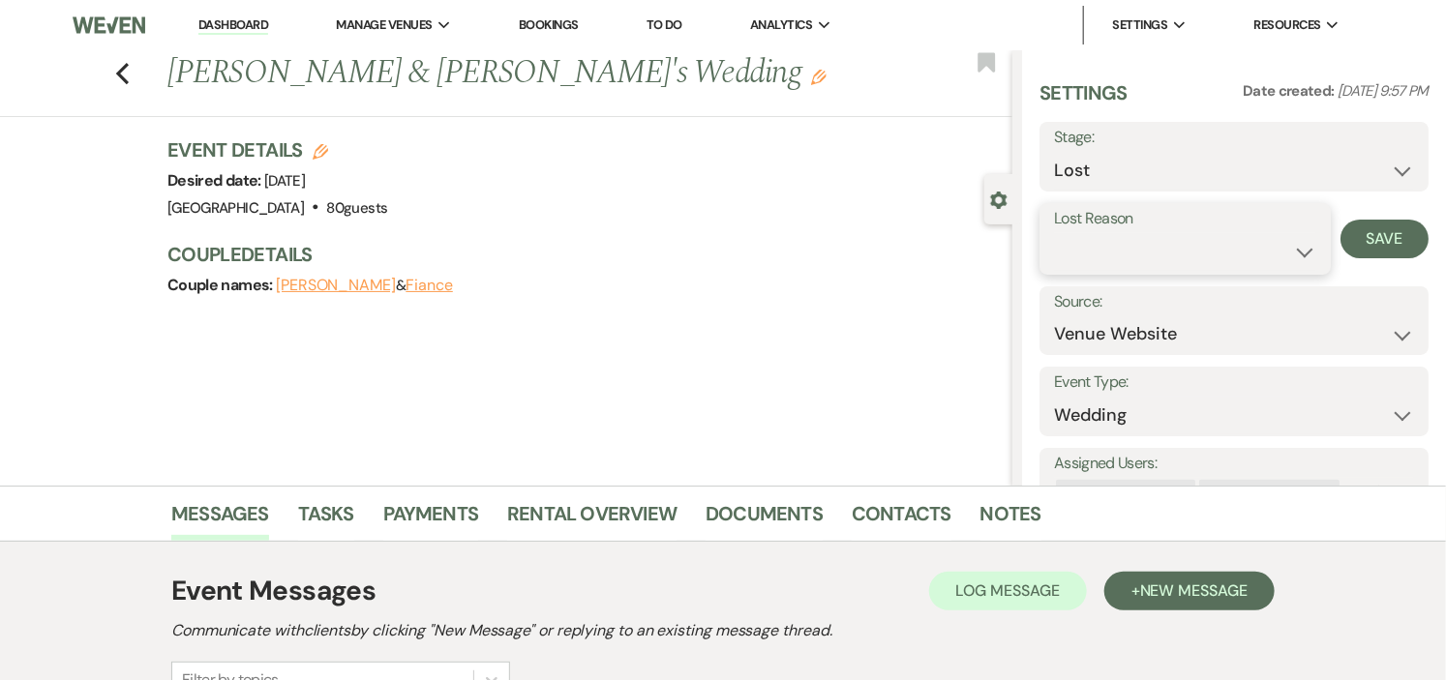
drag, startPoint x: 1187, startPoint y: 239, endPoint x: 1185, endPoint y: 250, distance: 10.8
click at [1187, 239] on select "Booked Elsewhere Budget Date Unavailable No Response Not a Good Match Capacity …" at bounding box center [1185, 252] width 262 height 38
select select "5"
click at [1054, 233] on select "Booked Elsewhere Budget Date Unavailable No Response Not a Good Match Capacity …" at bounding box center [1185, 252] width 262 height 38
click at [1362, 248] on button "Save" at bounding box center [1385, 239] width 88 height 39
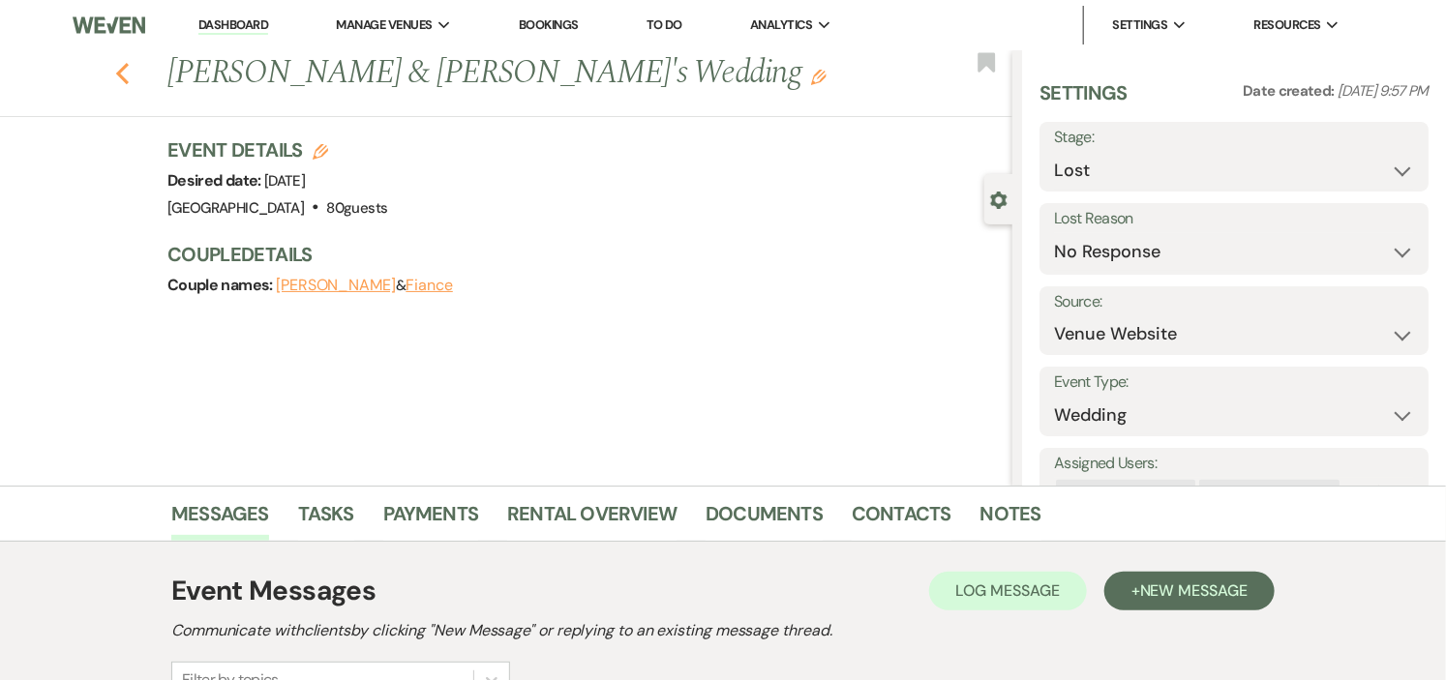
click at [130, 74] on icon "Previous" at bounding box center [122, 73] width 15 height 23
select select "5"
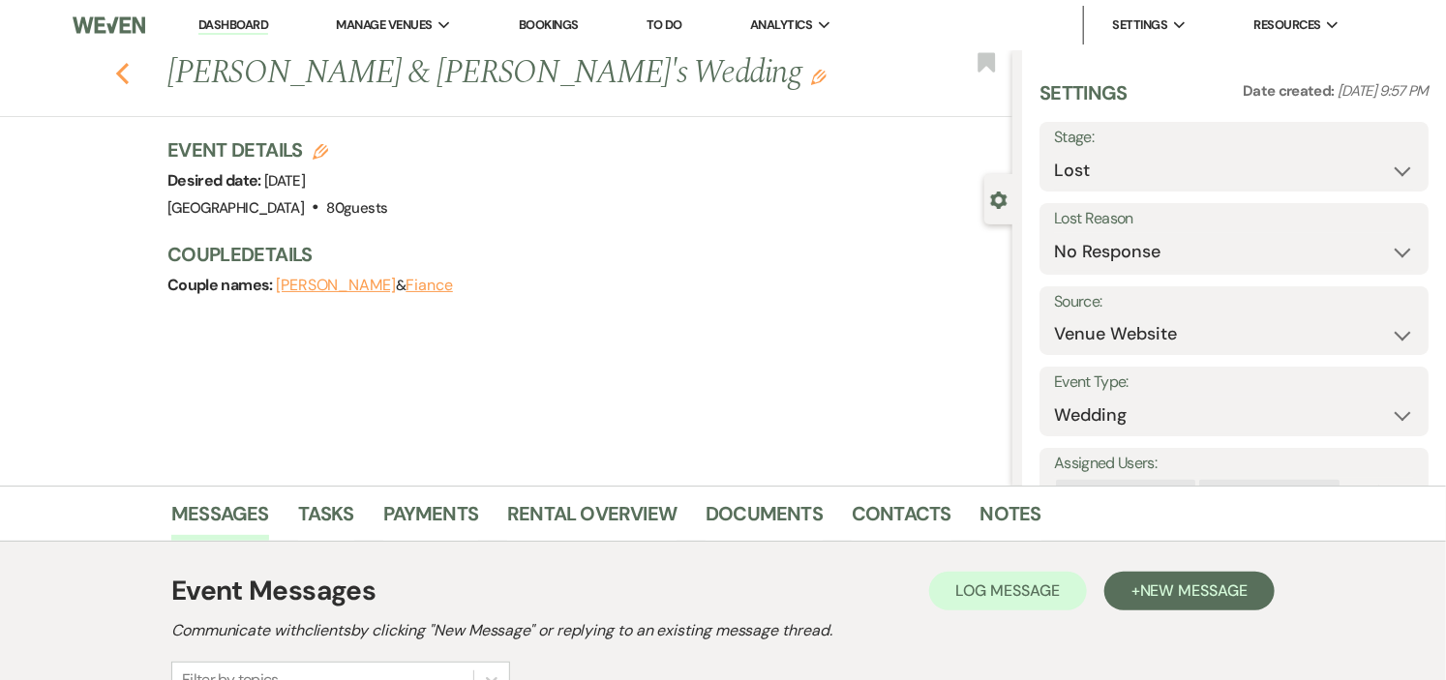
select select "5"
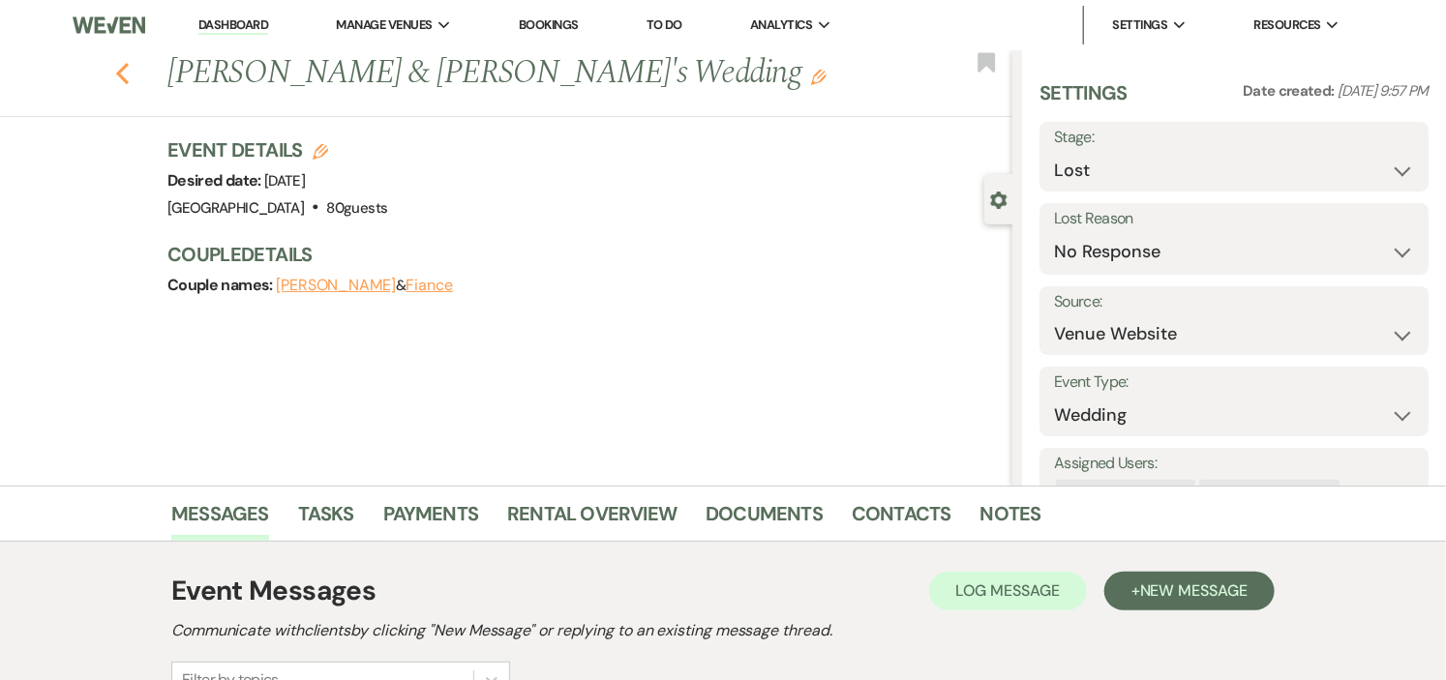
select select "8"
select select "5"
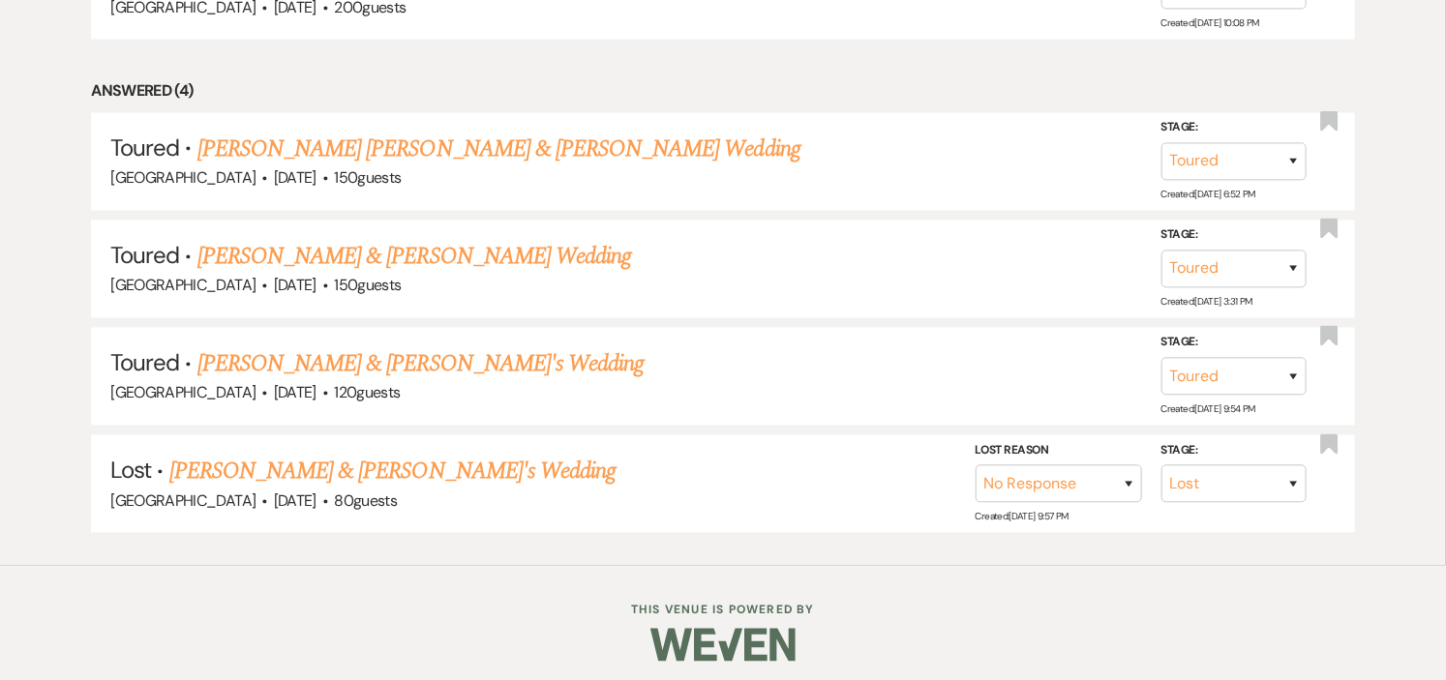
scroll to position [1415, 0]
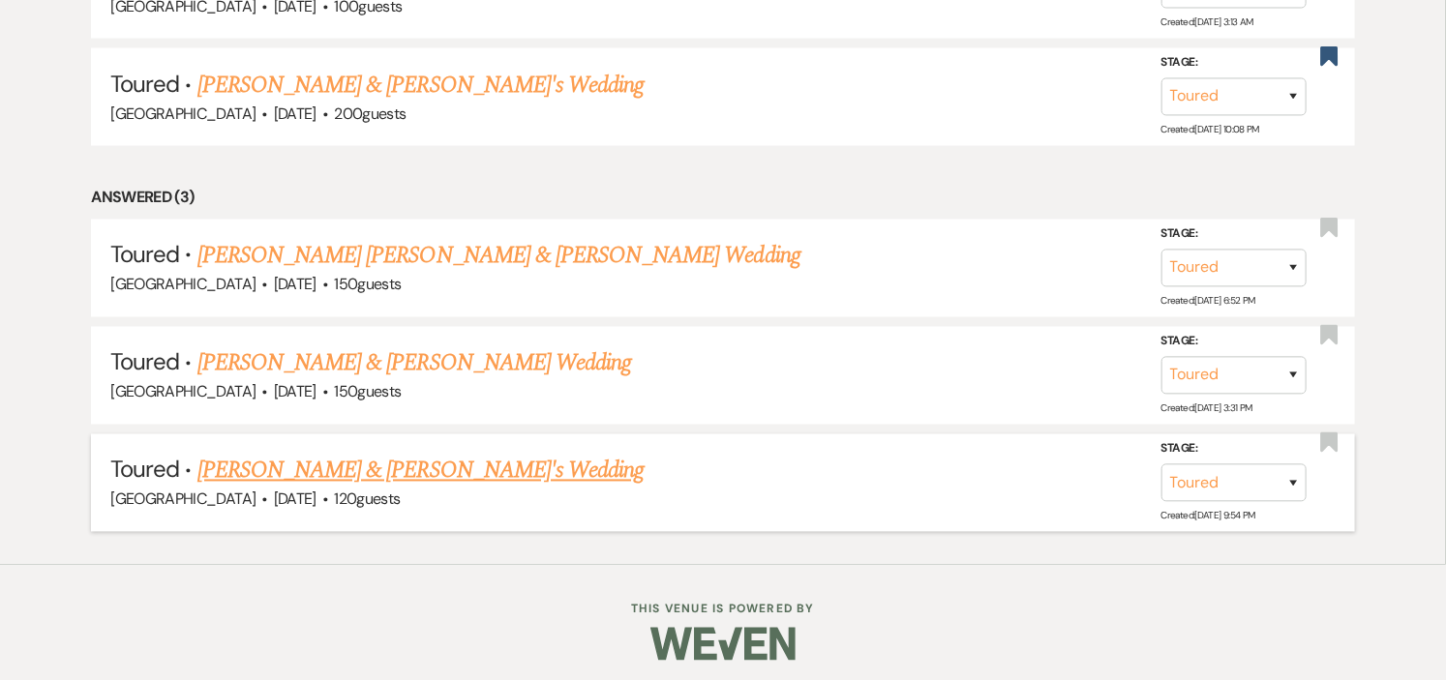
click at [340, 471] on link "Elizabeth Neale & Fiance's Wedding" at bounding box center [420, 471] width 447 height 35
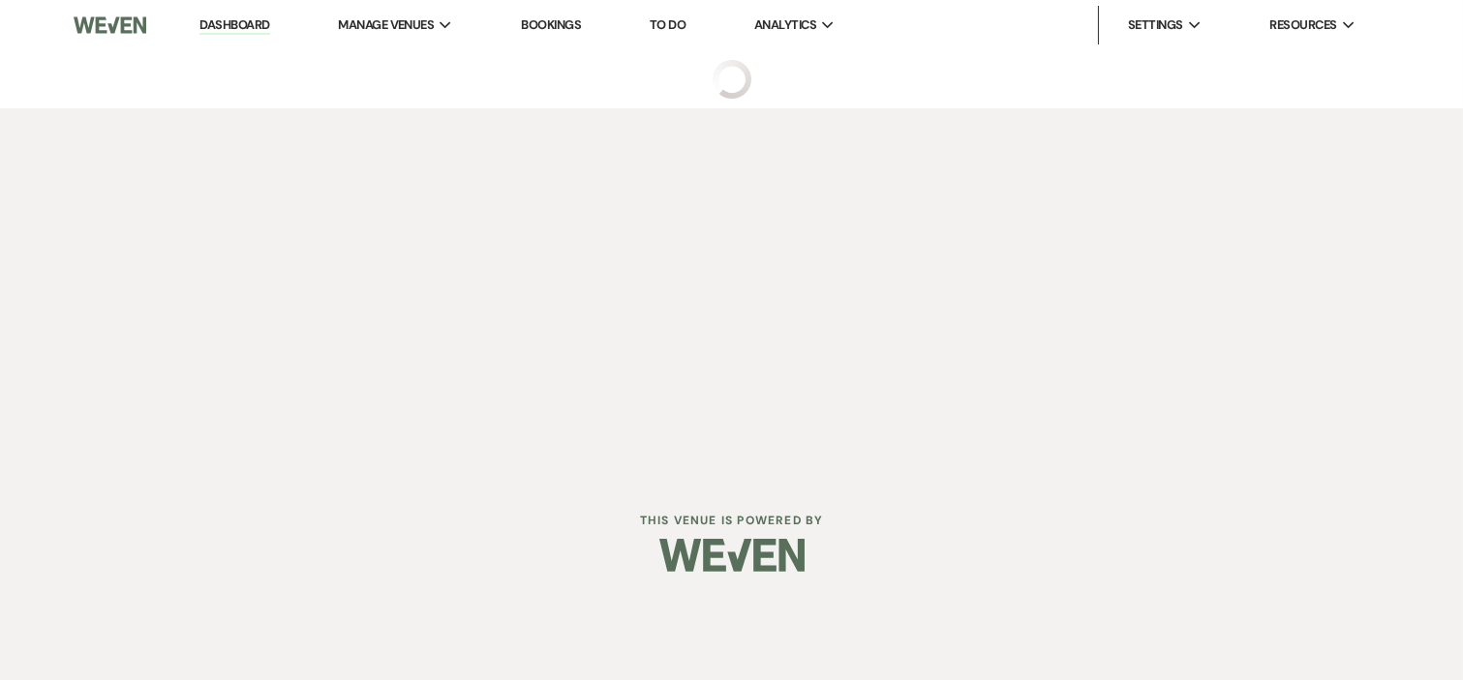
select select "5"
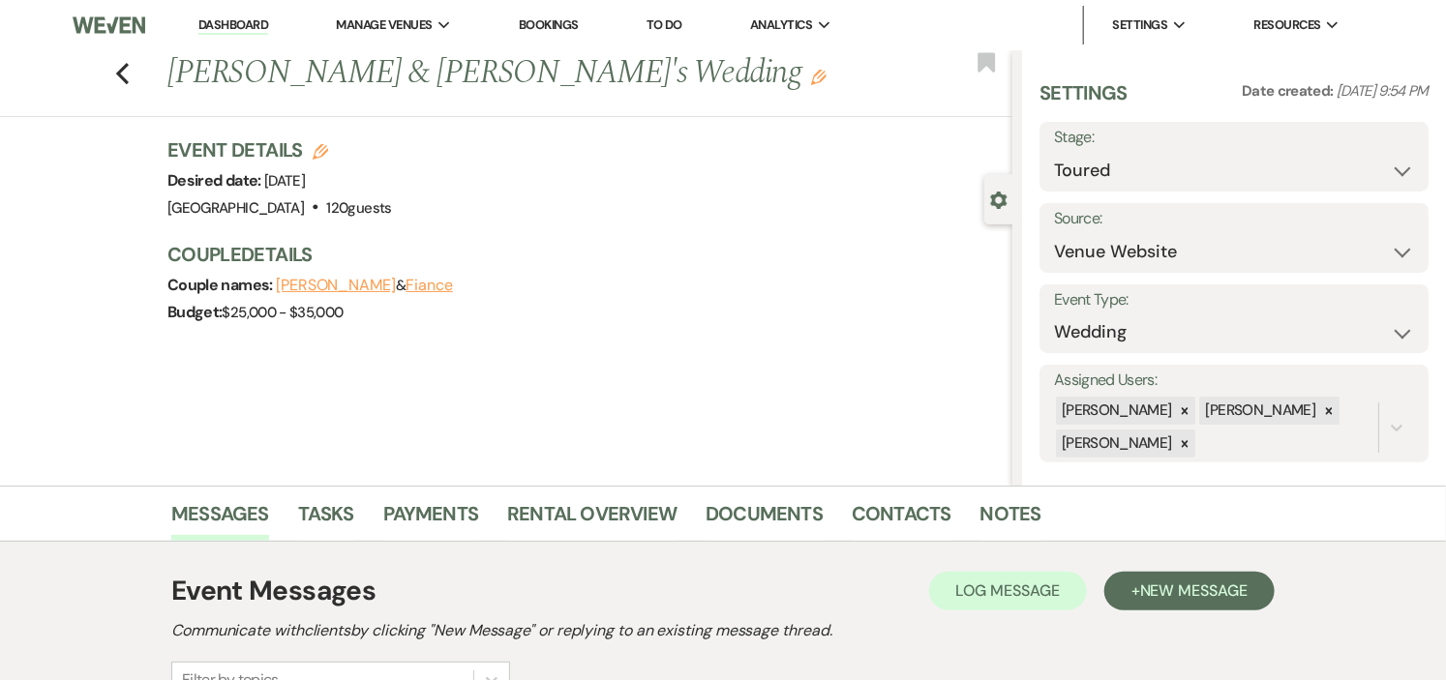
scroll to position [262, 0]
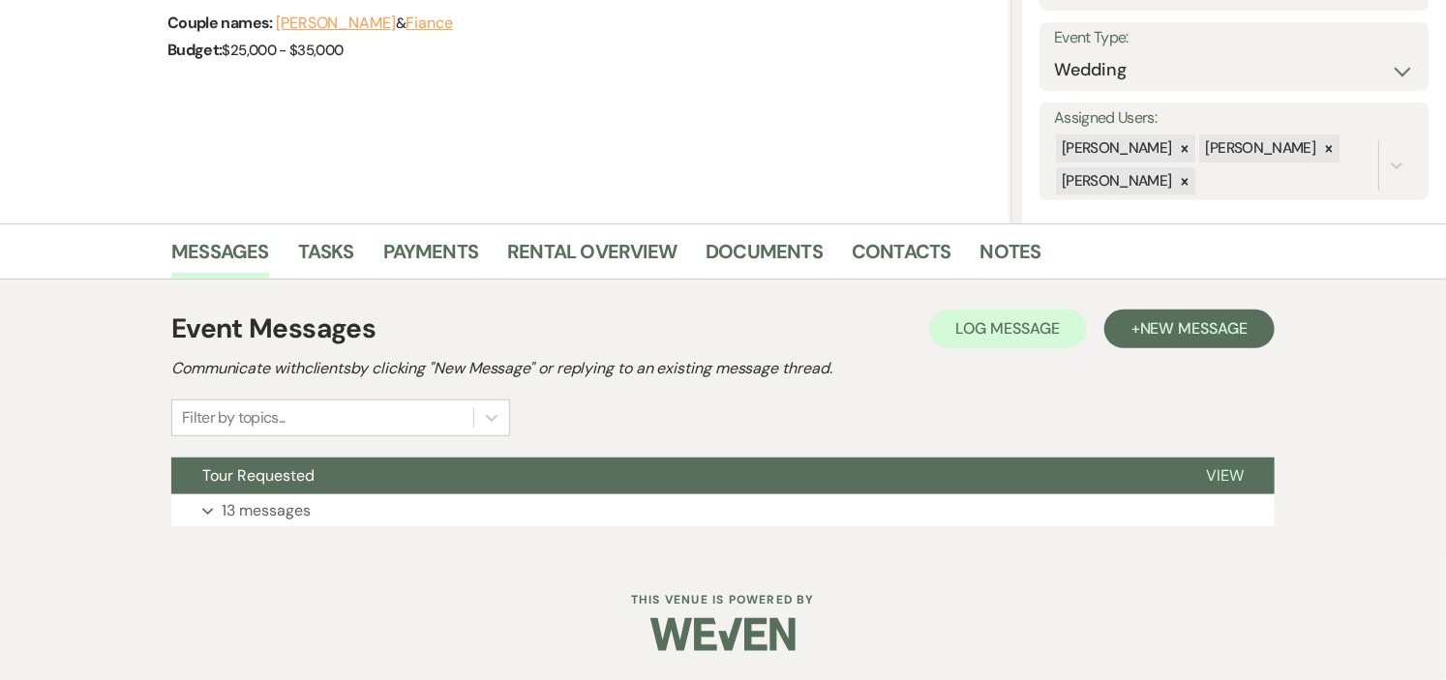
click at [340, 471] on button "Tour Requested" at bounding box center [673, 476] width 1004 height 37
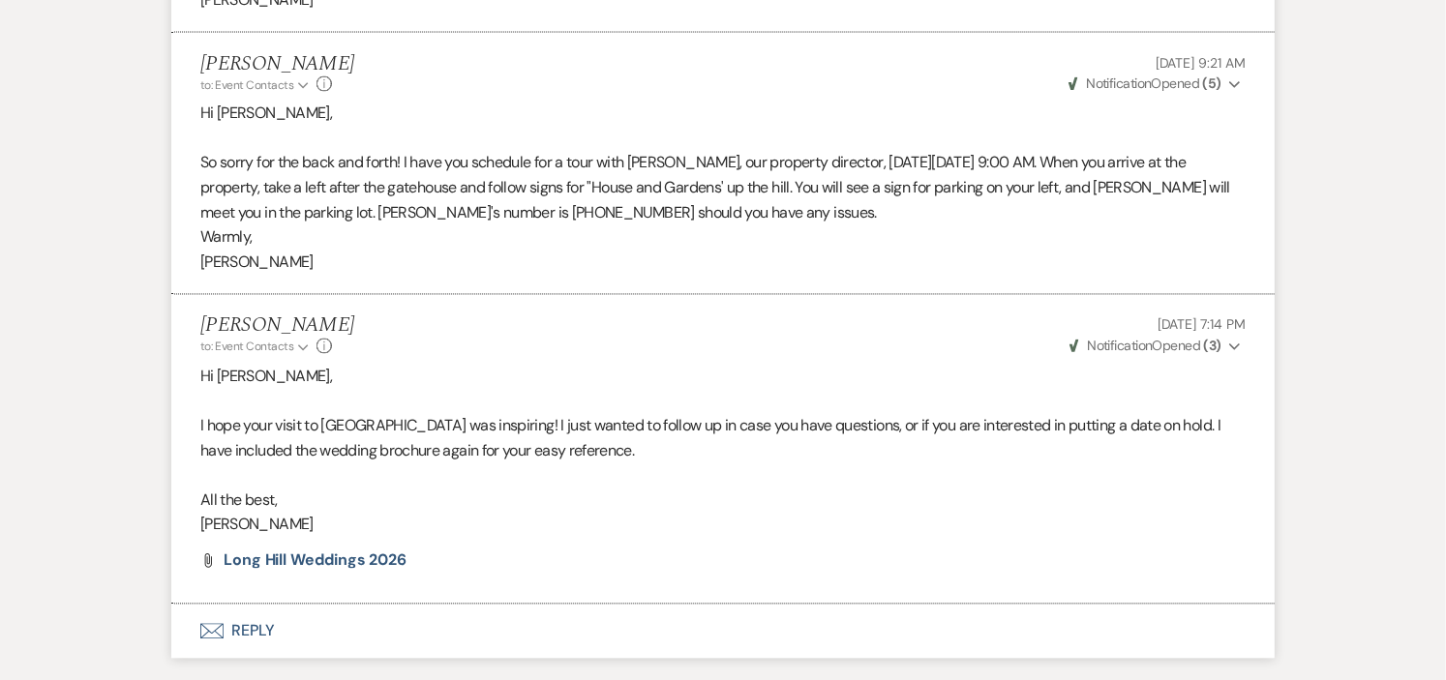
scroll to position [4902, 0]
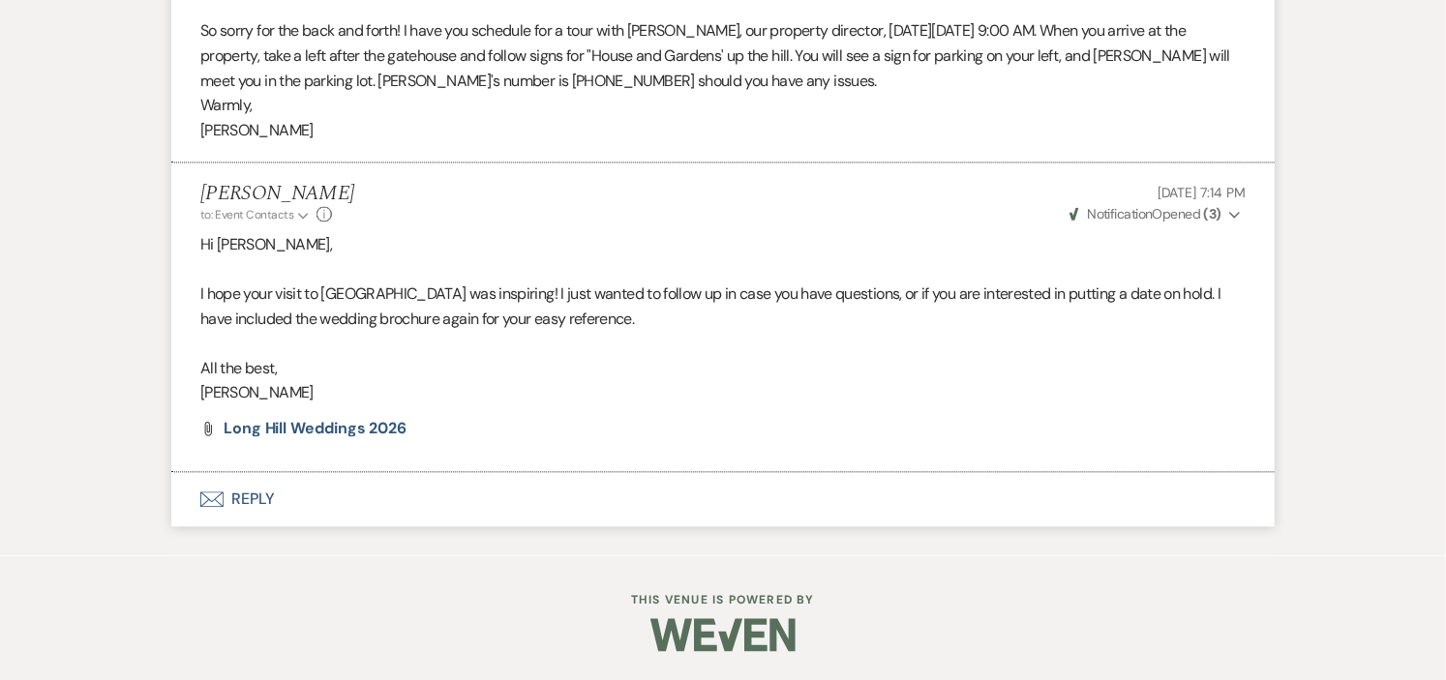
click at [247, 496] on button "Envelope Reply" at bounding box center [723, 499] width 1104 height 54
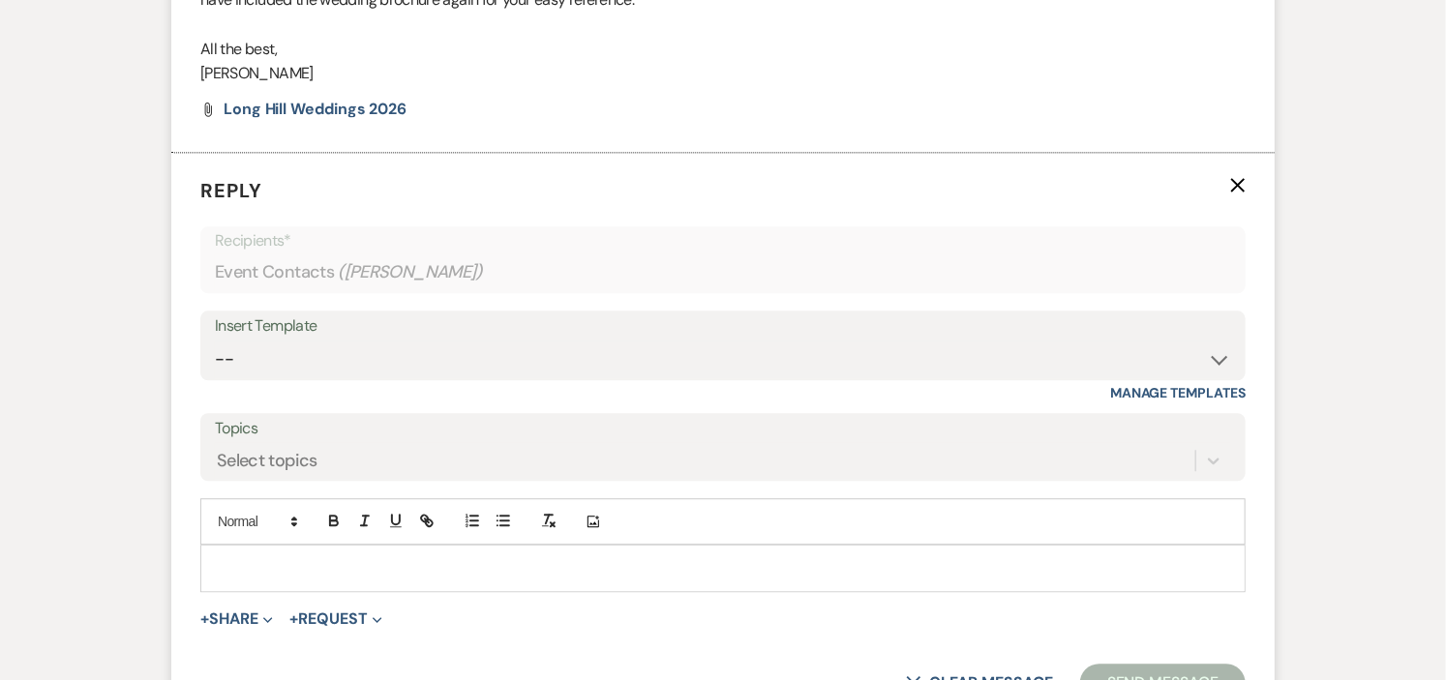
scroll to position [5321, 0]
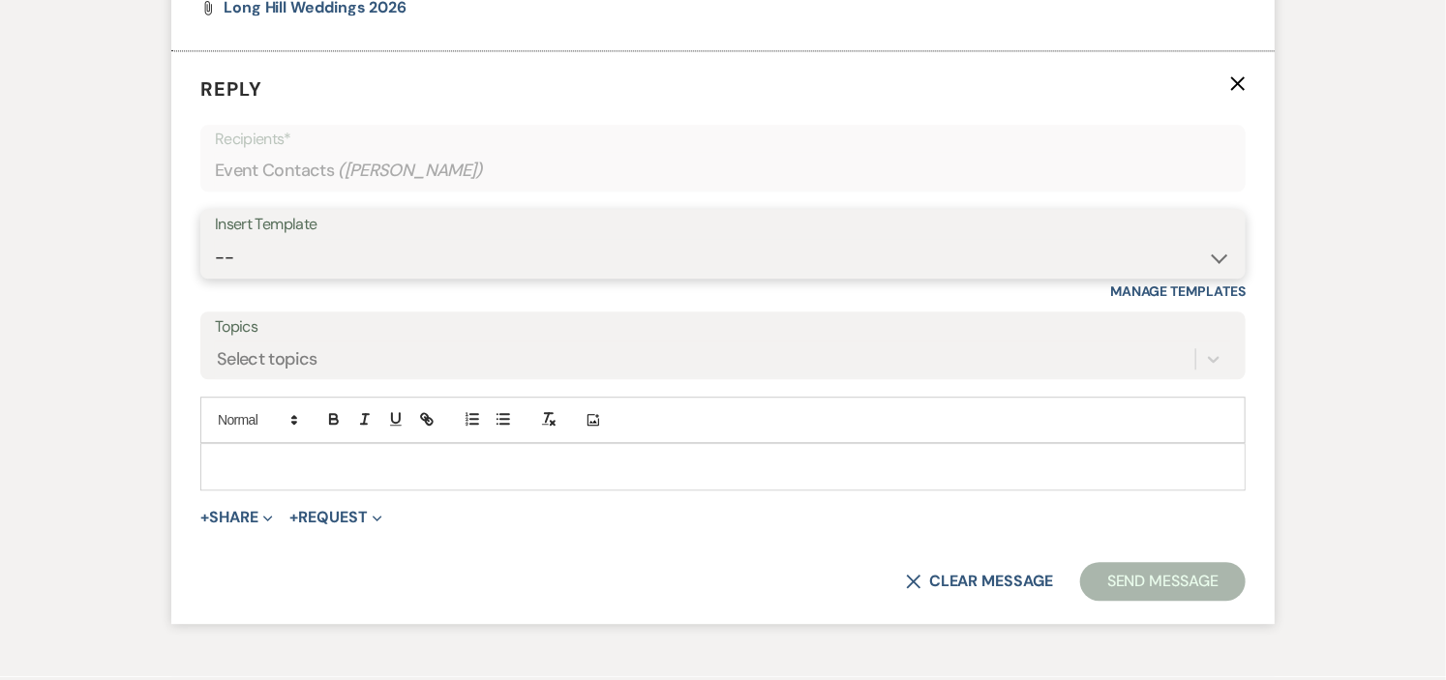
click at [1210, 265] on select "-- Weven Planning Portal Introduction (Booked Events) Initial Inquiry Response …" at bounding box center [723, 258] width 1016 height 38
select select "17"
click at [215, 240] on select "-- Weven Planning Portal Introduction (Booked Events) Initial Inquiry Response …" at bounding box center [723, 258] width 1016 height 38
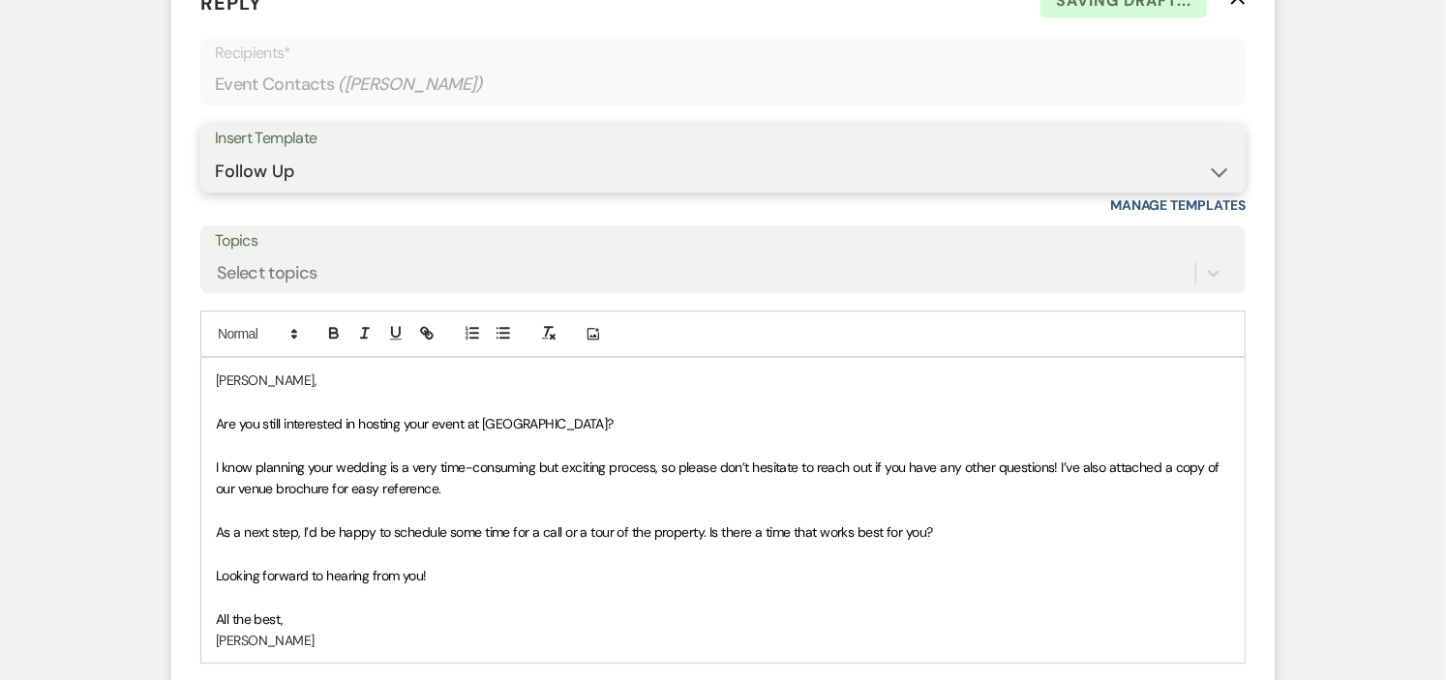
scroll to position [5644, 0]
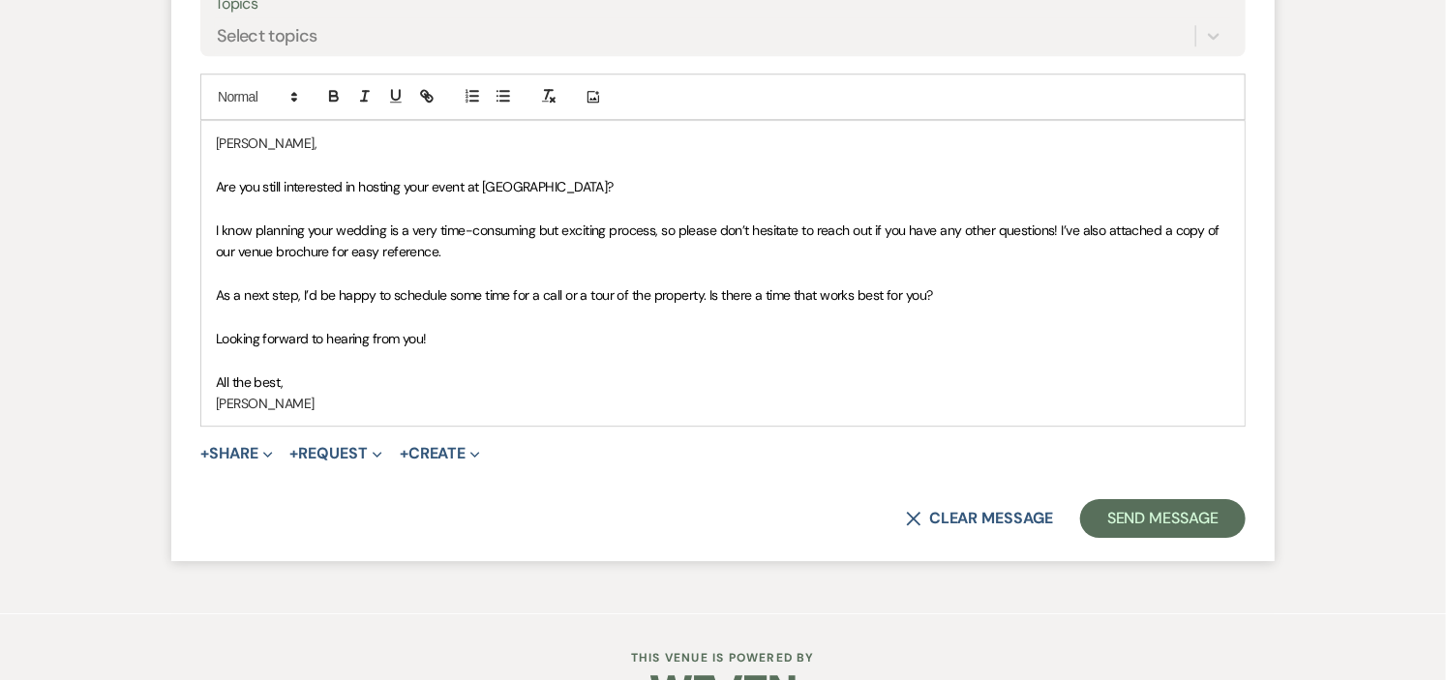
drag, startPoint x: 228, startPoint y: 279, endPoint x: 976, endPoint y: 298, distance: 747.5
click at [976, 298] on div "Elizabeth, Are you still interested in hosting your event at Long Hill? I know …" at bounding box center [722, 273] width 1043 height 305
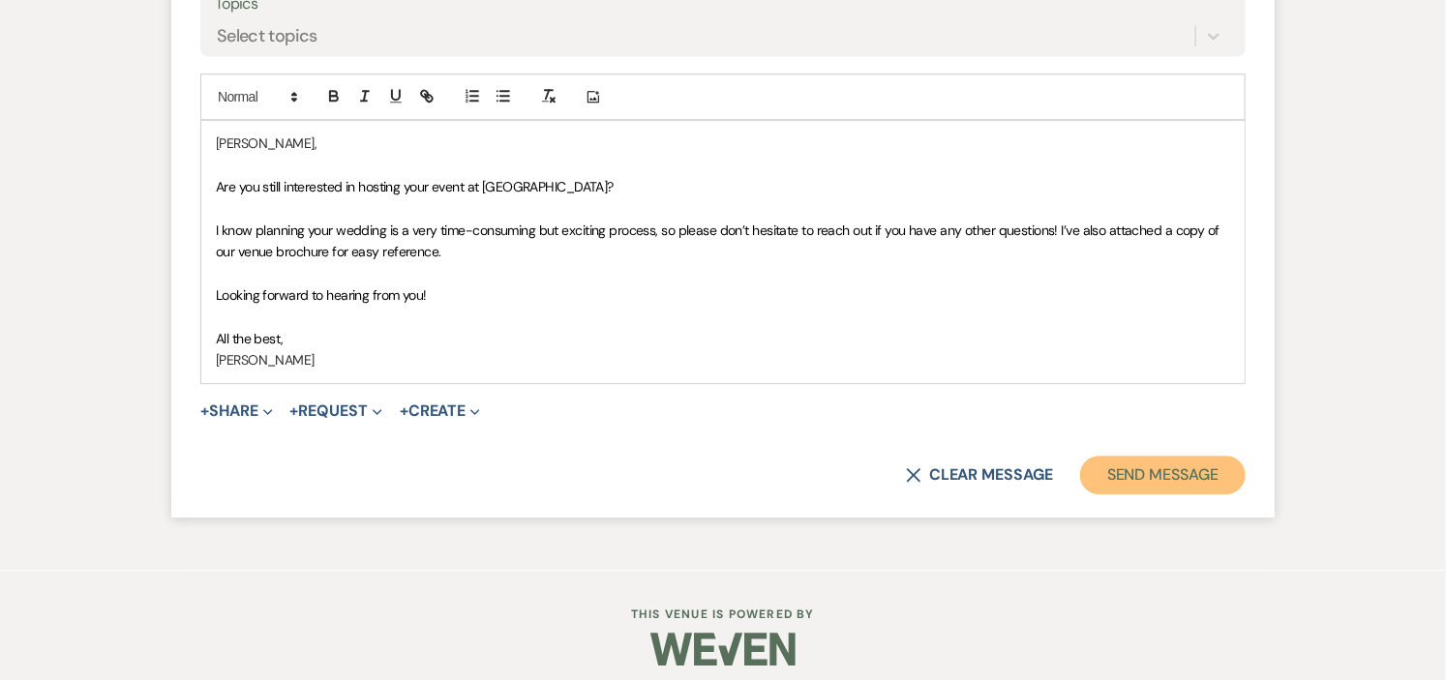
click at [1152, 469] on button "Send Message" at bounding box center [1163, 475] width 166 height 39
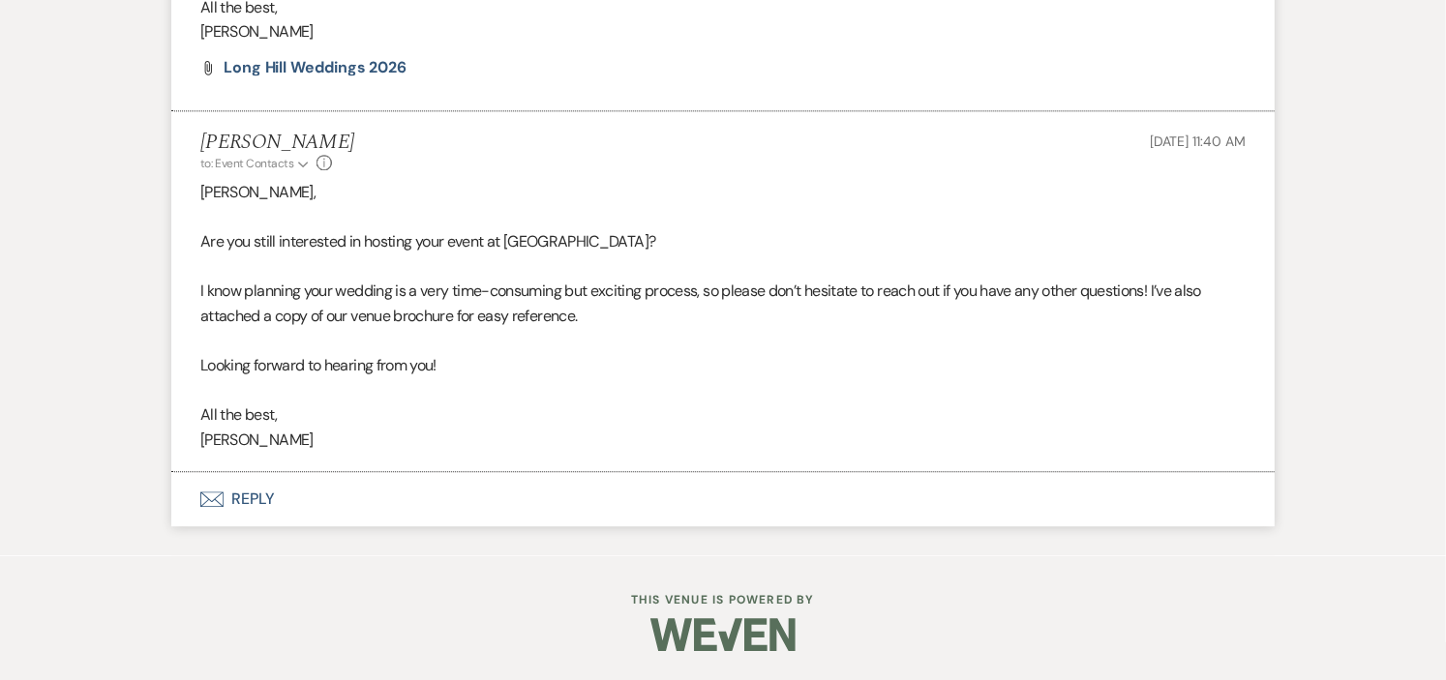
scroll to position [0, 0]
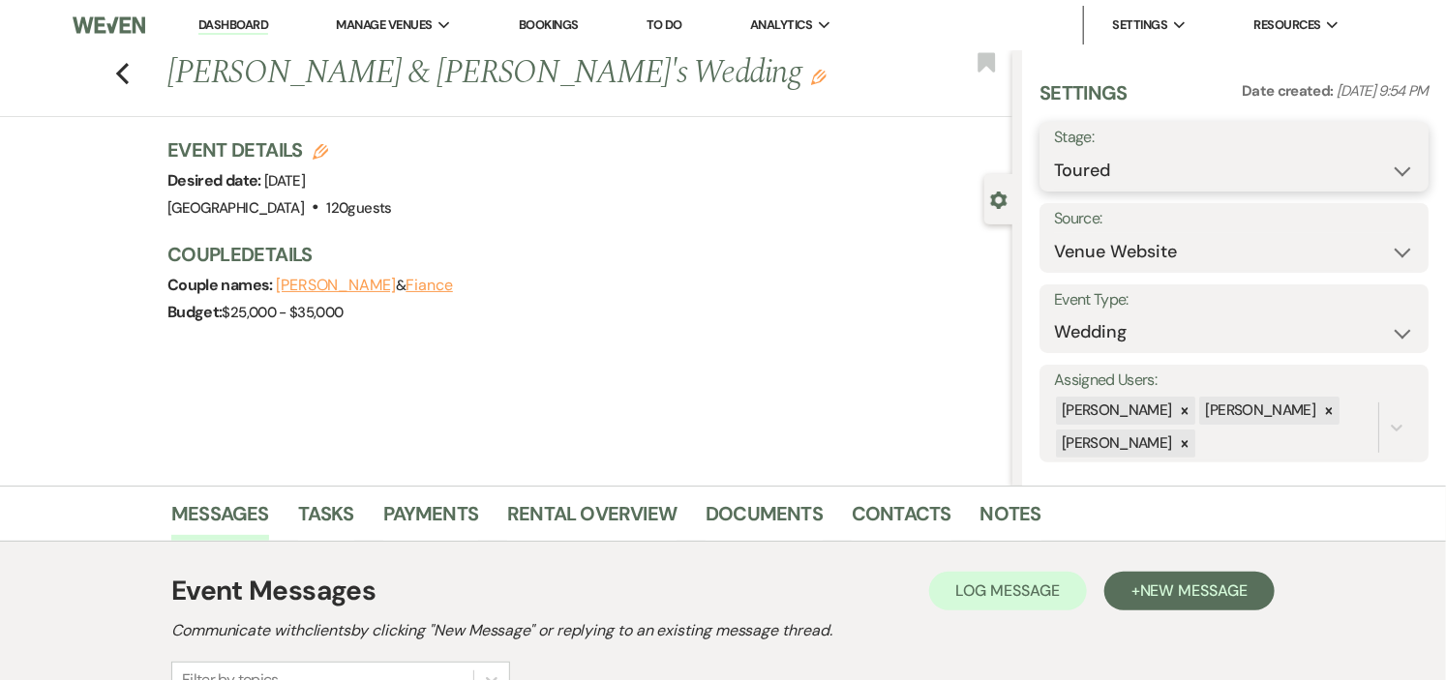
click at [1360, 156] on select "Inquiry Follow Up Tour Requested Tour Confirmed Toured Proposal Sent Booked Lost" at bounding box center [1234, 171] width 360 height 38
select select "8"
click at [1054, 152] on select "Inquiry Follow Up Tour Requested Tour Confirmed Toured Proposal Sent Booked Lost" at bounding box center [1234, 171] width 360 height 38
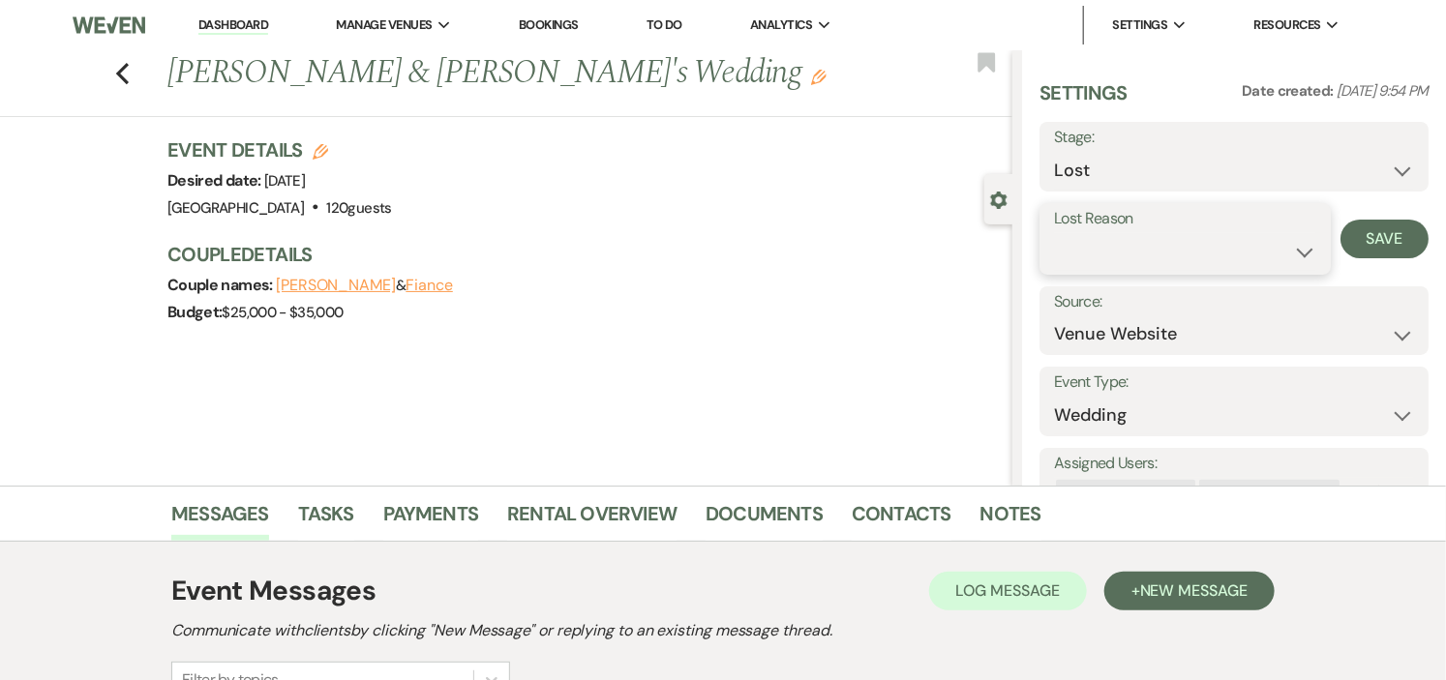
drag, startPoint x: 1191, startPoint y: 238, endPoint x: 1193, endPoint y: 258, distance: 20.4
click at [1191, 240] on select "Booked Elsewhere Budget Date Unavailable No Response Not a Good Match Capacity …" at bounding box center [1185, 252] width 262 height 38
select select "5"
click at [1054, 233] on select "Booked Elsewhere Budget Date Unavailable No Response Not a Good Match Capacity …" at bounding box center [1185, 252] width 262 height 38
click at [1379, 230] on button "Save" at bounding box center [1385, 239] width 88 height 39
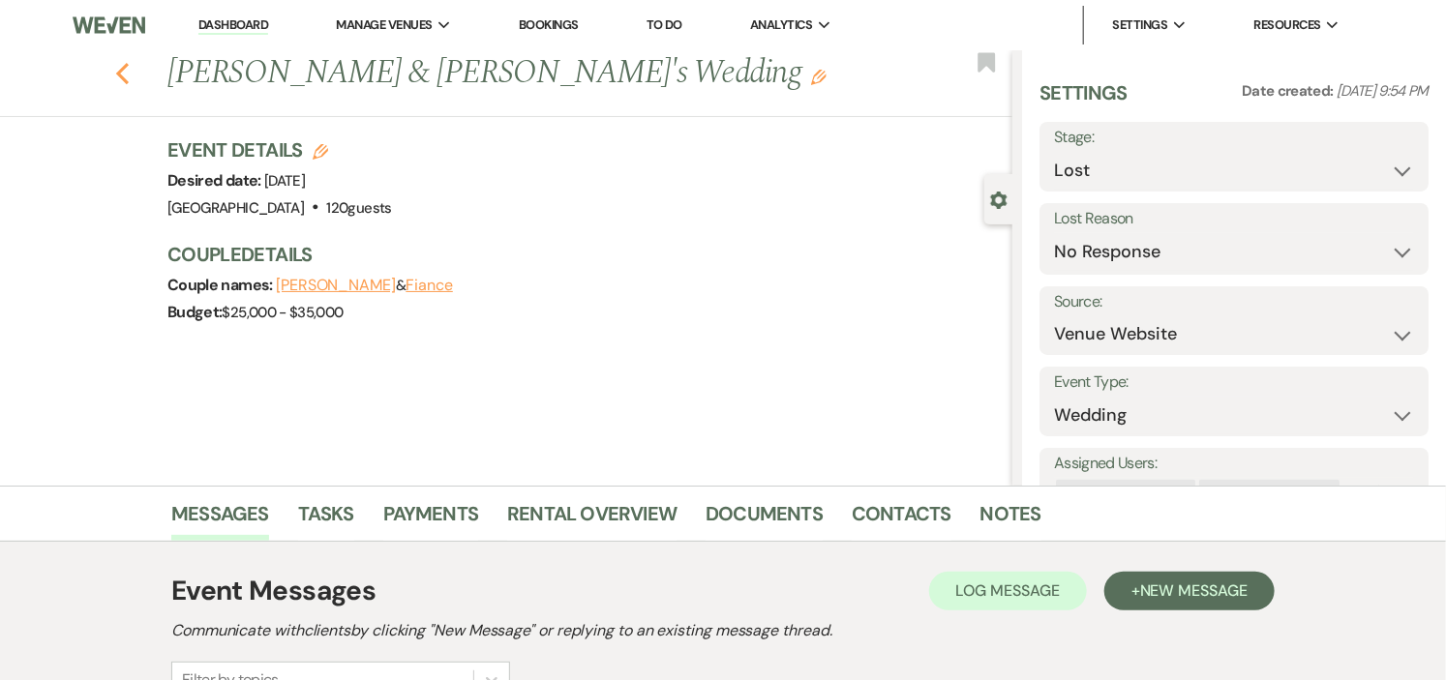
click at [130, 75] on icon "Previous" at bounding box center [122, 73] width 15 height 23
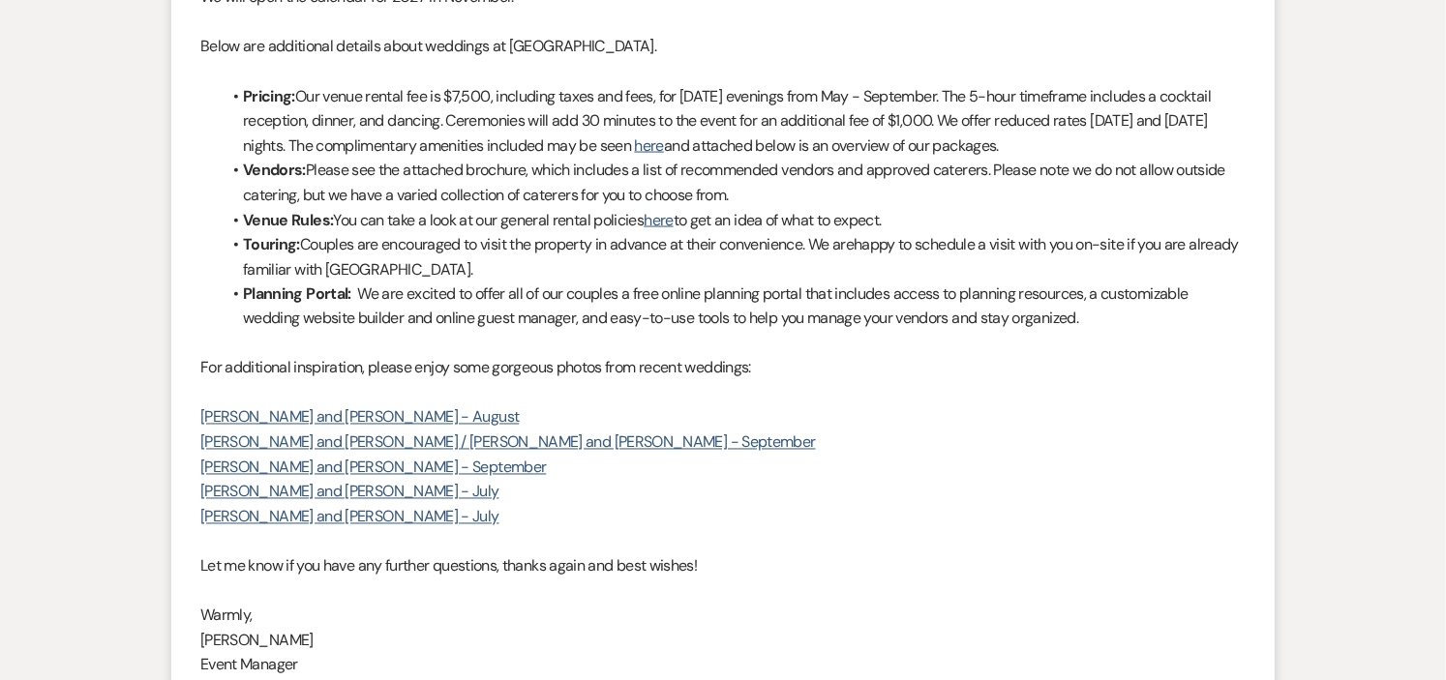
select select "5"
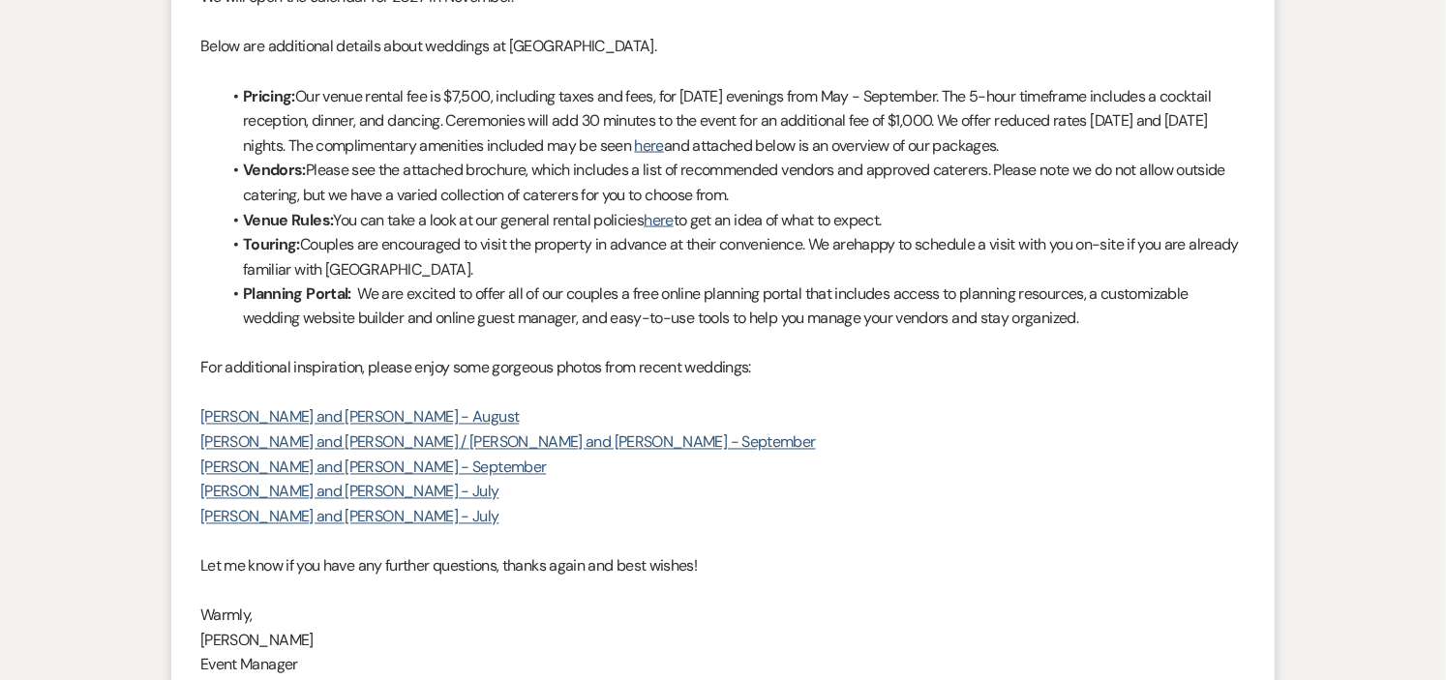
select select "5"
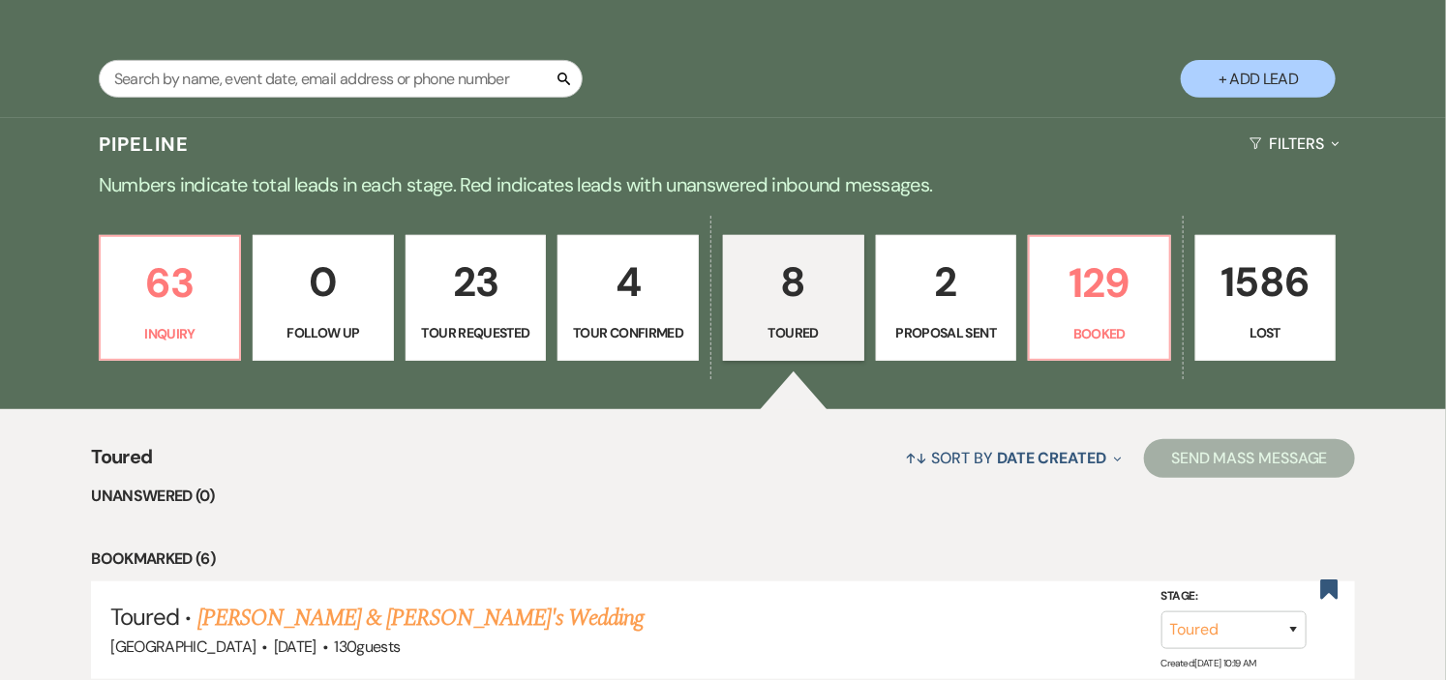
scroll to position [126, 0]
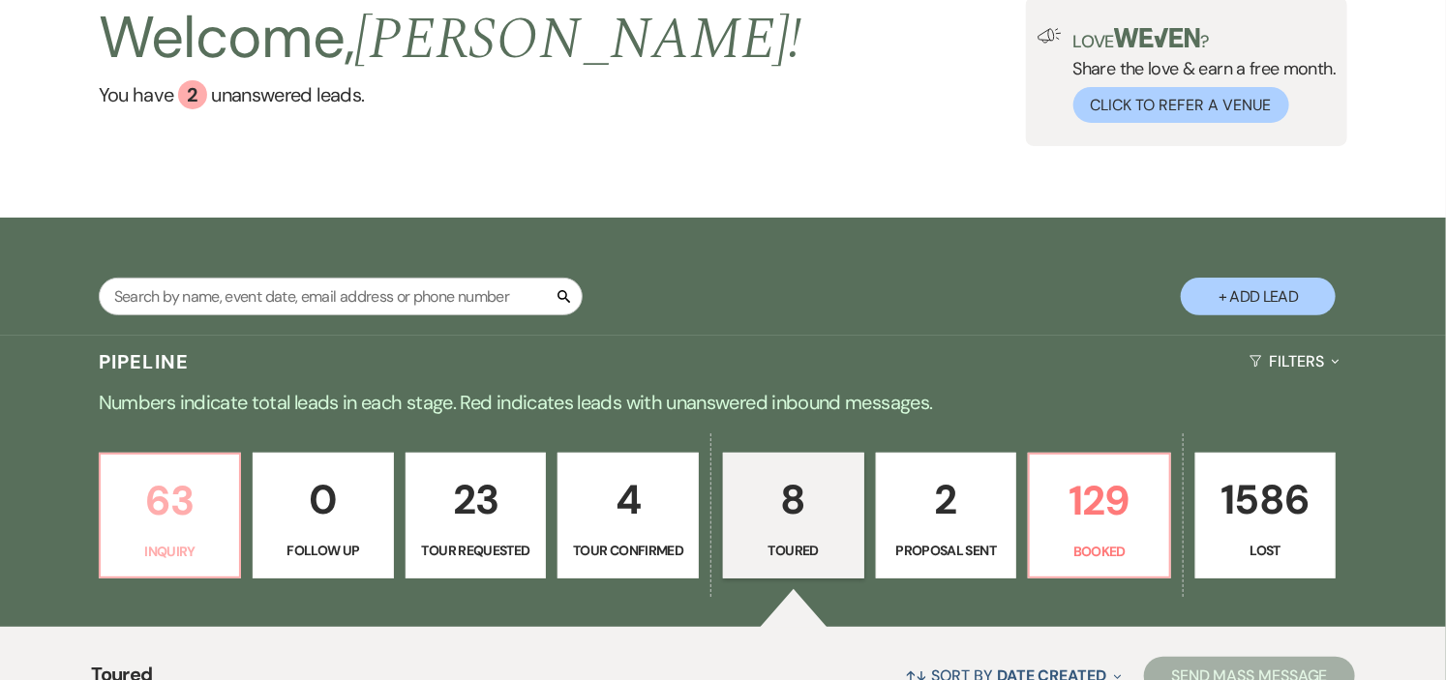
click at [156, 518] on p "63" at bounding box center [170, 501] width 116 height 65
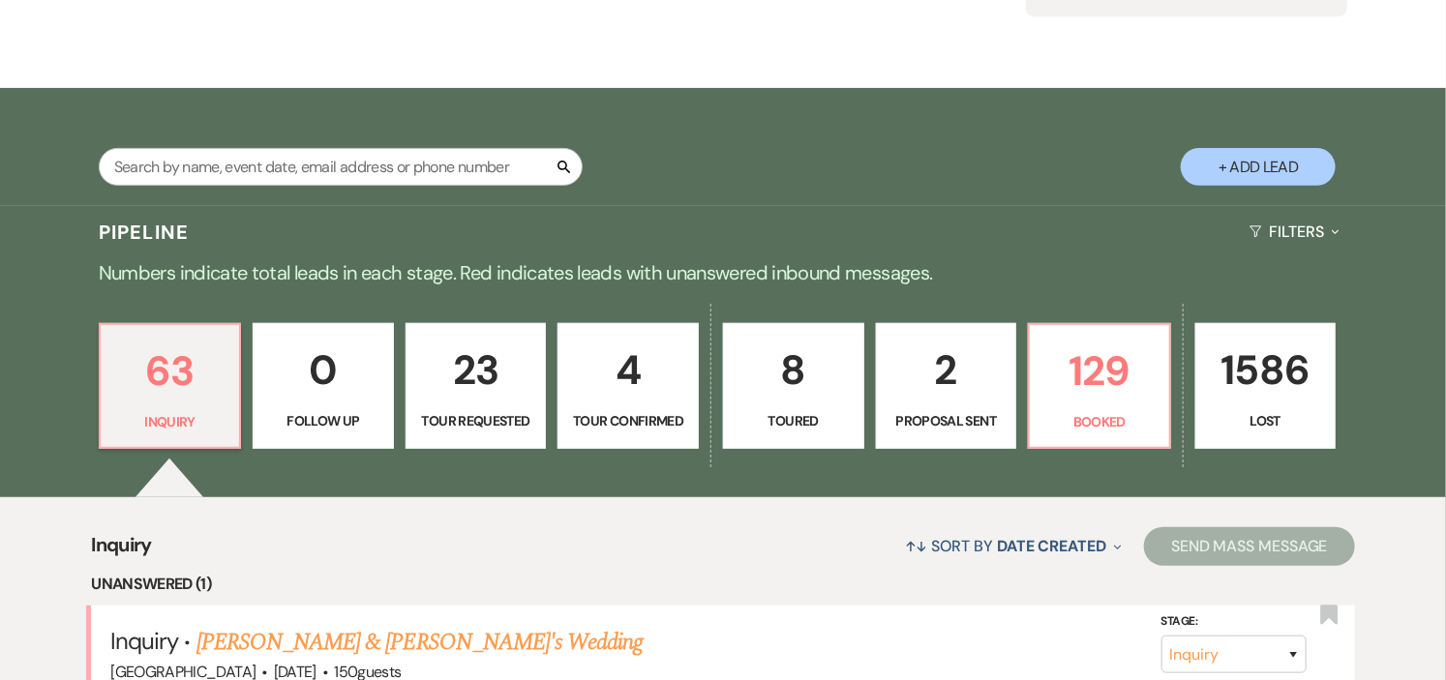
scroll to position [556, 0]
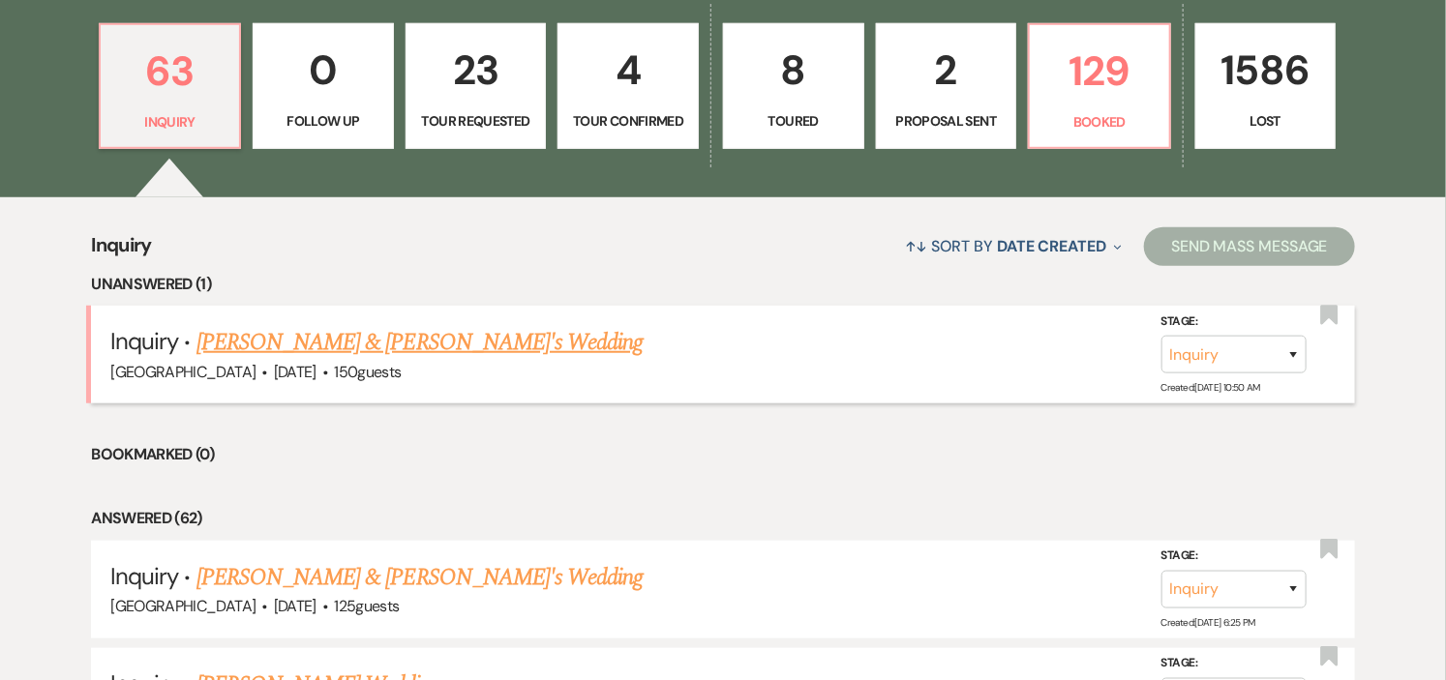
click at [274, 362] on span "[DATE]" at bounding box center [295, 372] width 43 height 20
click at [255, 349] on link "Mary Fitzsimmons & Fiance's Wedding" at bounding box center [420, 342] width 447 height 35
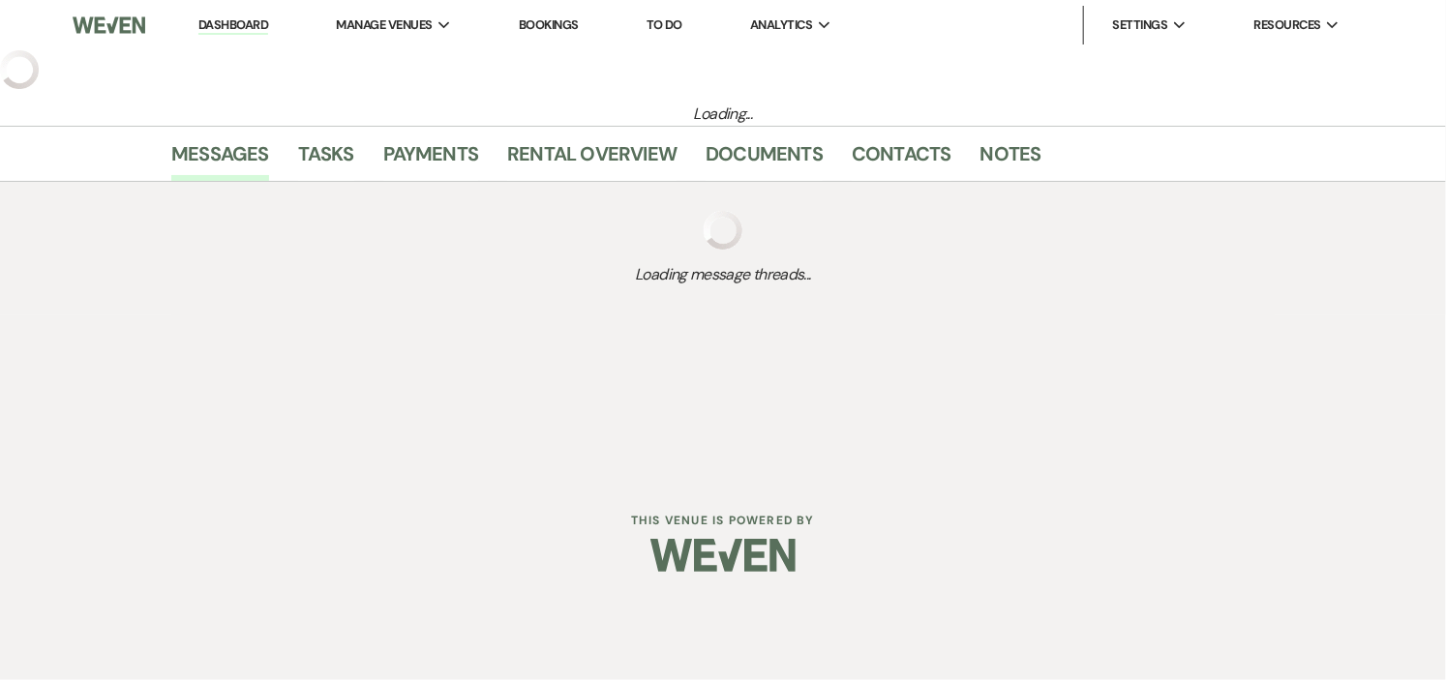
select select "5"
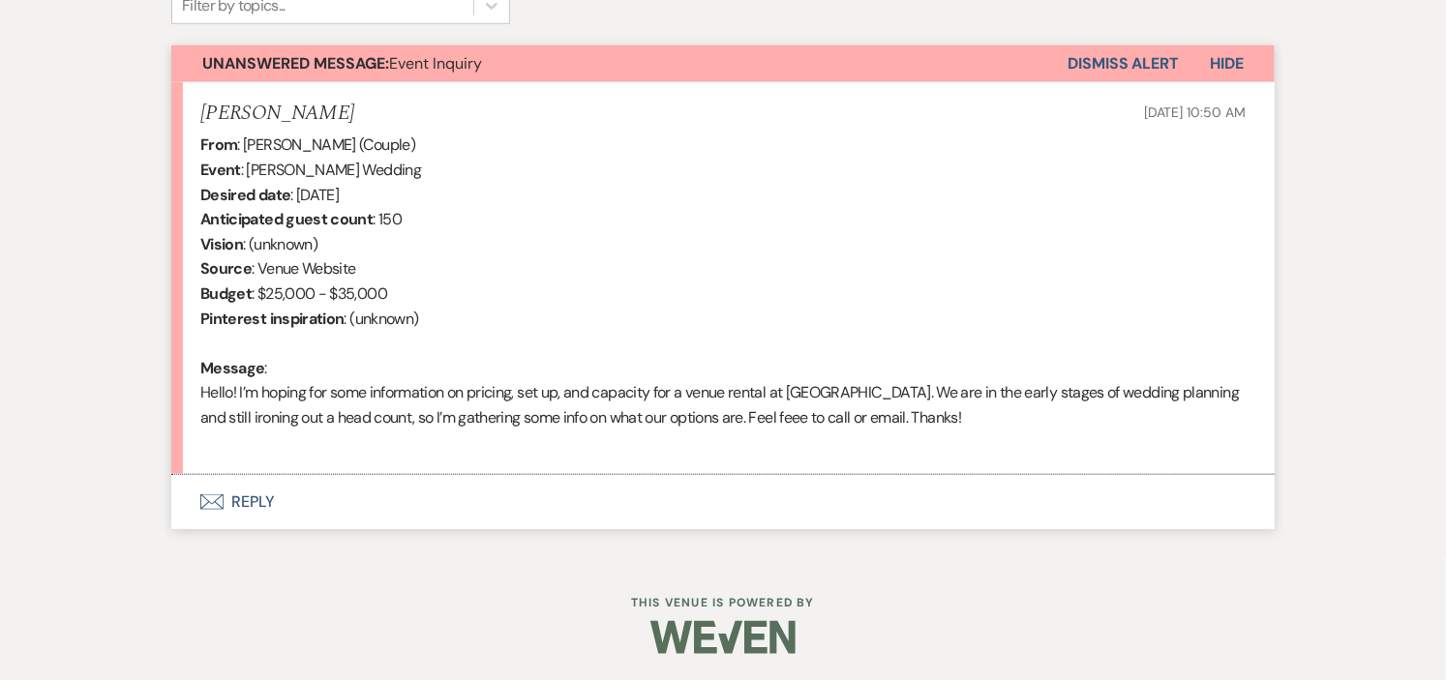
scroll to position [678, 0]
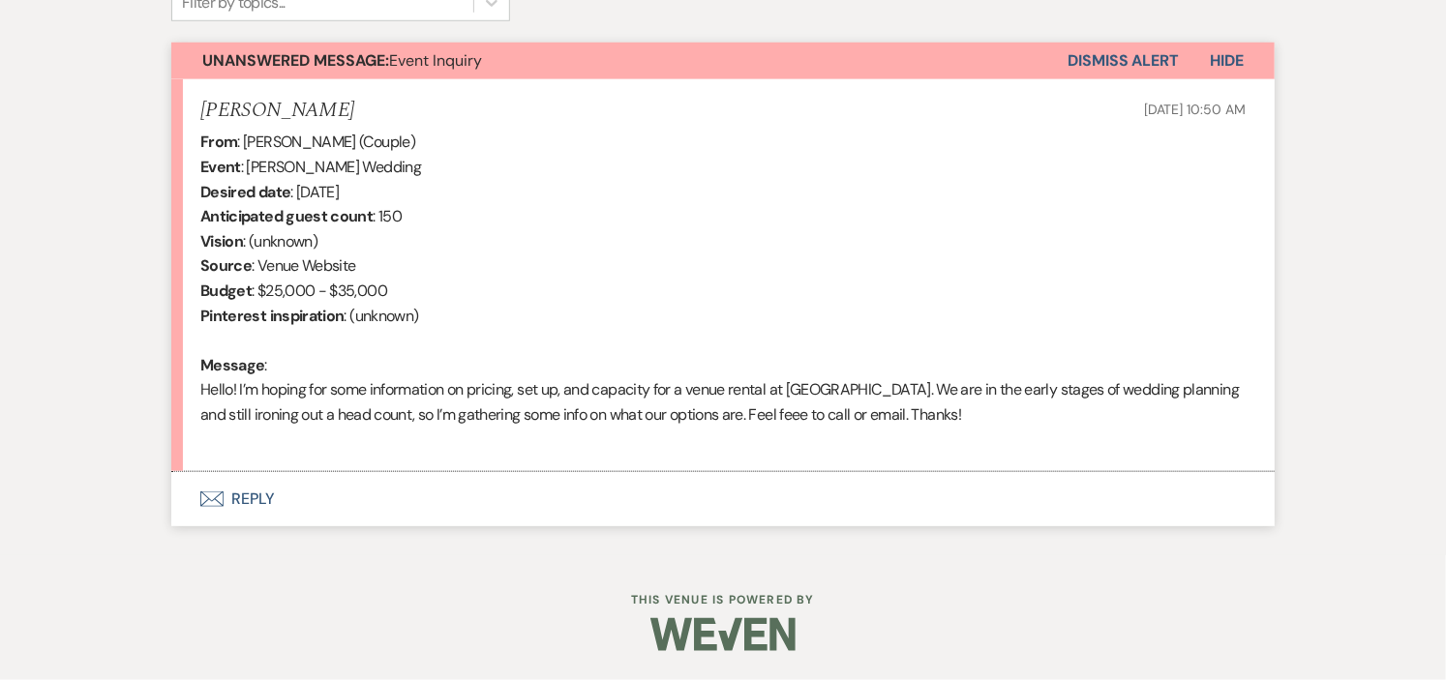
click at [250, 498] on button "Envelope Reply" at bounding box center [723, 499] width 1104 height 54
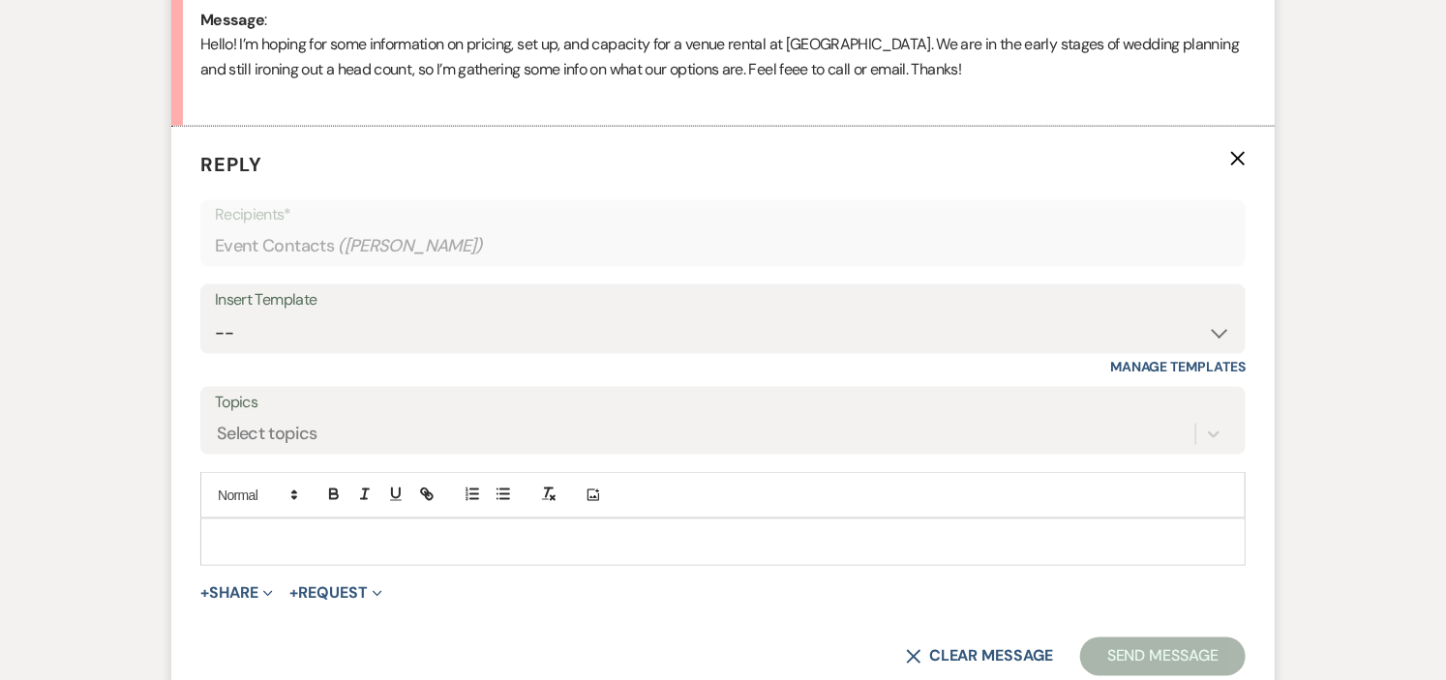
scroll to position [1097, 0]
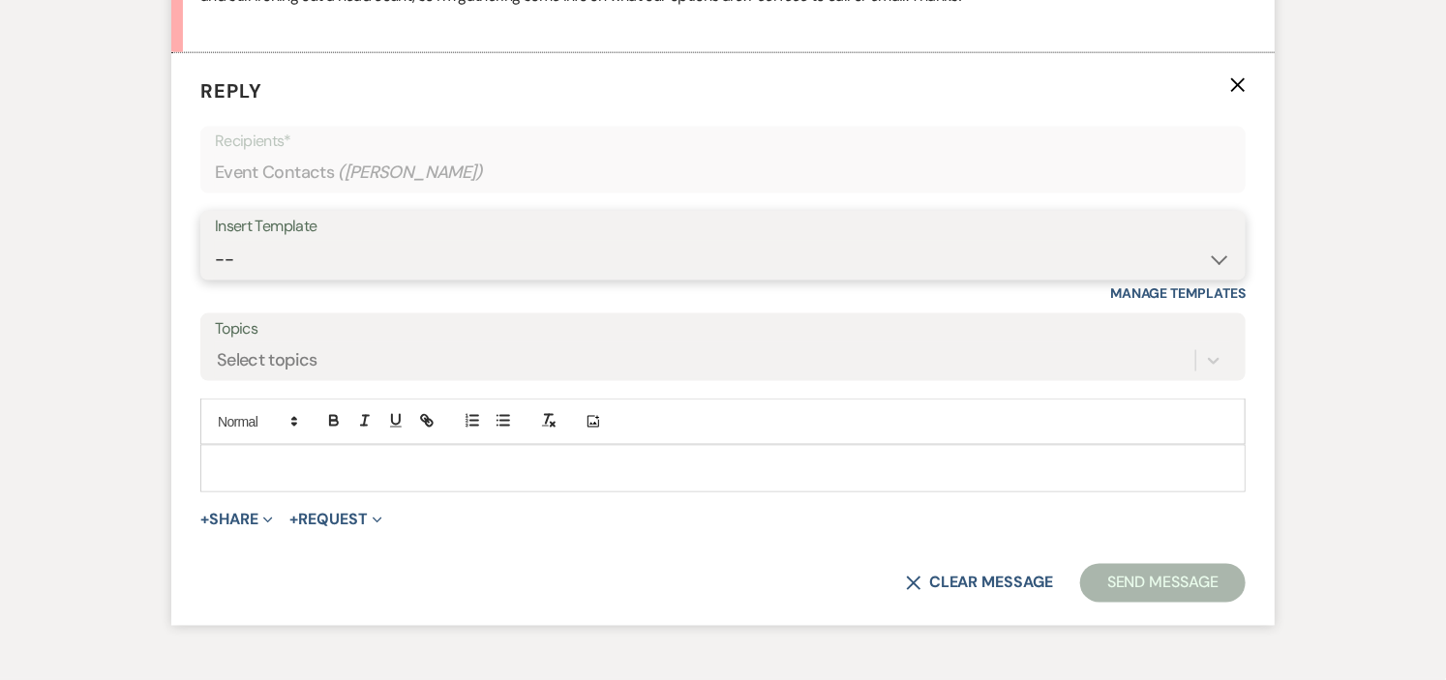
click at [1186, 261] on select "-- Weven Planning Portal Introduction (Booked Events) Initial Inquiry Response …" at bounding box center [723, 260] width 1016 height 38
select select "600"
click at [215, 241] on select "-- Weven Planning Portal Introduction (Booked Events) Initial Inquiry Response …" at bounding box center [723, 260] width 1016 height 38
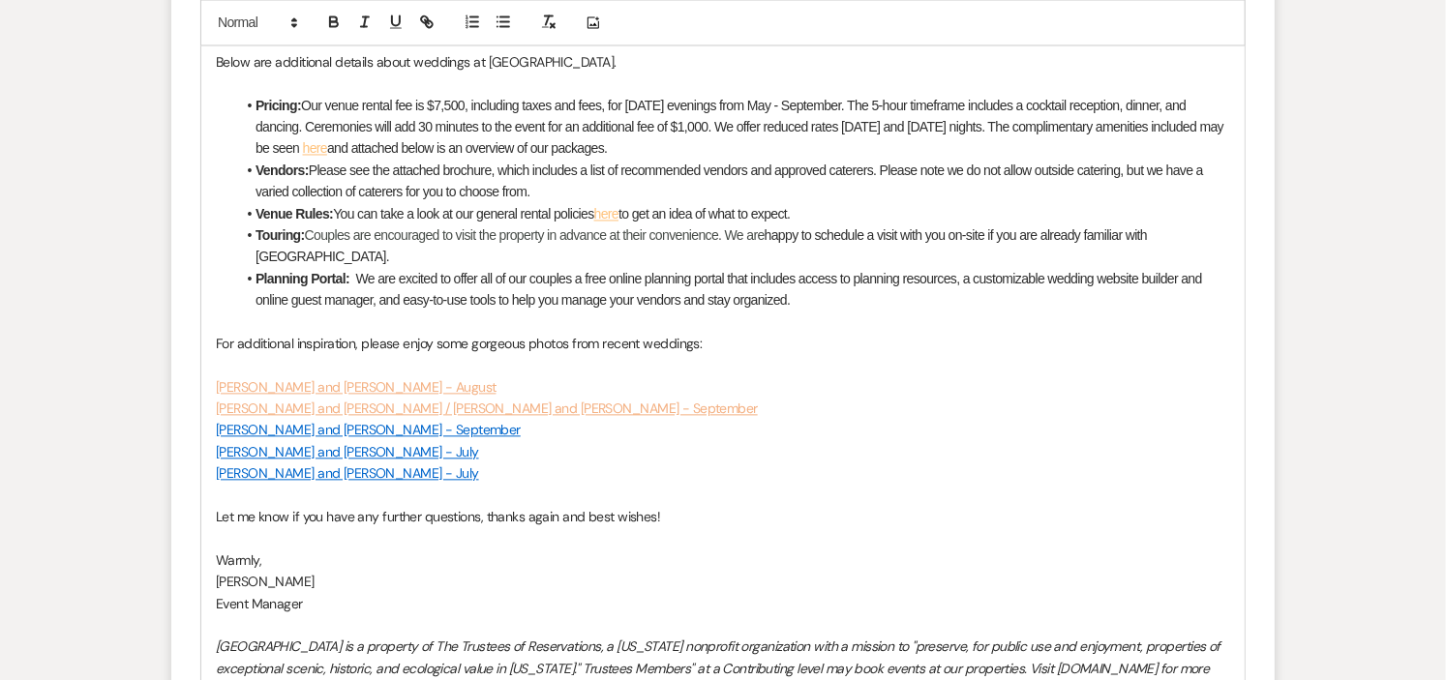
scroll to position [1987, 0]
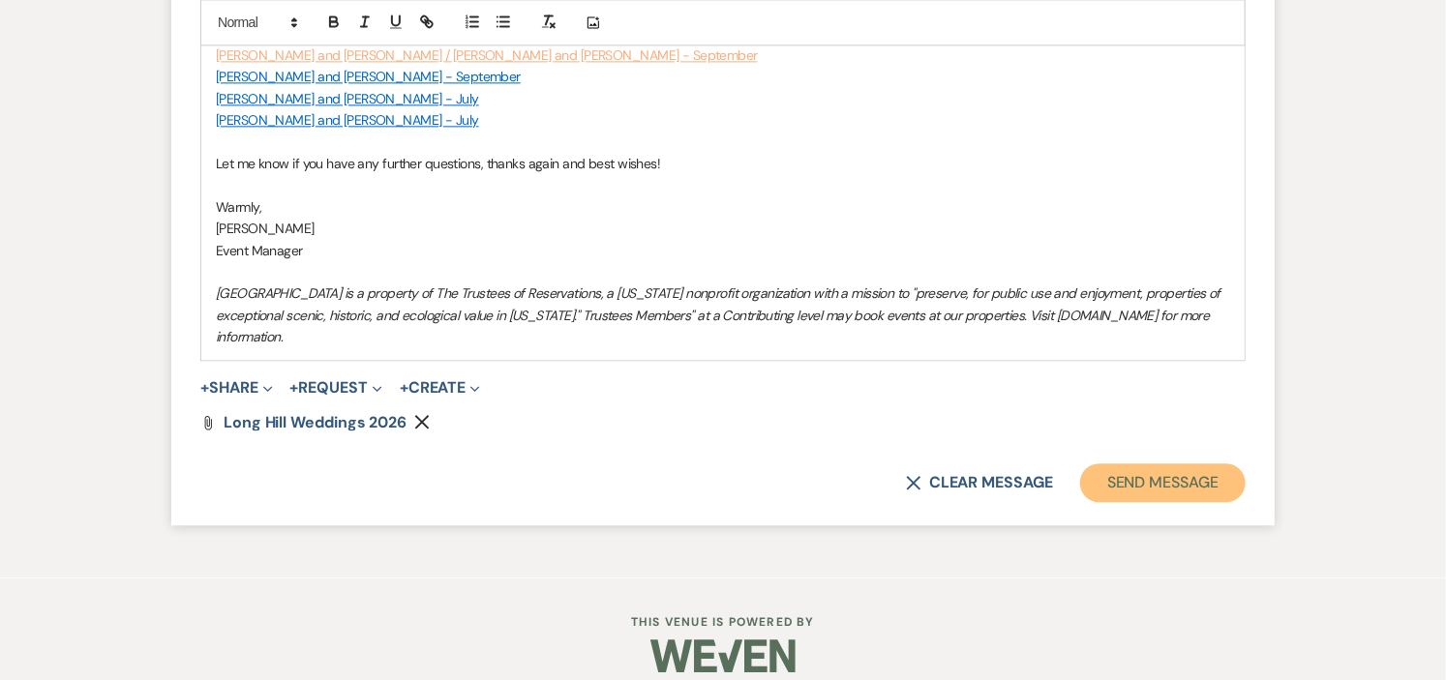
click at [1133, 464] on button "Send Message" at bounding box center [1163, 483] width 166 height 39
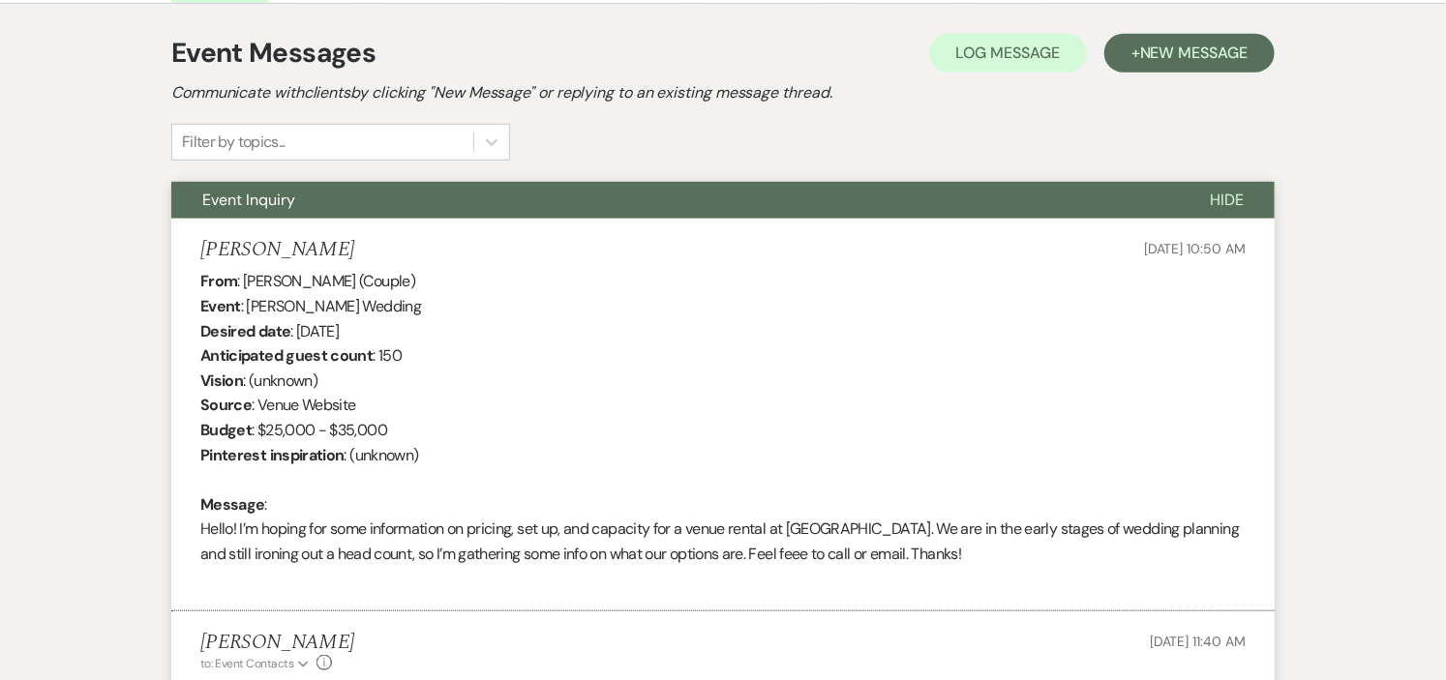
scroll to position [0, 0]
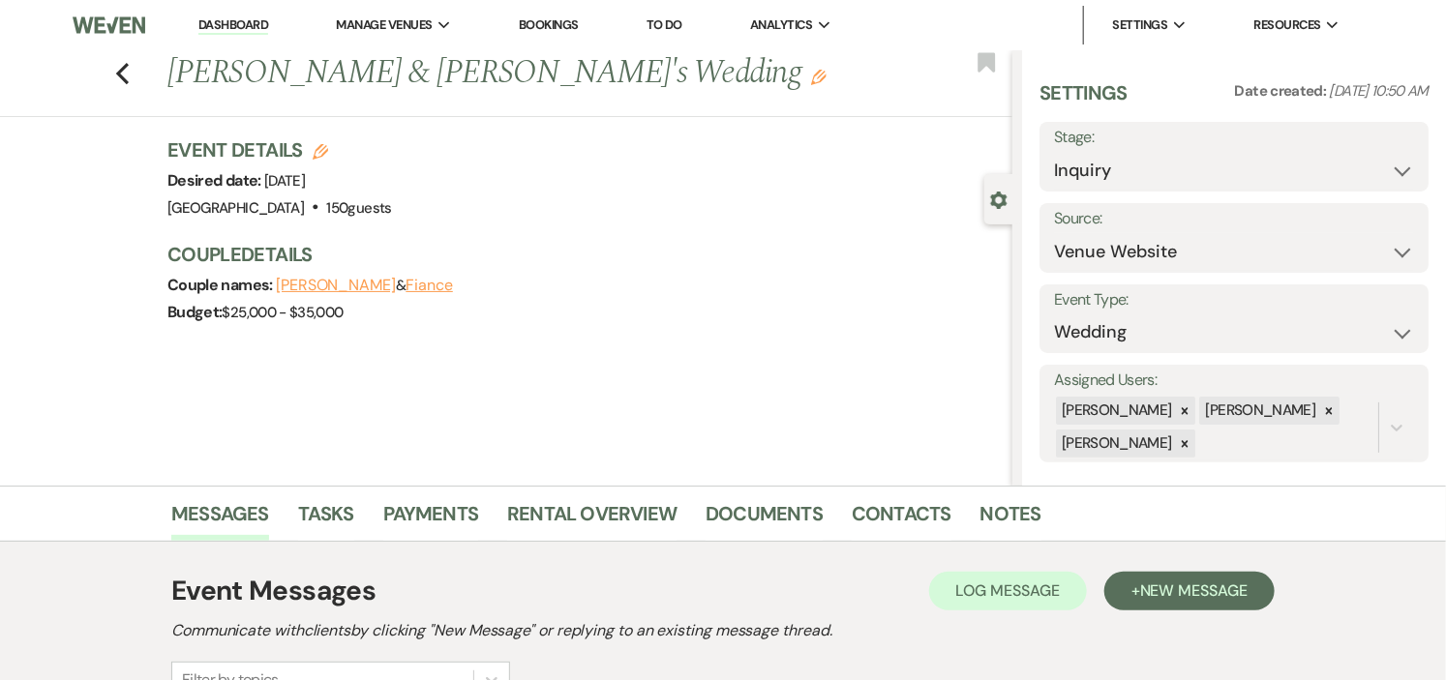
click at [239, 16] on link "Dashboard" at bounding box center [233, 25] width 70 height 18
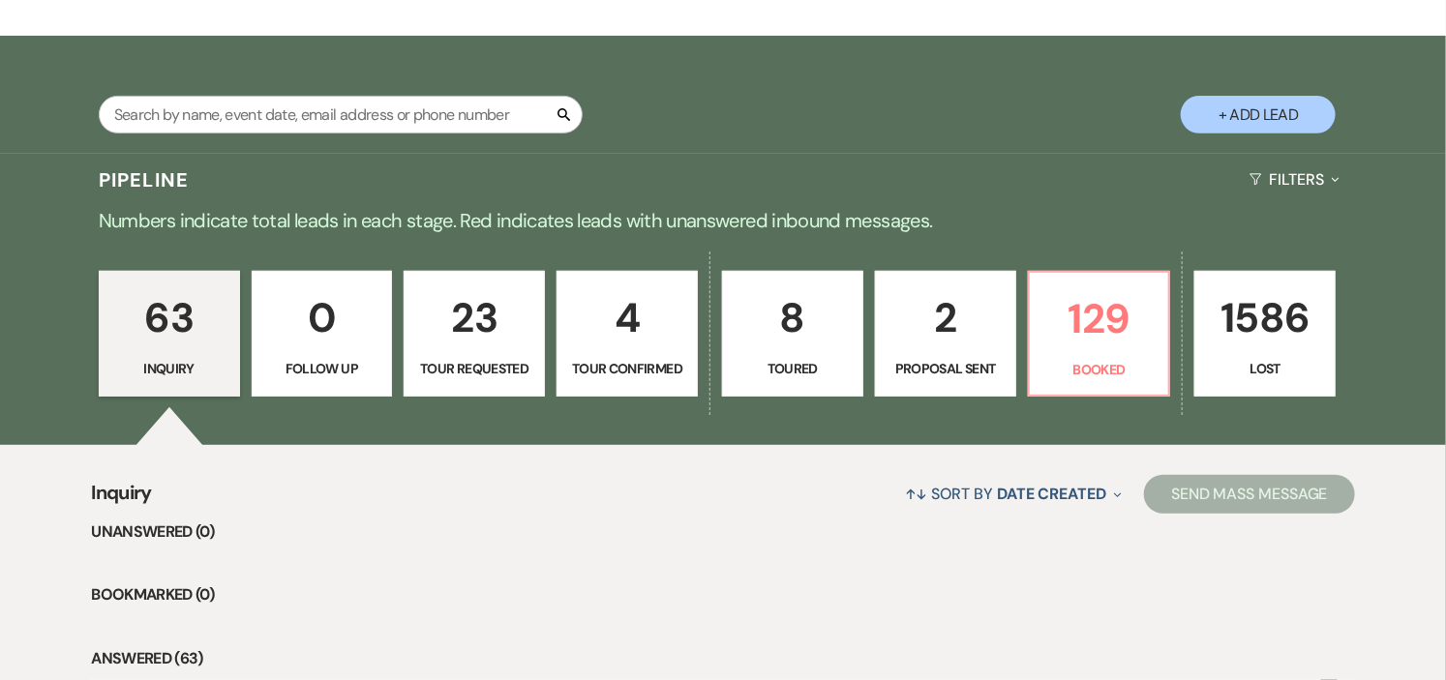
scroll to position [322, 0]
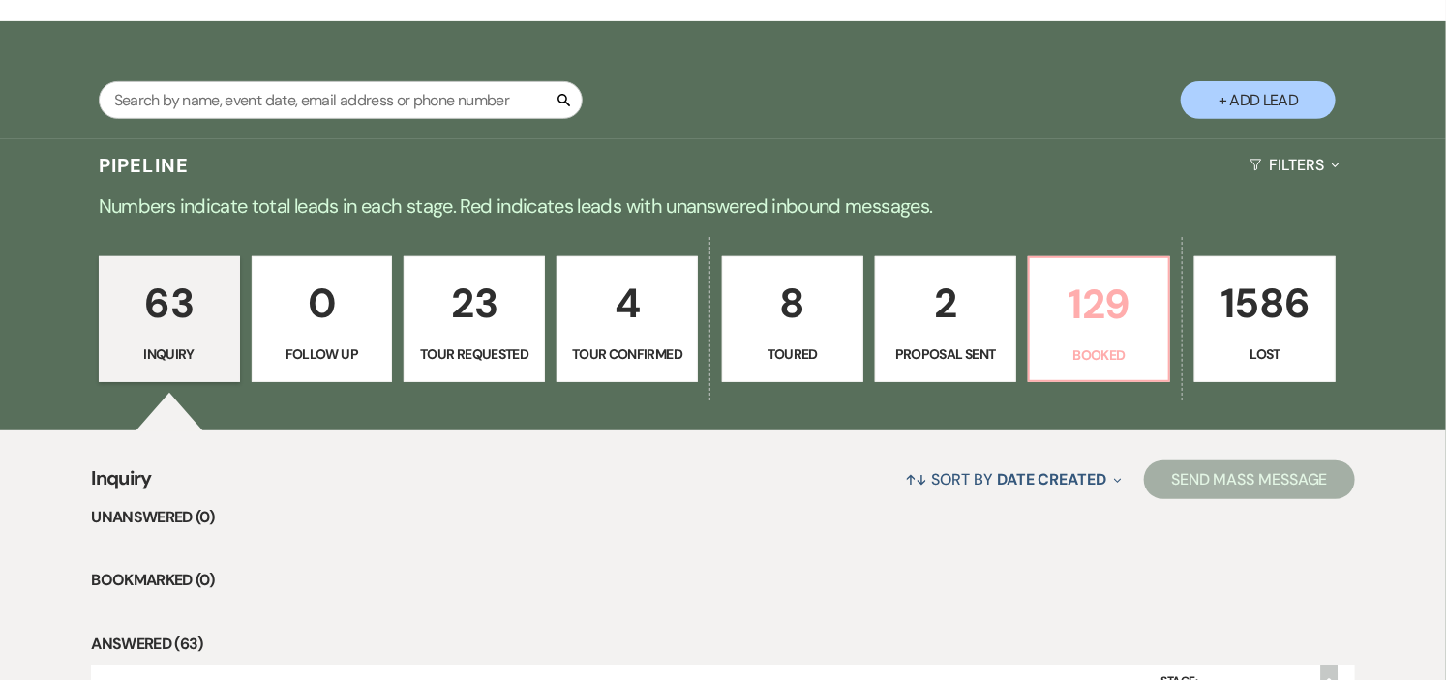
click at [1065, 312] on p "129" at bounding box center [1100, 304] width 116 height 65
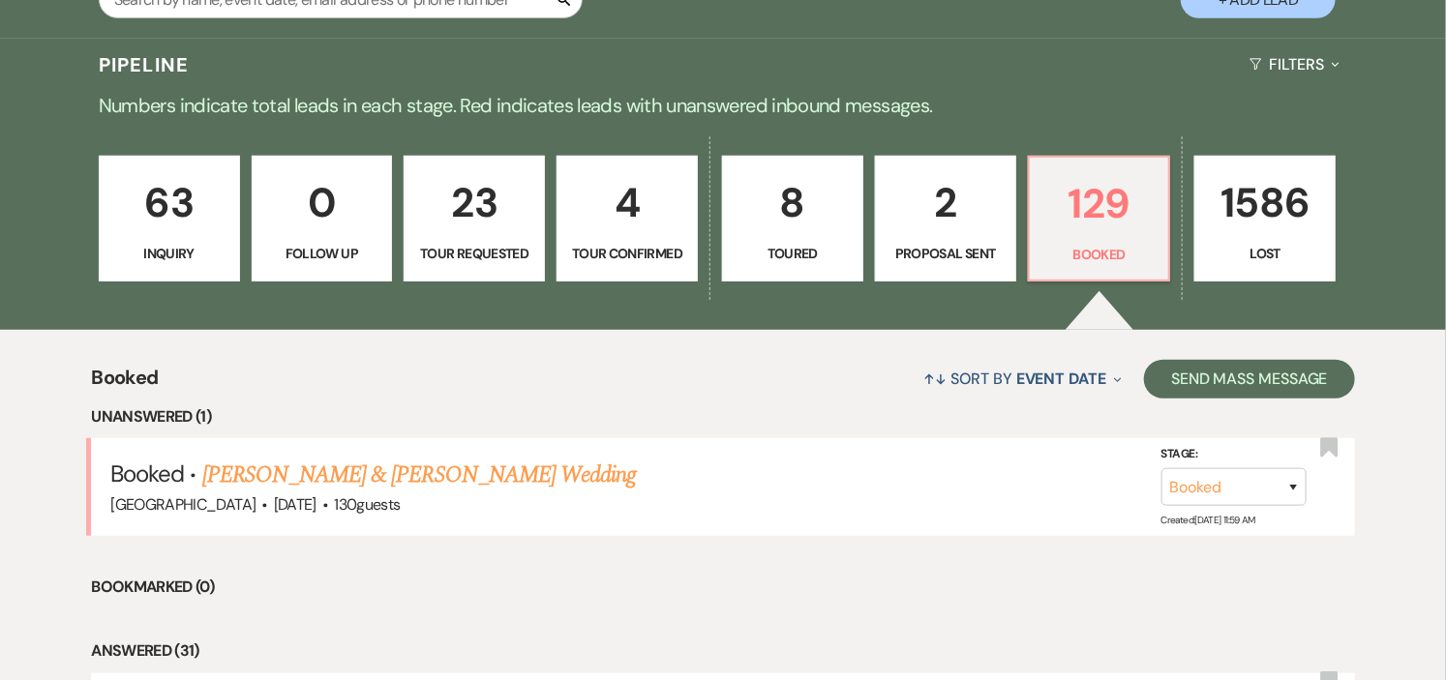
scroll to position [752, 0]
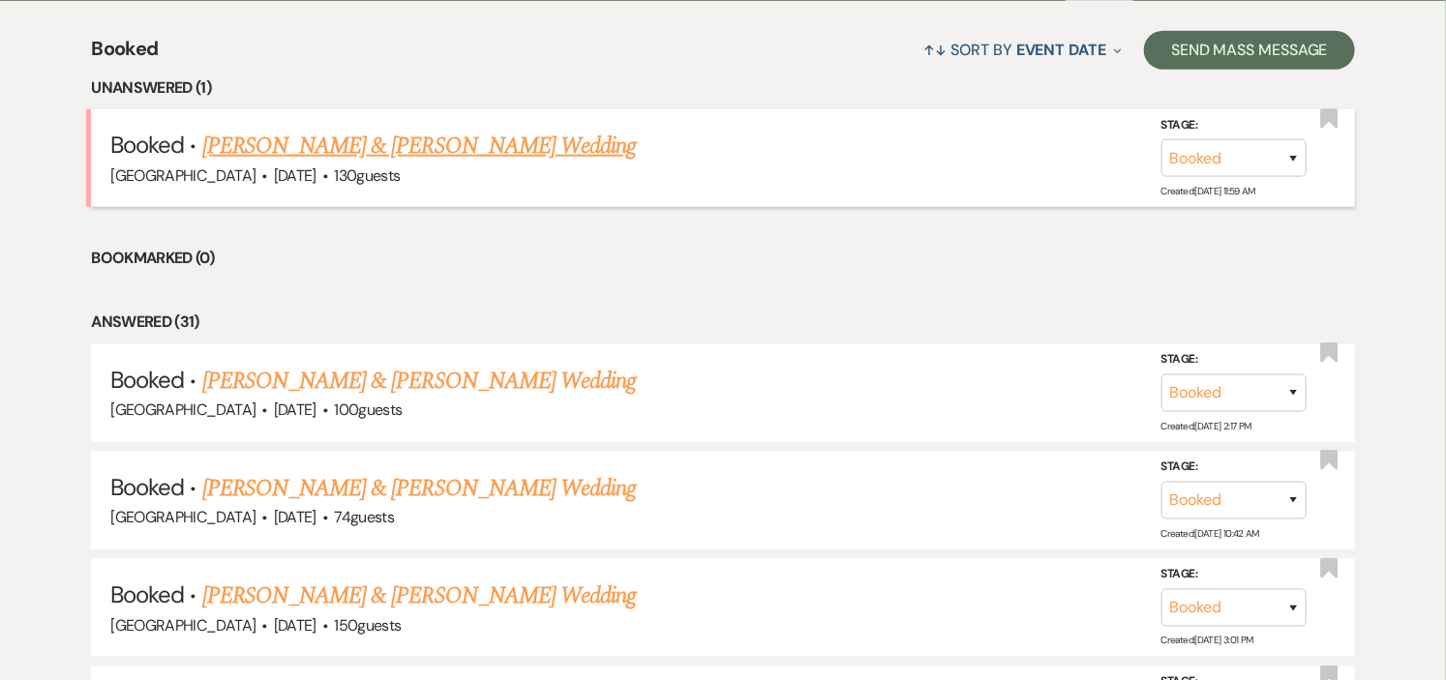
click at [511, 138] on link "Helena Bouchard & Caio Pretti's Wedding" at bounding box center [419, 146] width 434 height 35
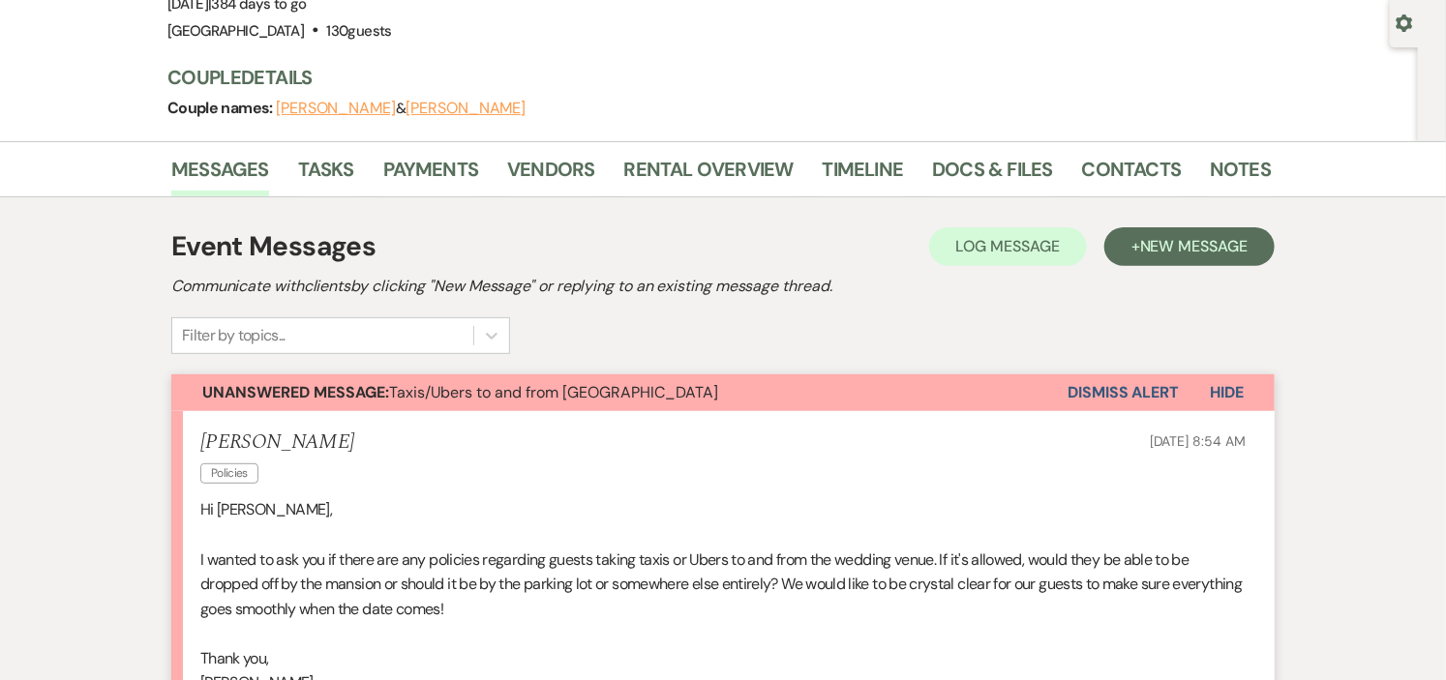
scroll to position [107, 0]
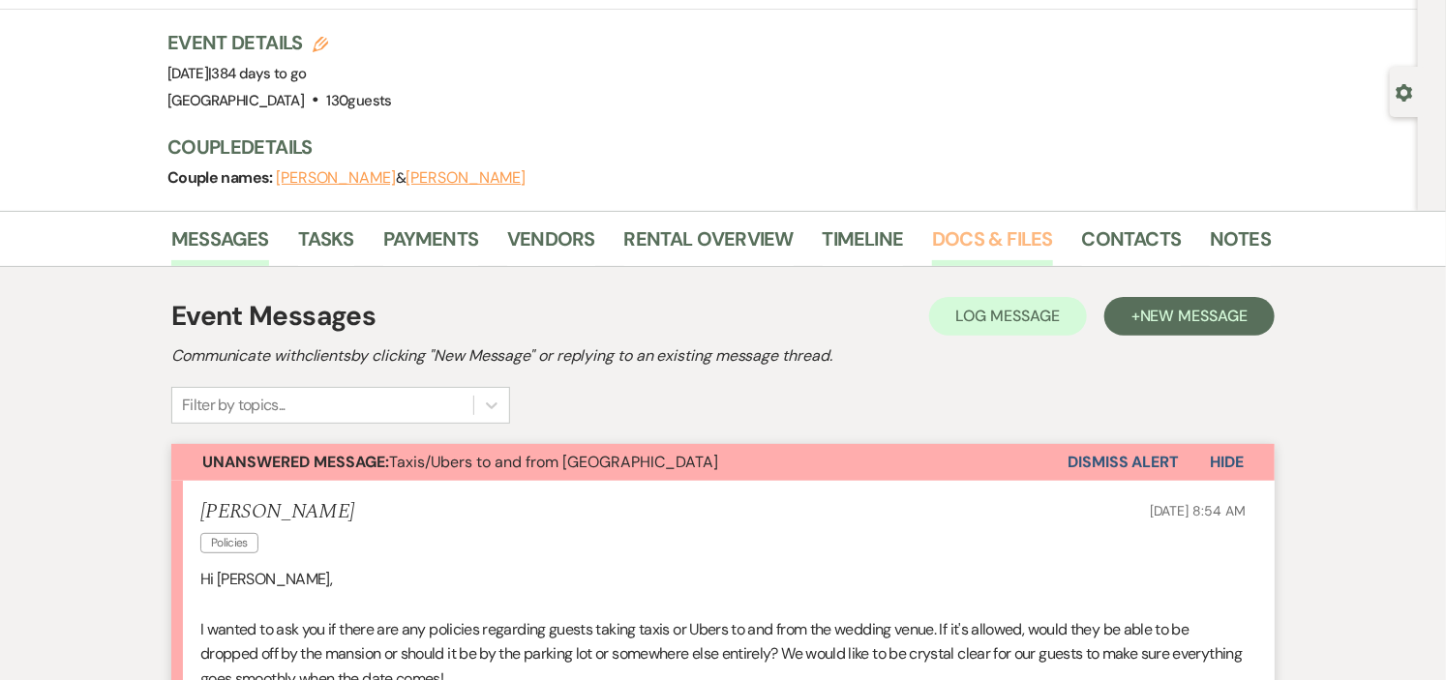
click at [983, 244] on link "Docs & Files" at bounding box center [992, 245] width 120 height 43
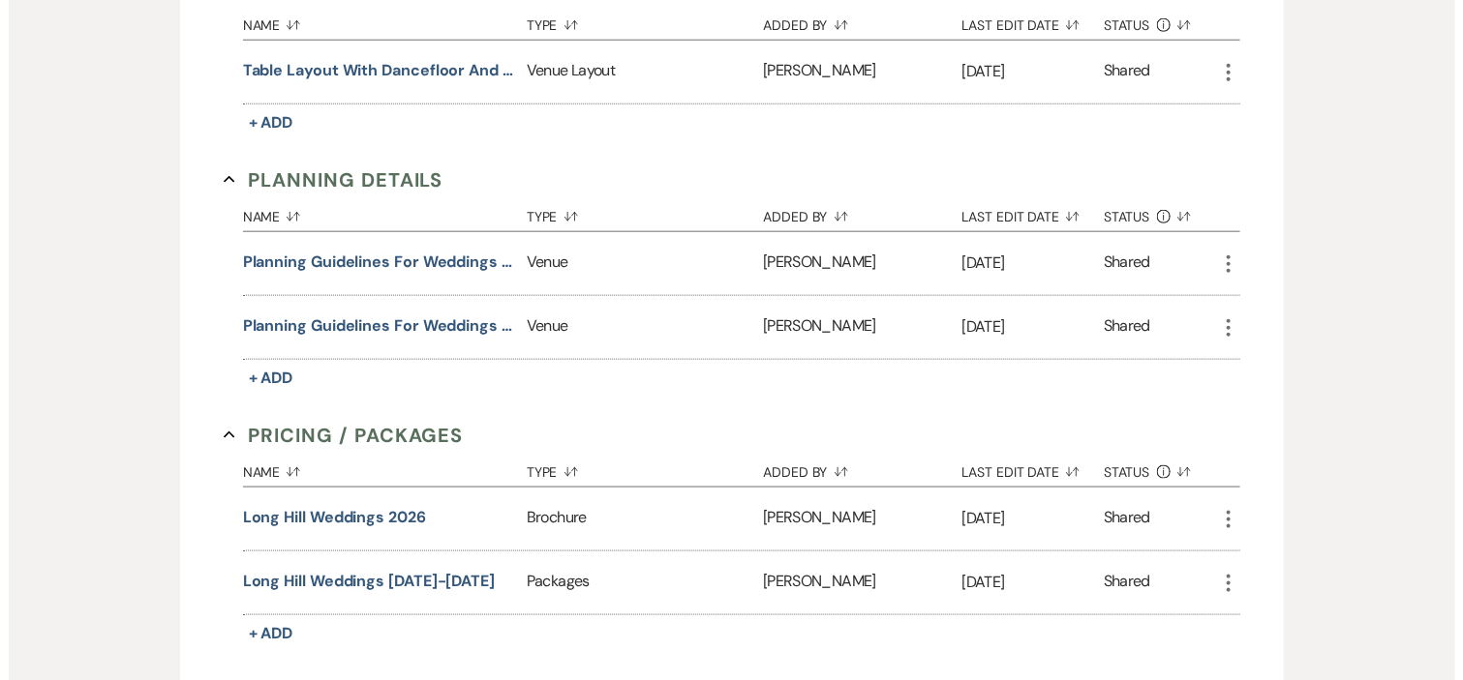
scroll to position [860, 0]
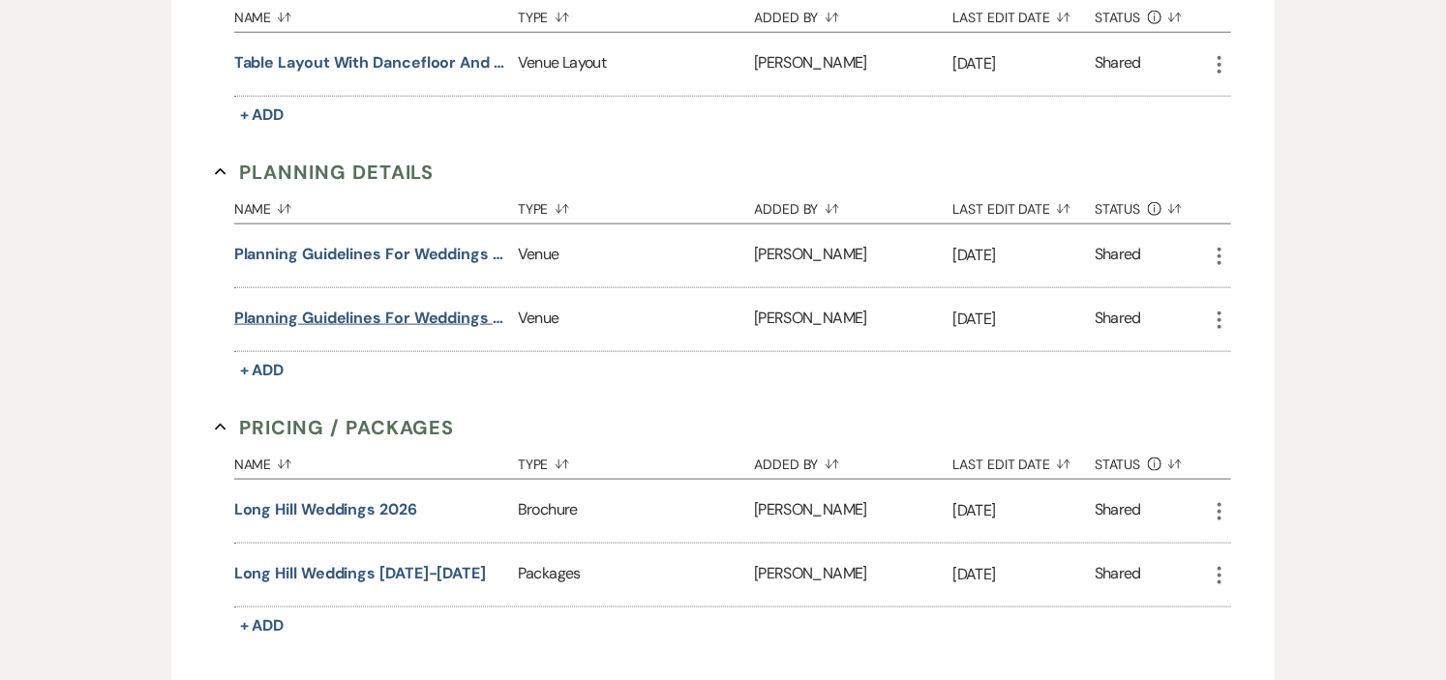
click at [460, 321] on button "Planning Guidelines for Weddings at Long Hill" at bounding box center [372, 318] width 276 height 23
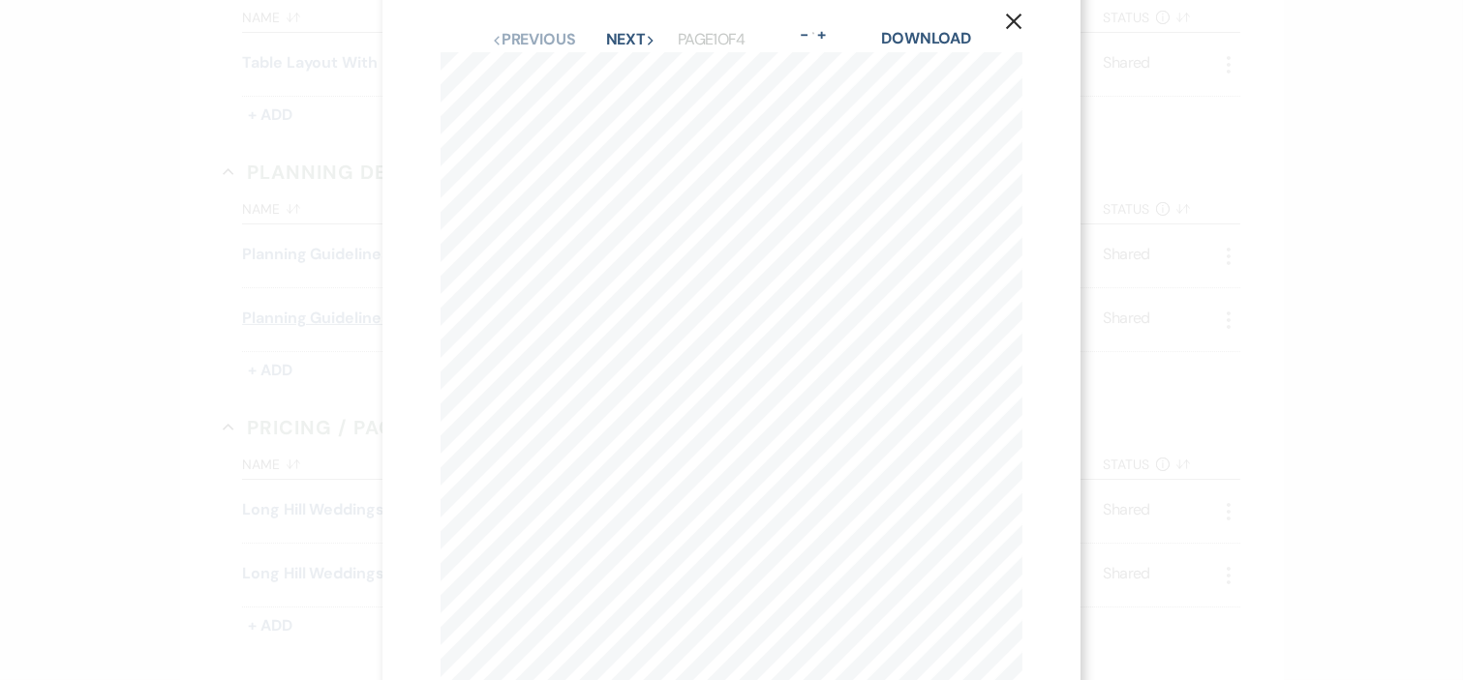
scroll to position [15, 0]
click at [612, 56] on button "Next Next" at bounding box center [631, 54] width 50 height 15
click at [605, 69] on button "Next Next" at bounding box center [630, 70] width 50 height 15
click at [605, 70] on button "Next Next" at bounding box center [630, 70] width 50 height 15
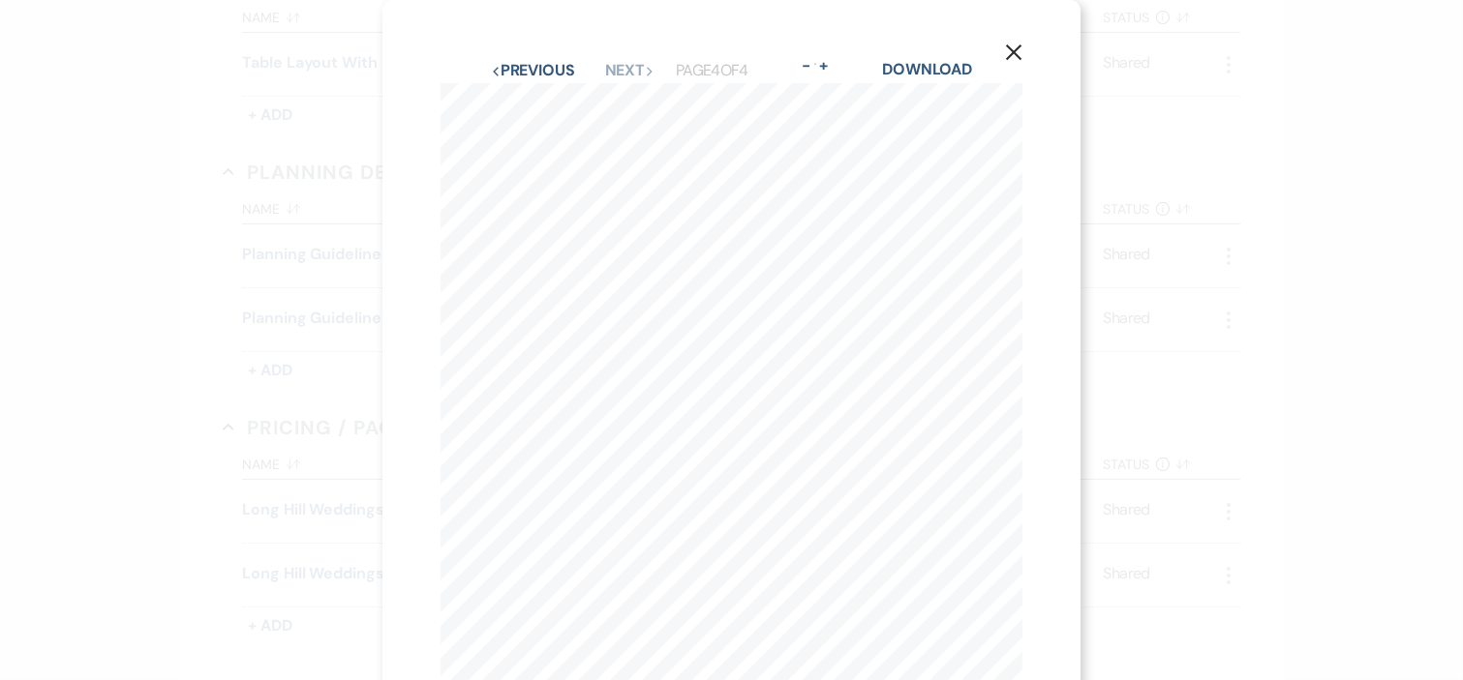
click at [1009, 50] on icon "X" at bounding box center [1013, 52] width 17 height 17
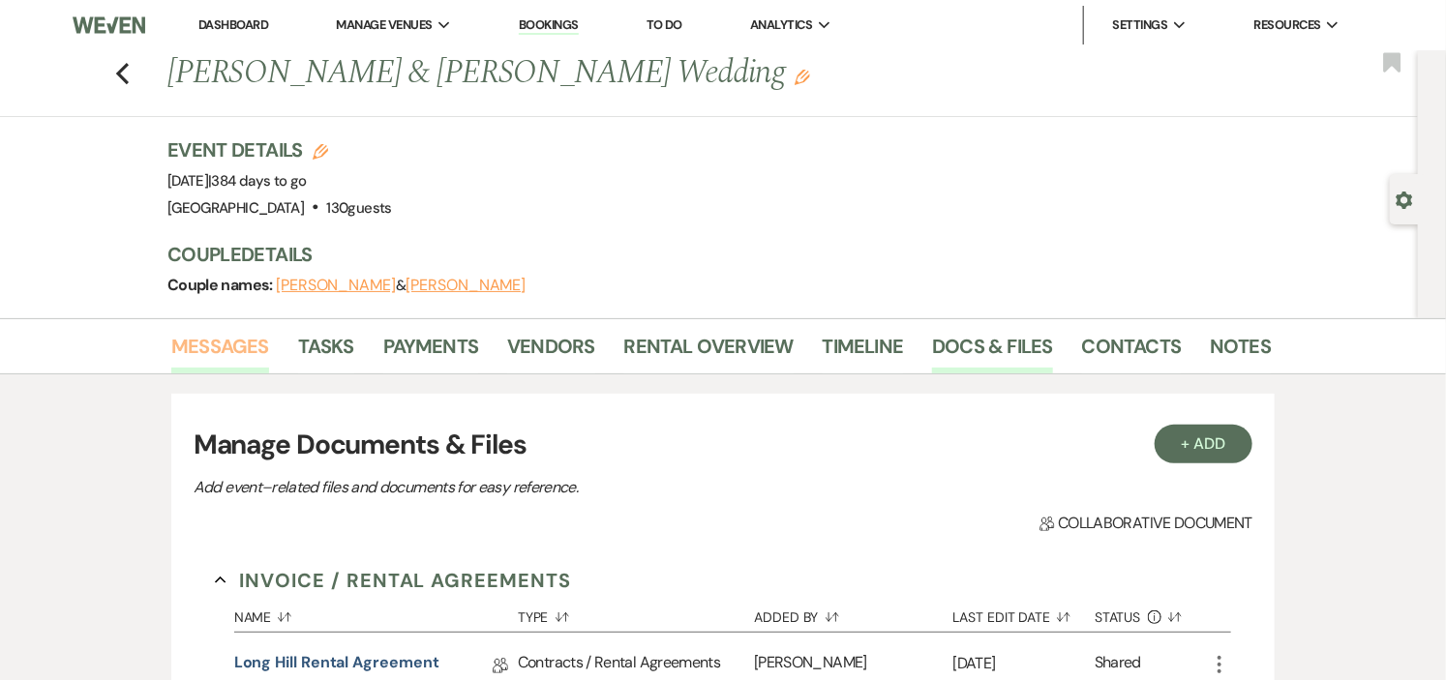
click at [218, 347] on link "Messages" at bounding box center [220, 352] width 98 height 43
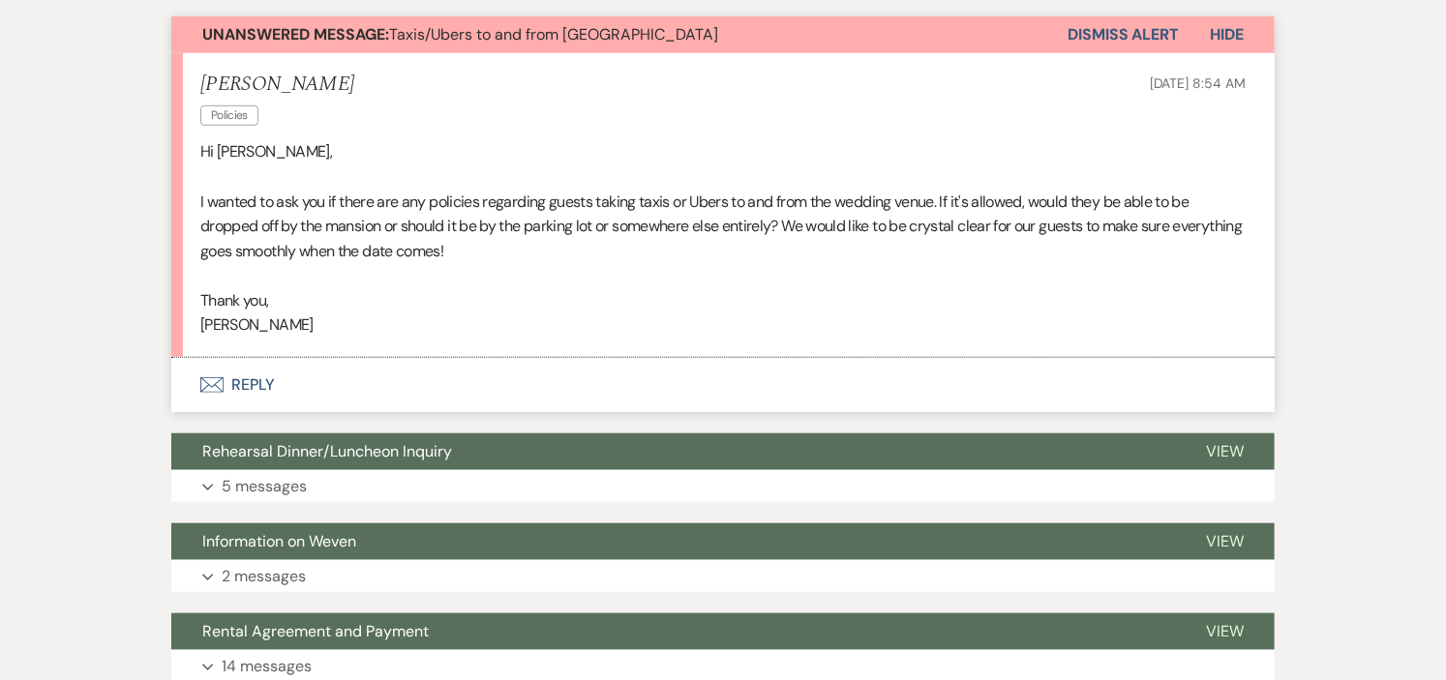
scroll to position [537, 0]
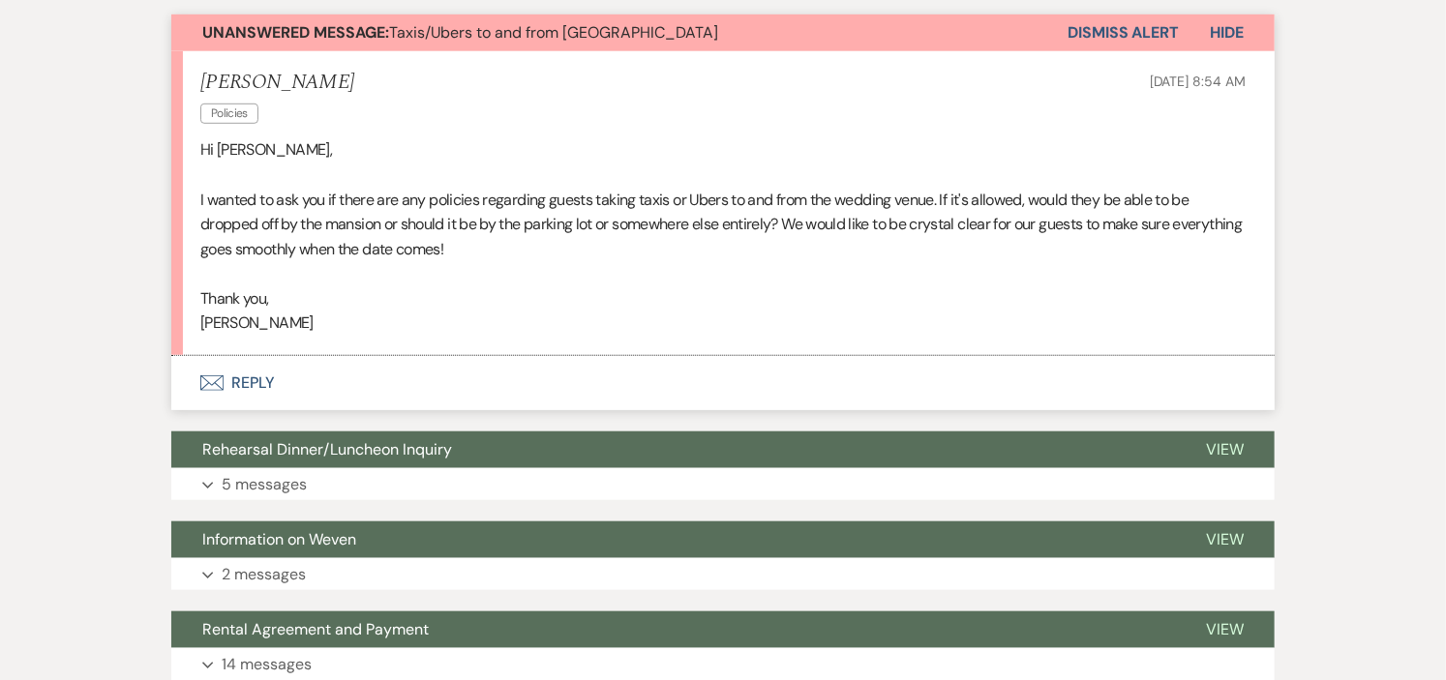
click at [236, 381] on button "Envelope Reply" at bounding box center [723, 383] width 1104 height 54
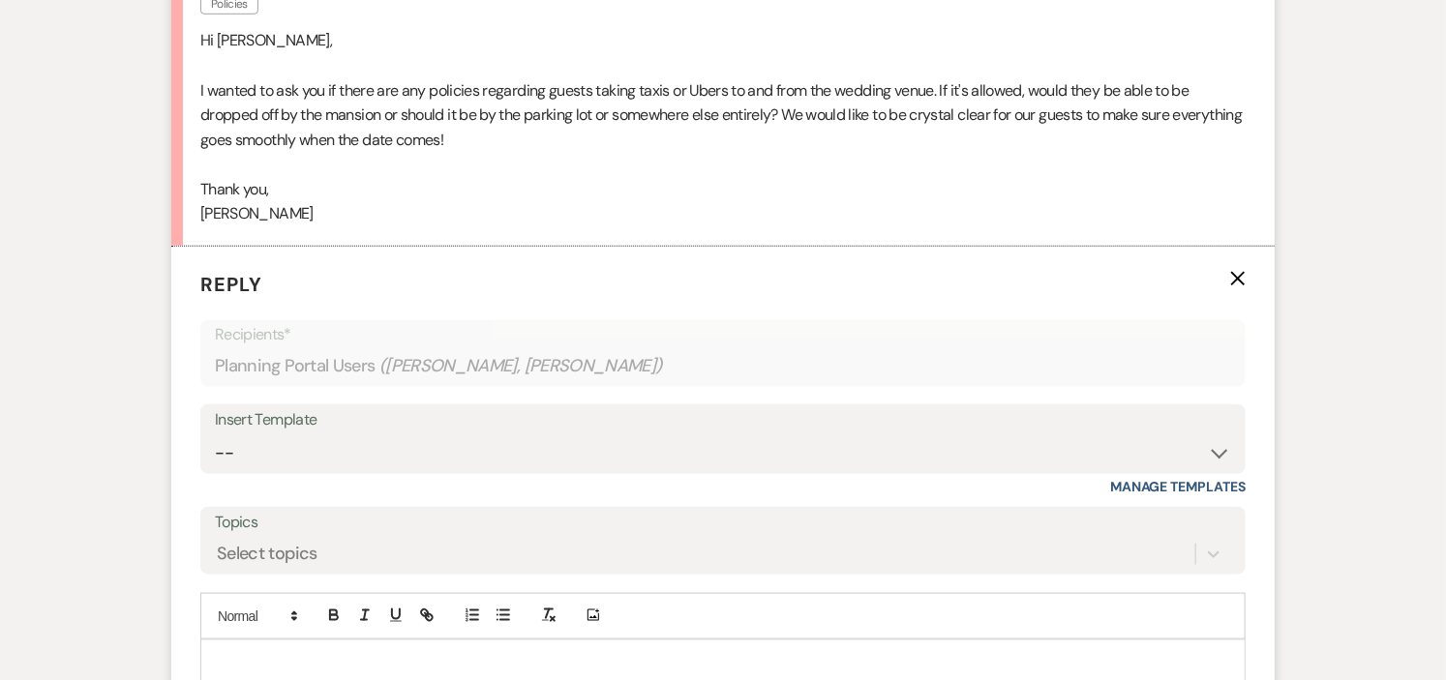
scroll to position [839, 0]
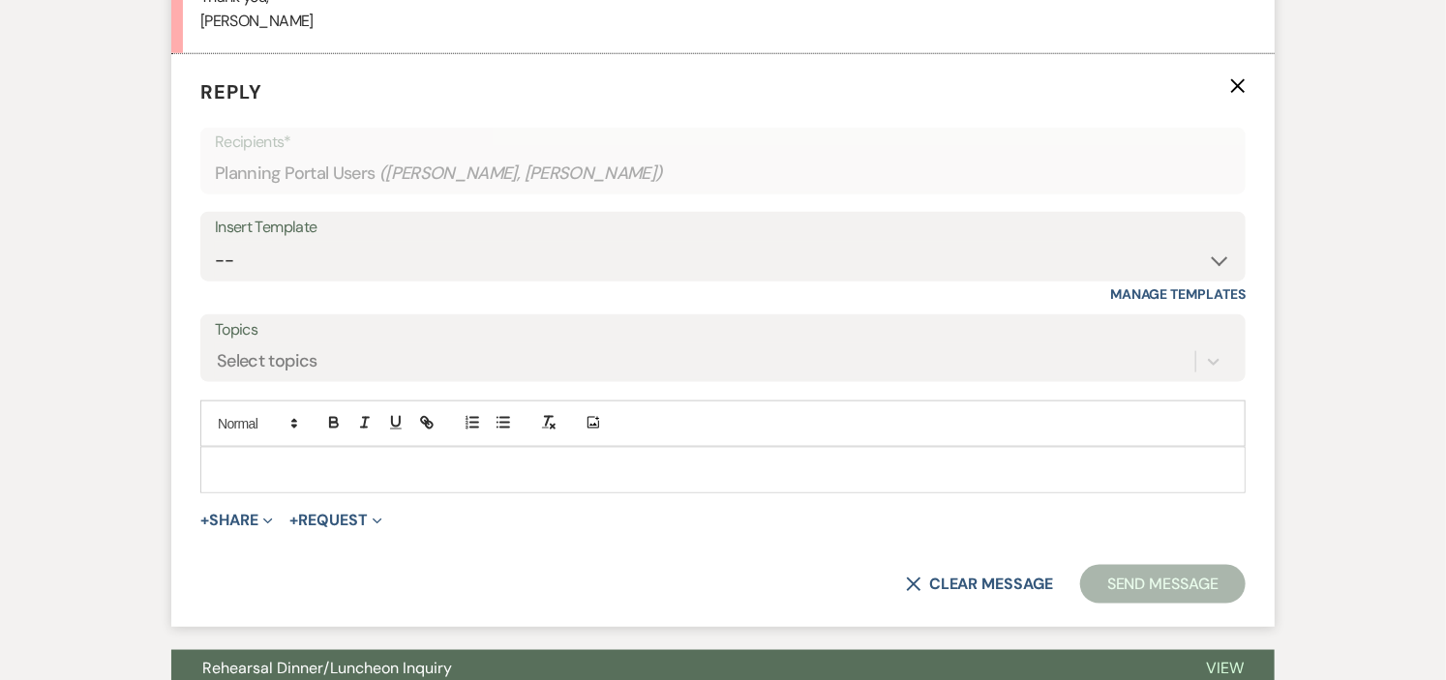
click at [439, 472] on p at bounding box center [723, 470] width 1014 height 21
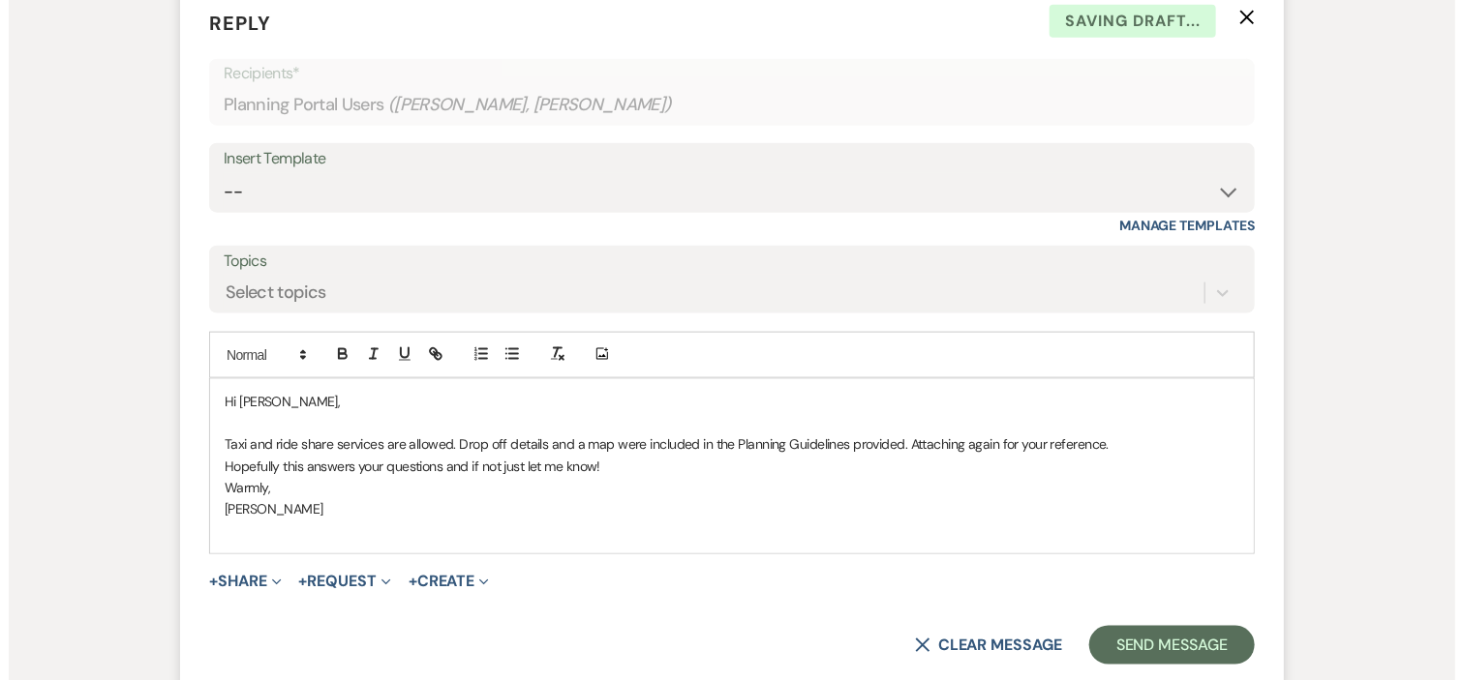
scroll to position [947, 0]
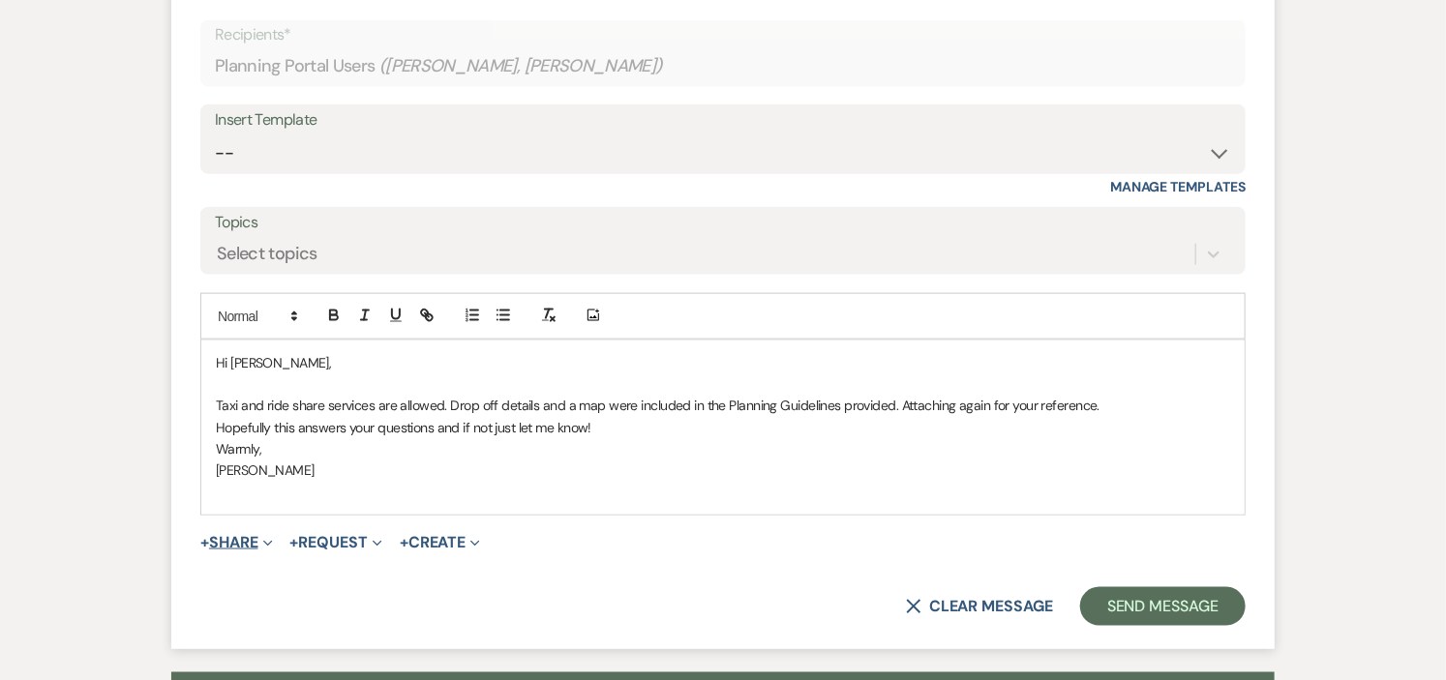
click at [249, 538] on button "+ Share Expand" at bounding box center [236, 542] width 73 height 15
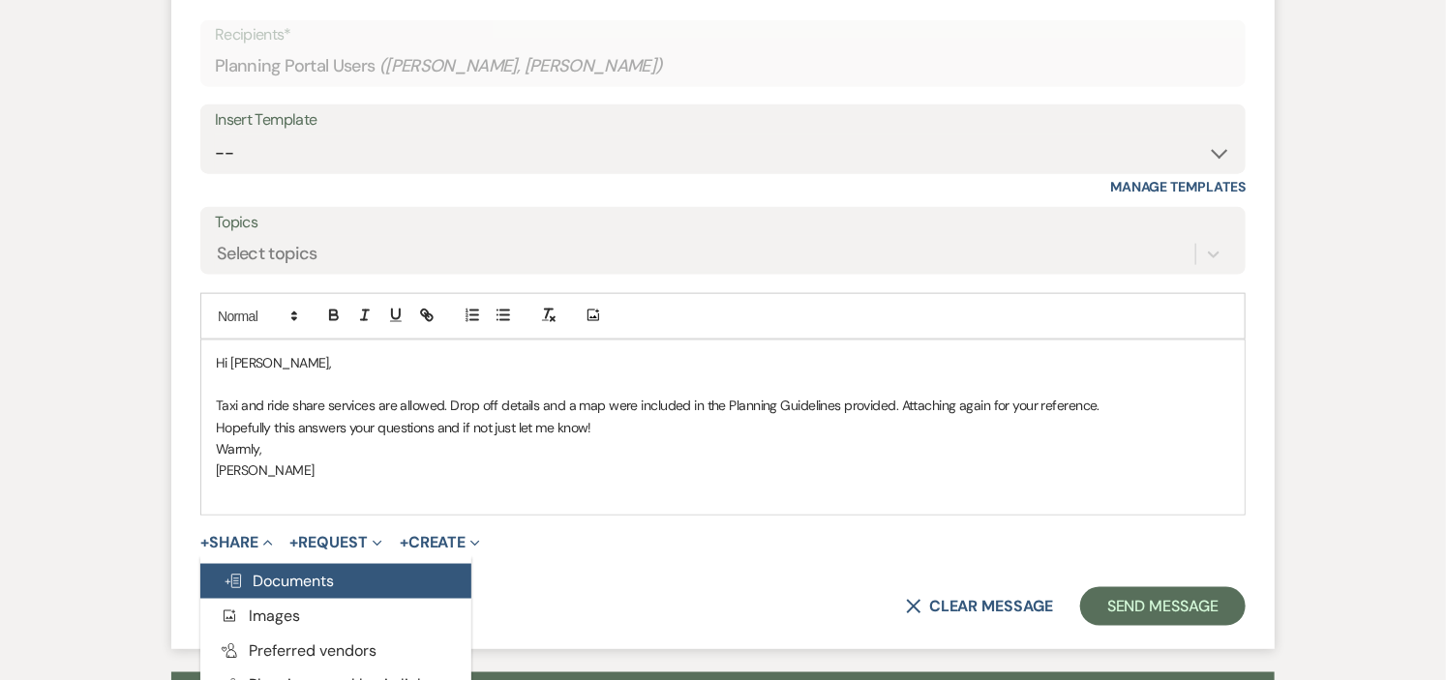
click at [259, 577] on span "Doc Upload Documents" at bounding box center [279, 581] width 110 height 20
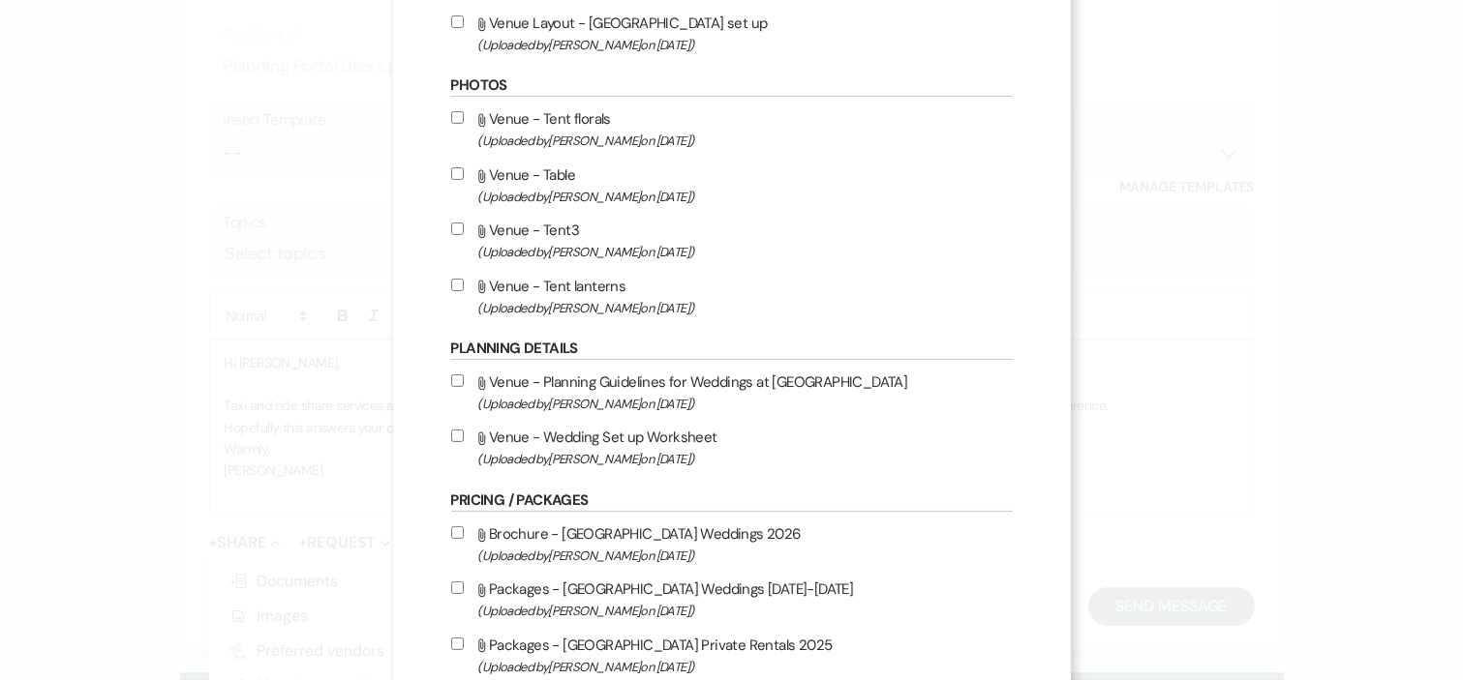
scroll to position [860, 0]
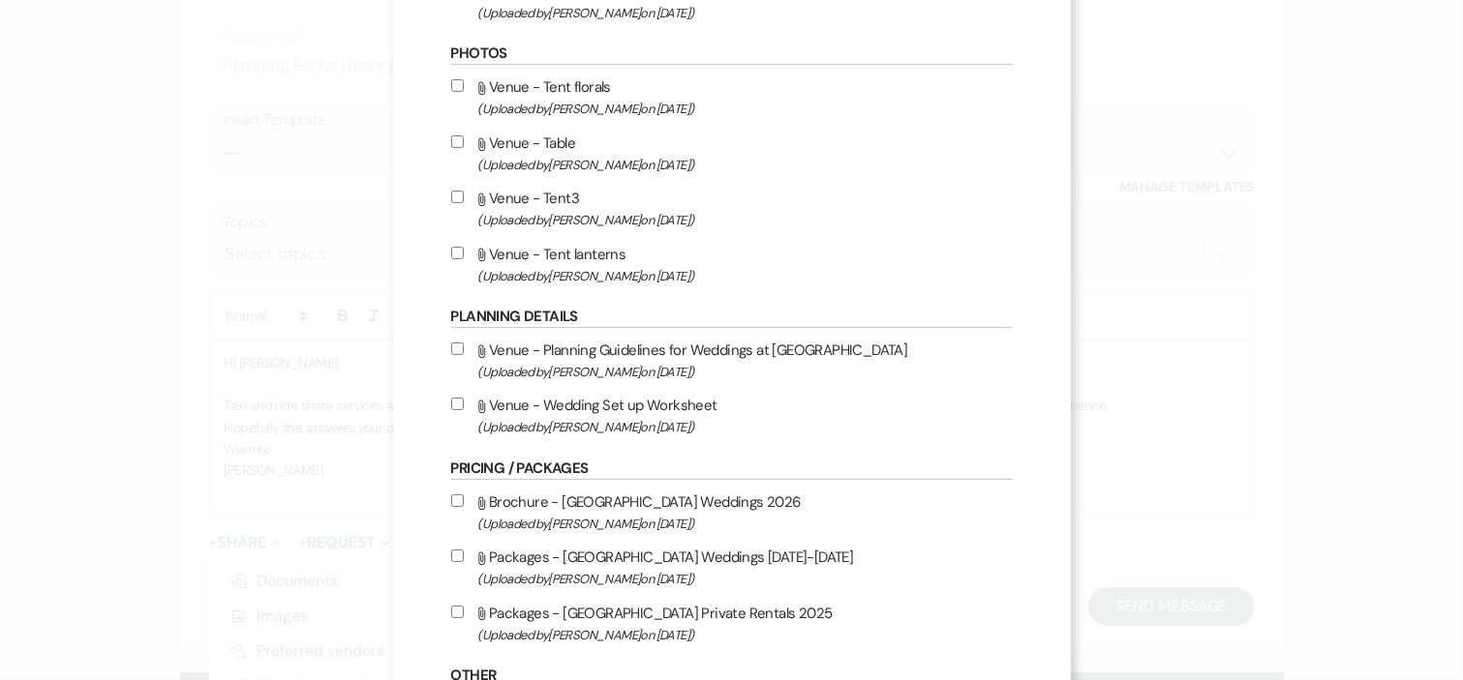
click at [451, 343] on input "Attach File Venue - Planning Guidelines for Weddings at Long Hill (Uploaded by …" at bounding box center [457, 349] width 13 height 13
checkbox input "true"
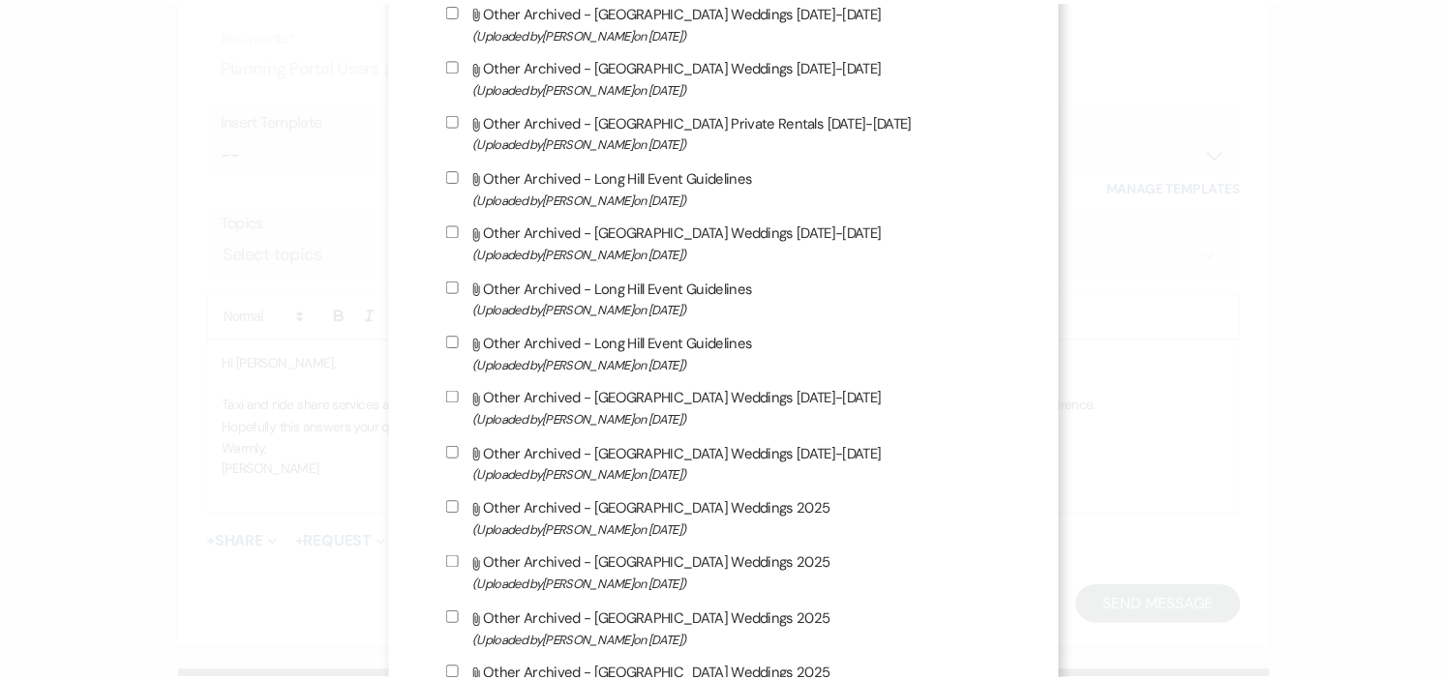
scroll to position [5667, 0]
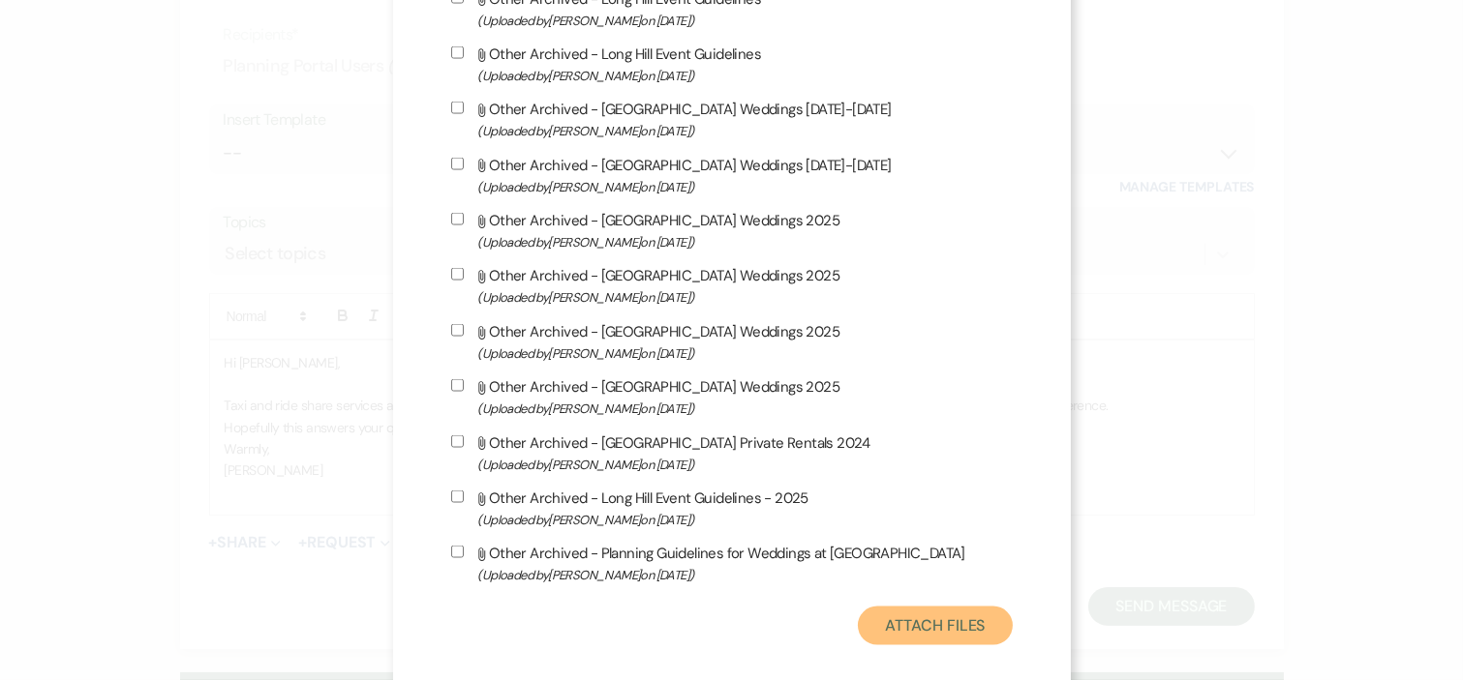
click at [892, 607] on button "Attach Files" at bounding box center [935, 626] width 154 height 39
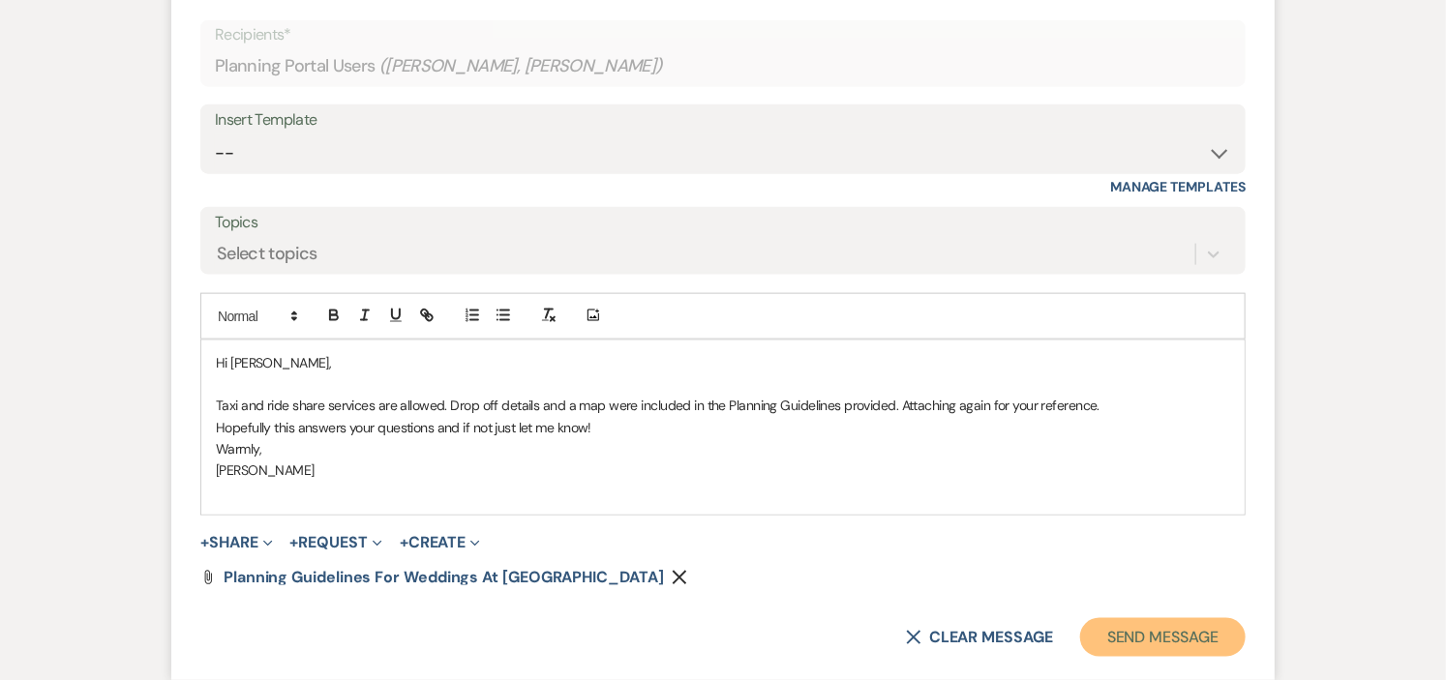
click at [1189, 634] on button "Send Message" at bounding box center [1163, 638] width 166 height 39
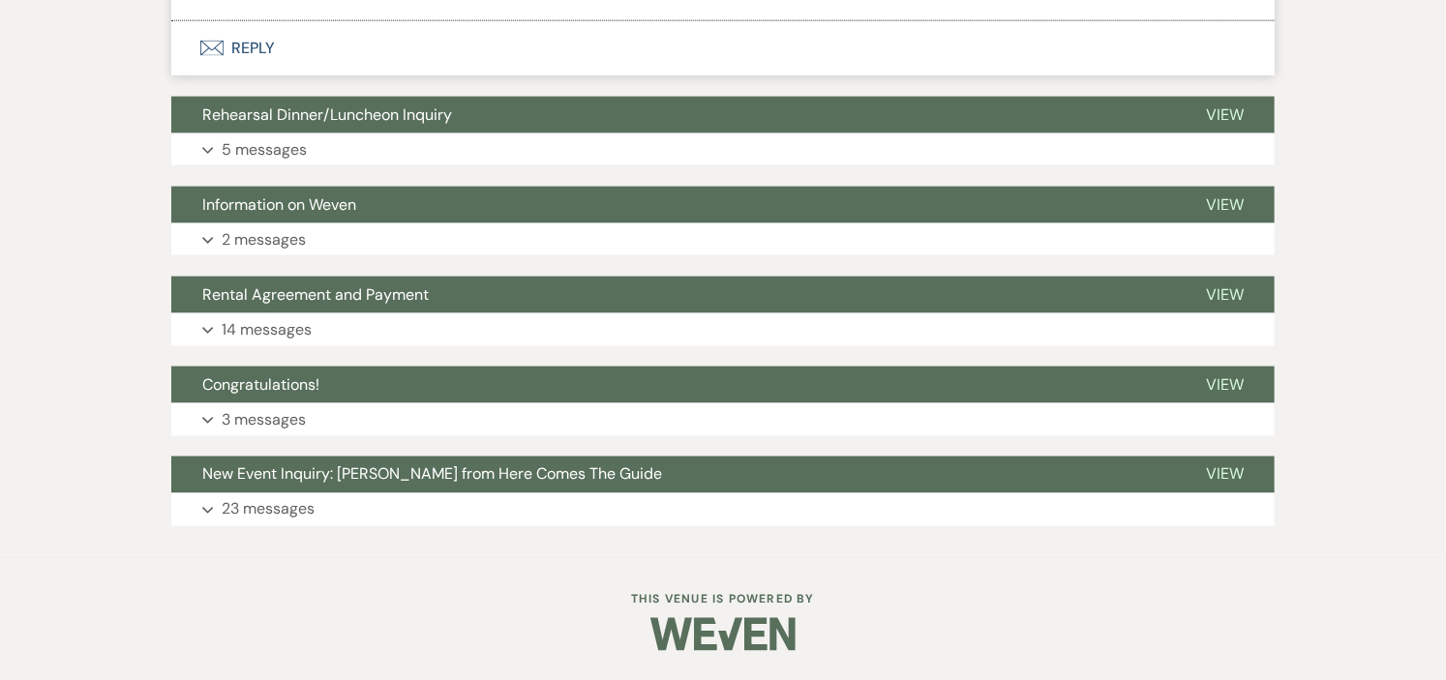
scroll to position [0, 0]
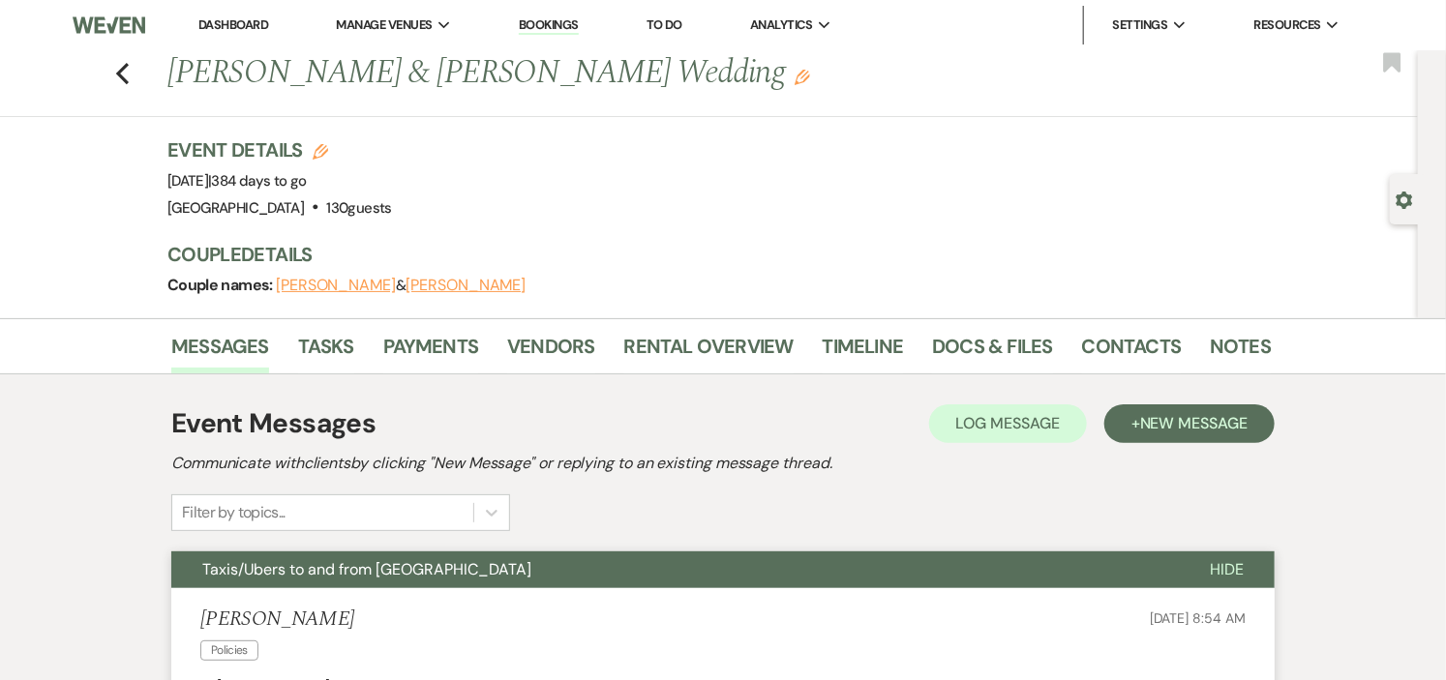
click at [250, 19] on link "Dashboard" at bounding box center [233, 24] width 70 height 16
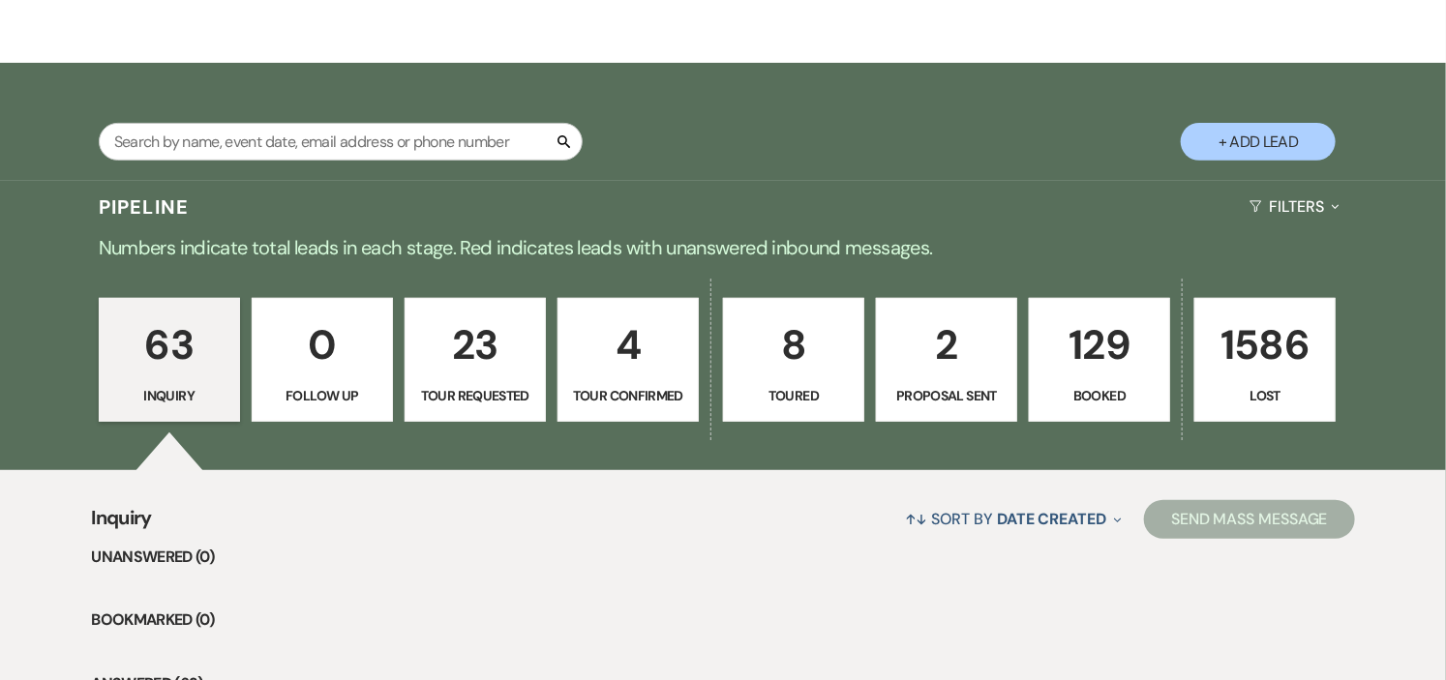
scroll to position [322, 0]
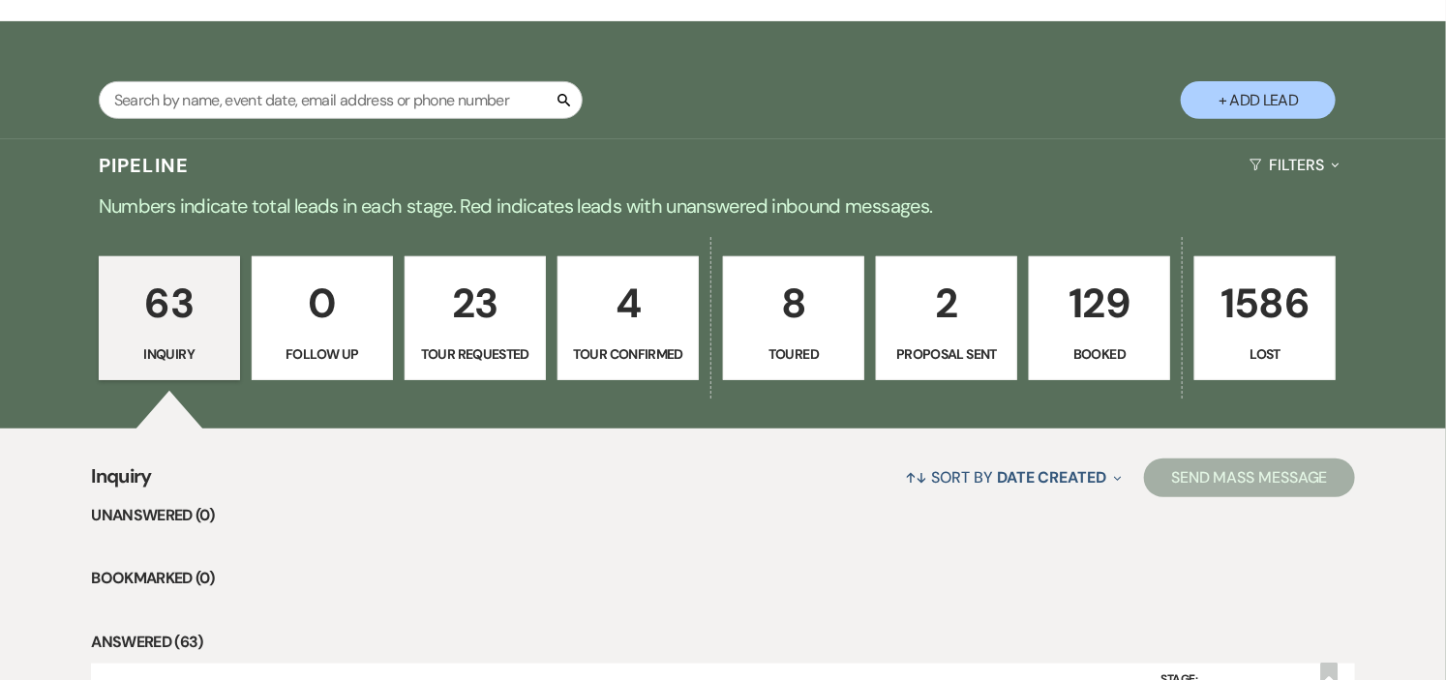
click at [1085, 335] on p "129" at bounding box center [1100, 303] width 116 height 65
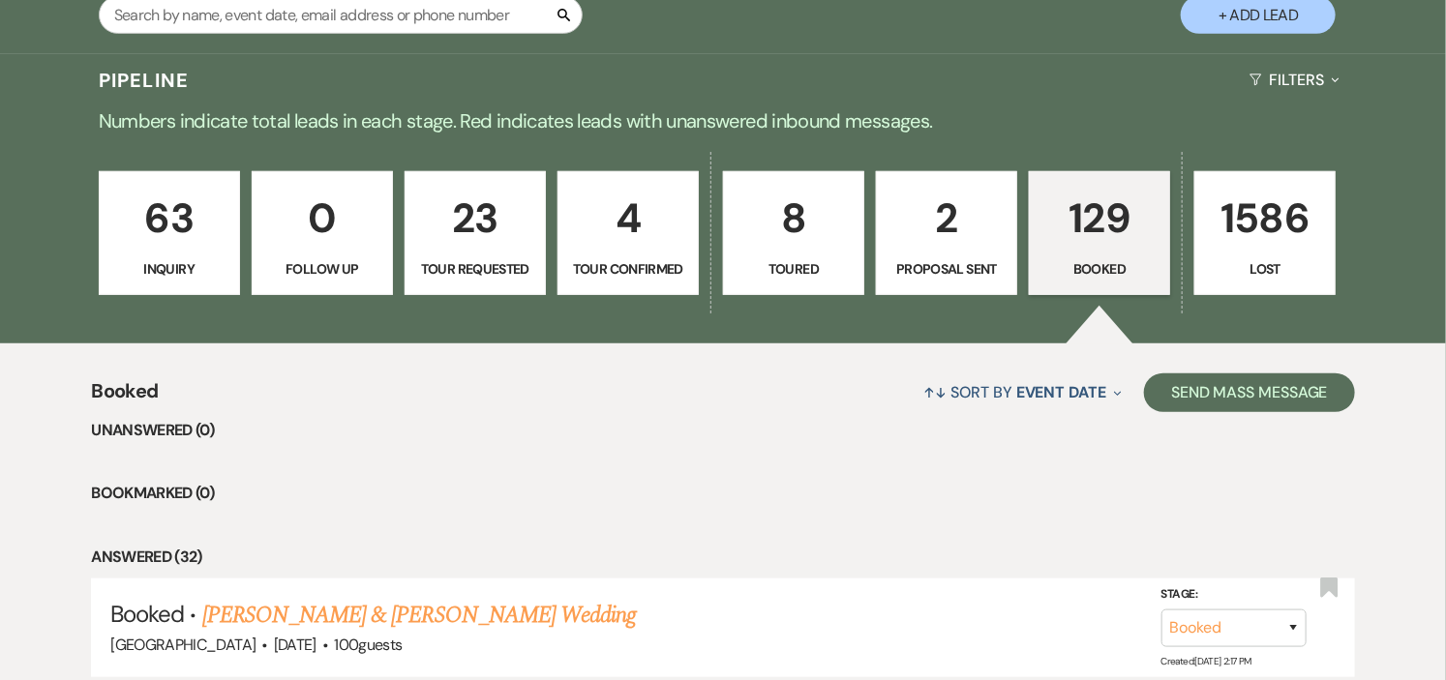
scroll to position [752, 0]
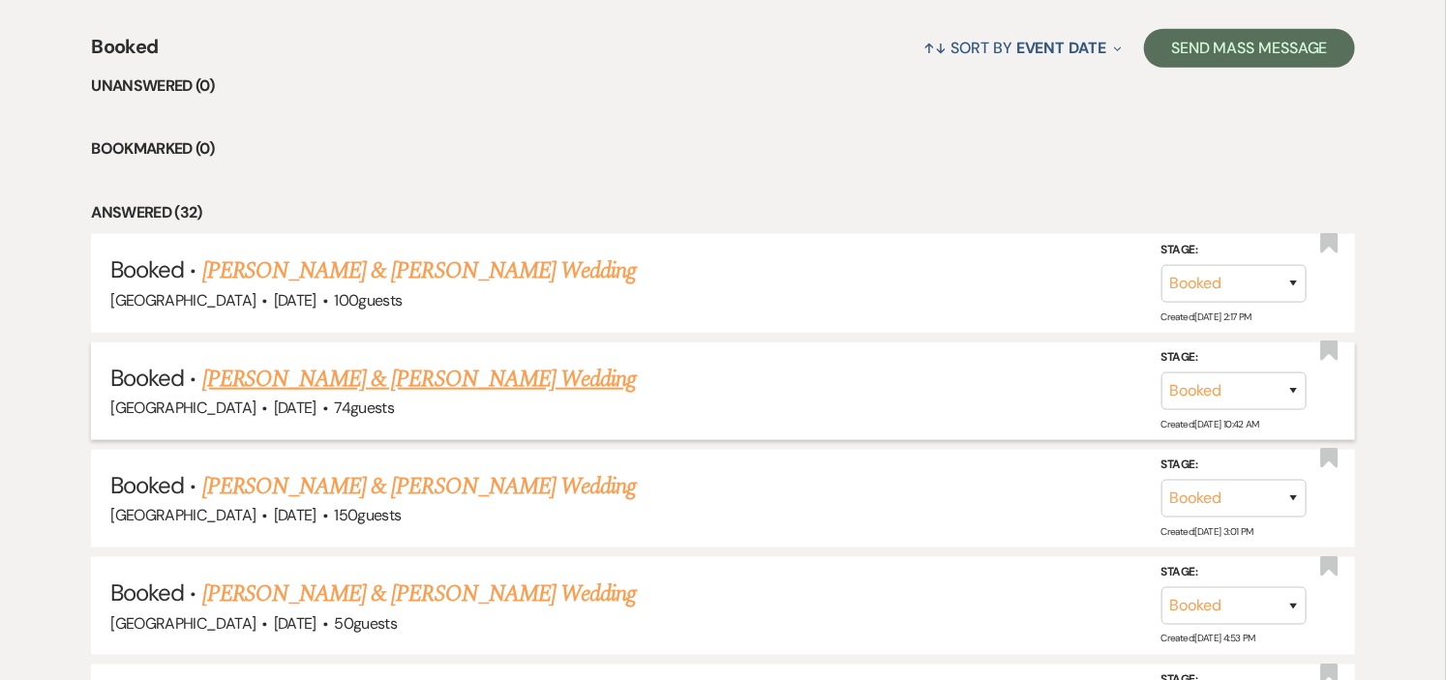
click at [460, 388] on link "Madison Jozefiak & George Penniman's Wedding" at bounding box center [419, 379] width 434 height 35
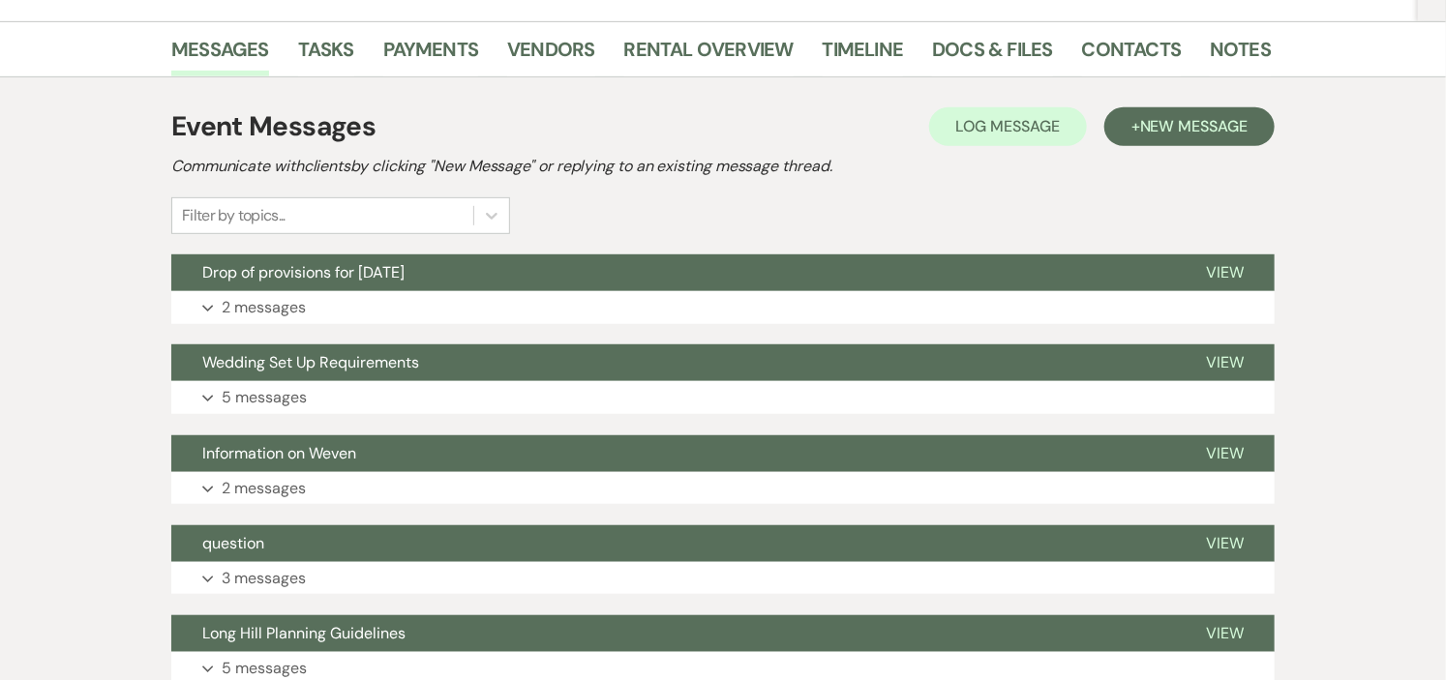
scroll to position [430, 0]
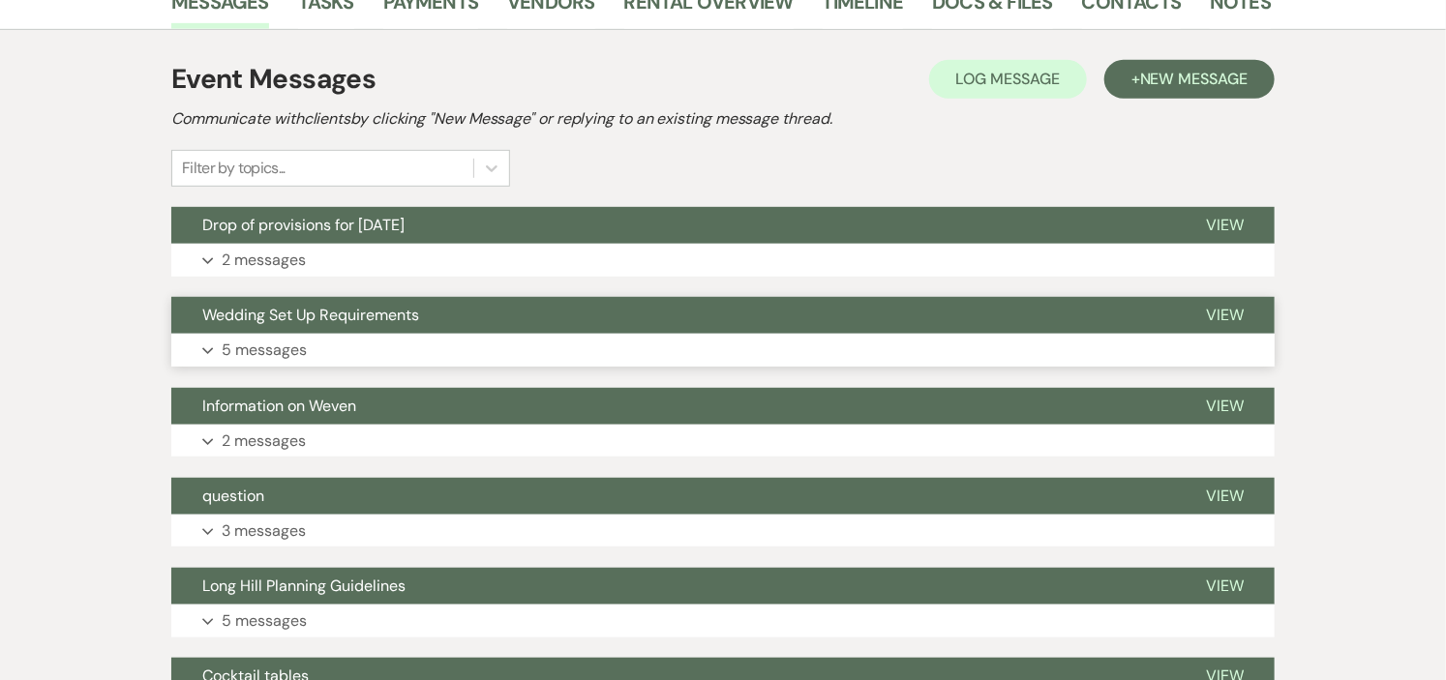
click at [429, 321] on button "Wedding Set Up Requirements" at bounding box center [673, 315] width 1004 height 37
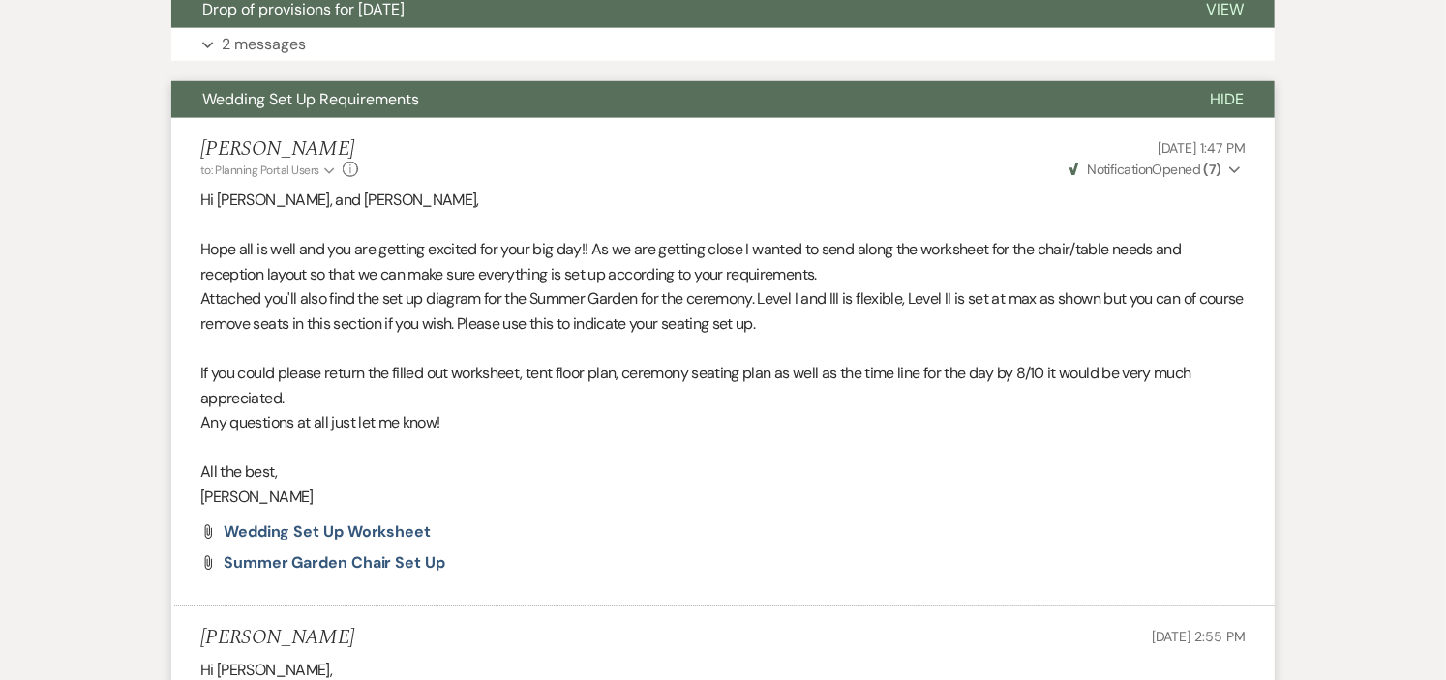
scroll to position [216, 0]
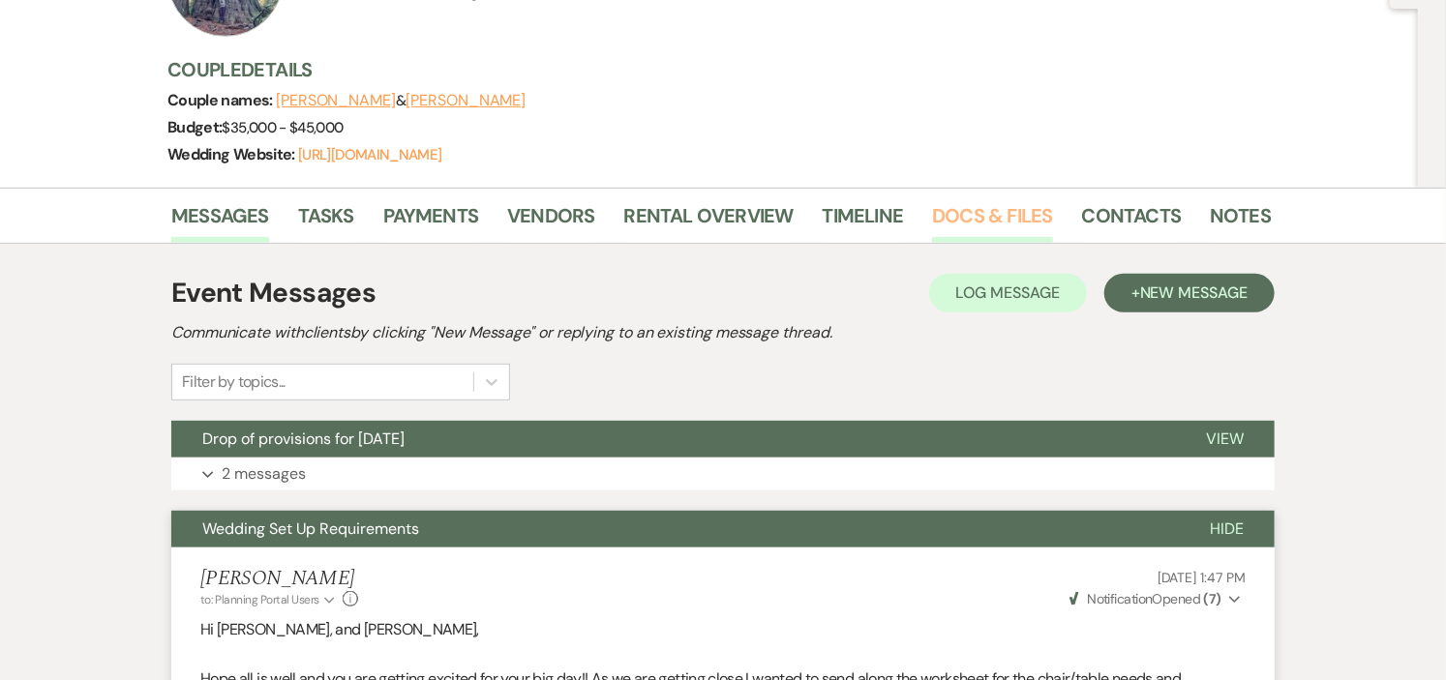
click at [941, 208] on link "Docs & Files" at bounding box center [992, 221] width 120 height 43
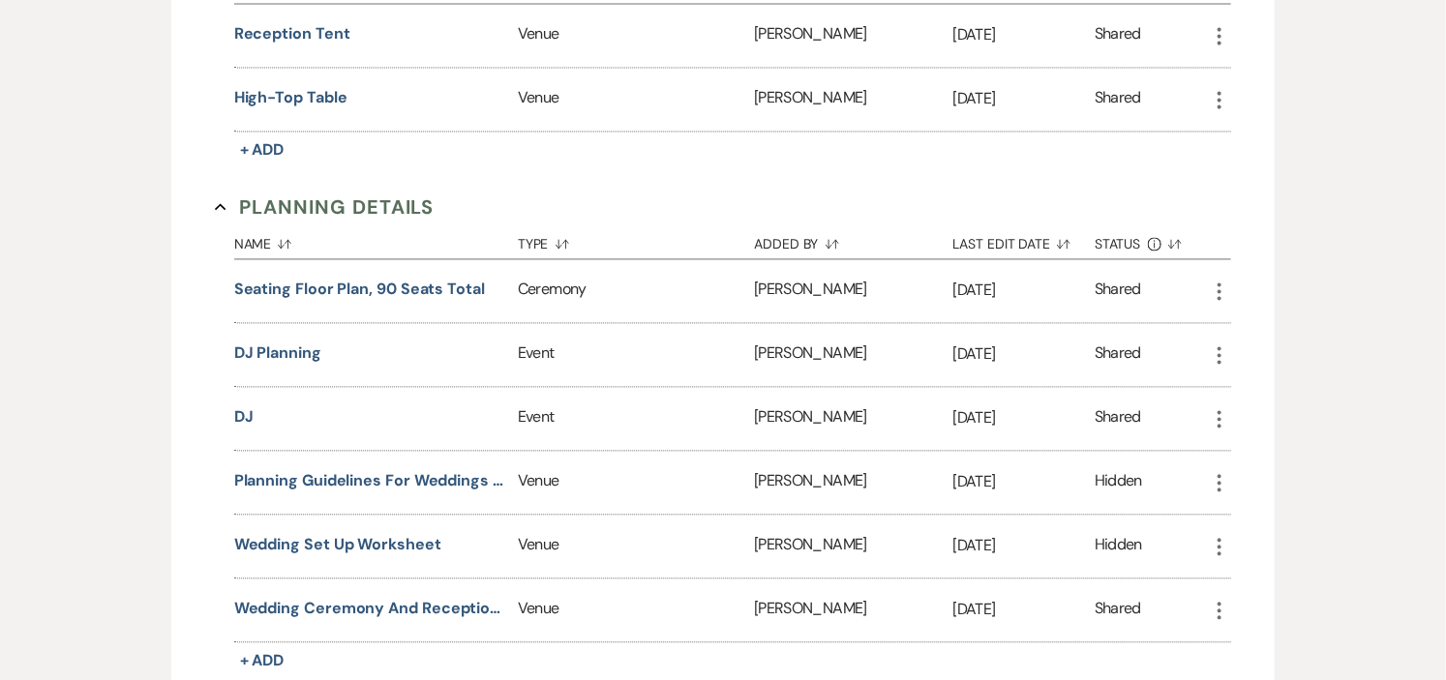
scroll to position [1614, 0]
click at [362, 287] on button "seating floor plan, 90 seats total" at bounding box center [359, 288] width 251 height 23
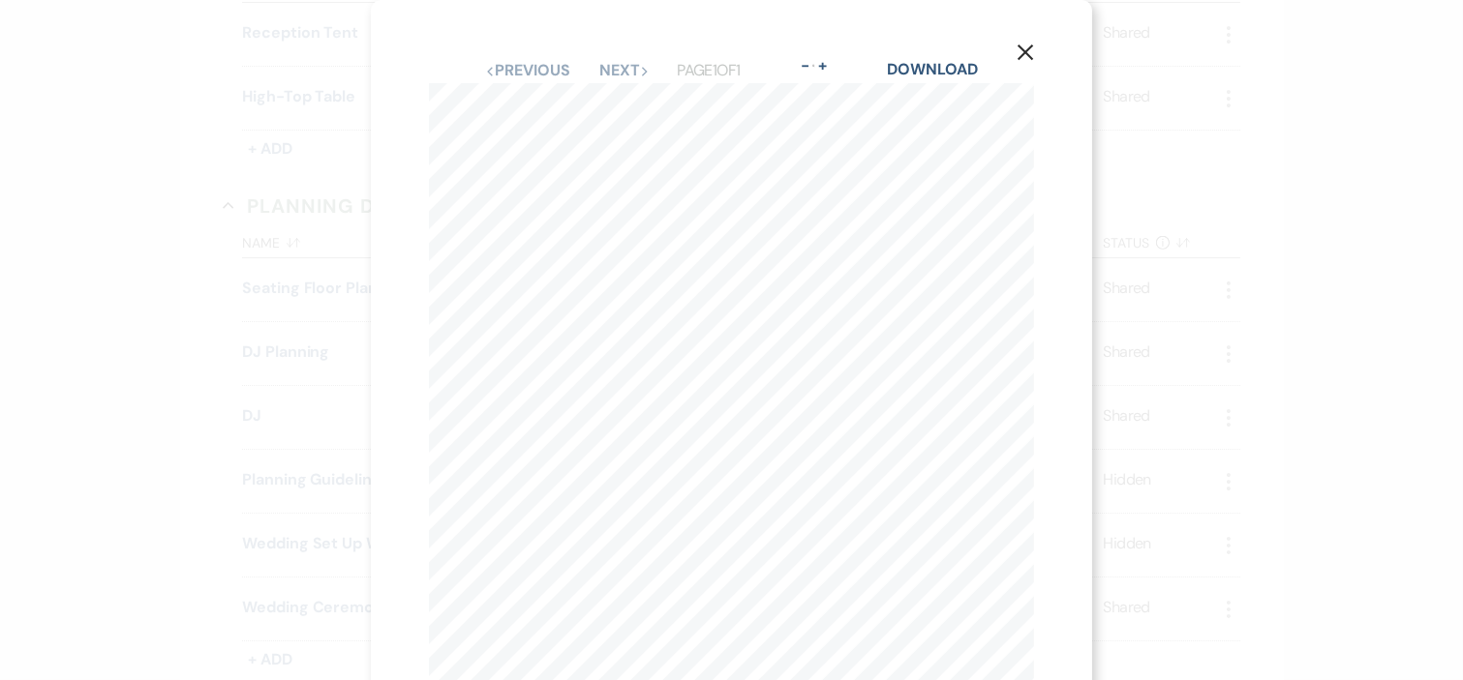
click at [1022, 46] on icon "X" at bounding box center [1024, 52] width 17 height 17
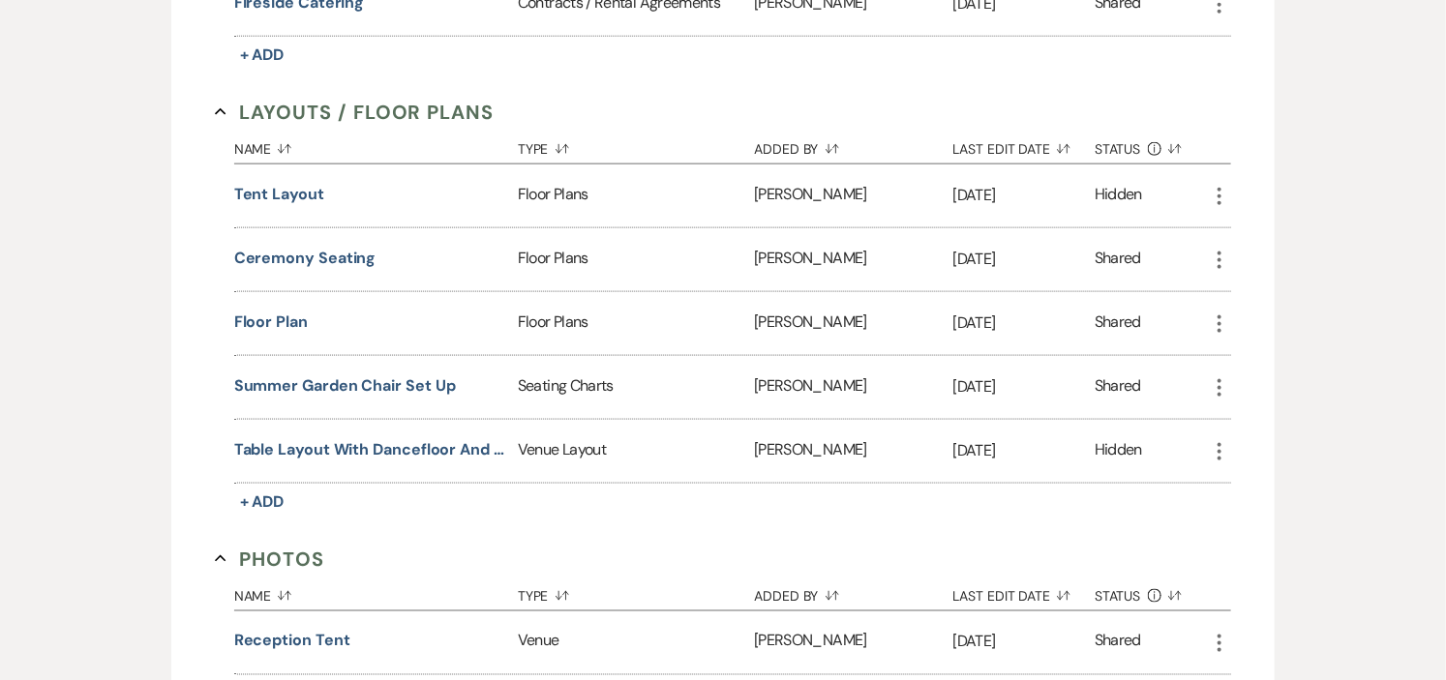
scroll to position [969, 0]
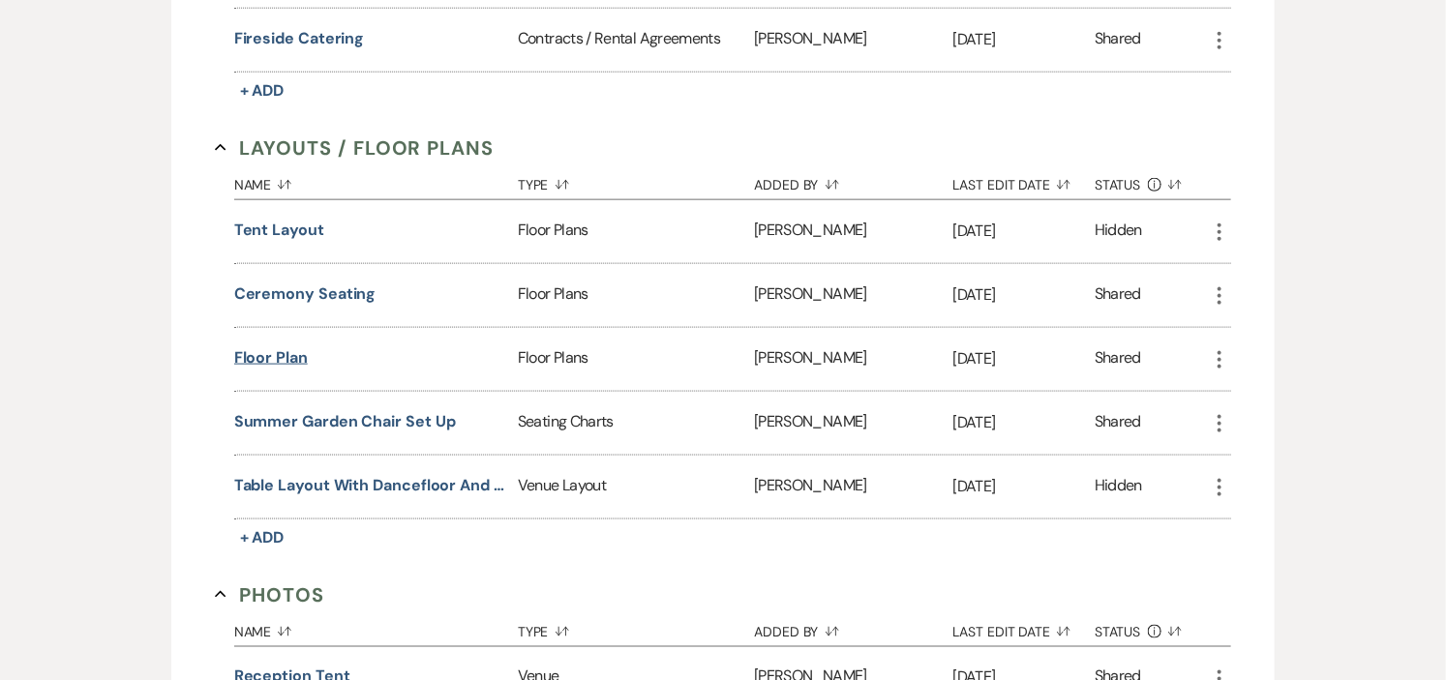
click at [249, 353] on button "floor plan" at bounding box center [271, 358] width 74 height 23
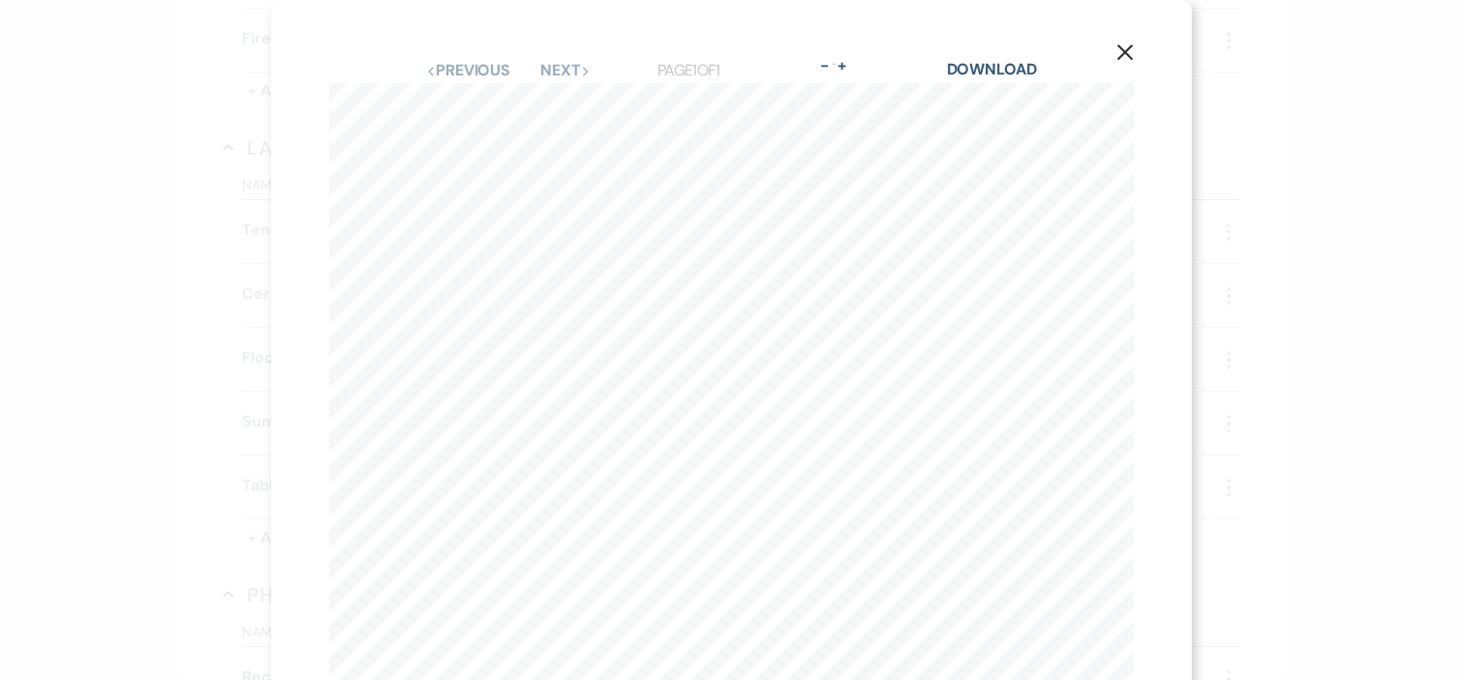
click at [1293, 240] on div "X Previous Previous Next Next Page 1 of 1 - Zoom + Download 40 x 60 ~15 x 15 Da…" at bounding box center [731, 340] width 1463 height 680
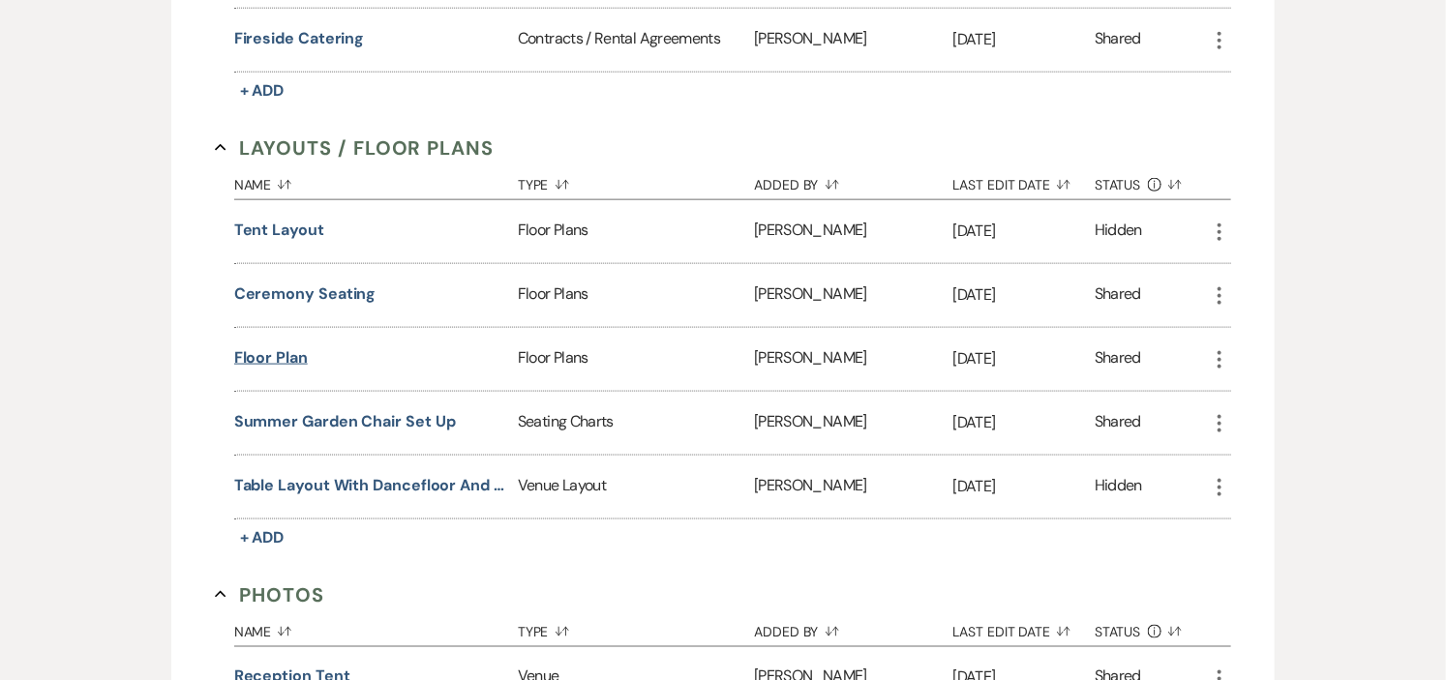
click at [269, 355] on button "floor plan" at bounding box center [271, 358] width 74 height 23
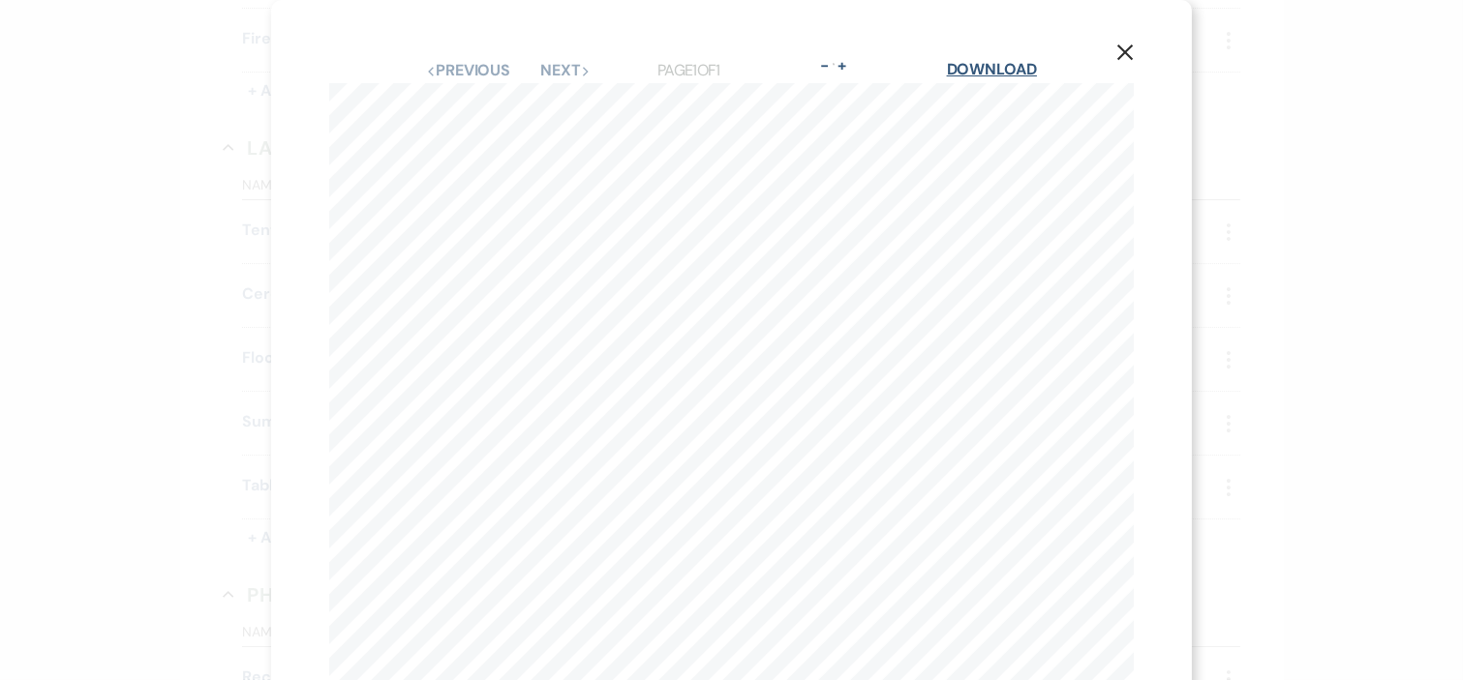
click at [983, 66] on link "Download" at bounding box center [992, 69] width 90 height 20
click at [1116, 52] on icon "X" at bounding box center [1124, 52] width 17 height 17
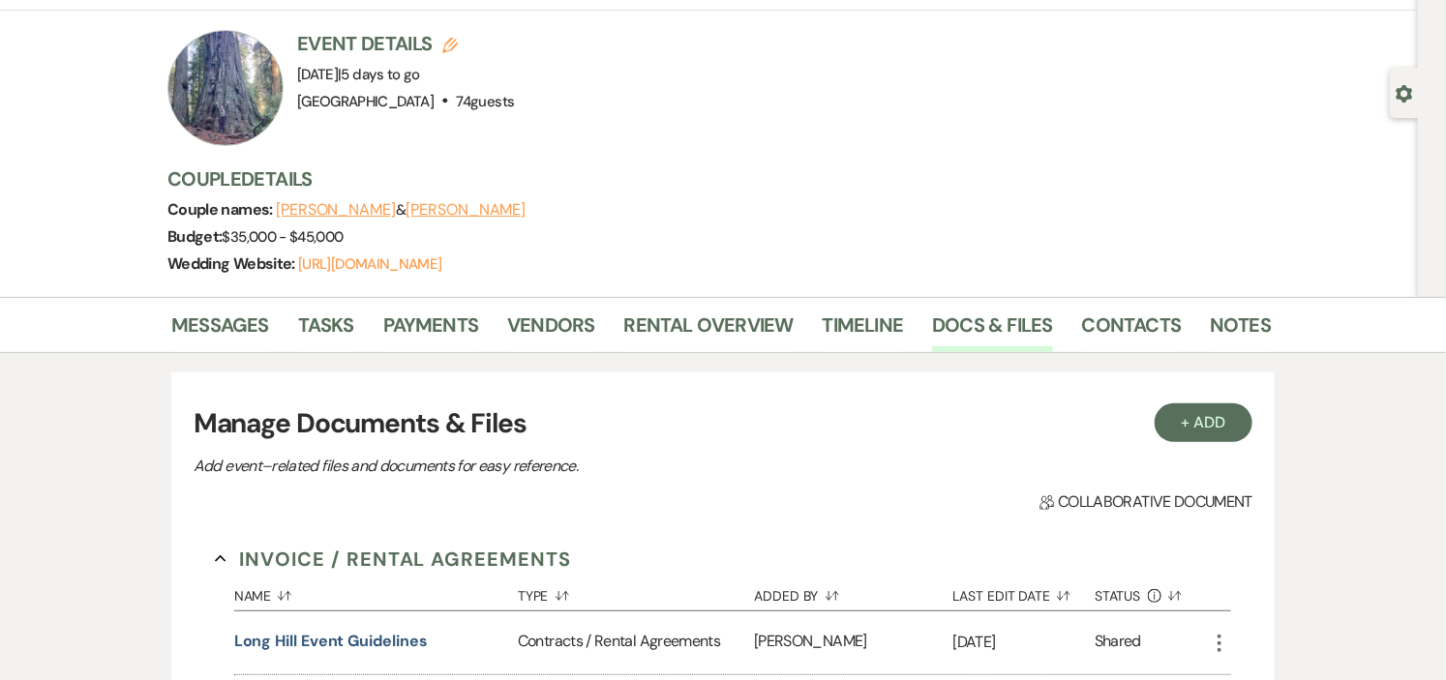
scroll to position [0, 0]
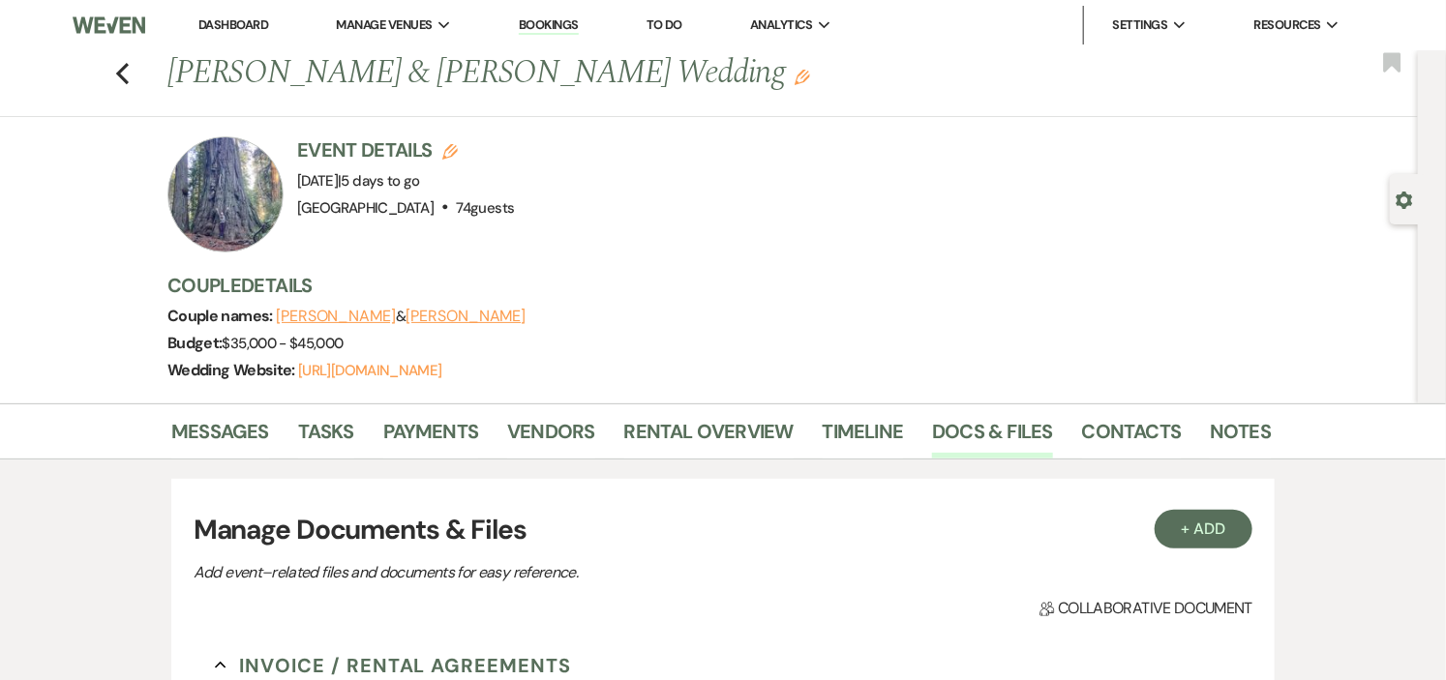
click at [256, 20] on link "Dashboard" at bounding box center [233, 24] width 70 height 16
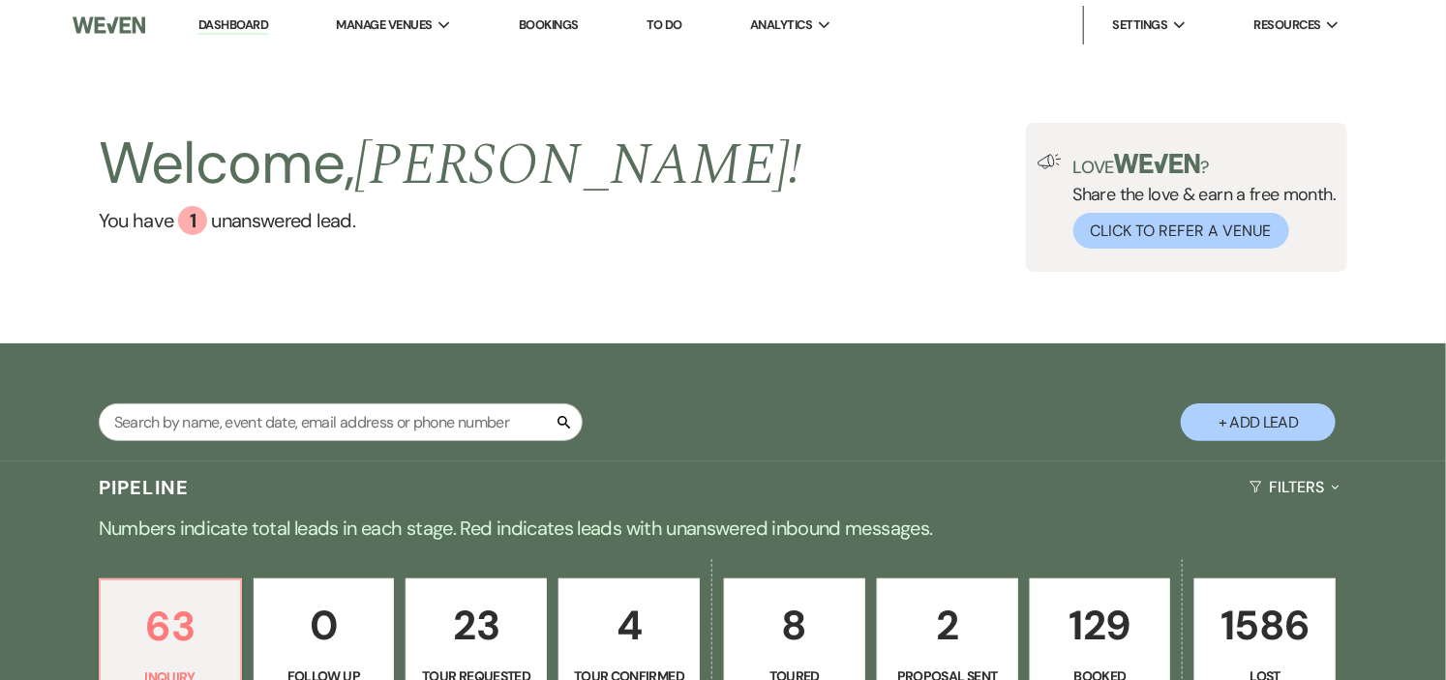
scroll to position [124, 0]
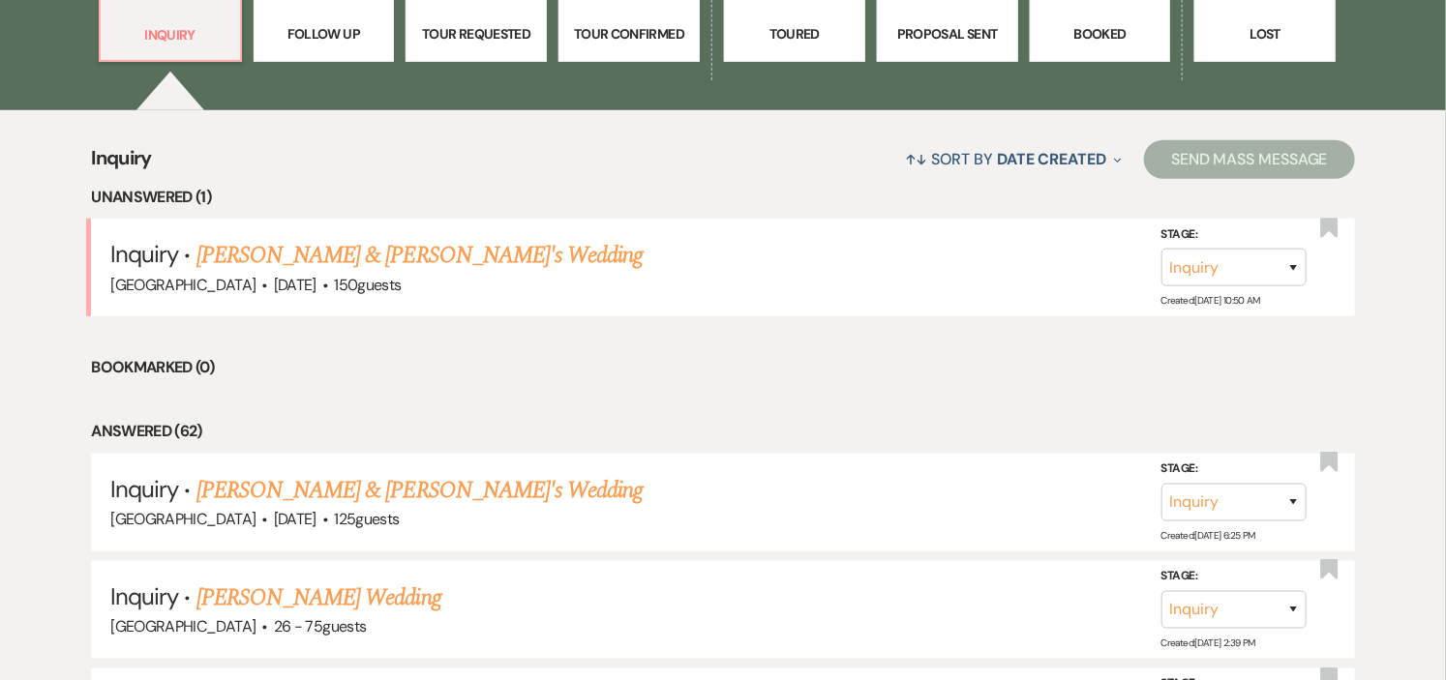
scroll to position [645, 0]
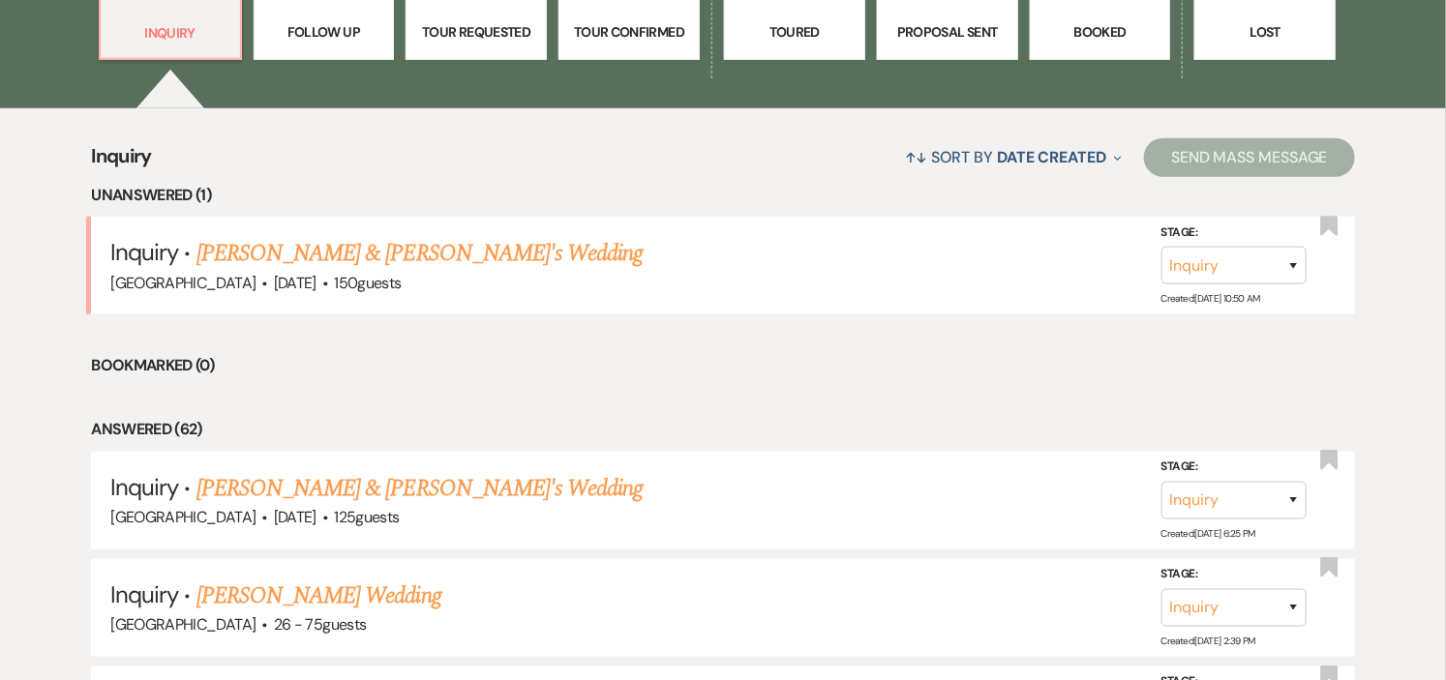
click at [331, 253] on link "[PERSON_NAME] & [PERSON_NAME]'s Wedding" at bounding box center [420, 253] width 447 height 35
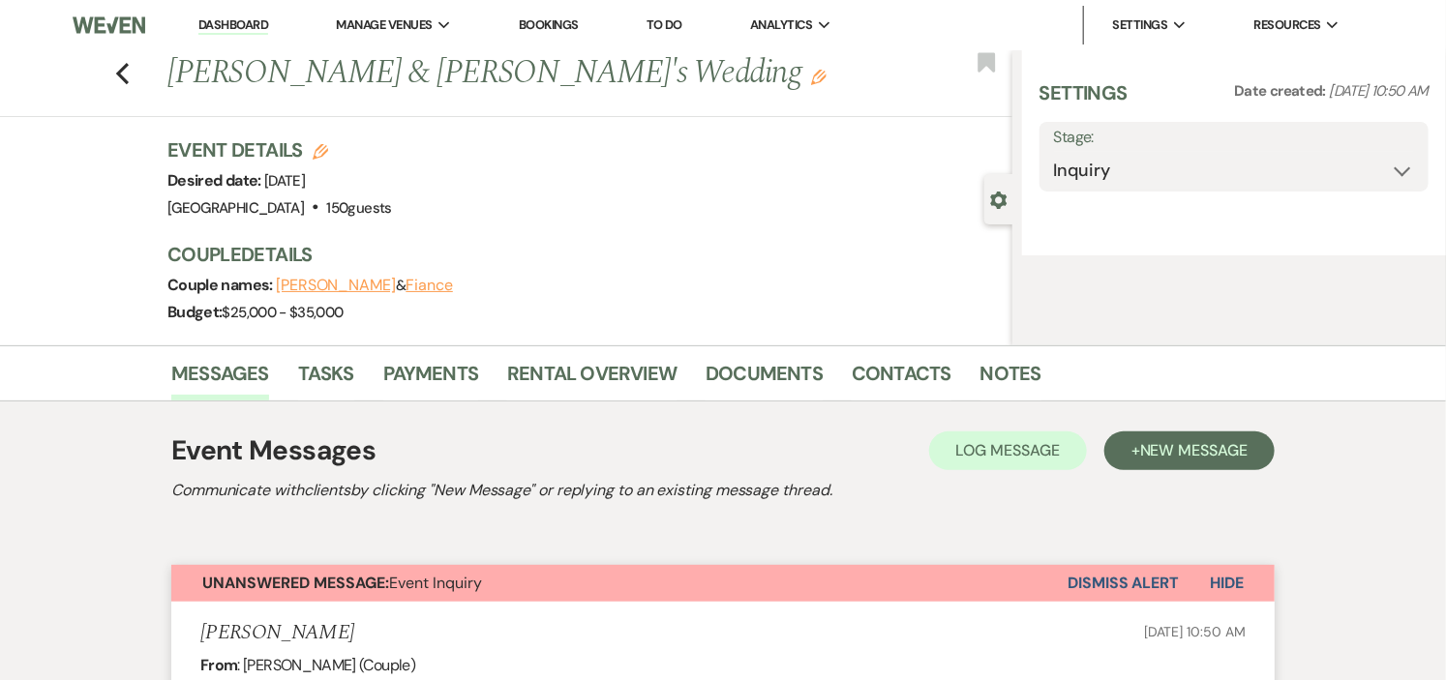
select select "5"
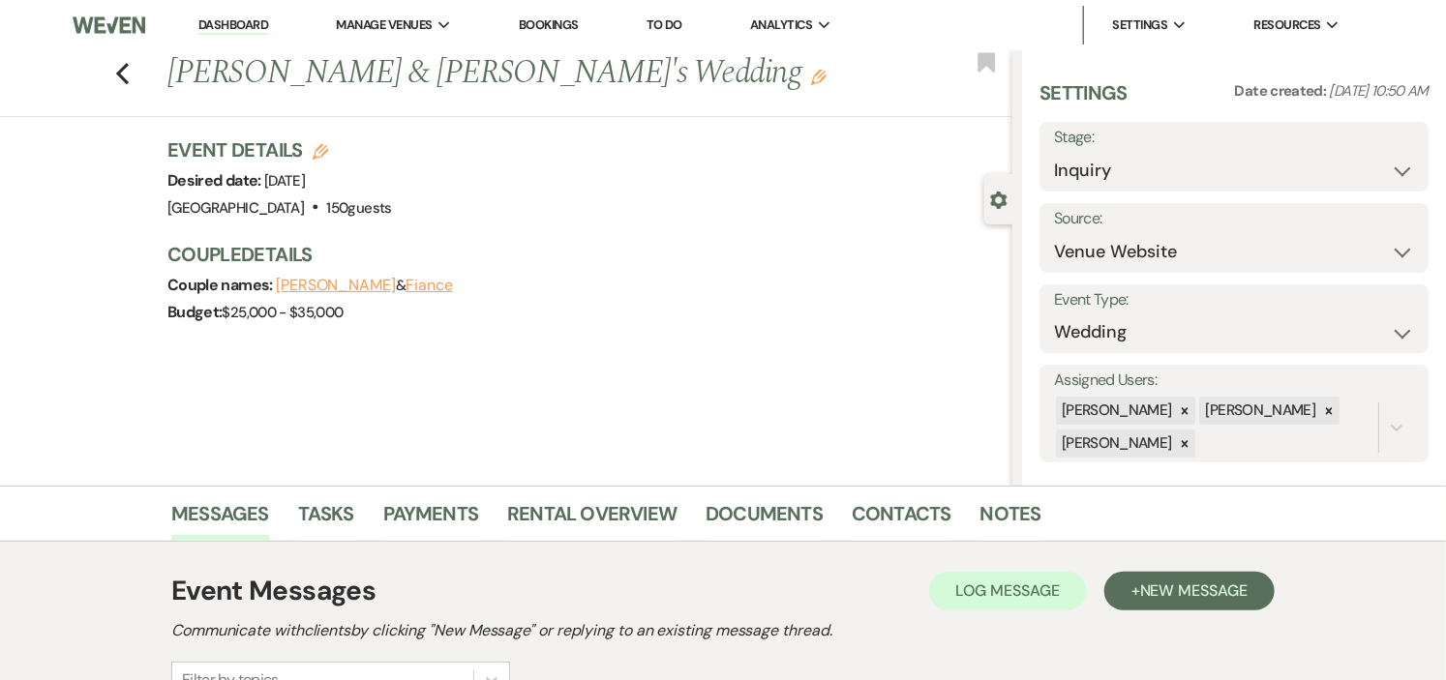
click at [255, 15] on li "Dashboard" at bounding box center [233, 25] width 89 height 39
click at [411, 29] on span "Manage Venues" at bounding box center [384, 24] width 96 height 19
click at [257, 21] on link "Dashboard" at bounding box center [233, 25] width 70 height 18
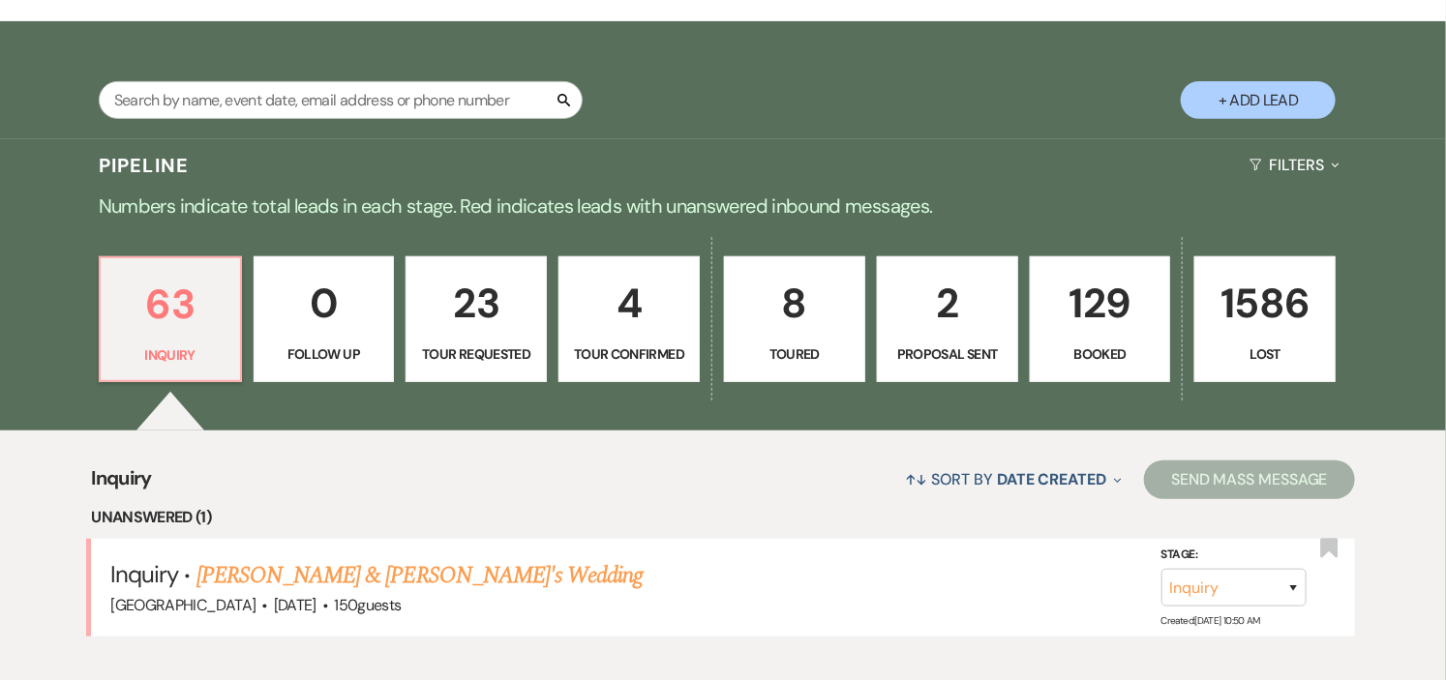
click at [1072, 302] on p "129" at bounding box center [1101, 303] width 116 height 65
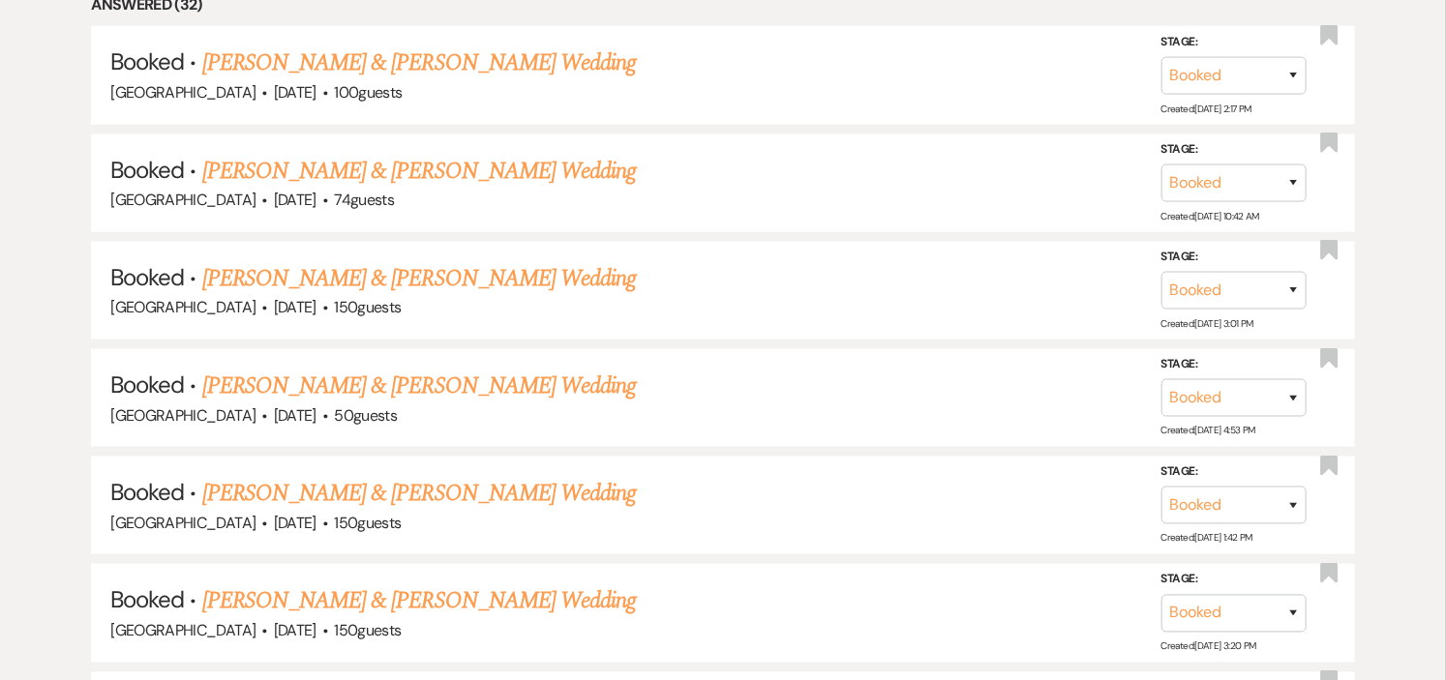
scroll to position [968, 0]
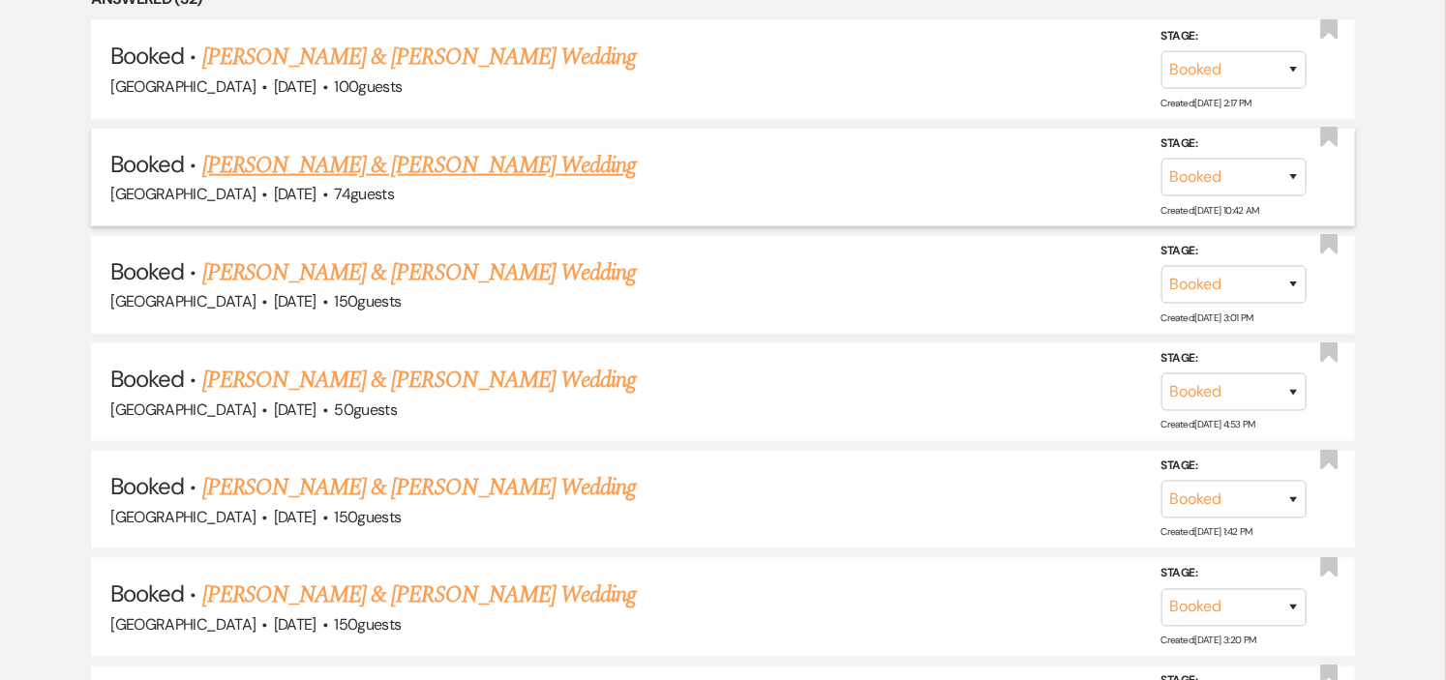
click at [469, 167] on link "[PERSON_NAME] & [PERSON_NAME] Wedding" at bounding box center [419, 165] width 434 height 35
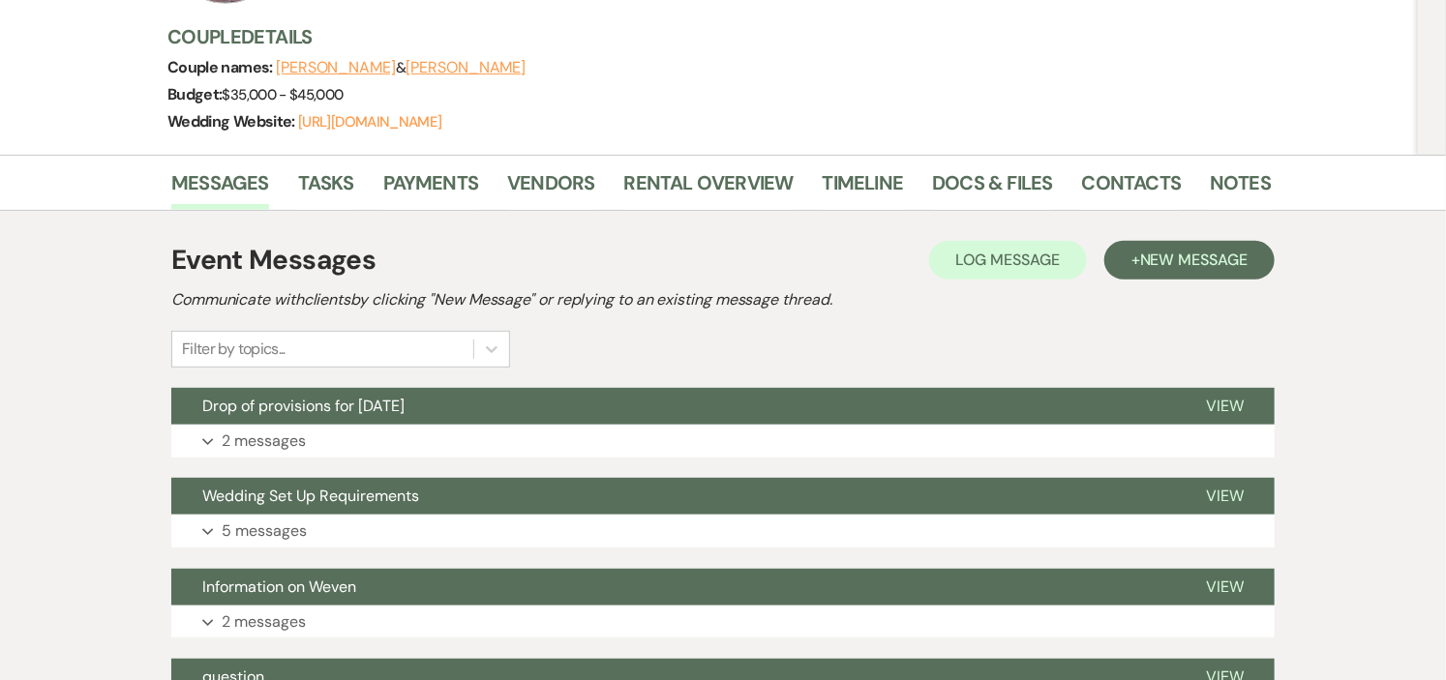
scroll to position [215, 0]
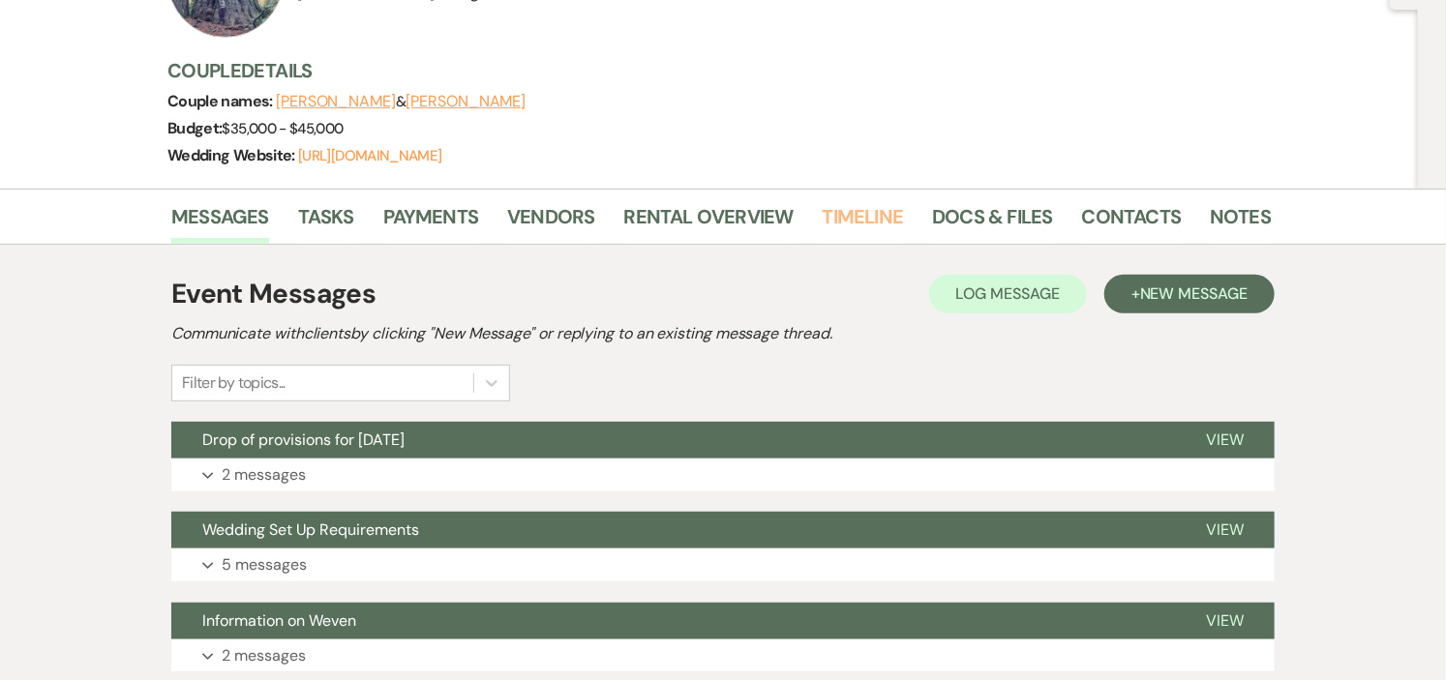
click at [823, 210] on link "Timeline" at bounding box center [863, 222] width 81 height 43
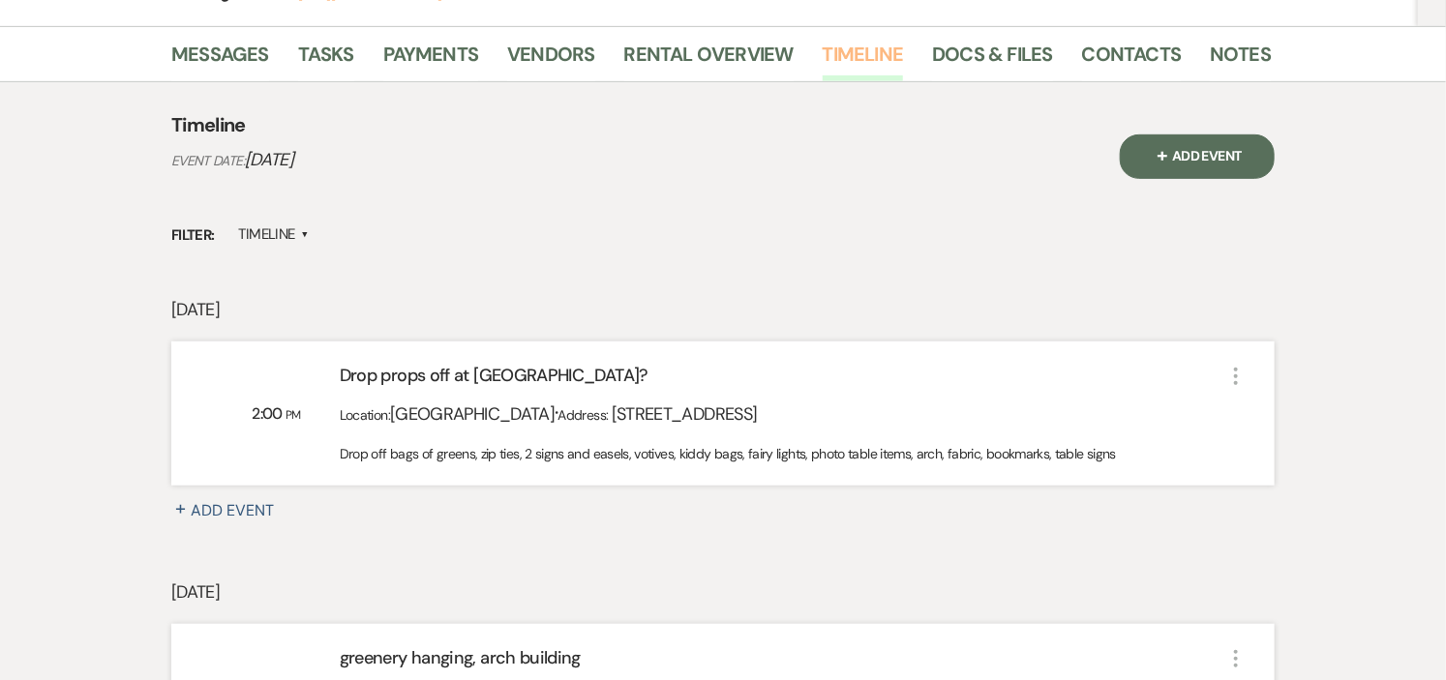
scroll to position [485, 0]
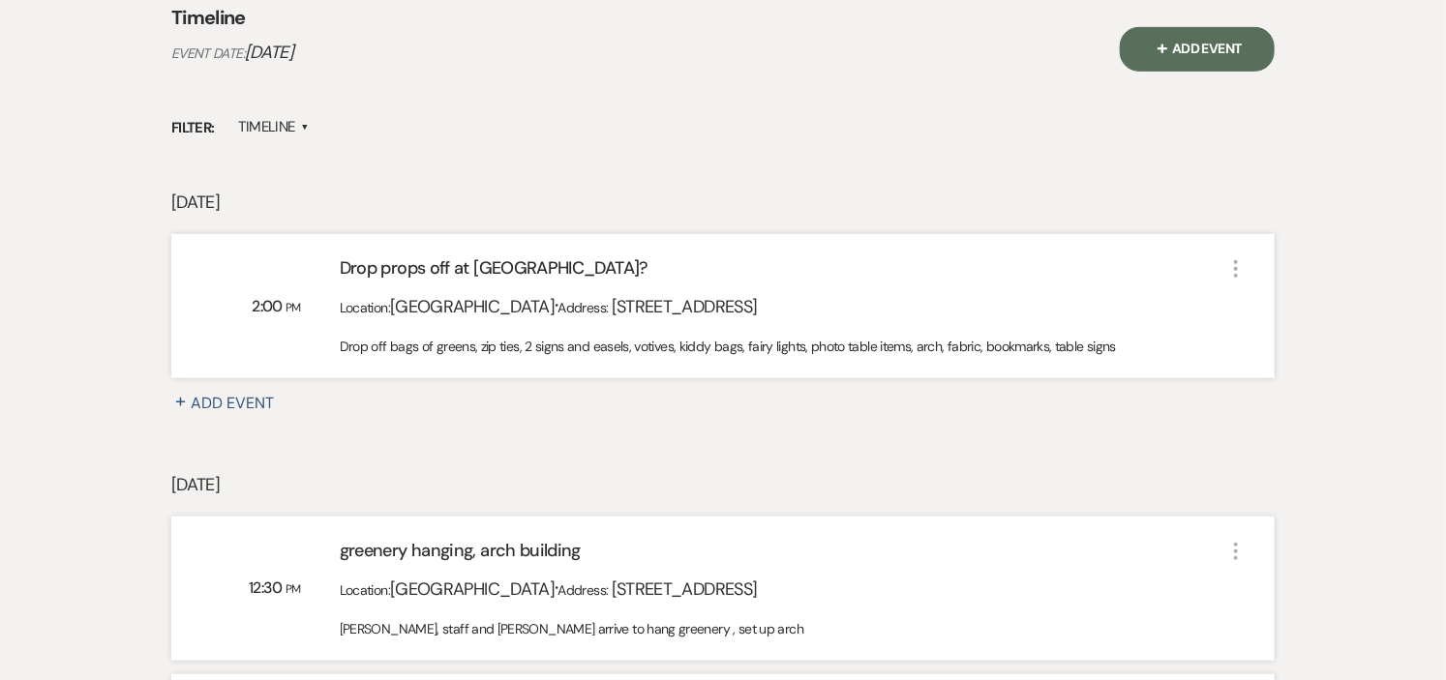
click at [303, 124] on span "▲" at bounding box center [305, 127] width 8 height 15
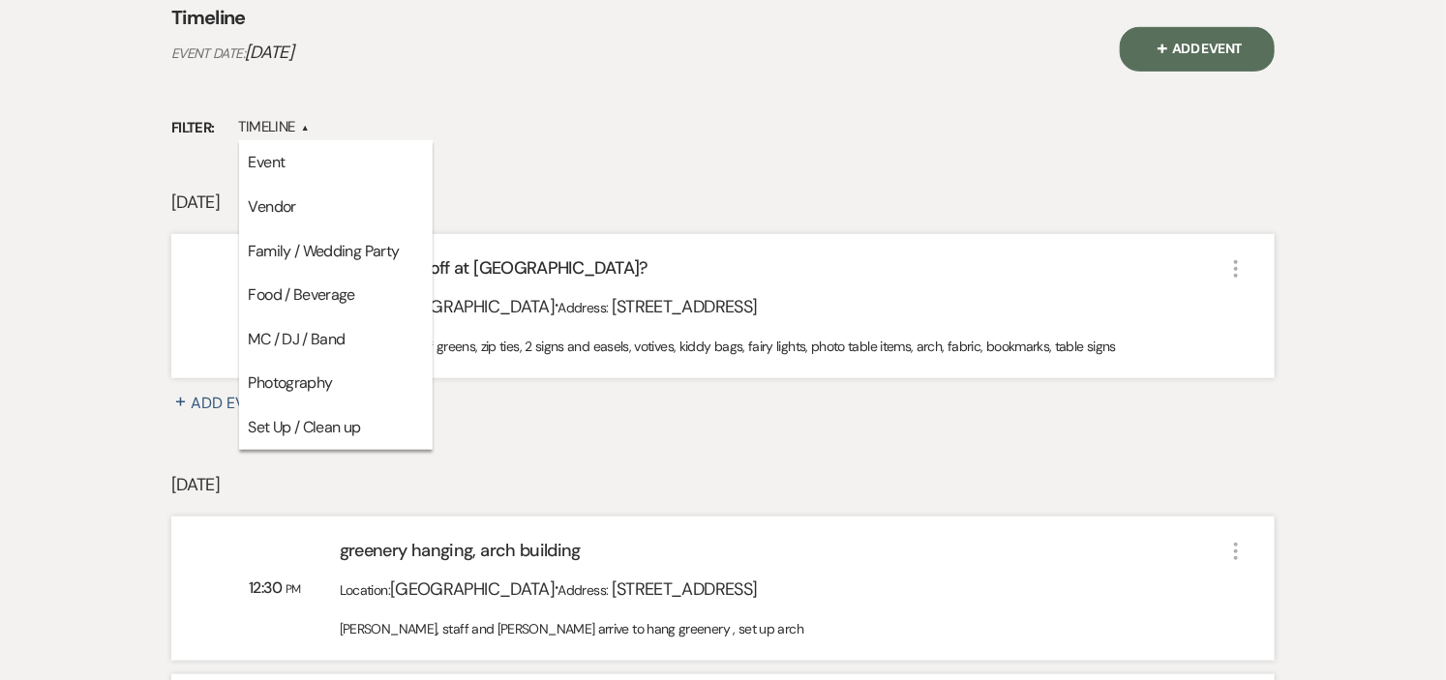
click at [562, 114] on div "Filter: Timeline ▲ Event Vendor Family / Wedding Party Food / Beverage MC / DJ …" at bounding box center [723, 127] width 1104 height 26
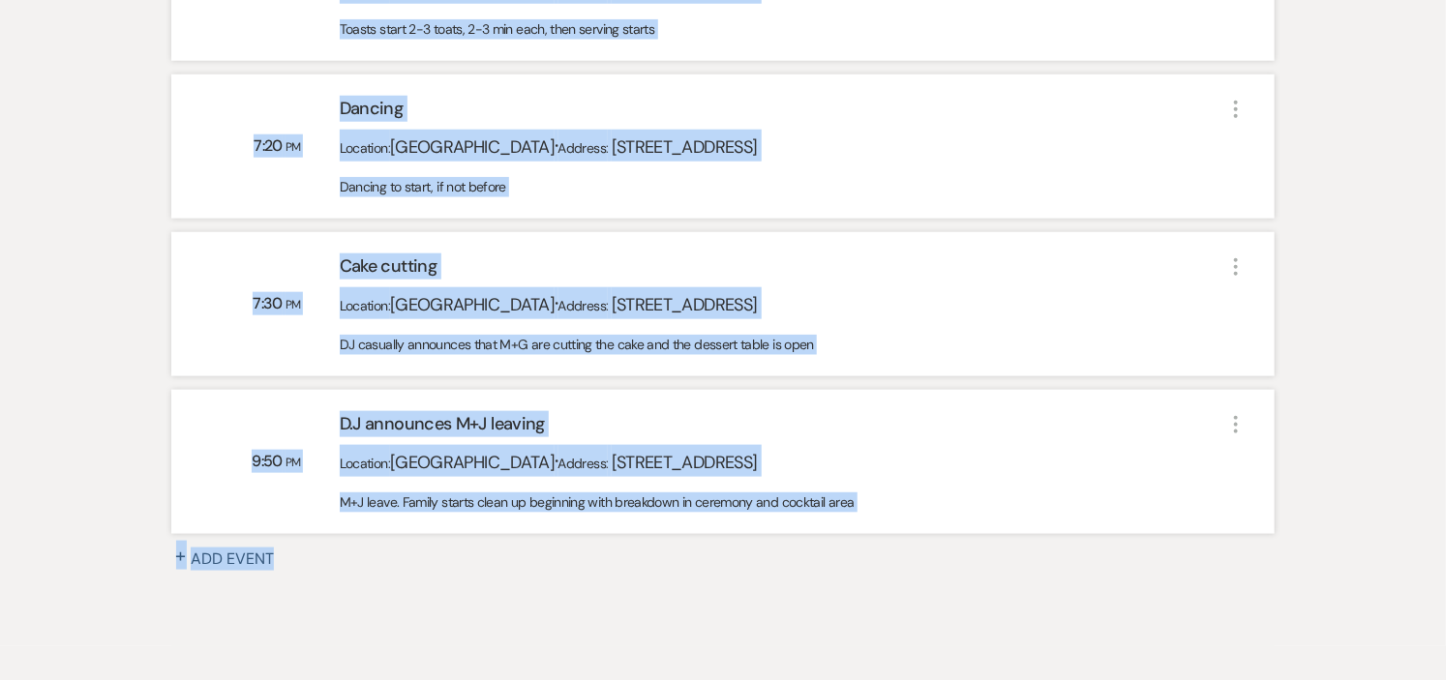
scroll to position [4141, 0]
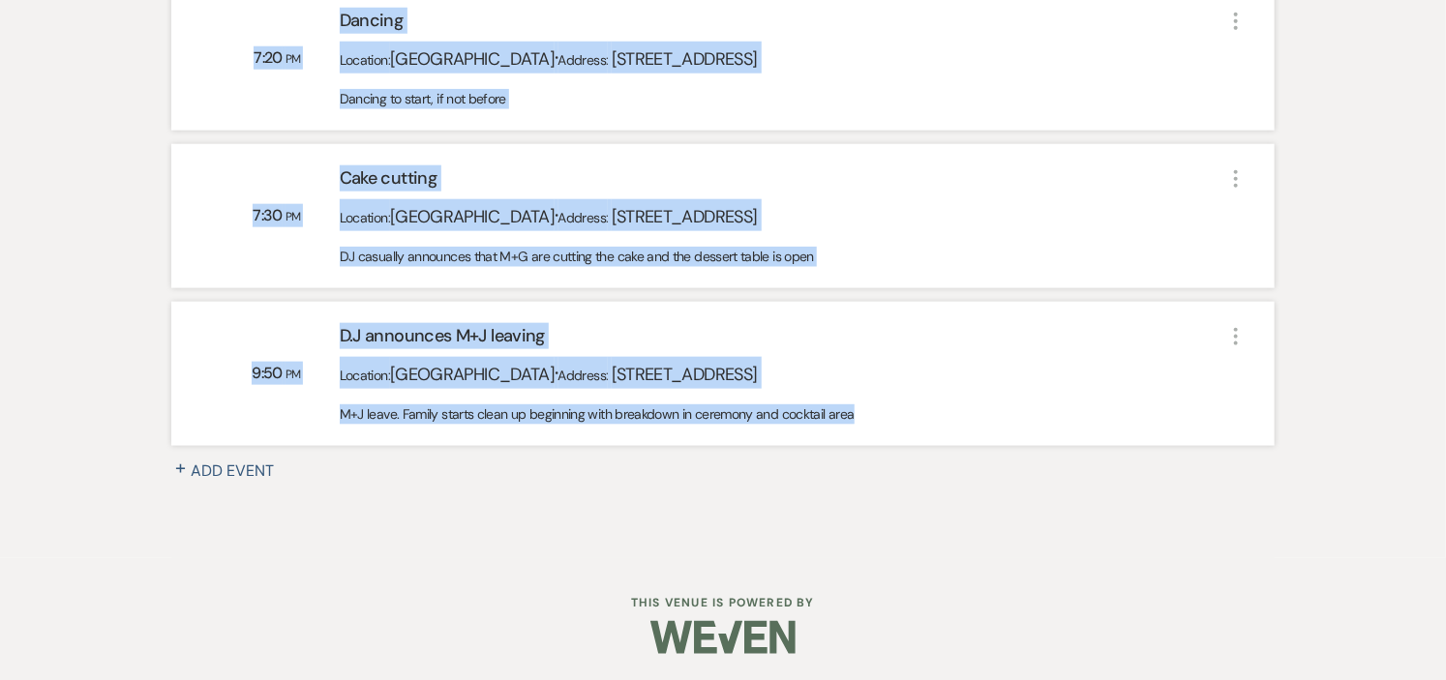
drag, startPoint x: 268, startPoint y: 134, endPoint x: 970, endPoint y: 431, distance: 762.1
copy div "9:33 LO Ipsu dolor sit am Cons Adip? Elitsedd: Eius Temp · Incidid: 759 Utlab E…"
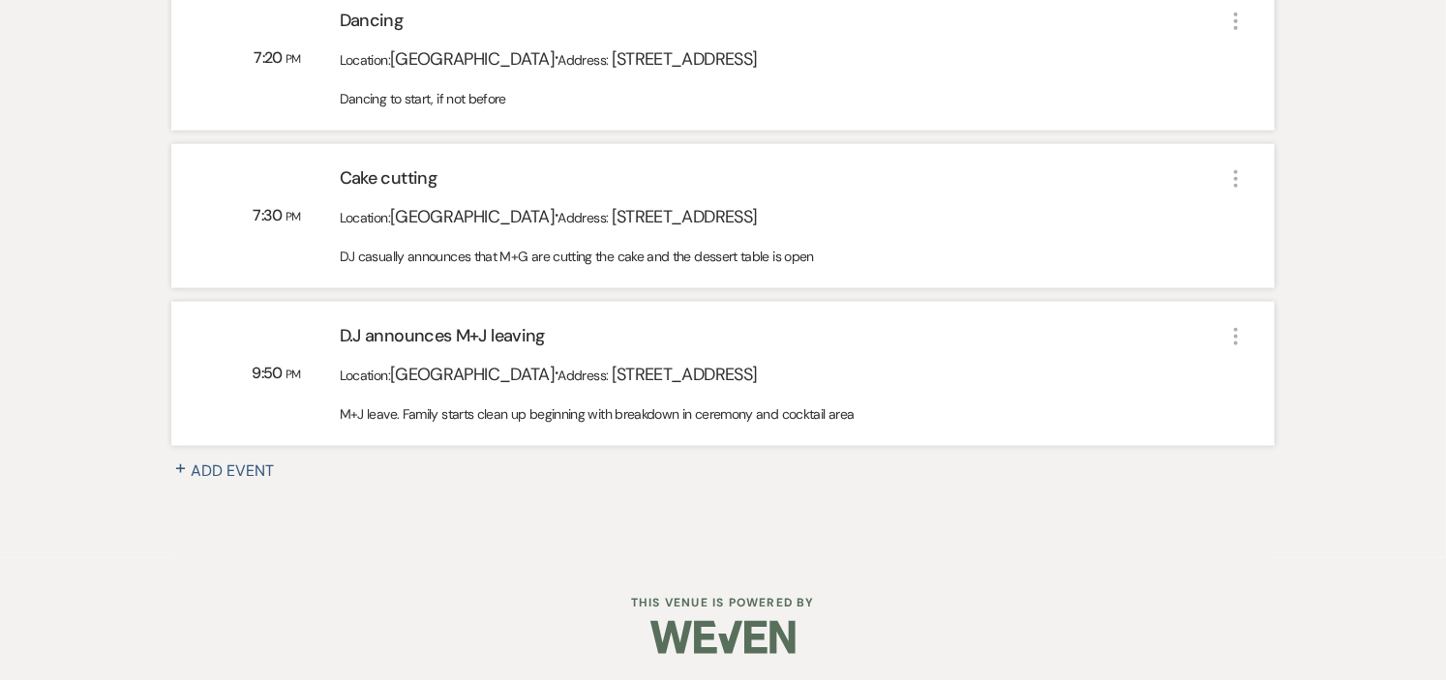
click at [930, 596] on div at bounding box center [722, 637] width 991 height 91
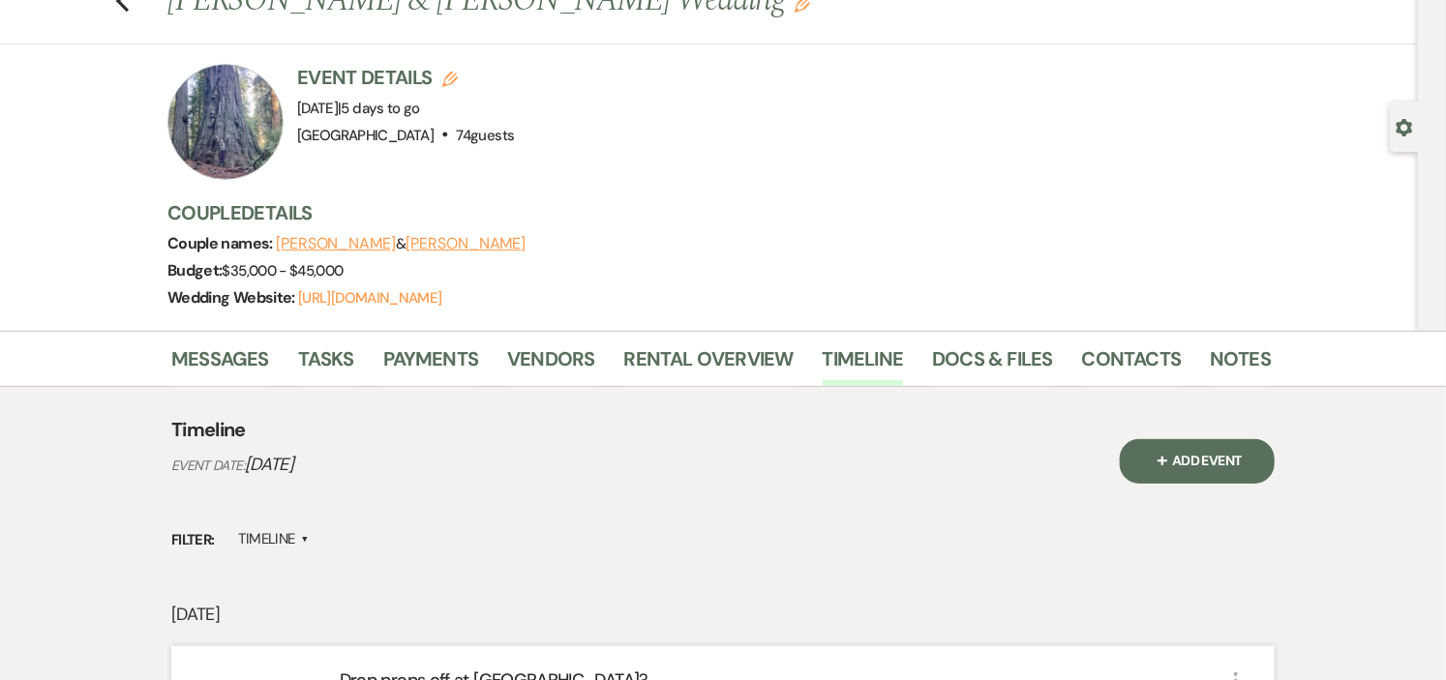
scroll to position [0, 0]
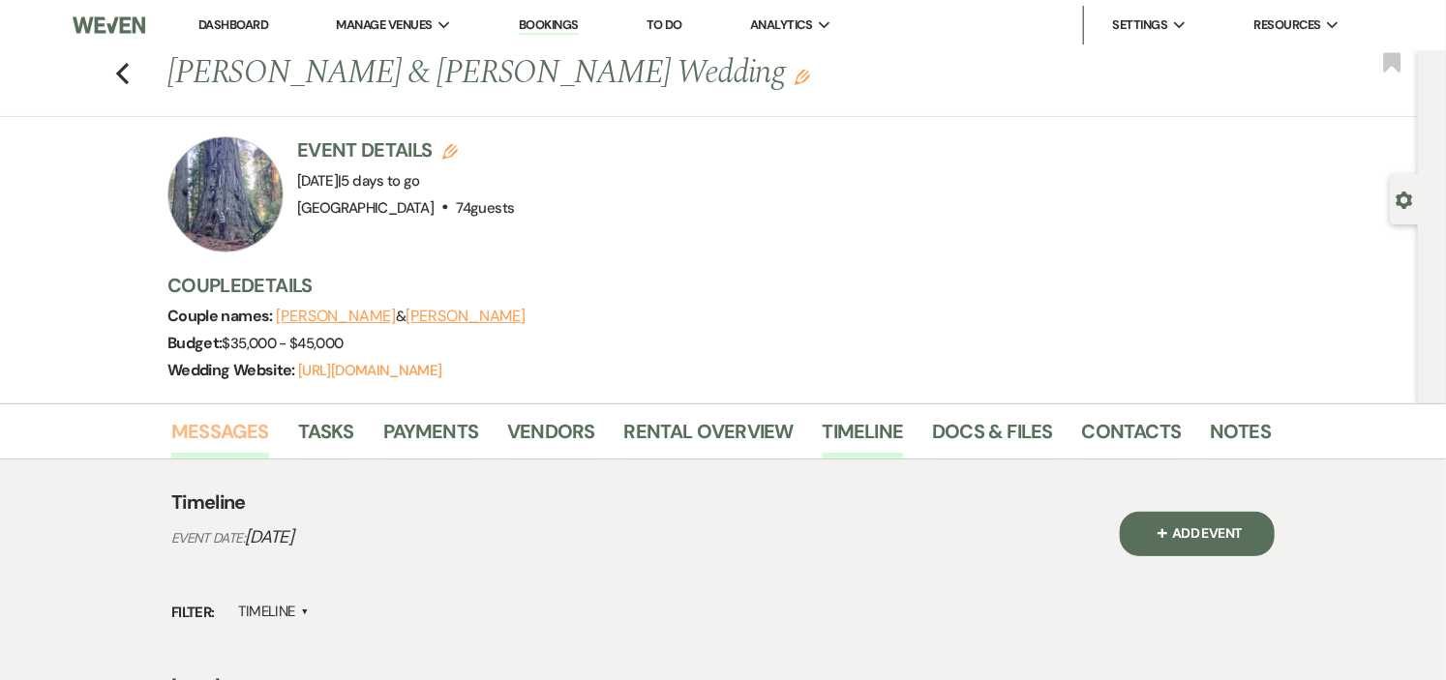
click at [197, 430] on link "Messages" at bounding box center [220, 437] width 98 height 43
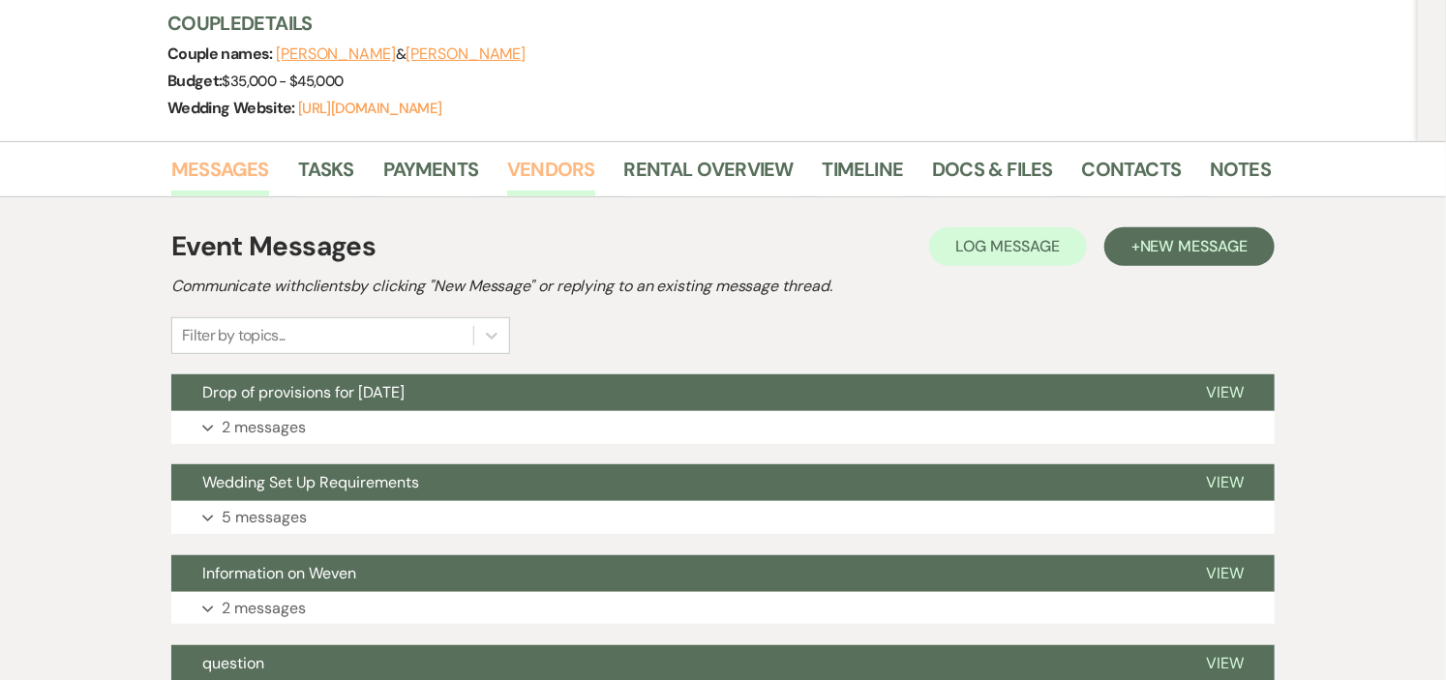
scroll to position [430, 0]
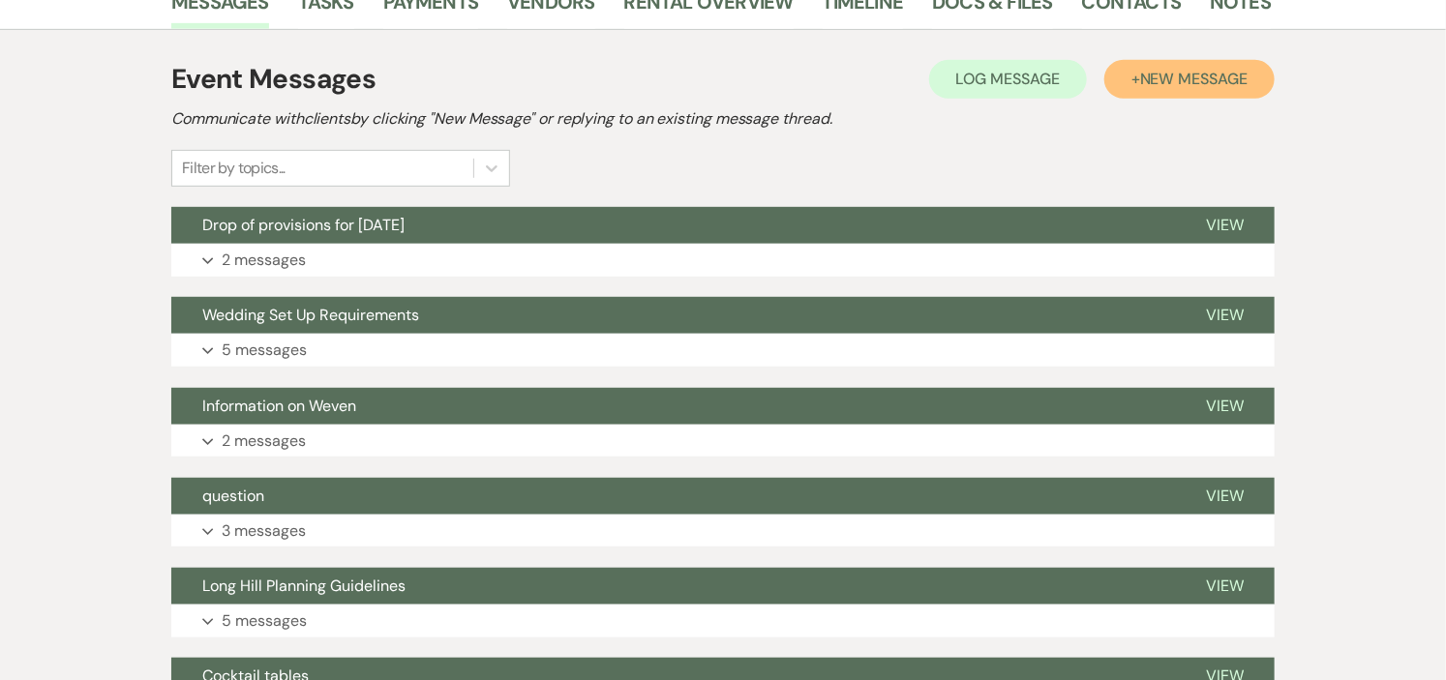
click at [1175, 74] on span "New Message" at bounding box center [1193, 79] width 107 height 20
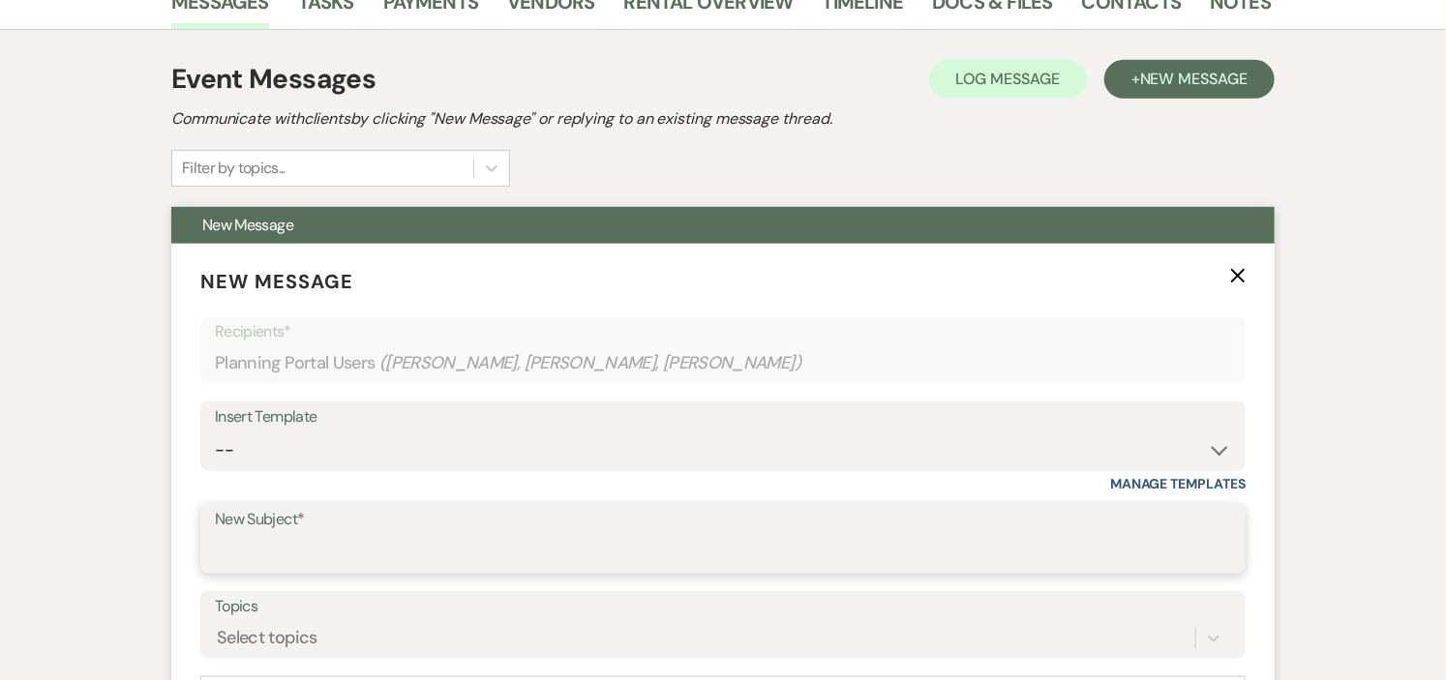
click at [935, 553] on input "New Subject*" at bounding box center [723, 553] width 1016 height 38
type input "f"
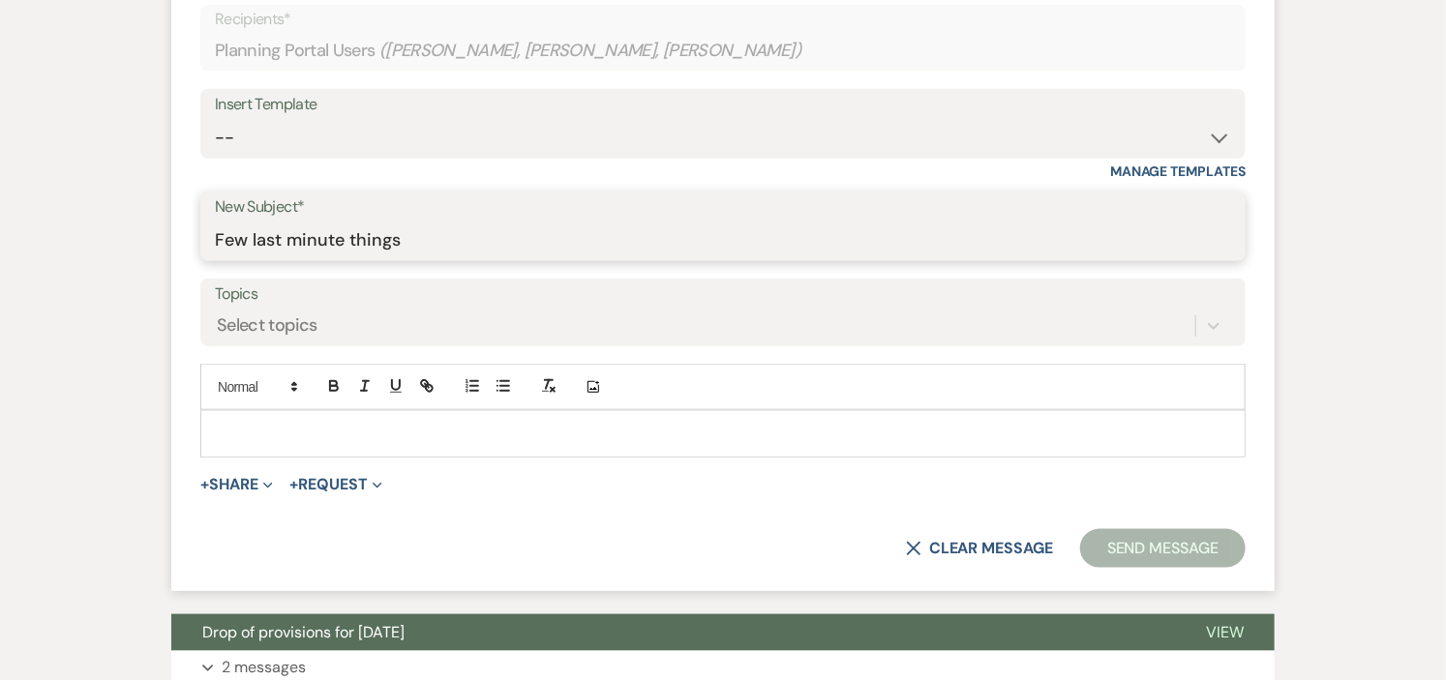
scroll to position [752, 0]
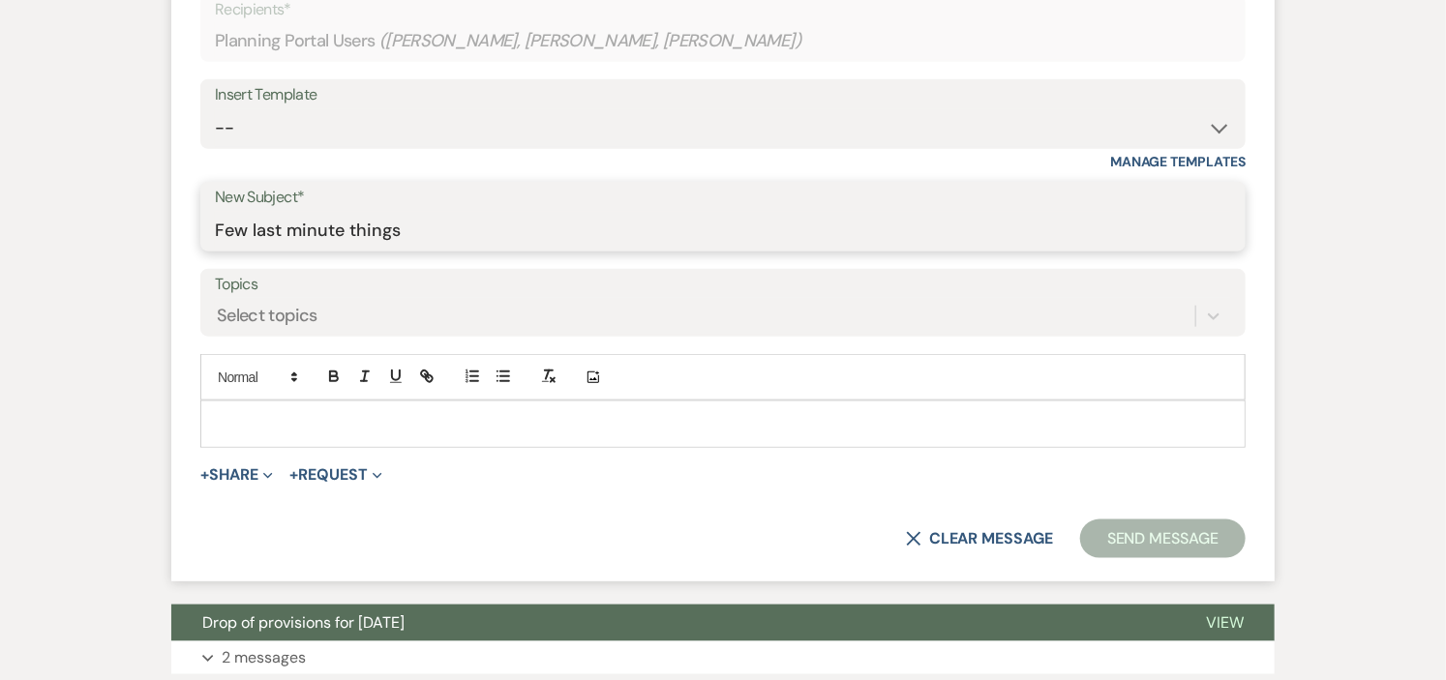
type input "Few last minute things"
click at [789, 432] on p at bounding box center [723, 423] width 1014 height 21
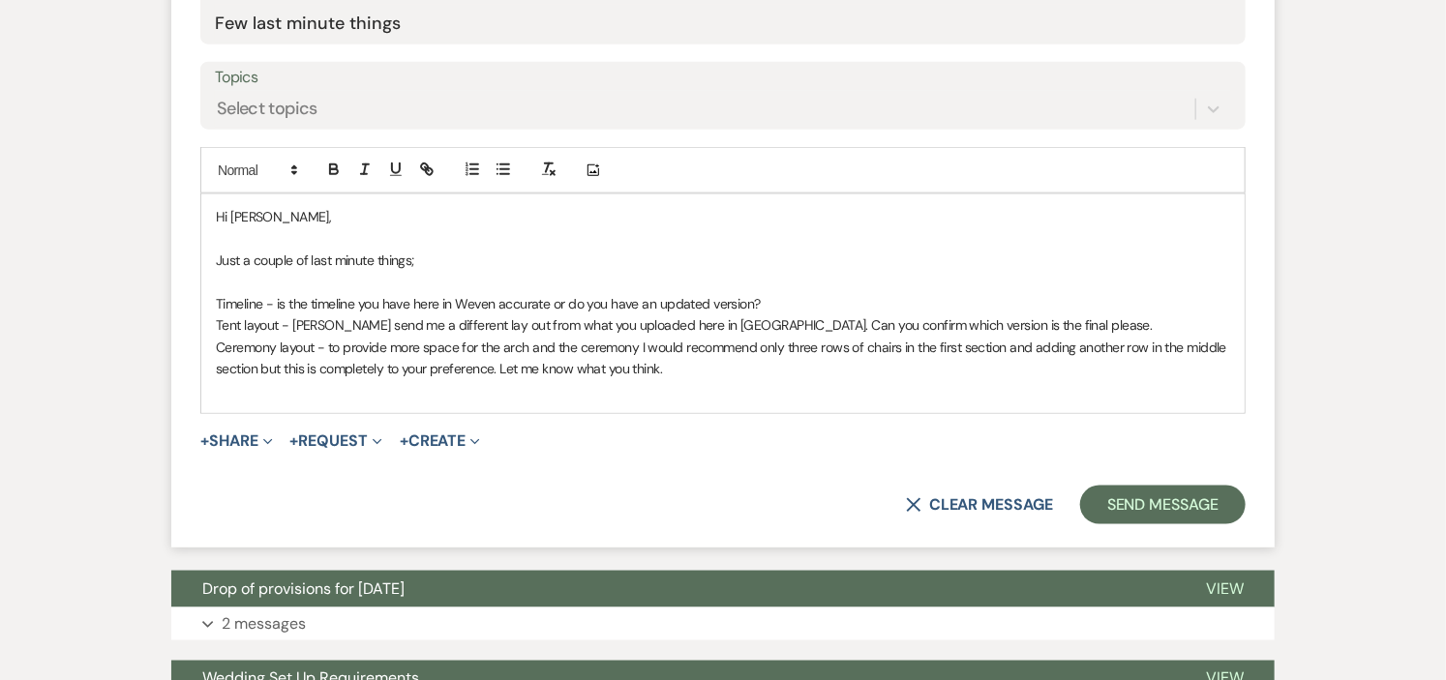
scroll to position [968, 0]
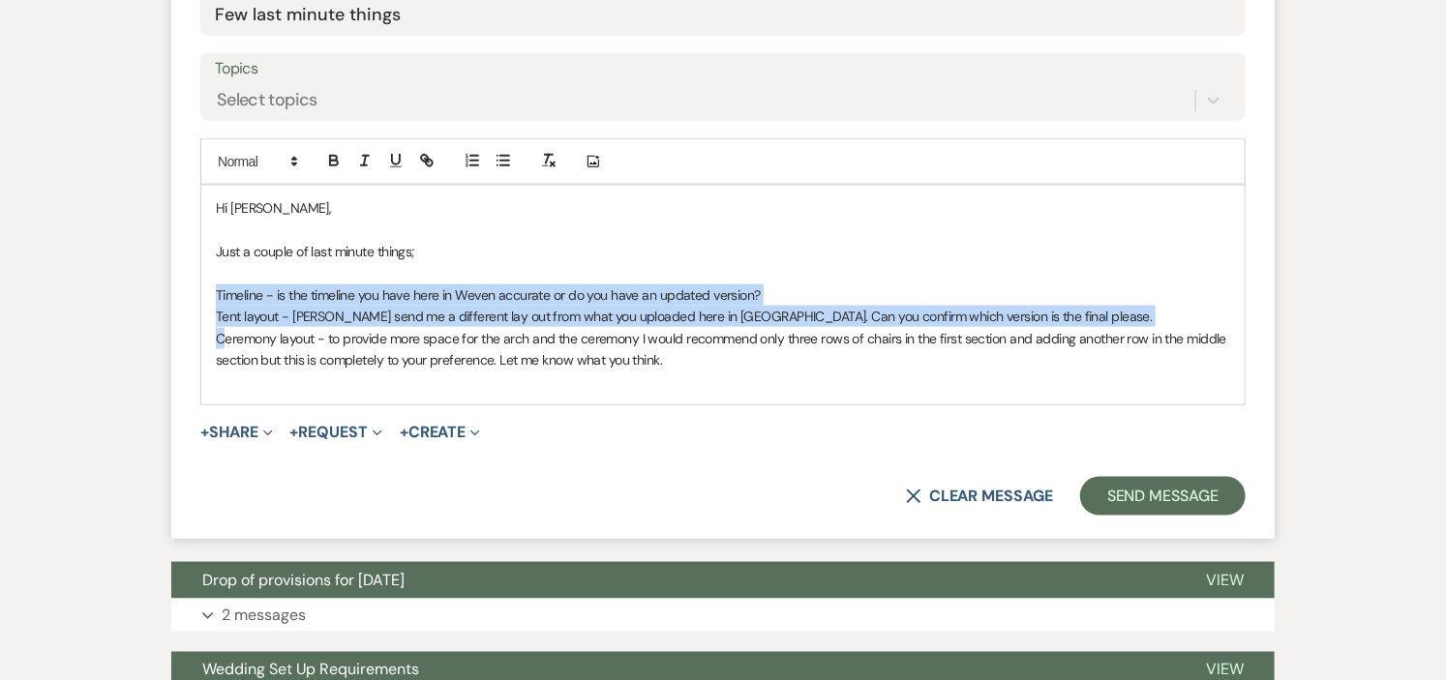
drag, startPoint x: 216, startPoint y: 295, endPoint x: 227, endPoint y: 330, distance: 36.7
click at [227, 330] on div "Hi Lee, Just a couple of last minute things; Timeline - is the timeline you hav…" at bounding box center [722, 295] width 1043 height 219
click at [498, 159] on icon "button" at bounding box center [503, 160] width 17 height 17
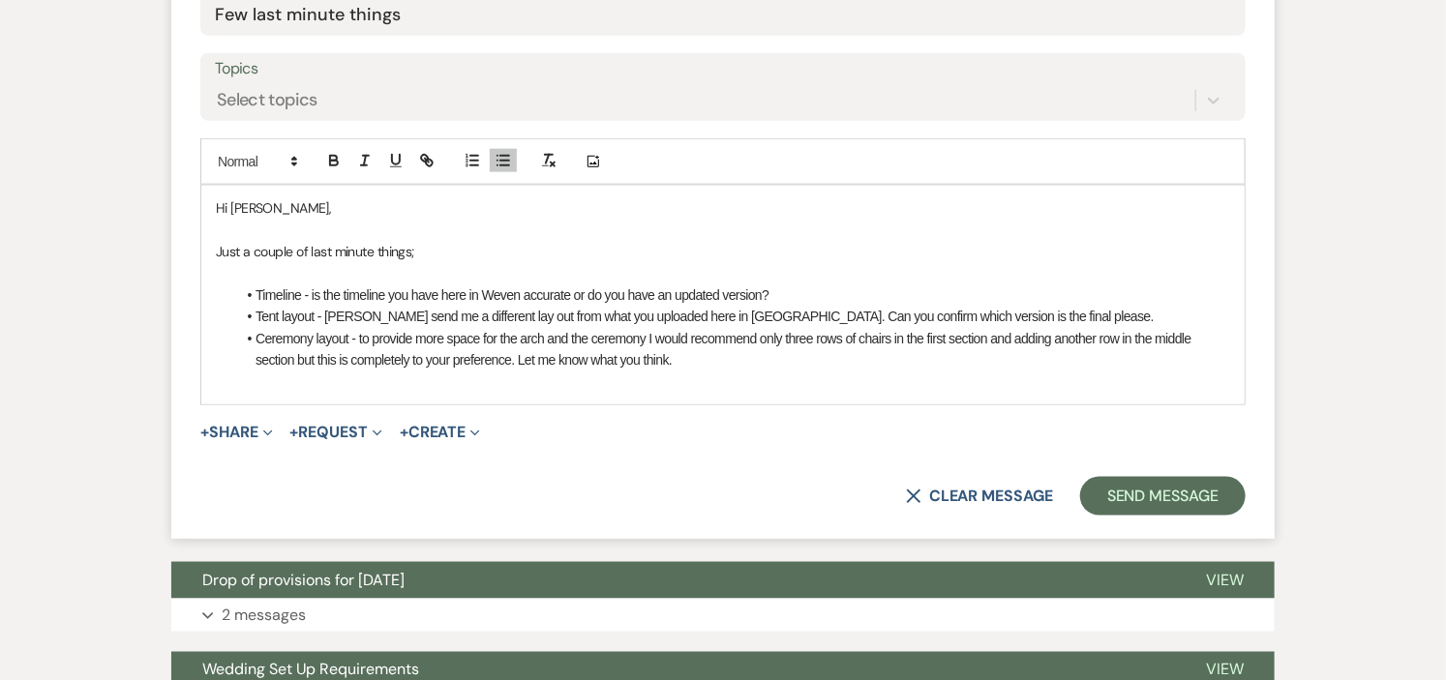
click at [488, 234] on p at bounding box center [723, 230] width 1014 height 21
click at [747, 395] on div "Hi Lee, Just a couple of last minute things; Timeline - is the timeline you hav…" at bounding box center [722, 295] width 1043 height 219
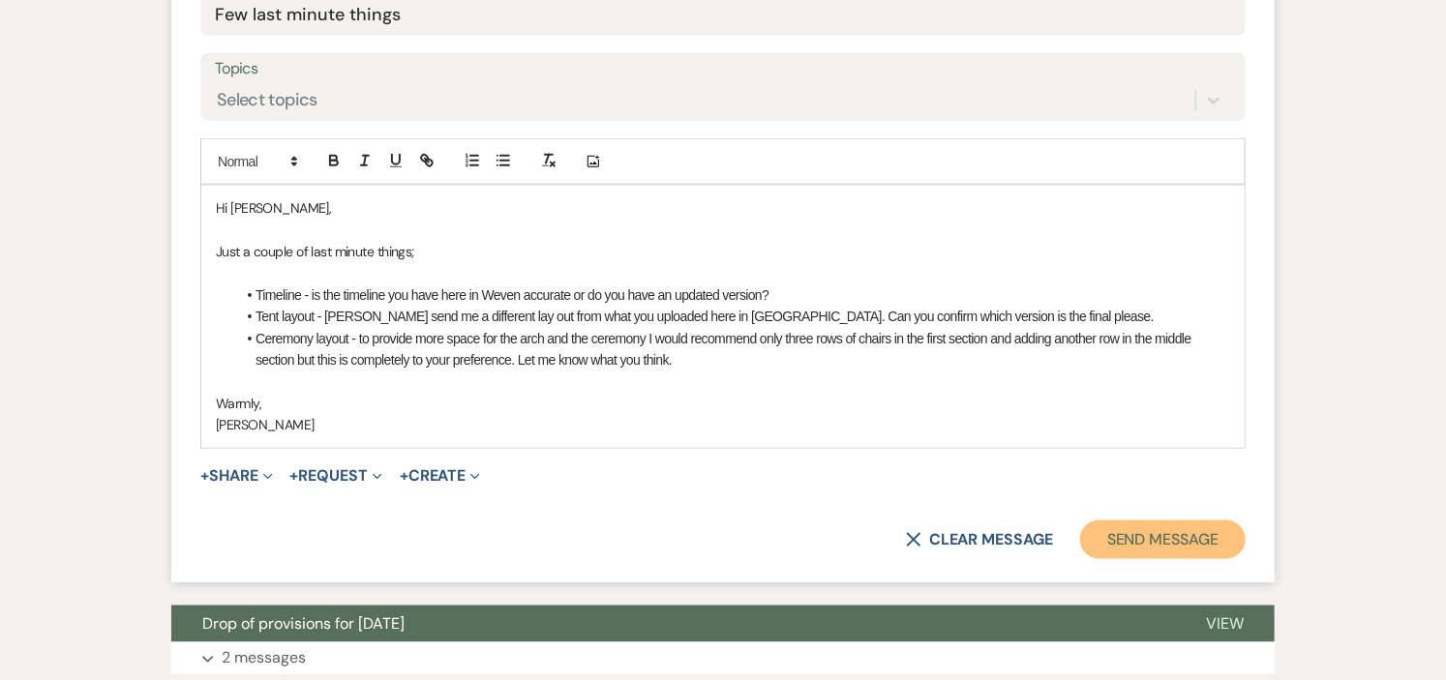
click at [1118, 542] on button "Send Message" at bounding box center [1163, 540] width 166 height 39
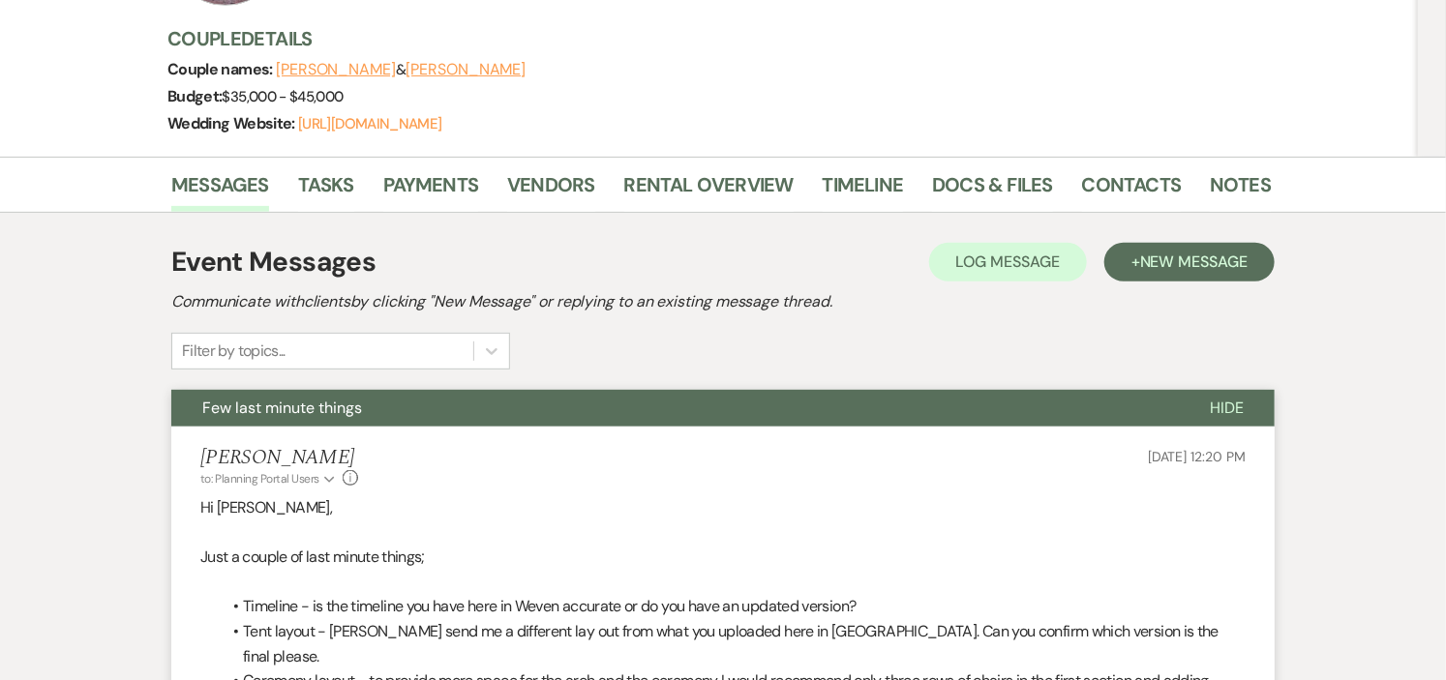
scroll to position [0, 0]
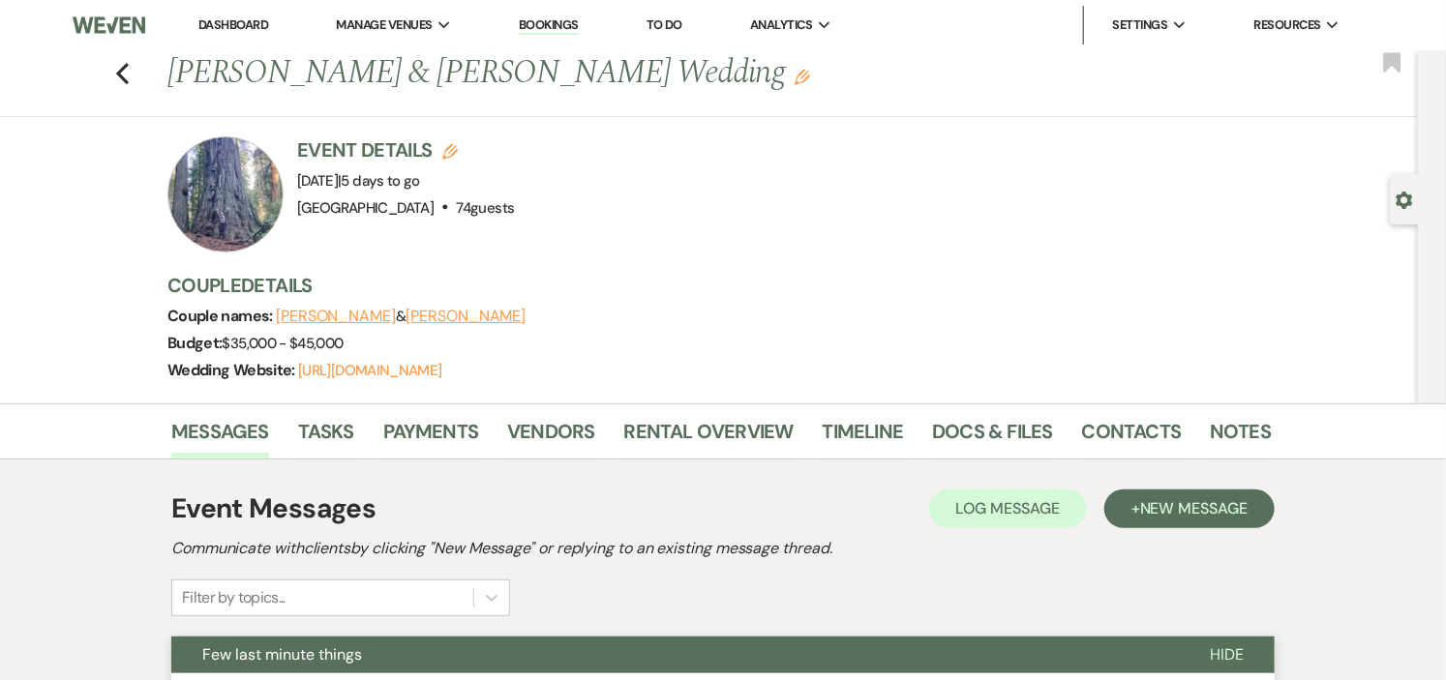
click at [236, 17] on link "Dashboard" at bounding box center [233, 24] width 70 height 16
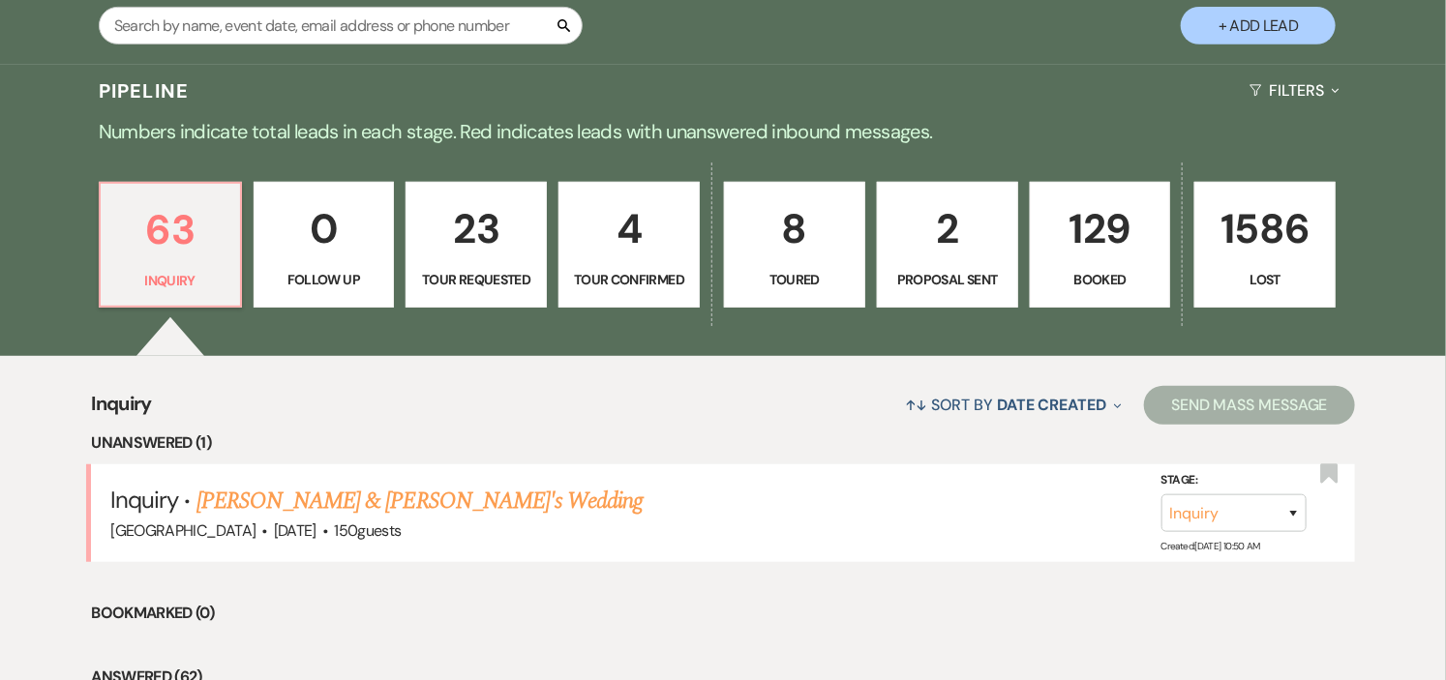
scroll to position [430, 0]
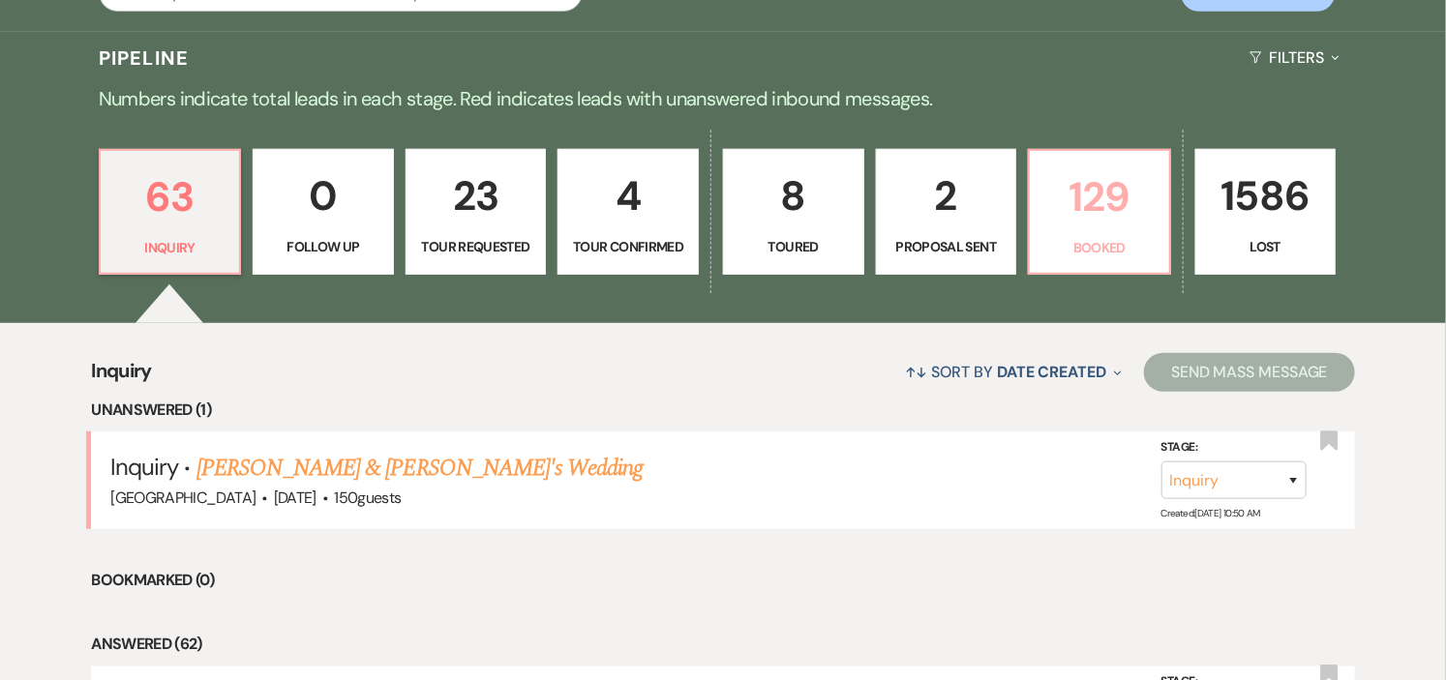
click at [1081, 234] on link "129 Booked" at bounding box center [1099, 212] width 143 height 126
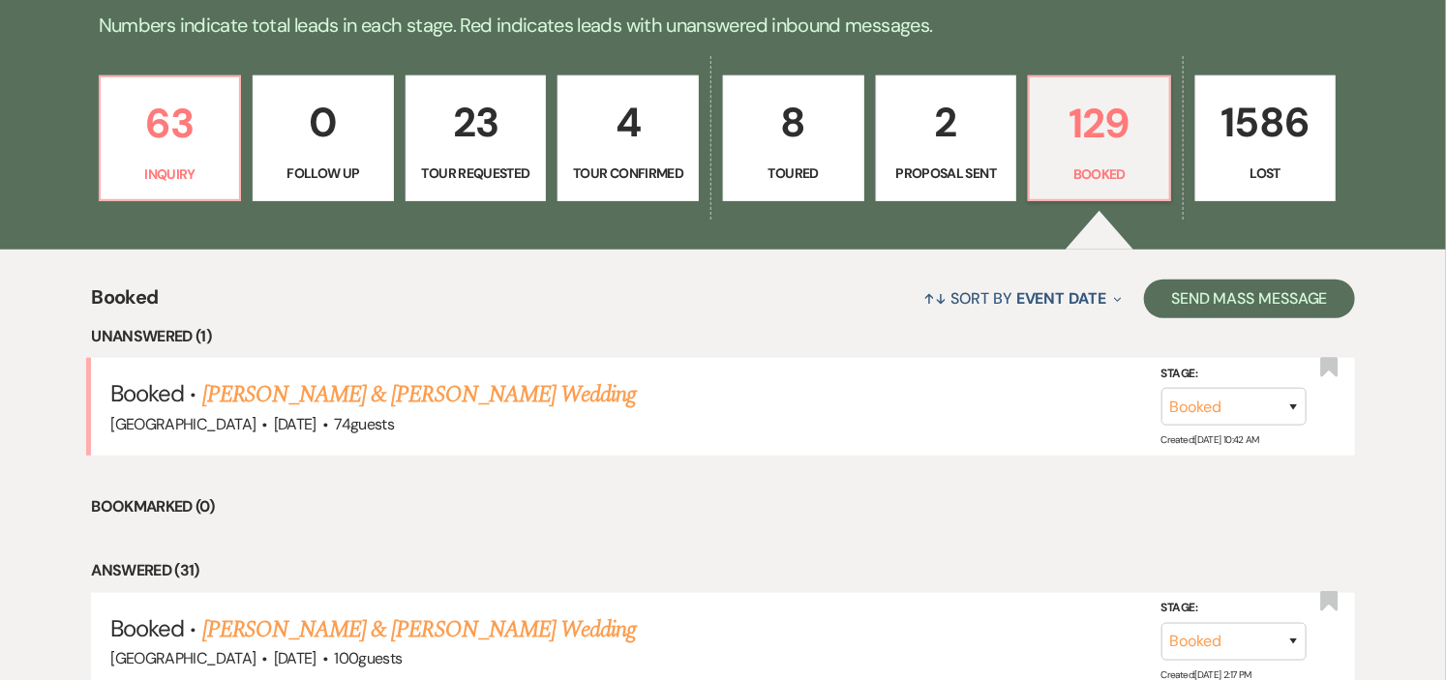
scroll to position [537, 0]
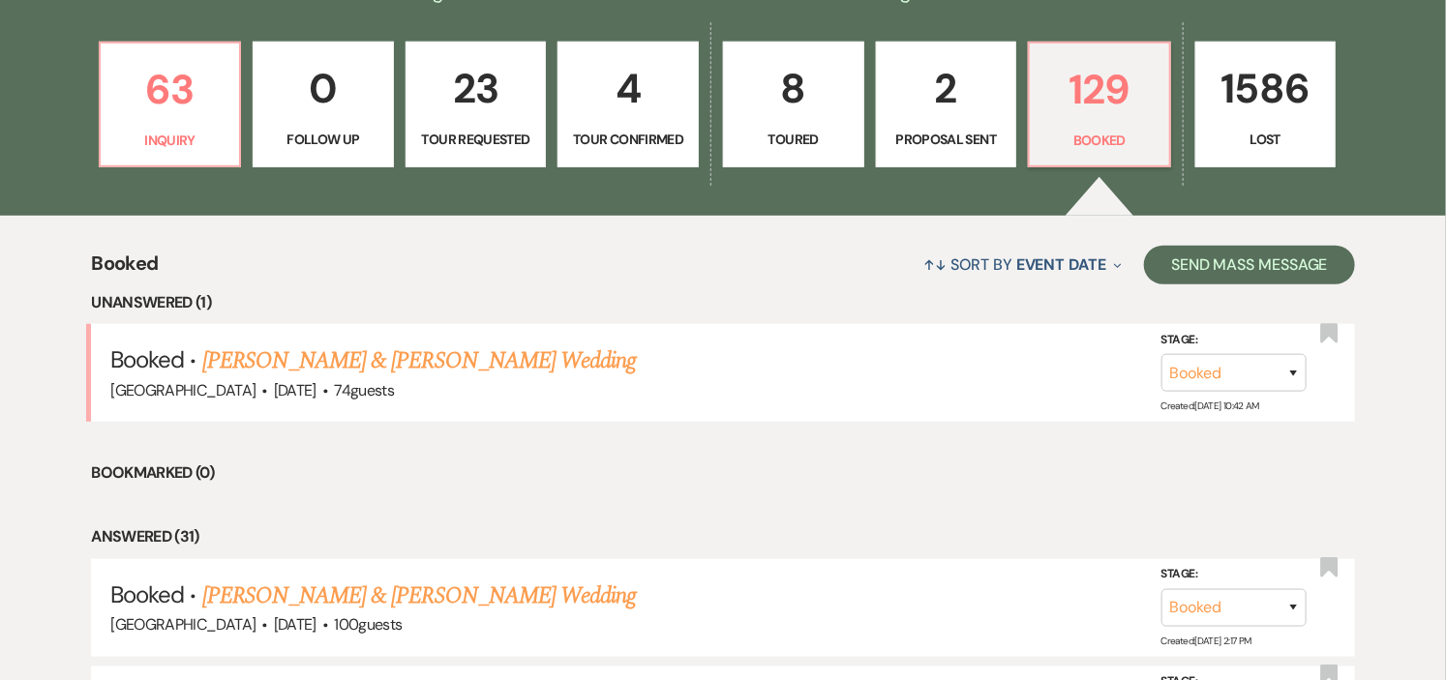
click at [582, 354] on link "[PERSON_NAME] & [PERSON_NAME] Wedding" at bounding box center [419, 361] width 434 height 35
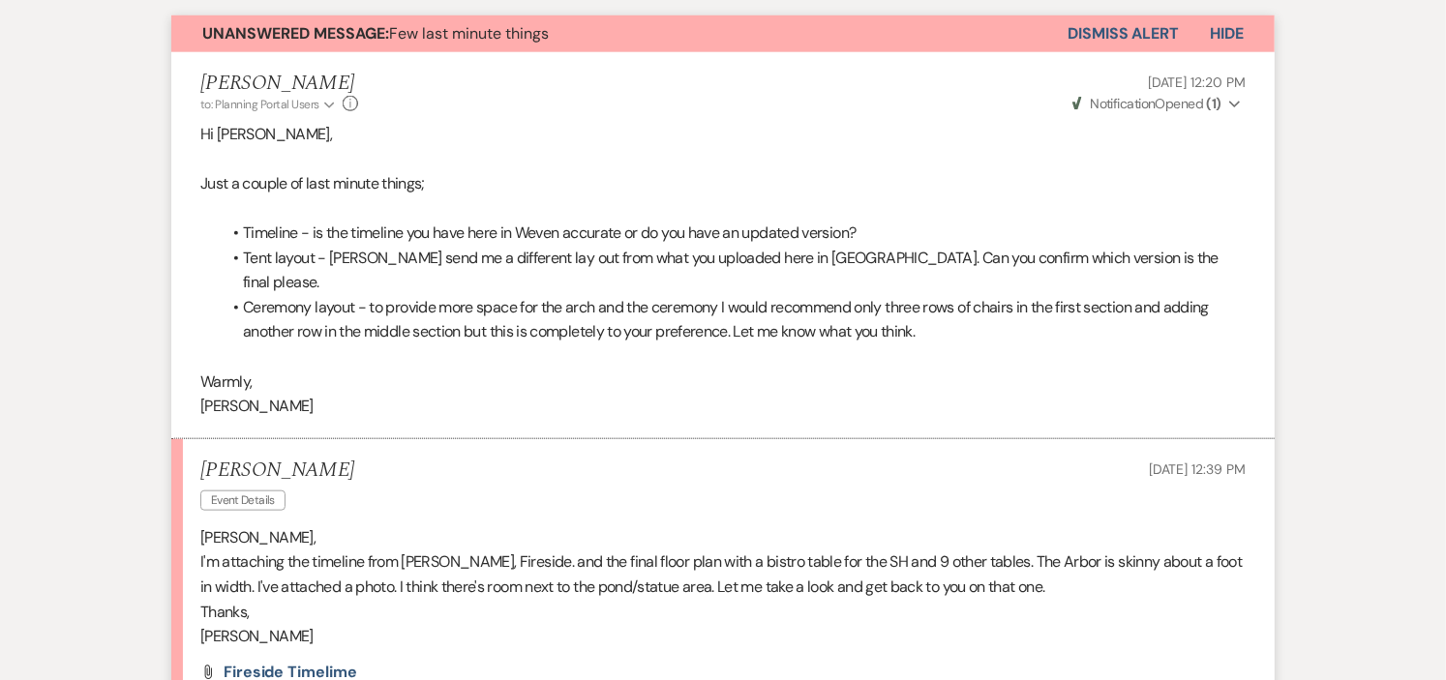
scroll to position [860, 0]
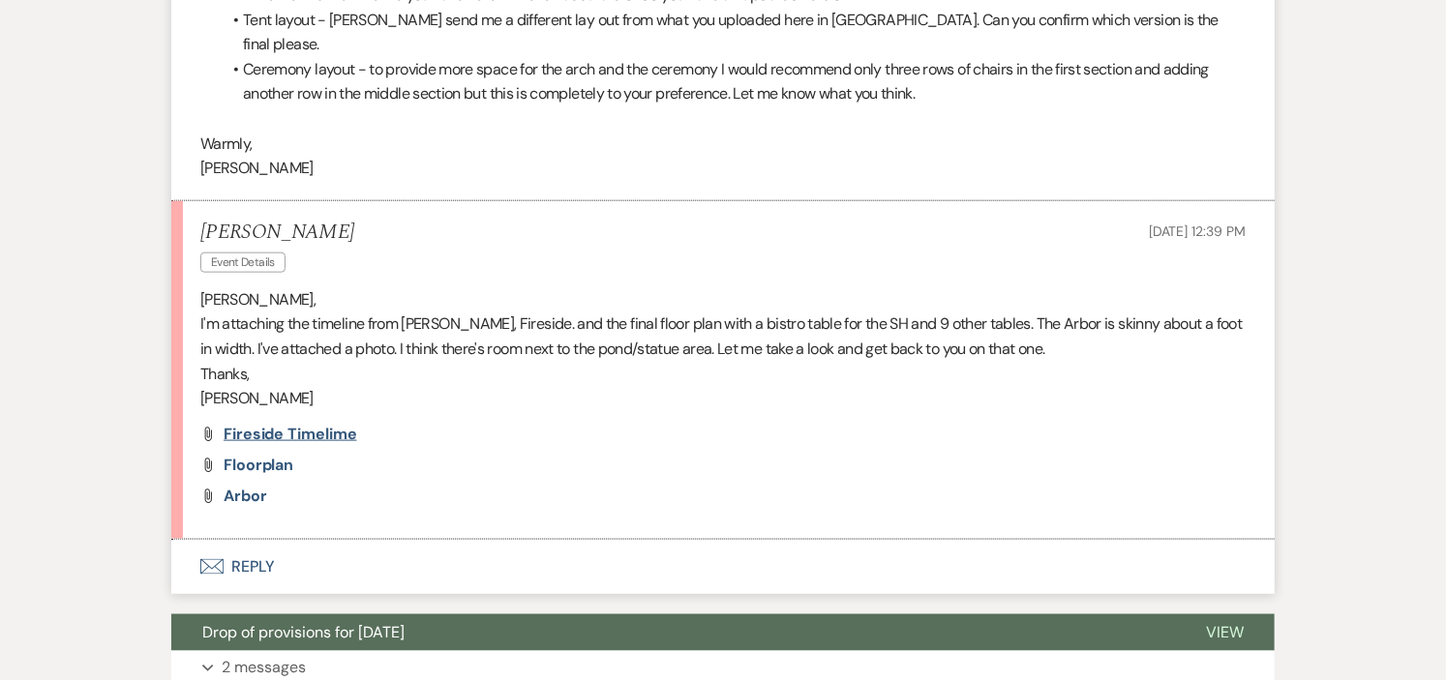
click at [330, 424] on span "Fireside Timelime" at bounding box center [291, 434] width 134 height 20
click at [244, 455] on span "floorplan" at bounding box center [259, 465] width 70 height 20
click at [256, 486] on span "Arbor" at bounding box center [246, 496] width 44 height 20
click at [267, 542] on button "Envelope Reply" at bounding box center [723, 567] width 1104 height 54
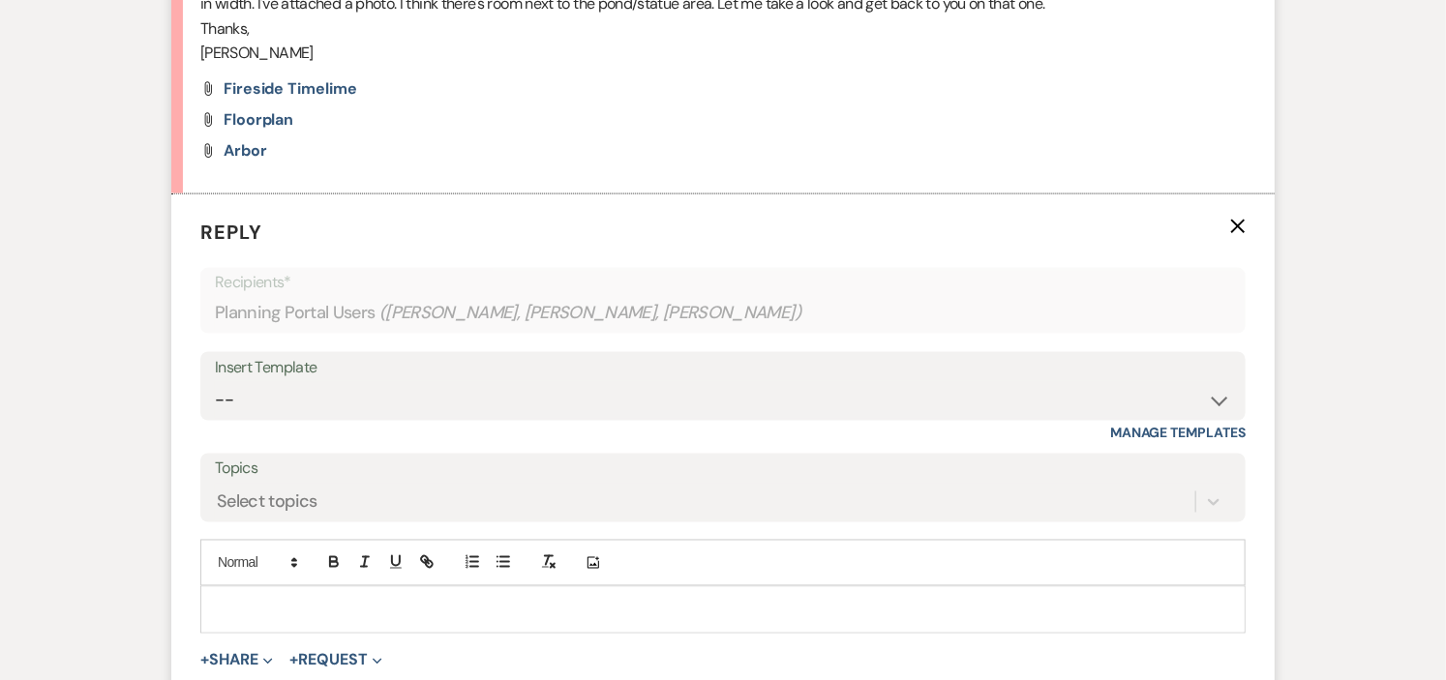
scroll to position [1234, 0]
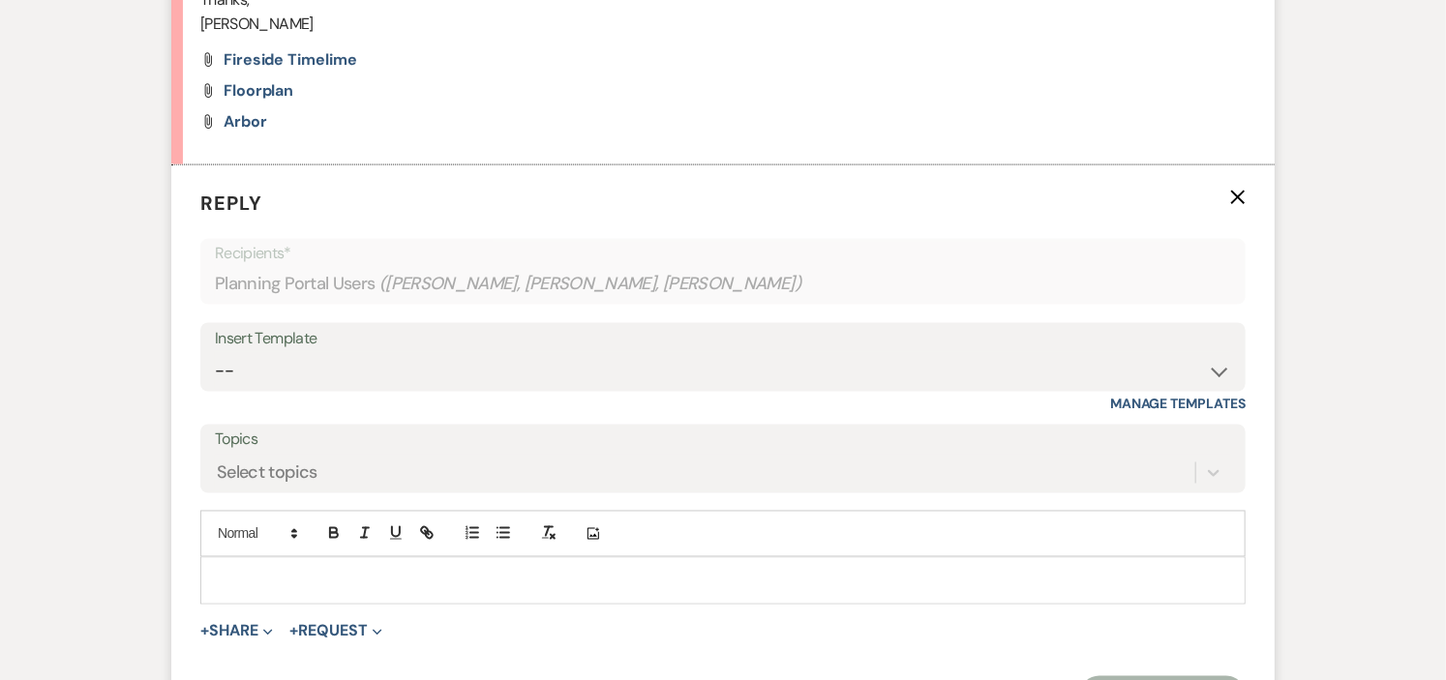
click at [554, 570] on p at bounding box center [723, 580] width 1014 height 21
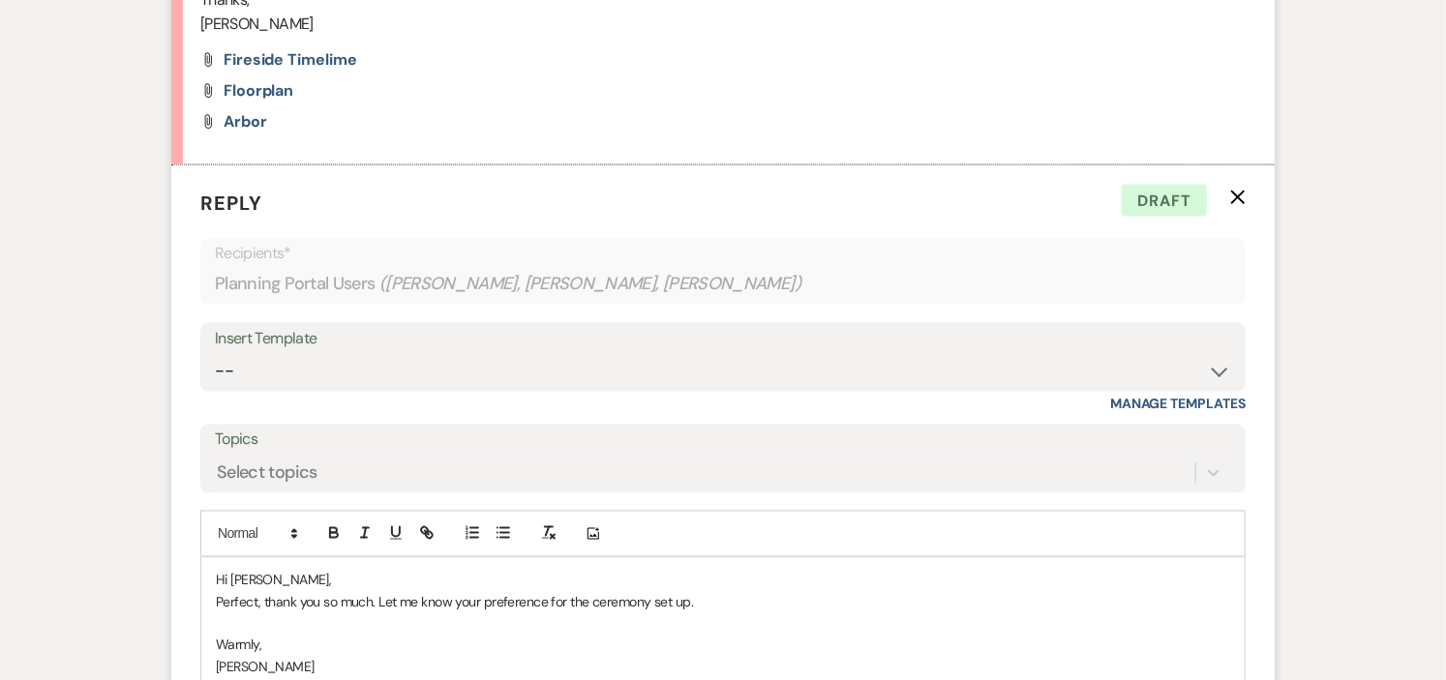
scroll to position [1557, 0]
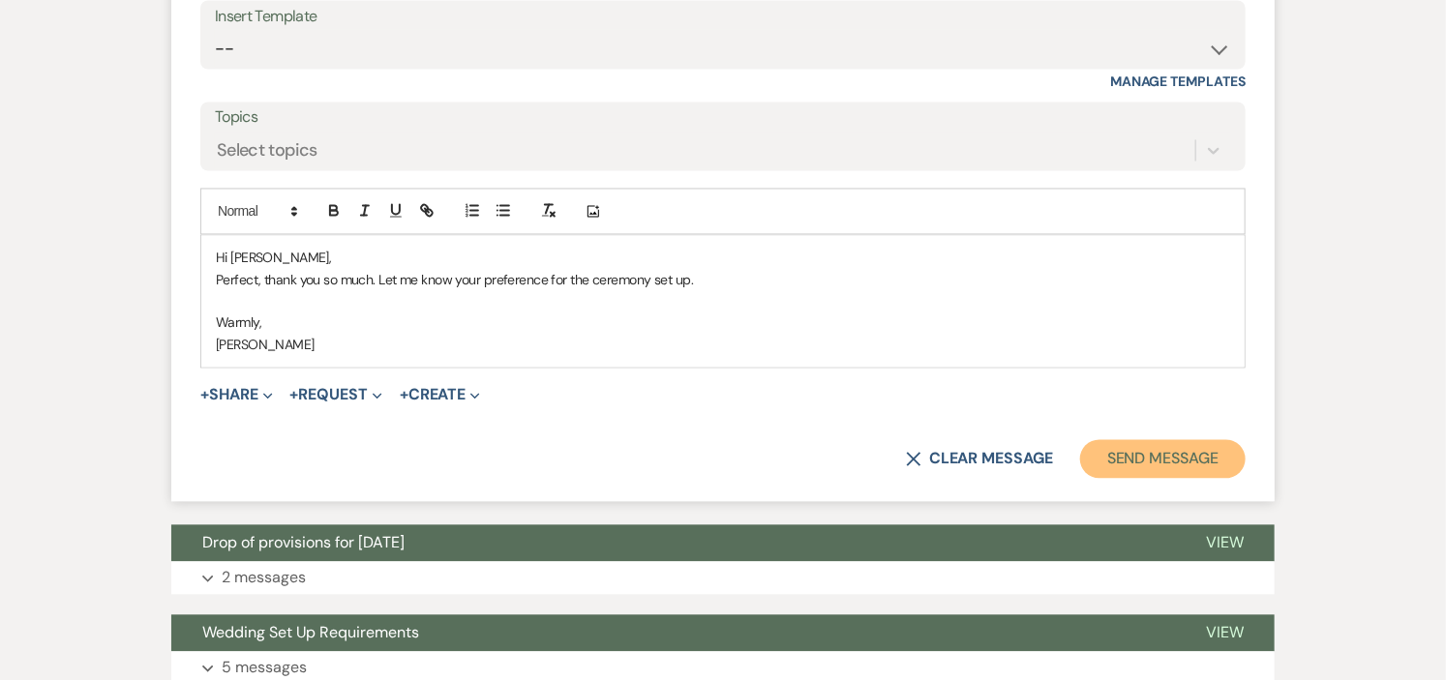
click at [1104, 440] on button "Send Message" at bounding box center [1163, 459] width 166 height 39
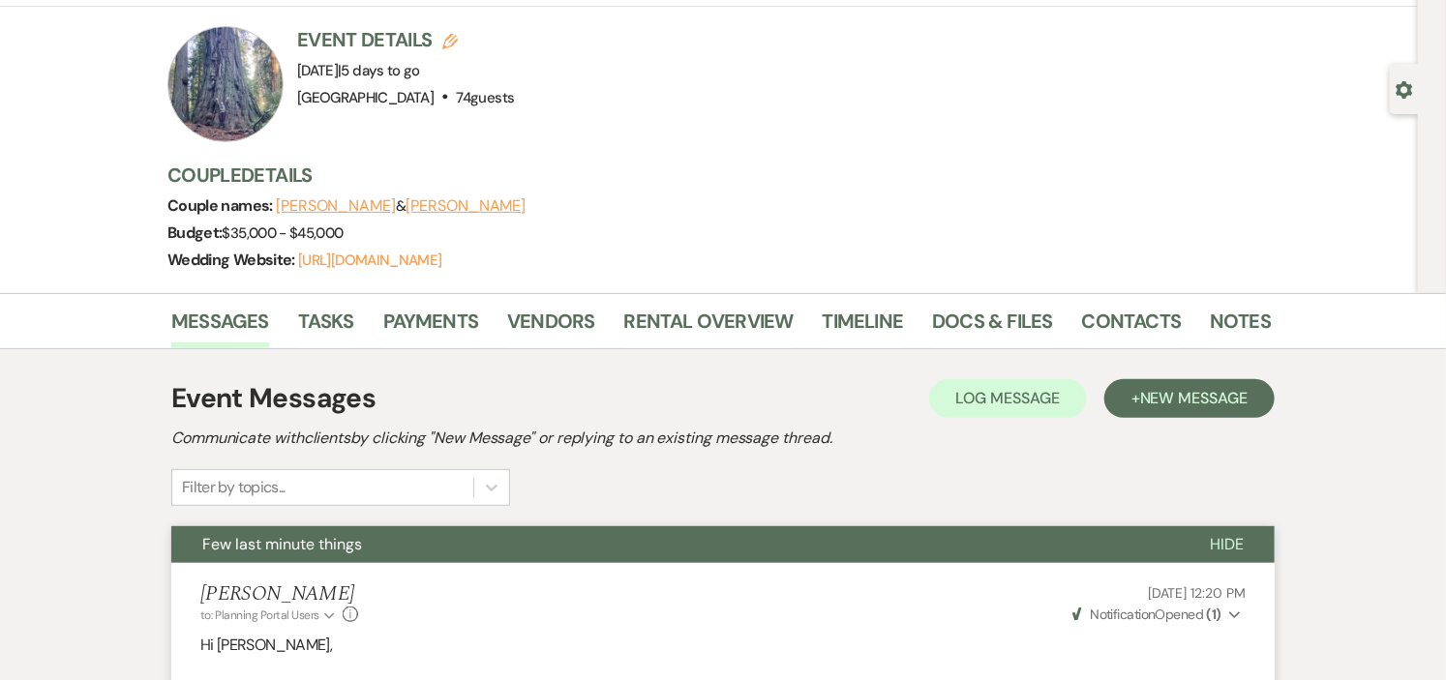
scroll to position [0, 0]
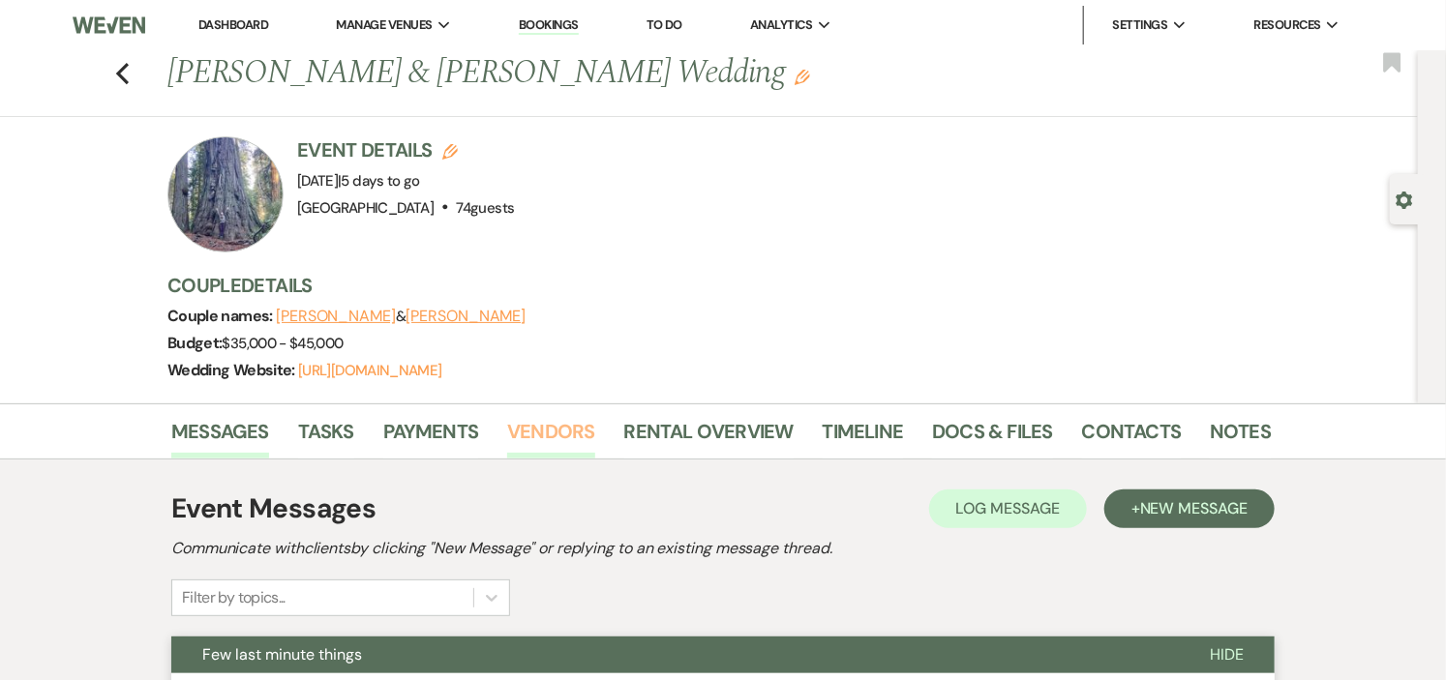
click at [532, 431] on link "Vendors" at bounding box center [550, 437] width 87 height 43
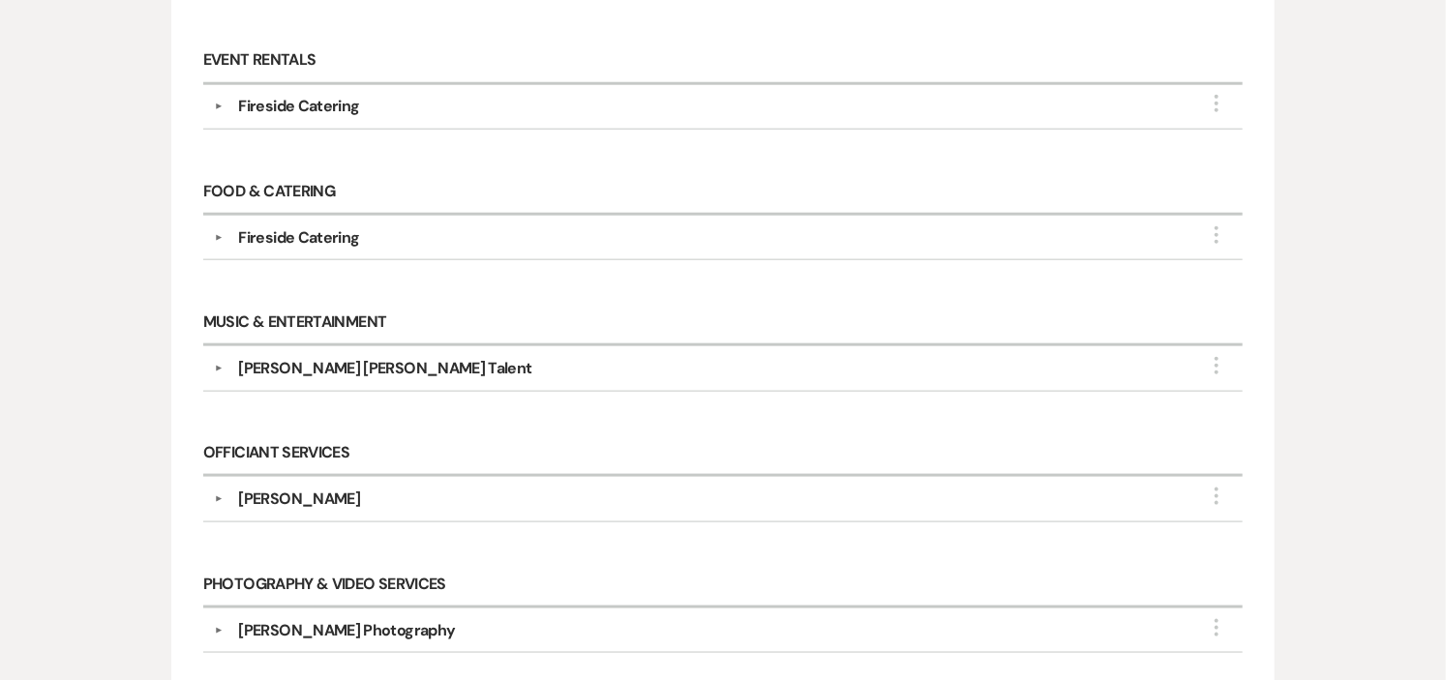
scroll to position [860, 0]
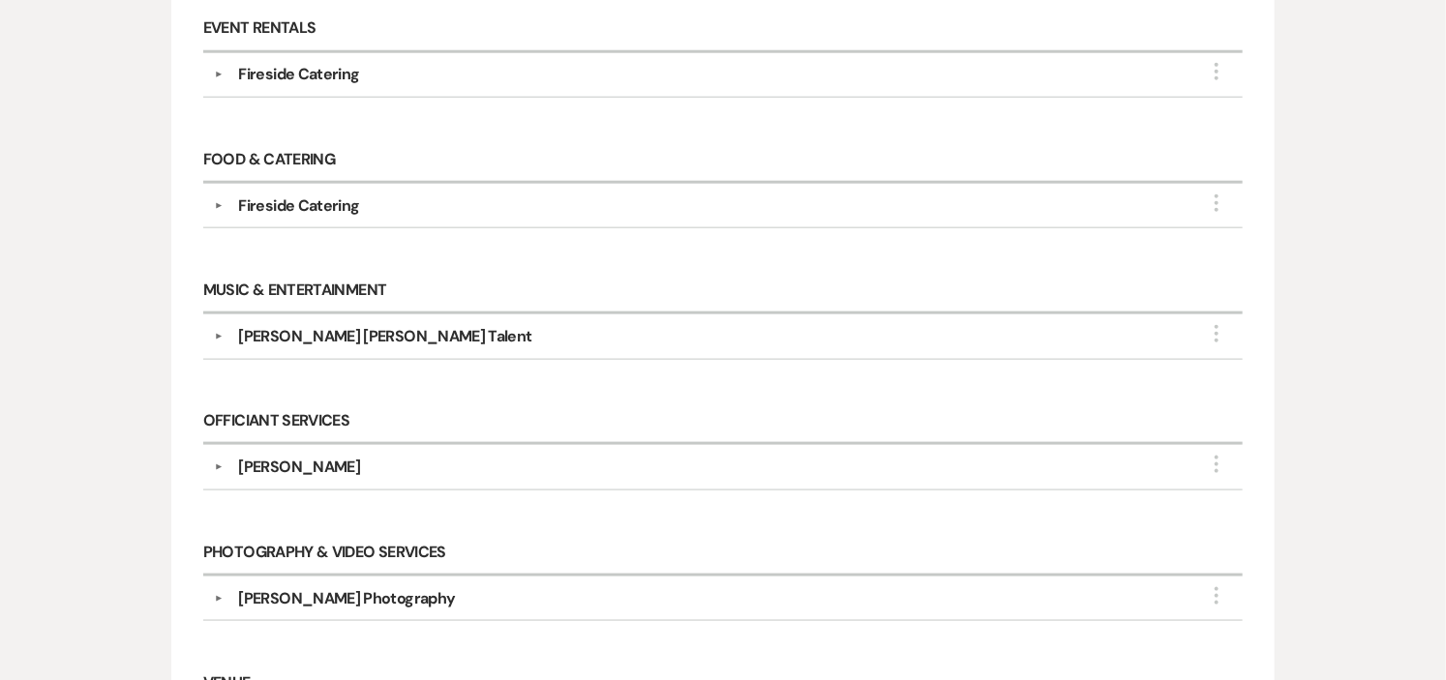
click at [216, 337] on button "▼" at bounding box center [217, 337] width 23 height 10
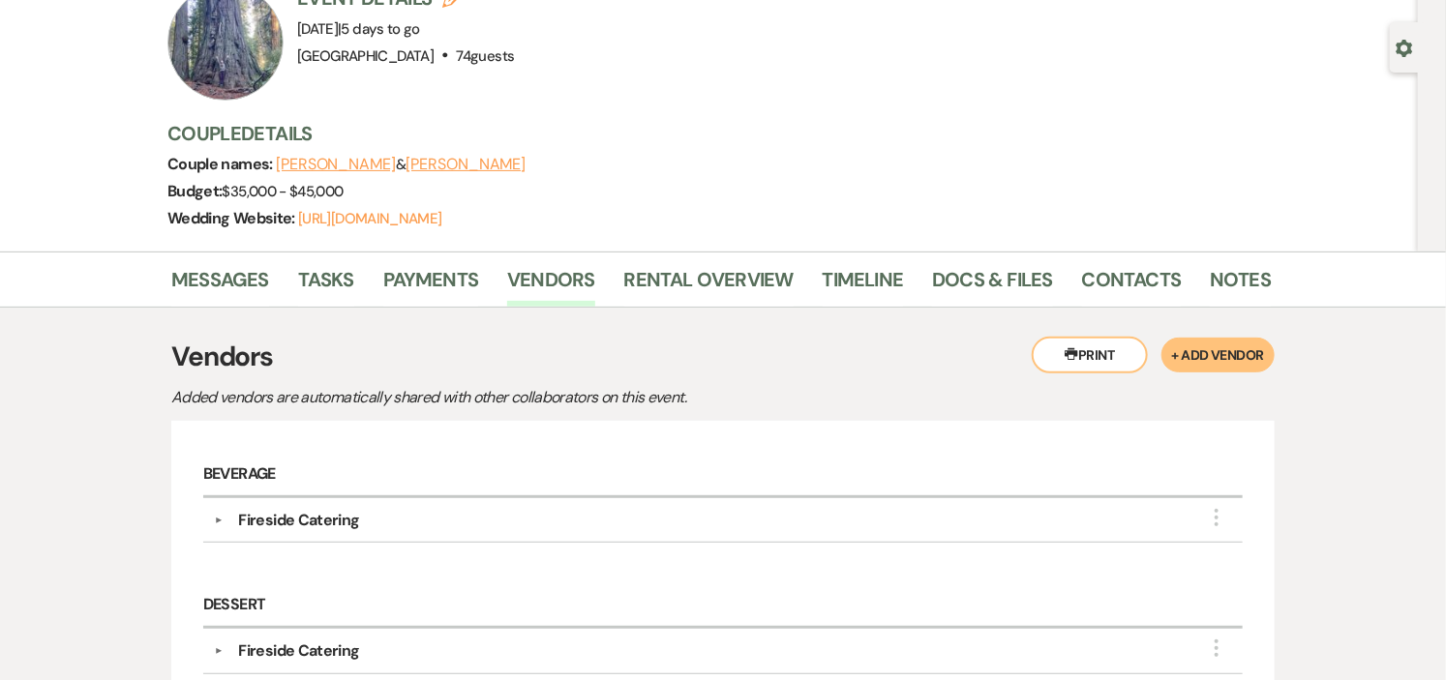
scroll to position [0, 0]
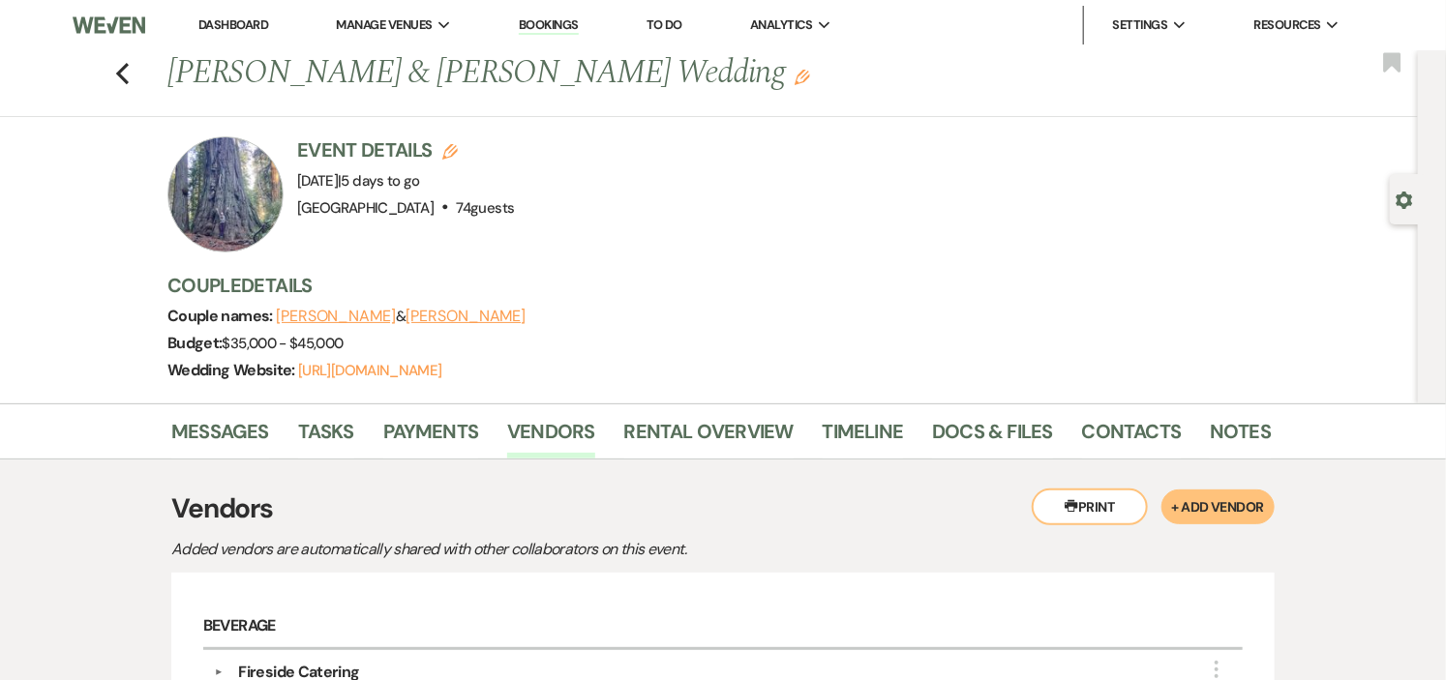
click at [234, 20] on link "Dashboard" at bounding box center [233, 24] width 70 height 16
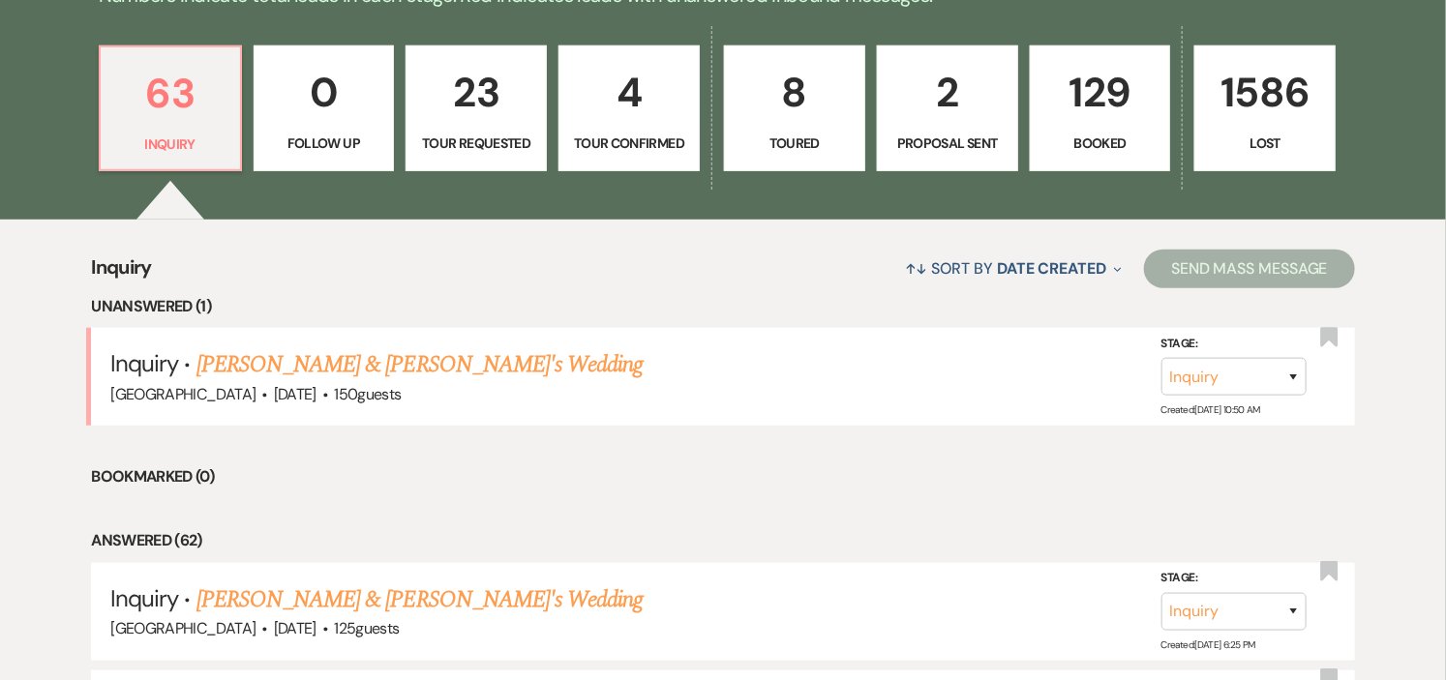
scroll to position [537, 0]
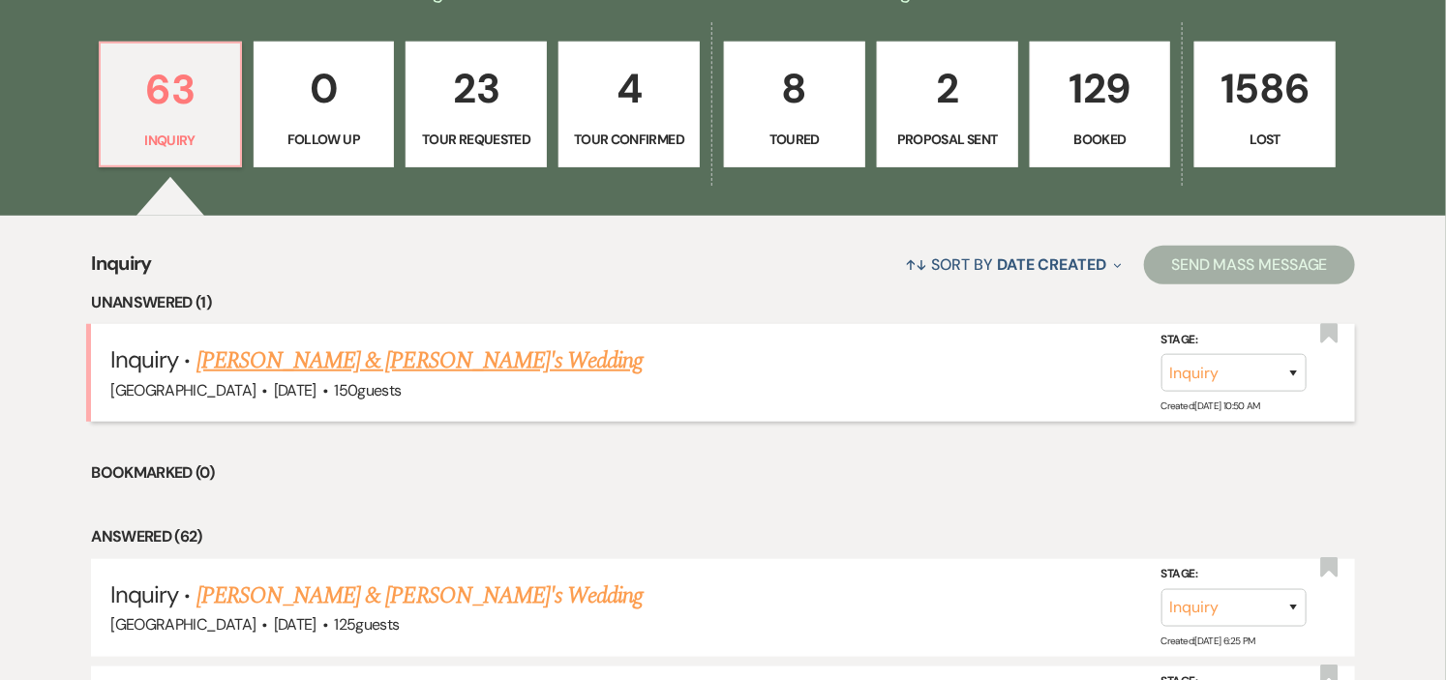
click at [499, 360] on link "[PERSON_NAME] & [PERSON_NAME]'s Wedding" at bounding box center [420, 361] width 447 height 35
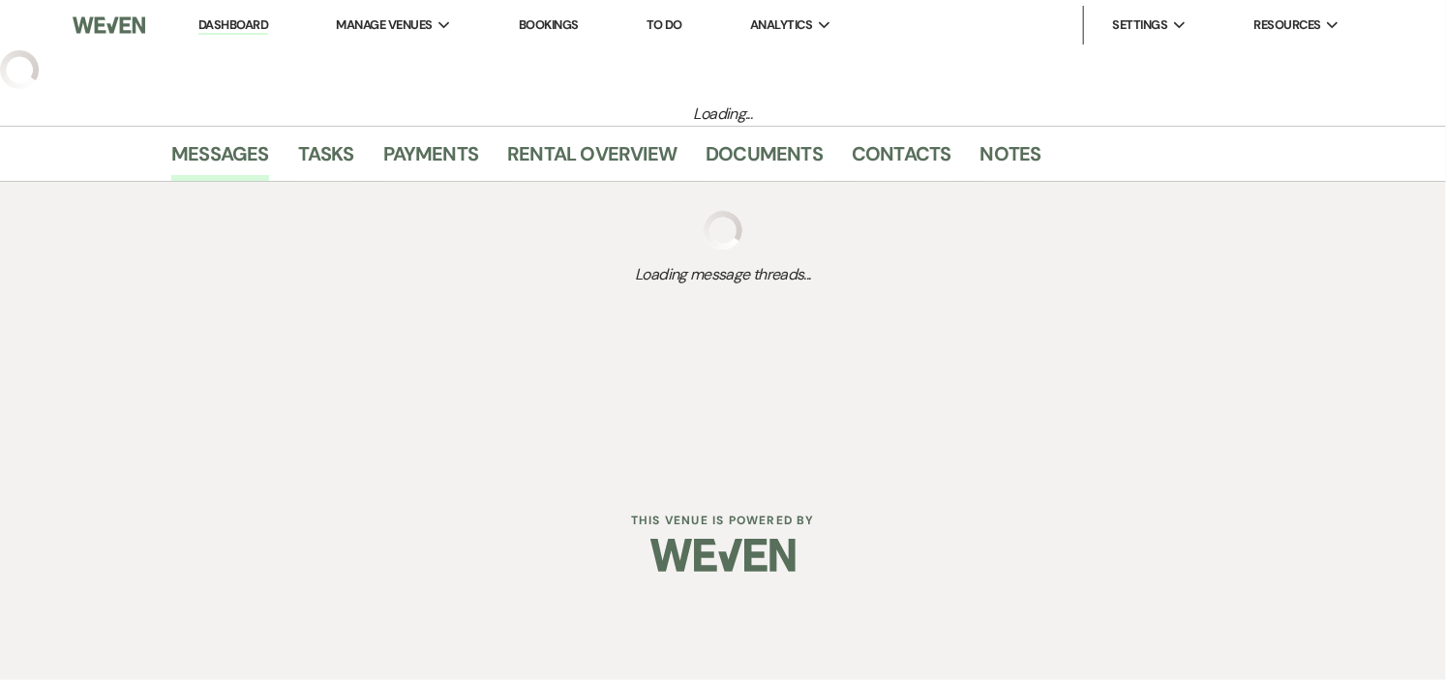
select select "5"
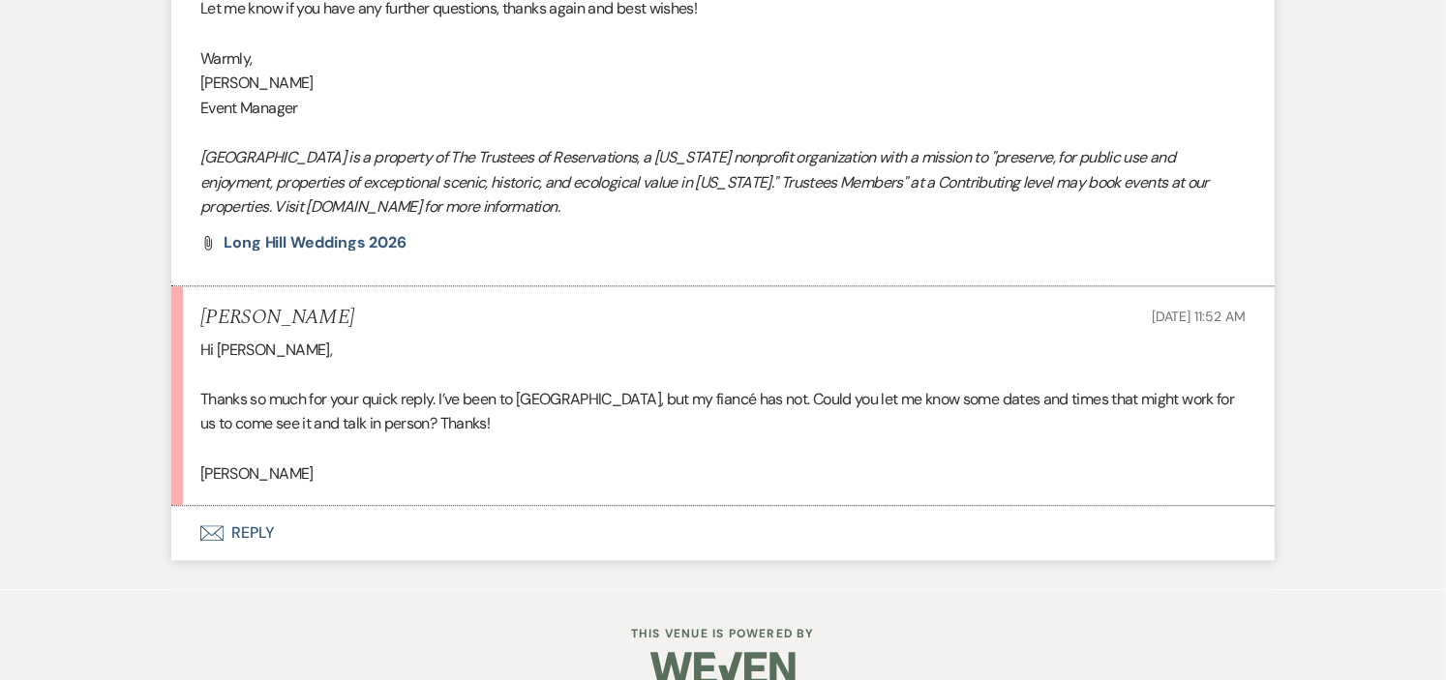
scroll to position [1926, 0]
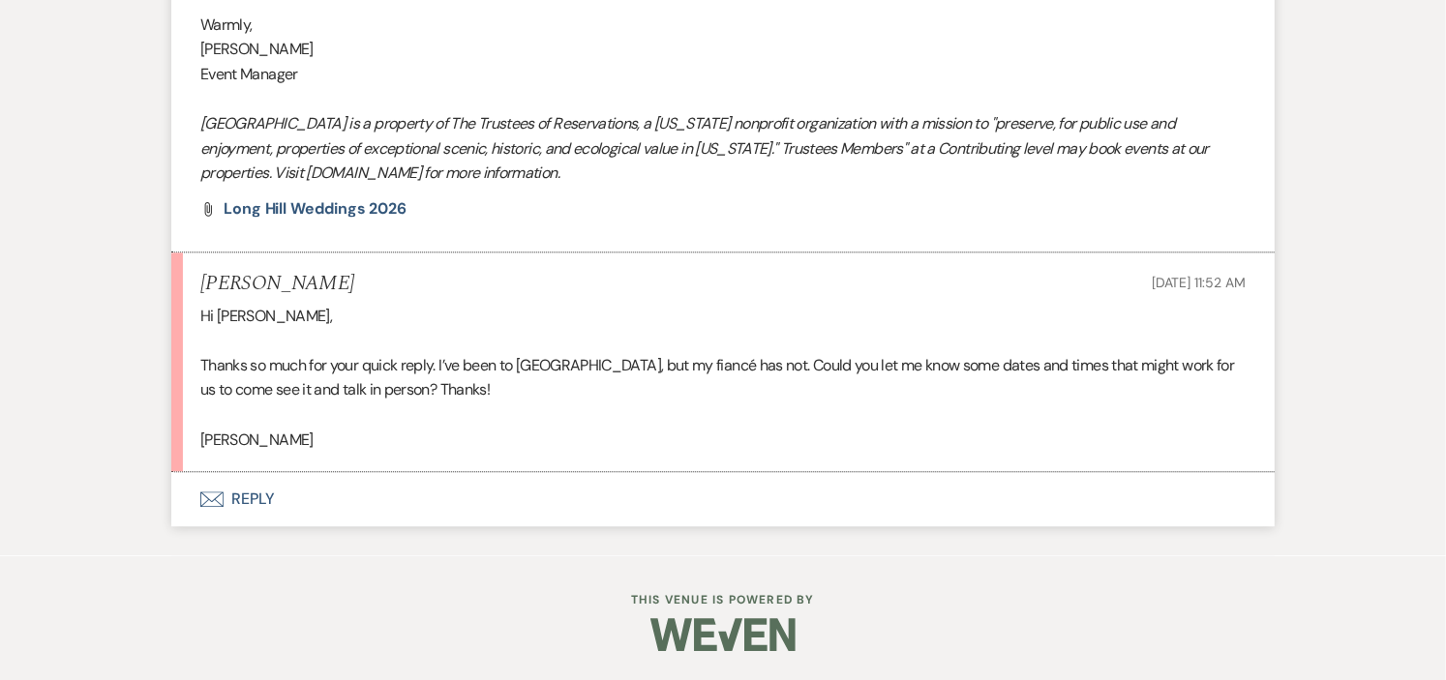
click at [250, 499] on button "Envelope Reply" at bounding box center [723, 499] width 1104 height 54
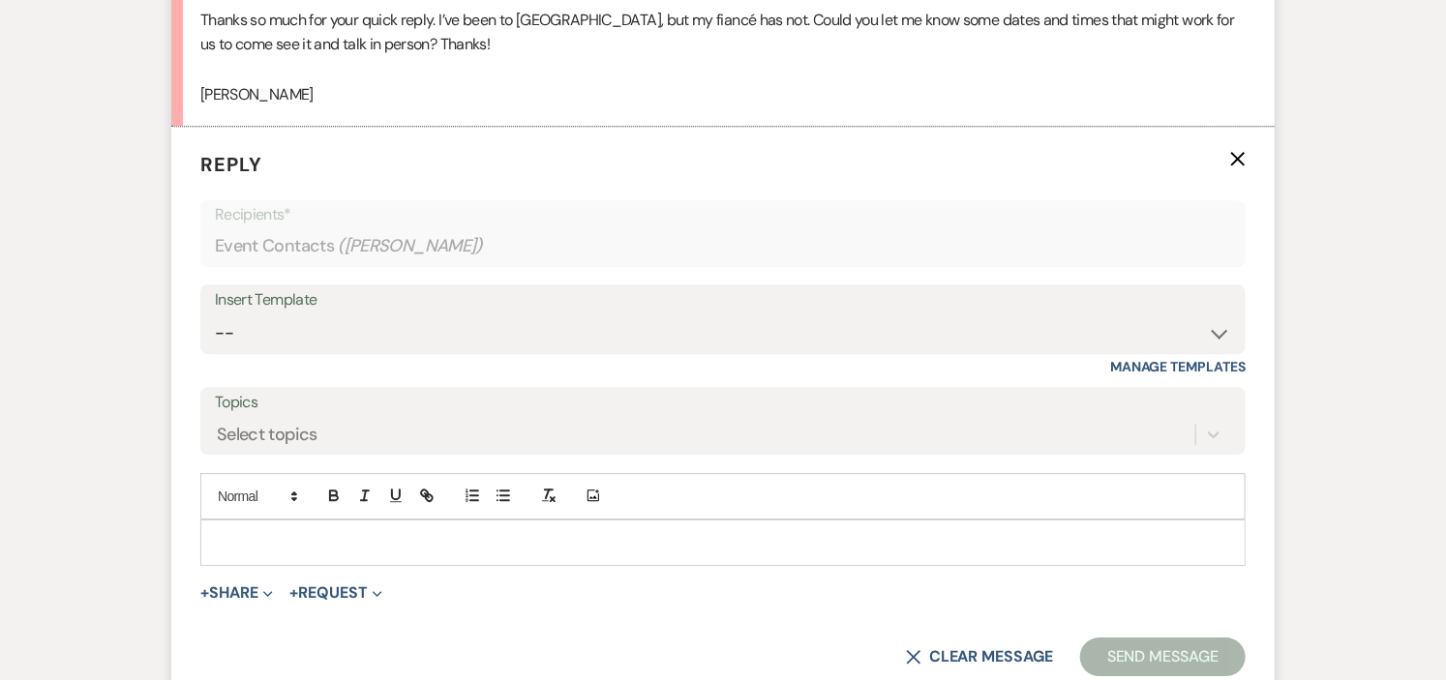
scroll to position [2345, 0]
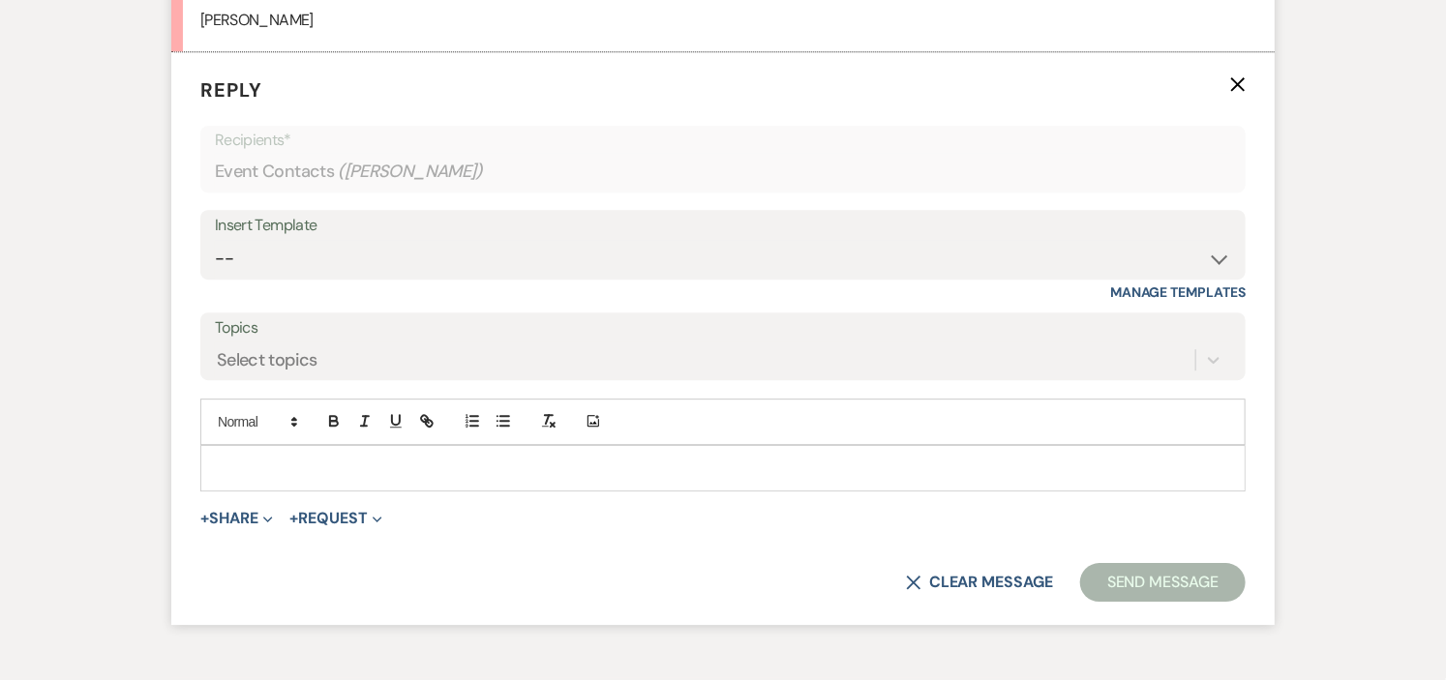
click at [268, 477] on p at bounding box center [723, 468] width 1014 height 21
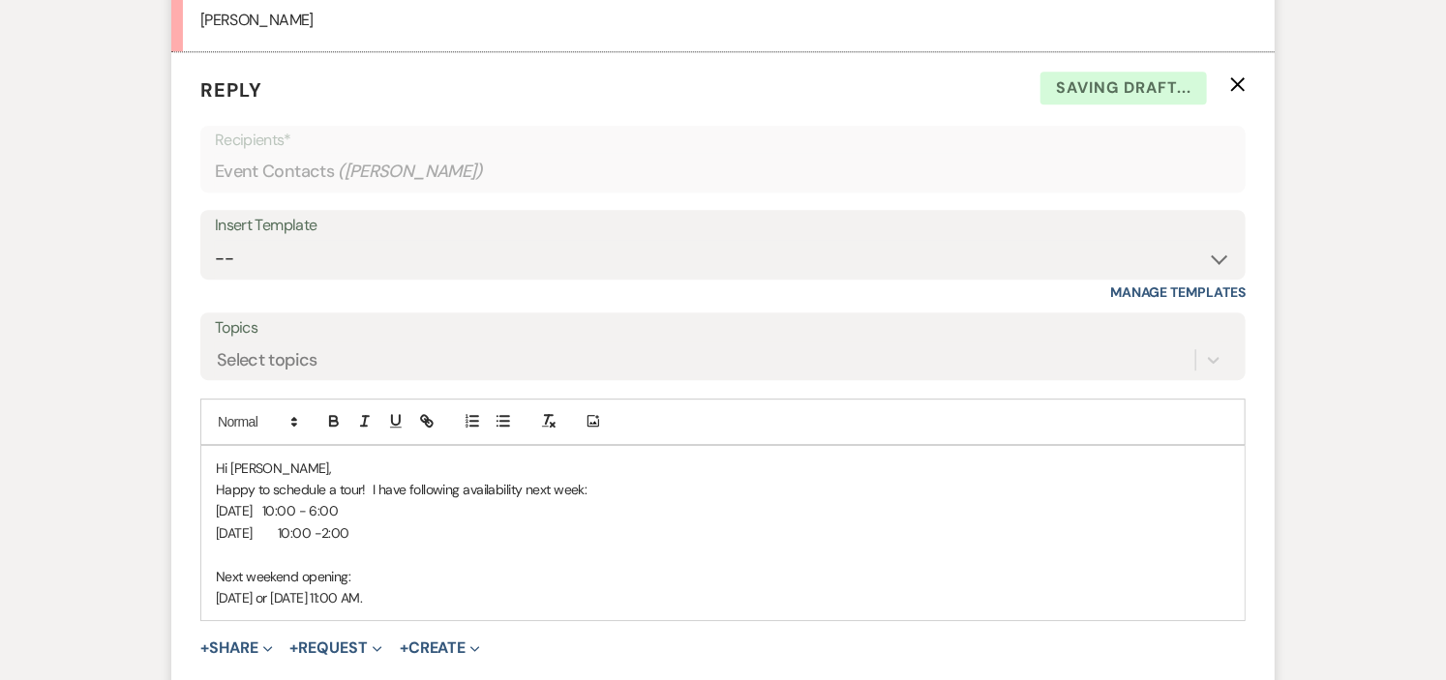
click at [376, 506] on p "Wed 8/20 10:00 - 6:00" at bounding box center [723, 510] width 1014 height 21
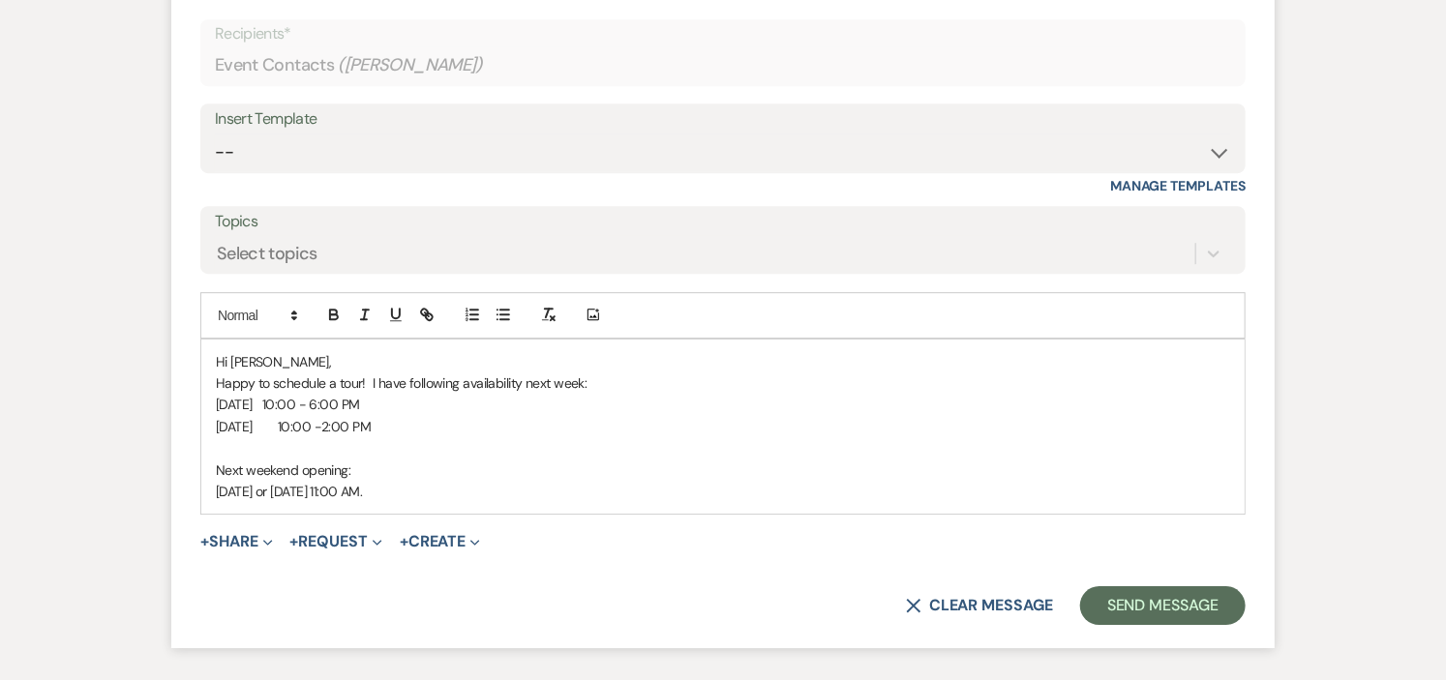
scroll to position [2453, 0]
click at [595, 389] on p "Happy to schedule a tour! I have following availability next week:" at bounding box center [723, 382] width 1014 height 21
click at [479, 492] on p "Saturday 8/30 or Sunday 8/31 at 11:00 AM." at bounding box center [723, 490] width 1014 height 21
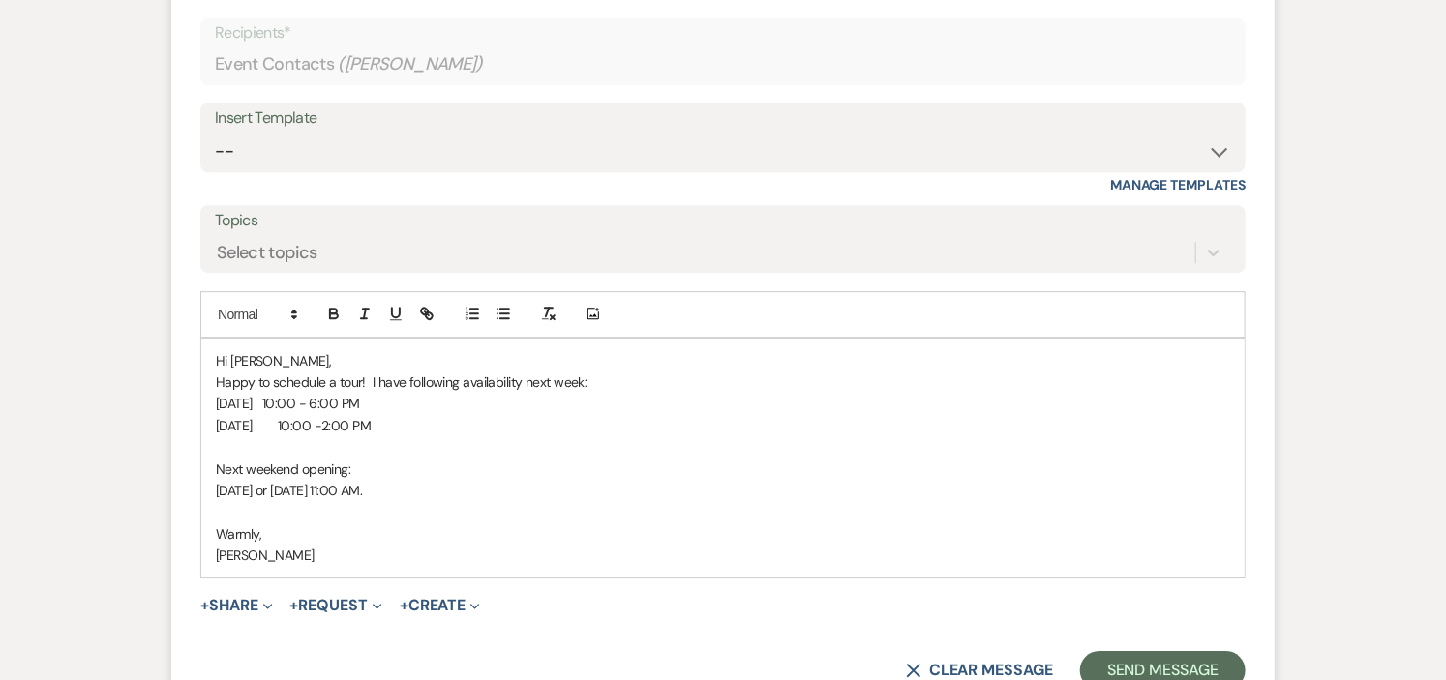
click at [339, 400] on p "Wed 8/20 10:00 - 6:00 PM" at bounding box center [723, 403] width 1014 height 21
click at [747, 457] on div "Hi Mary, Happy to schedule a tour! I have following availability next week: Wed…" at bounding box center [722, 459] width 1043 height 240
click at [746, 460] on p "Next weekend opening:" at bounding box center [723, 469] width 1014 height 21
click at [1136, 669] on button "Send Message" at bounding box center [1163, 670] width 166 height 39
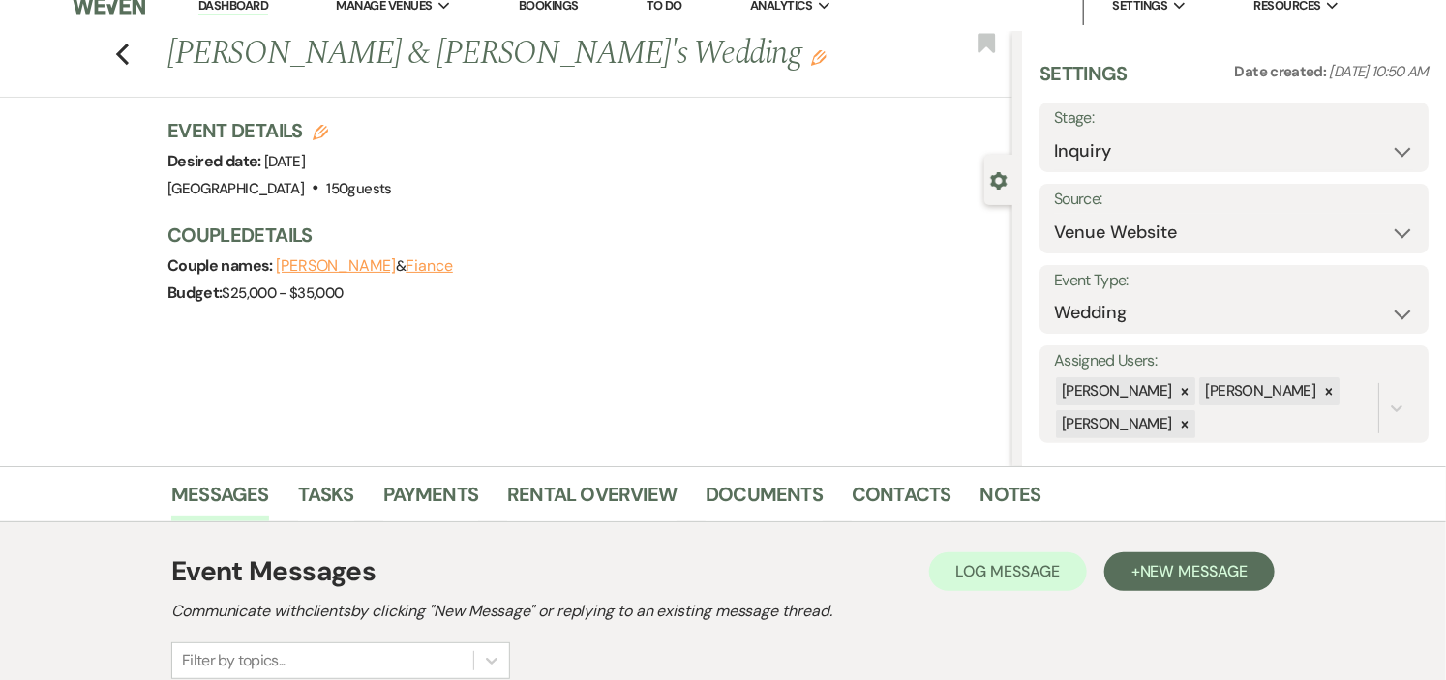
scroll to position [0, 0]
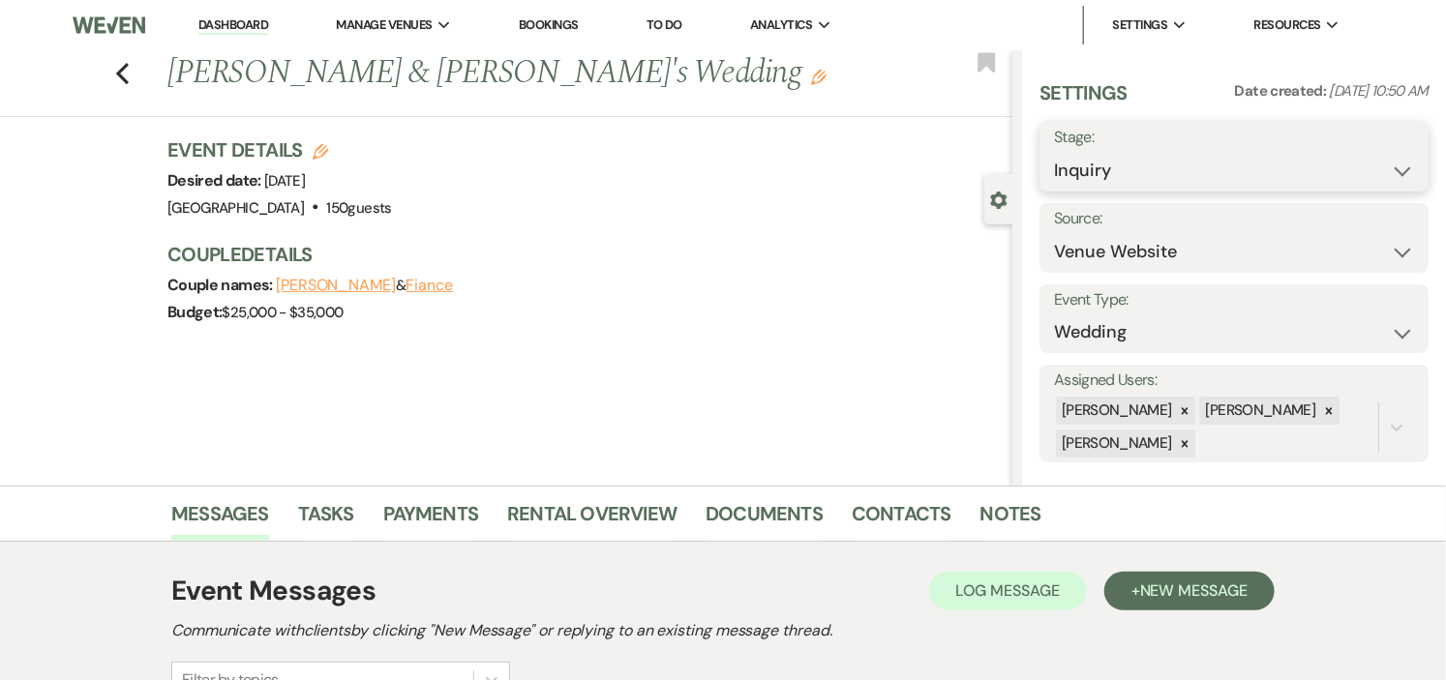
click at [1397, 166] on select "Inquiry Follow Up Tour Requested Tour Confirmed Toured Proposal Sent Booked Lost" at bounding box center [1234, 171] width 360 height 38
select select "2"
click at [1054, 152] on select "Inquiry Follow Up Tour Requested Tour Confirmed Toured Proposal Sent Booked Lost" at bounding box center [1234, 171] width 360 height 38
click at [1362, 166] on button "Save" at bounding box center [1388, 156] width 80 height 39
click at [239, 20] on link "Dashboard" at bounding box center [233, 25] width 70 height 18
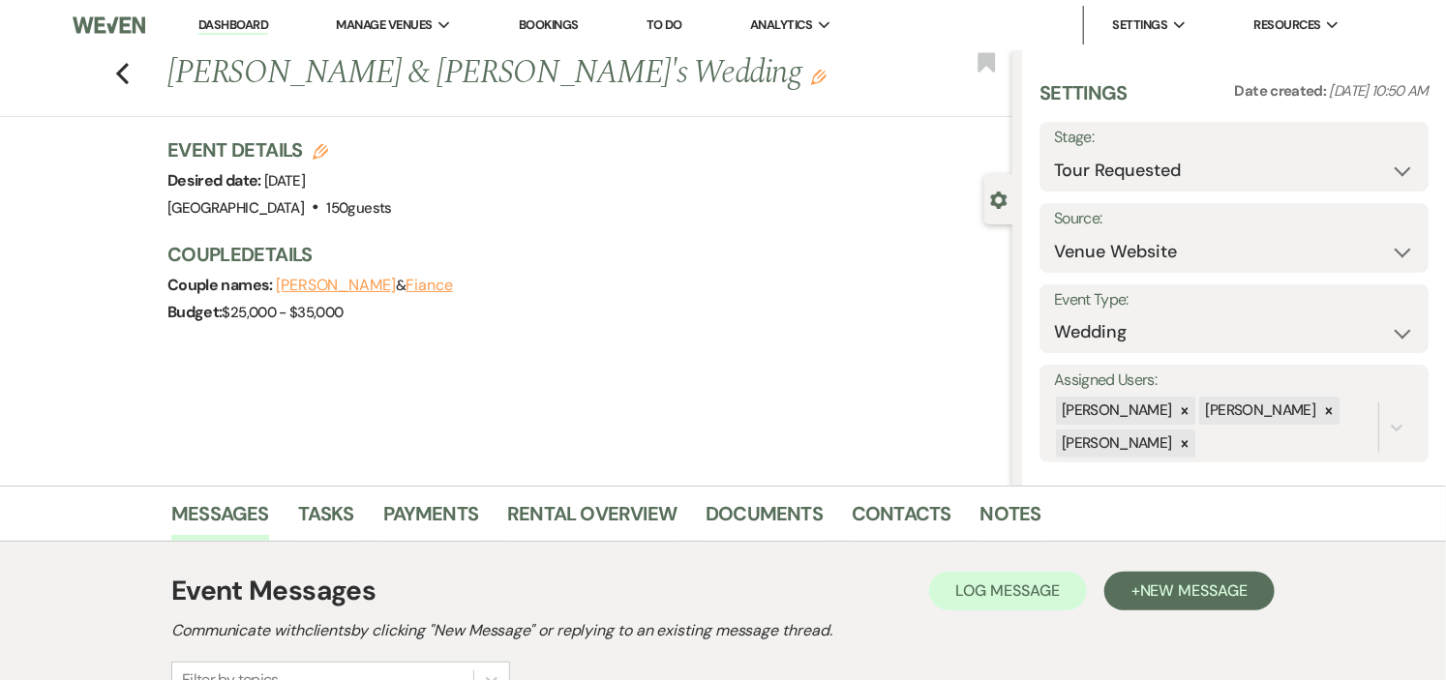
select select "2"
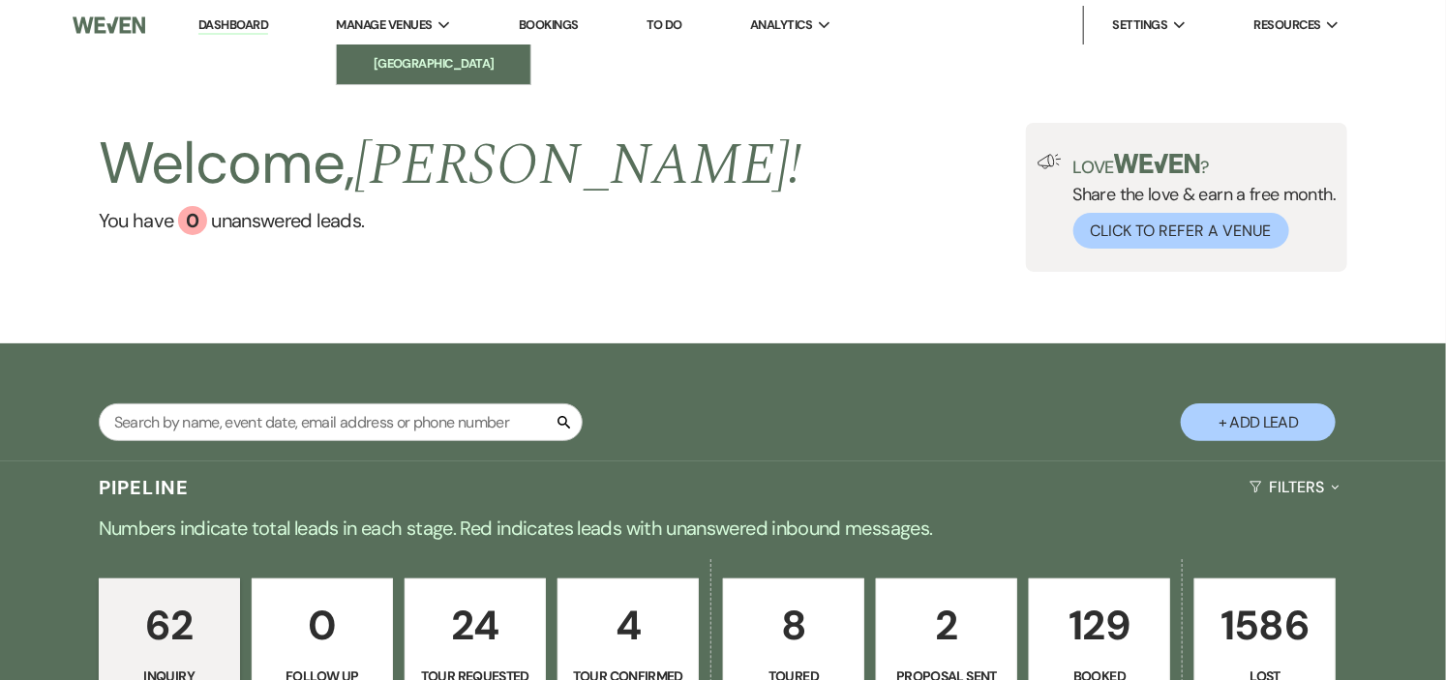
click at [403, 58] on li "[GEOGRAPHIC_DATA]" at bounding box center [434, 63] width 174 height 19
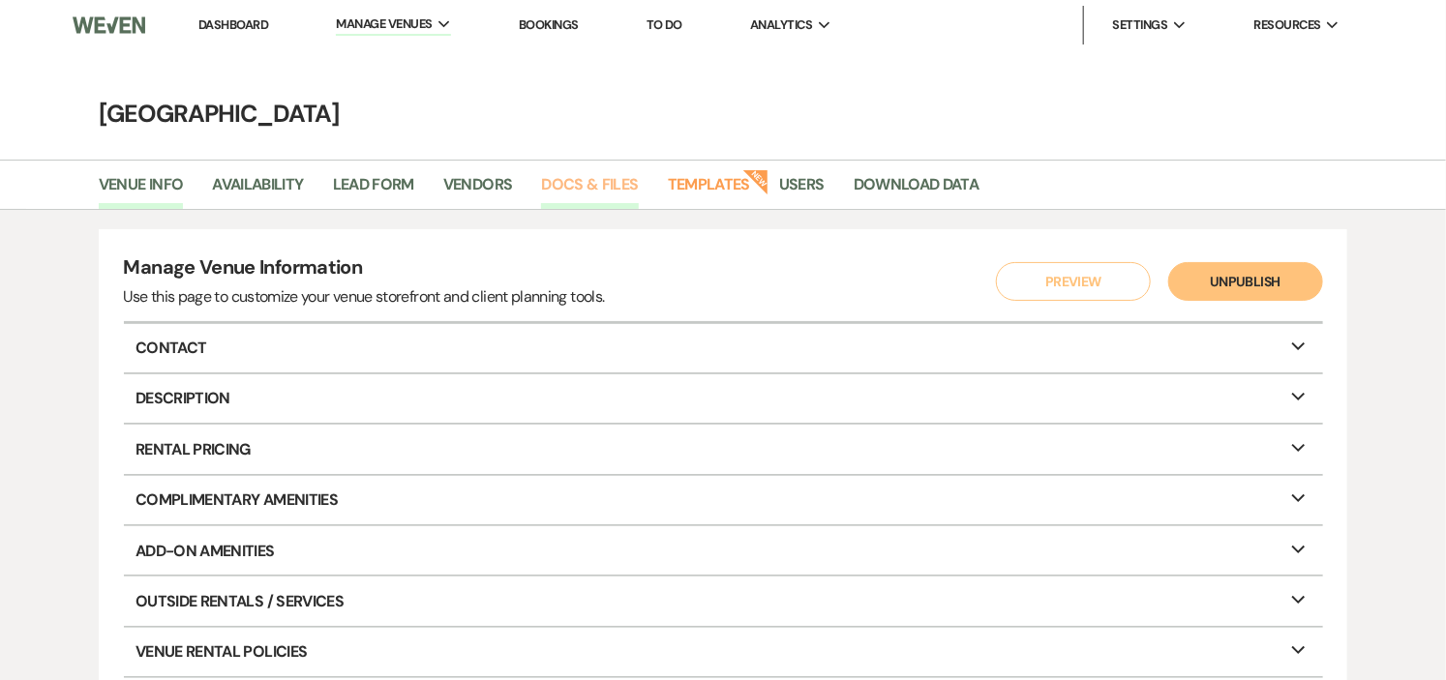
click at [616, 182] on link "Docs & Files" at bounding box center [589, 190] width 97 height 37
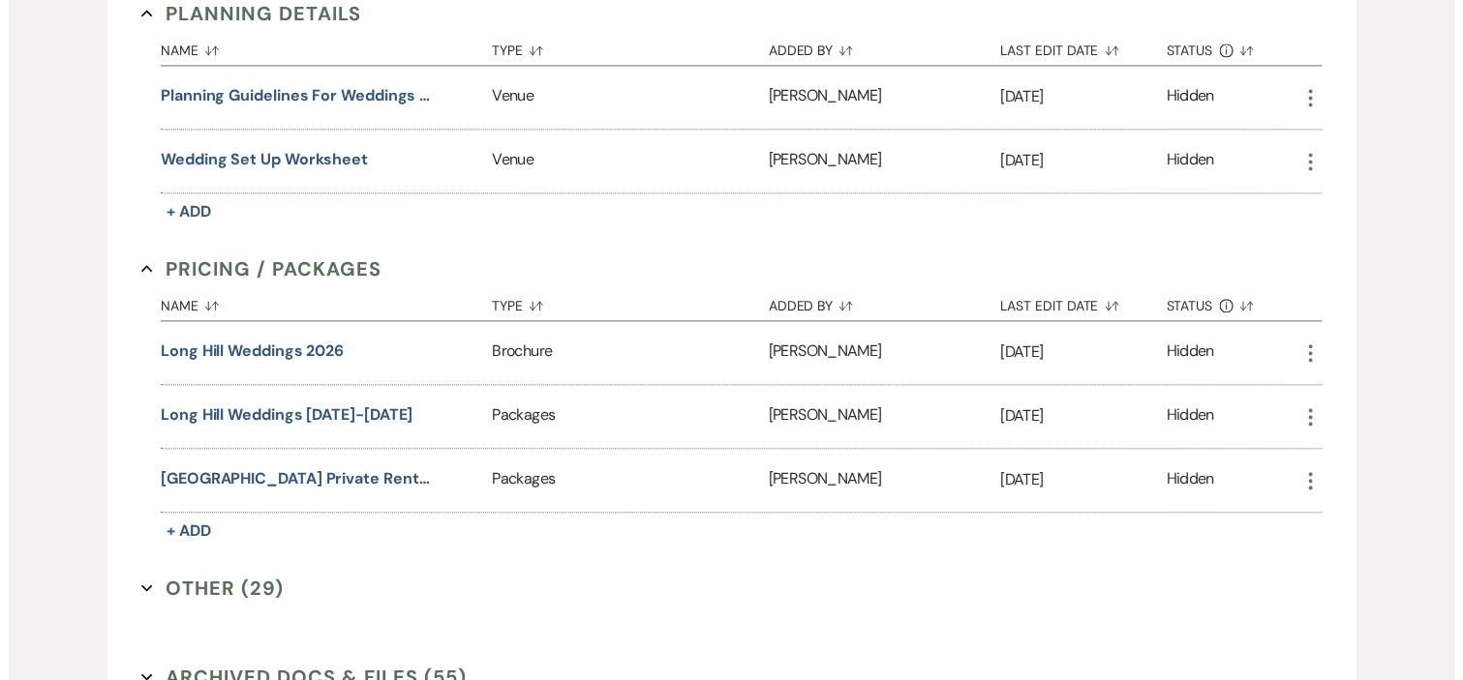
scroll to position [1936, 0]
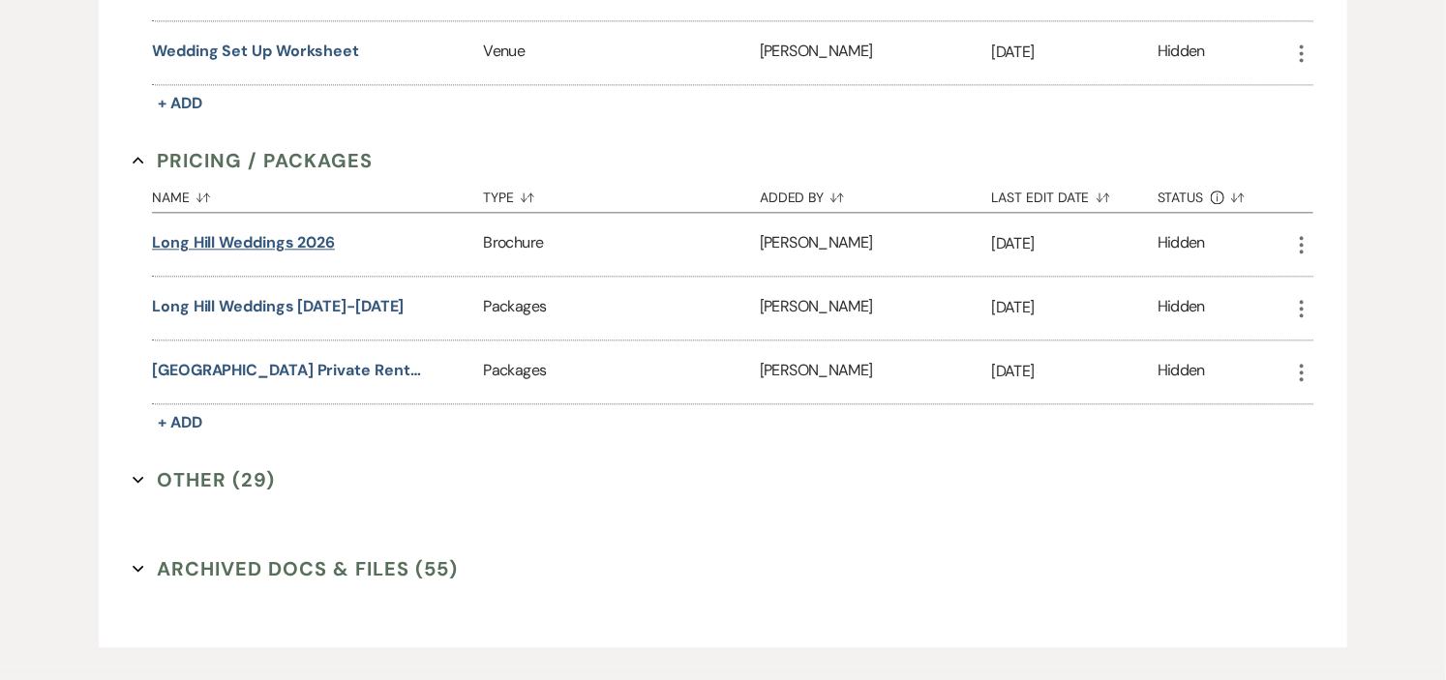
click at [271, 234] on button "Long Hill Weddings 2026" at bounding box center [243, 242] width 183 height 23
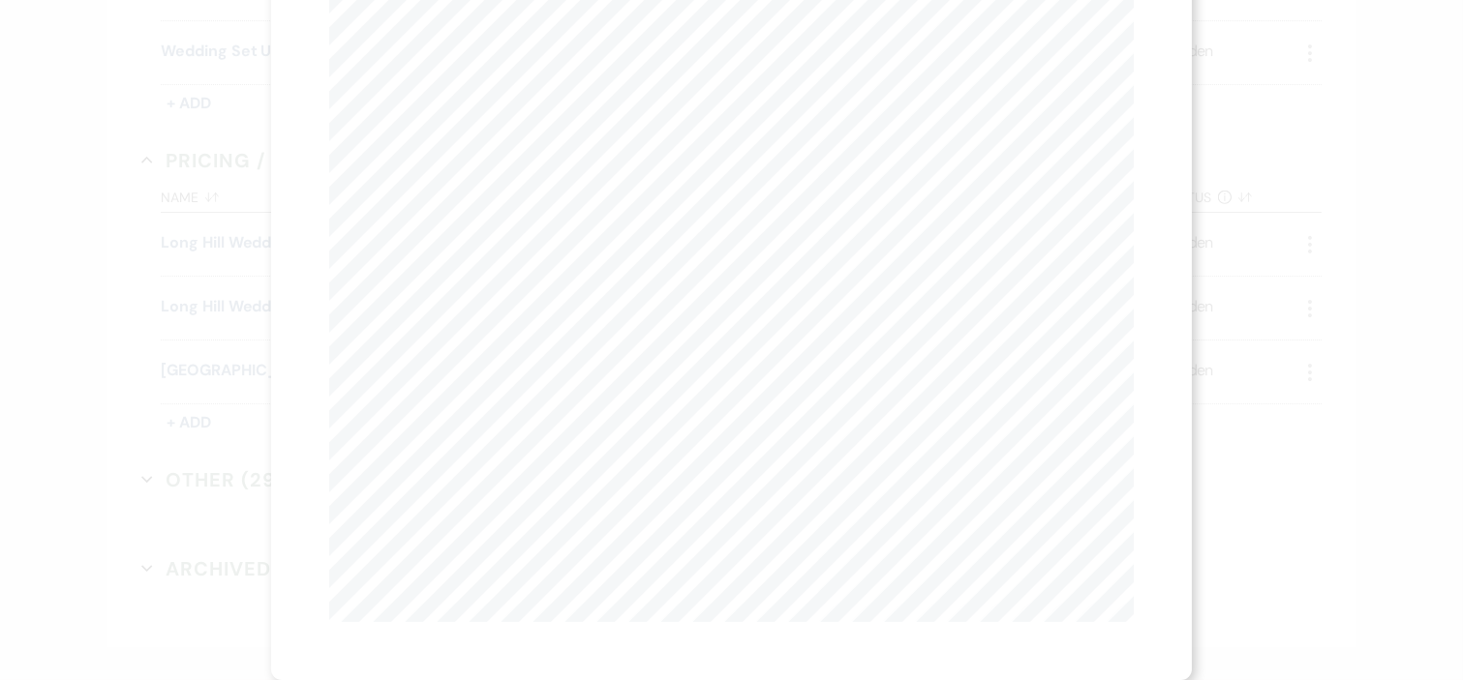
scroll to position [0, 0]
click at [557, 64] on button "Next Next" at bounding box center [564, 70] width 50 height 15
click at [553, 73] on button "Next Next" at bounding box center [563, 70] width 50 height 15
